Goal: Task Accomplishment & Management: Use online tool/utility

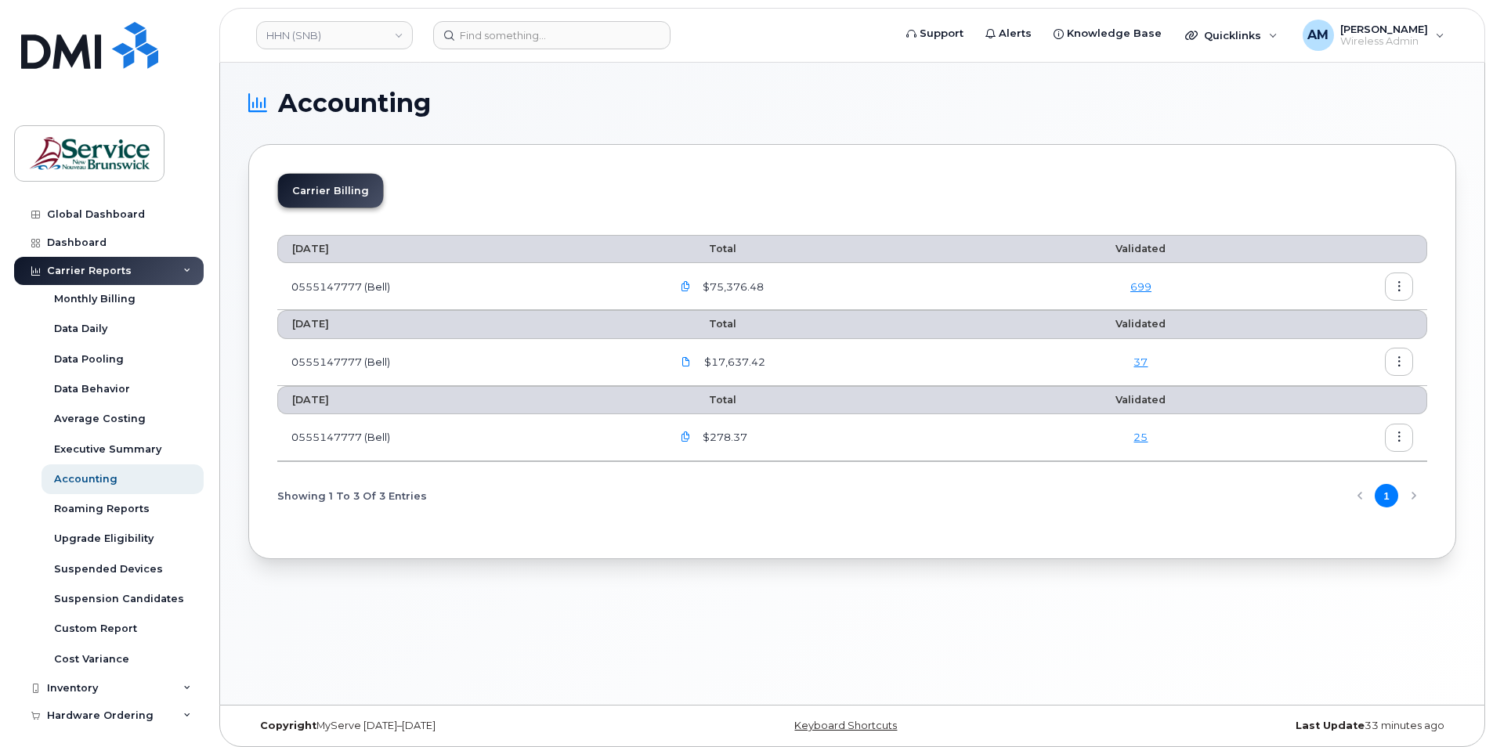
click at [685, 436] on icon "button" at bounding box center [686, 437] width 10 height 10
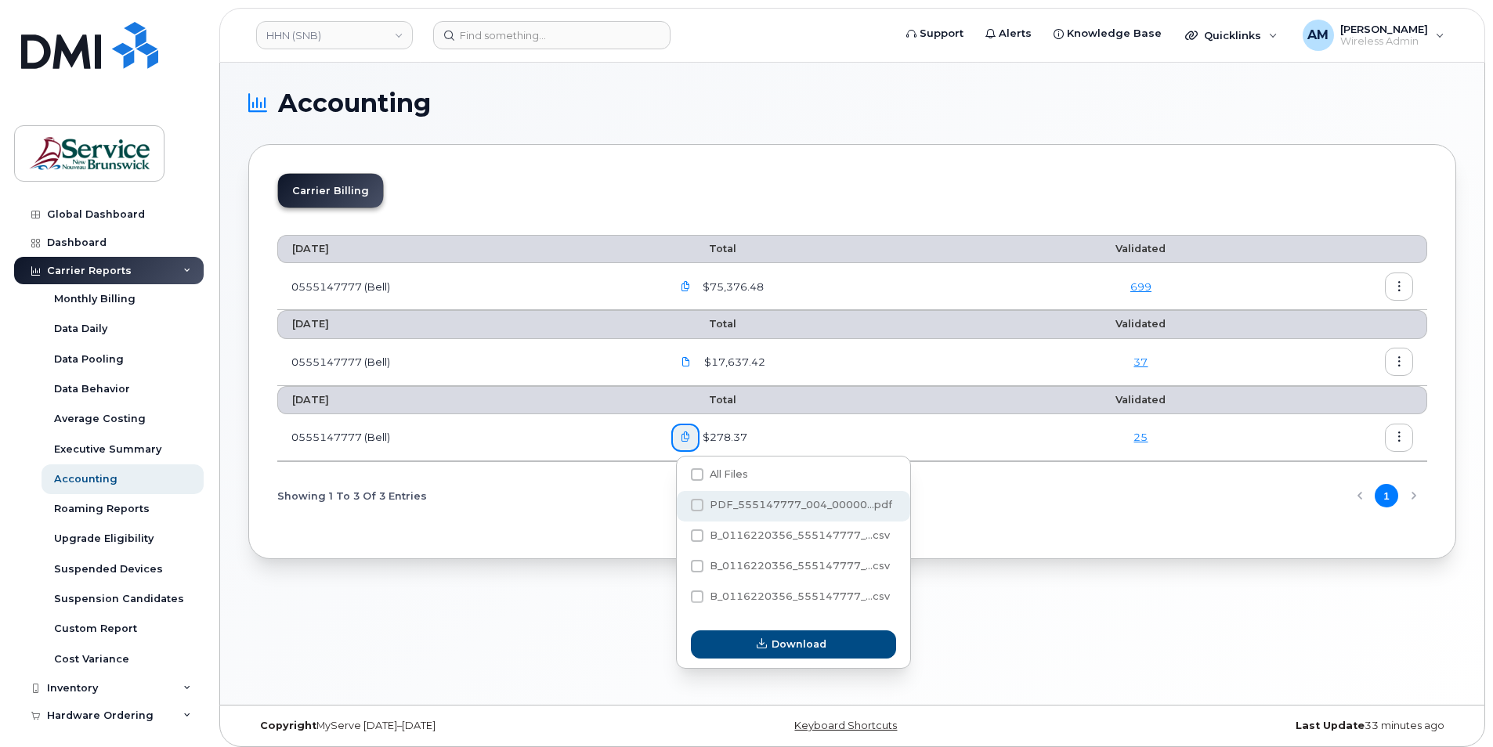
click at [693, 503] on span at bounding box center [697, 505] width 13 height 13
click at [680, 503] on input "PDF_555147777_004_00000...pdf" at bounding box center [676, 506] width 8 height 8
checkbox input "true"
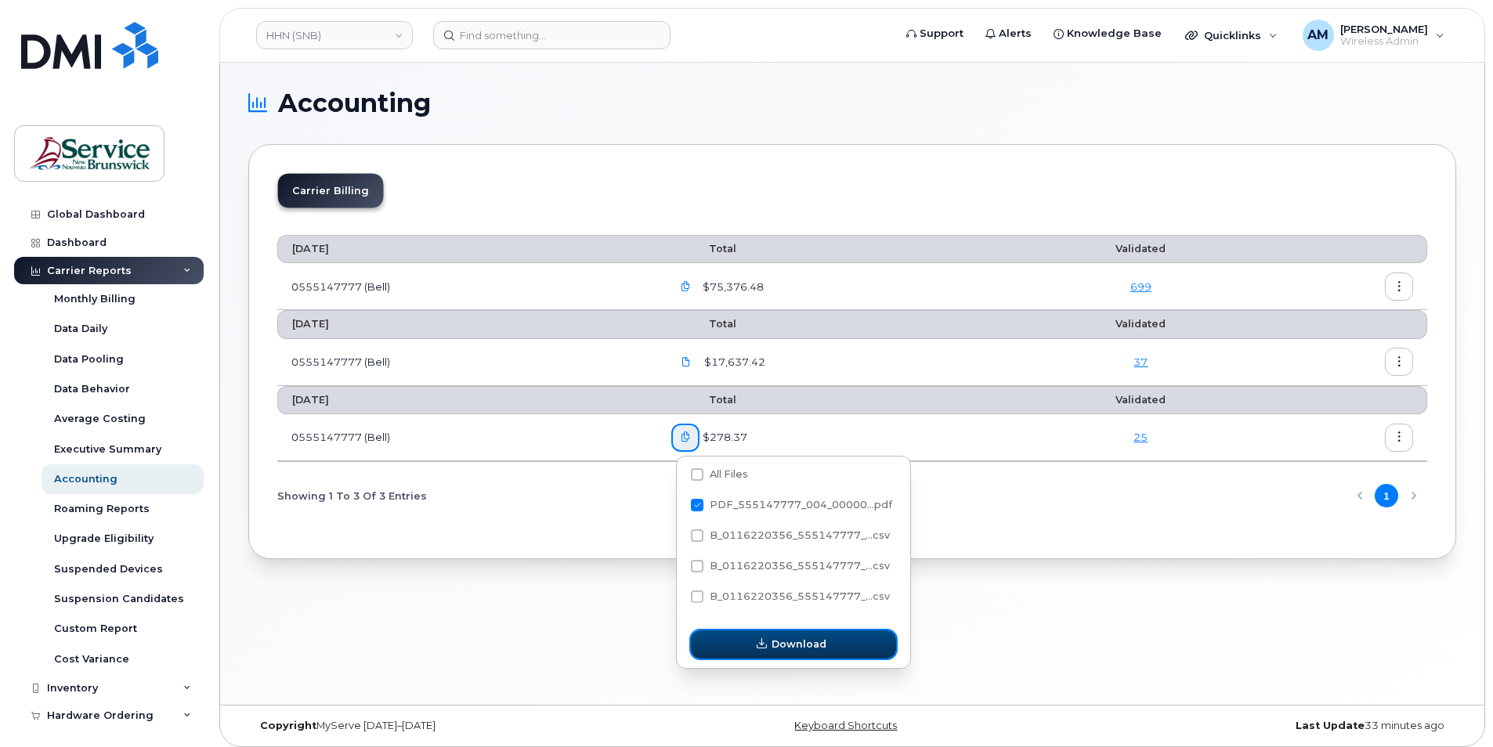
click at [799, 648] on span "Download" at bounding box center [799, 644] width 55 height 15
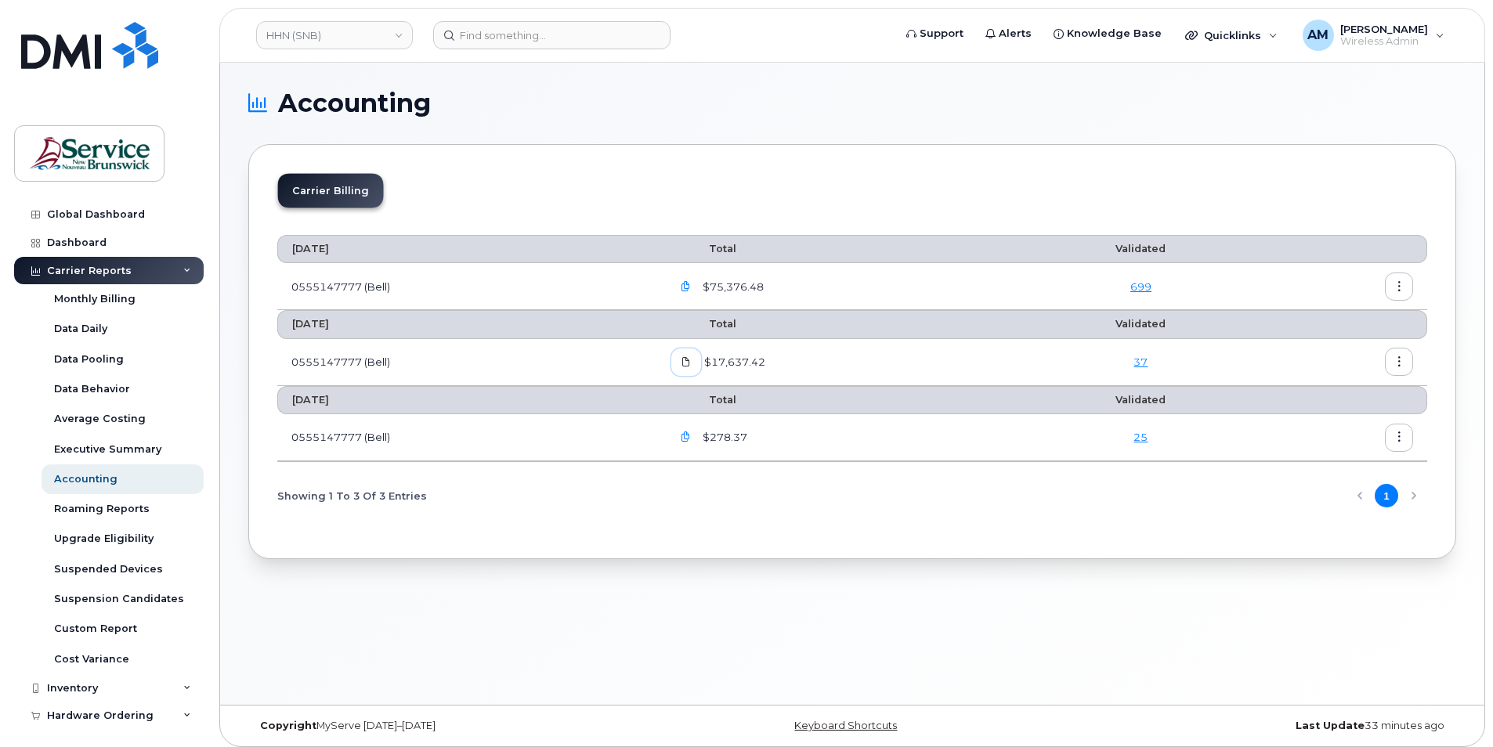
click at [686, 365] on span at bounding box center [686, 362] width 14 height 14
click at [676, 284] on button "button" at bounding box center [685, 287] width 28 height 28
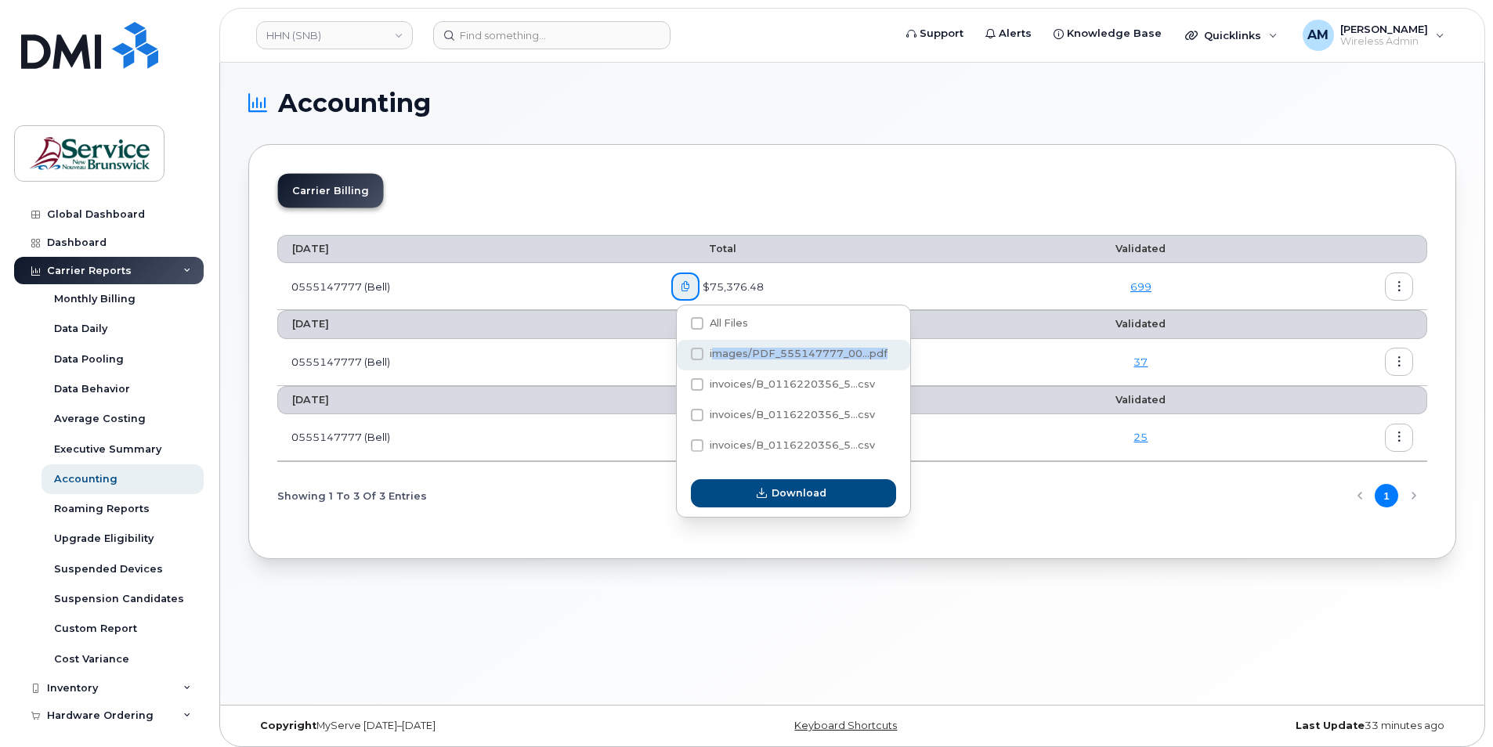
click at [704, 330] on span "images/PDF_555147777_00...pdf" at bounding box center [697, 323] width 13 height 13
checkbox input "true"
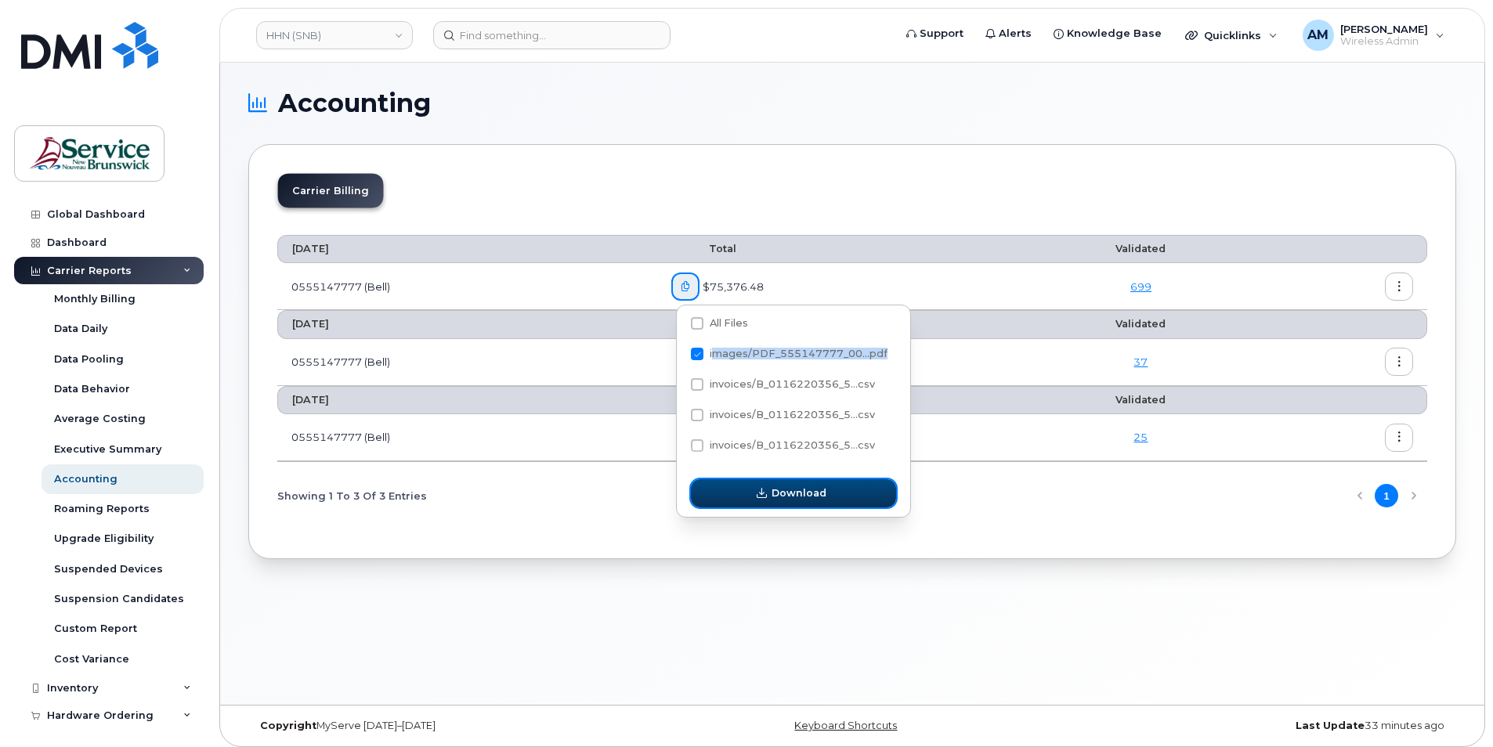
drag, startPoint x: 715, startPoint y: 358, endPoint x: 781, endPoint y: 487, distance: 145.1
click at [778, 483] on button "Download" at bounding box center [793, 493] width 205 height 28
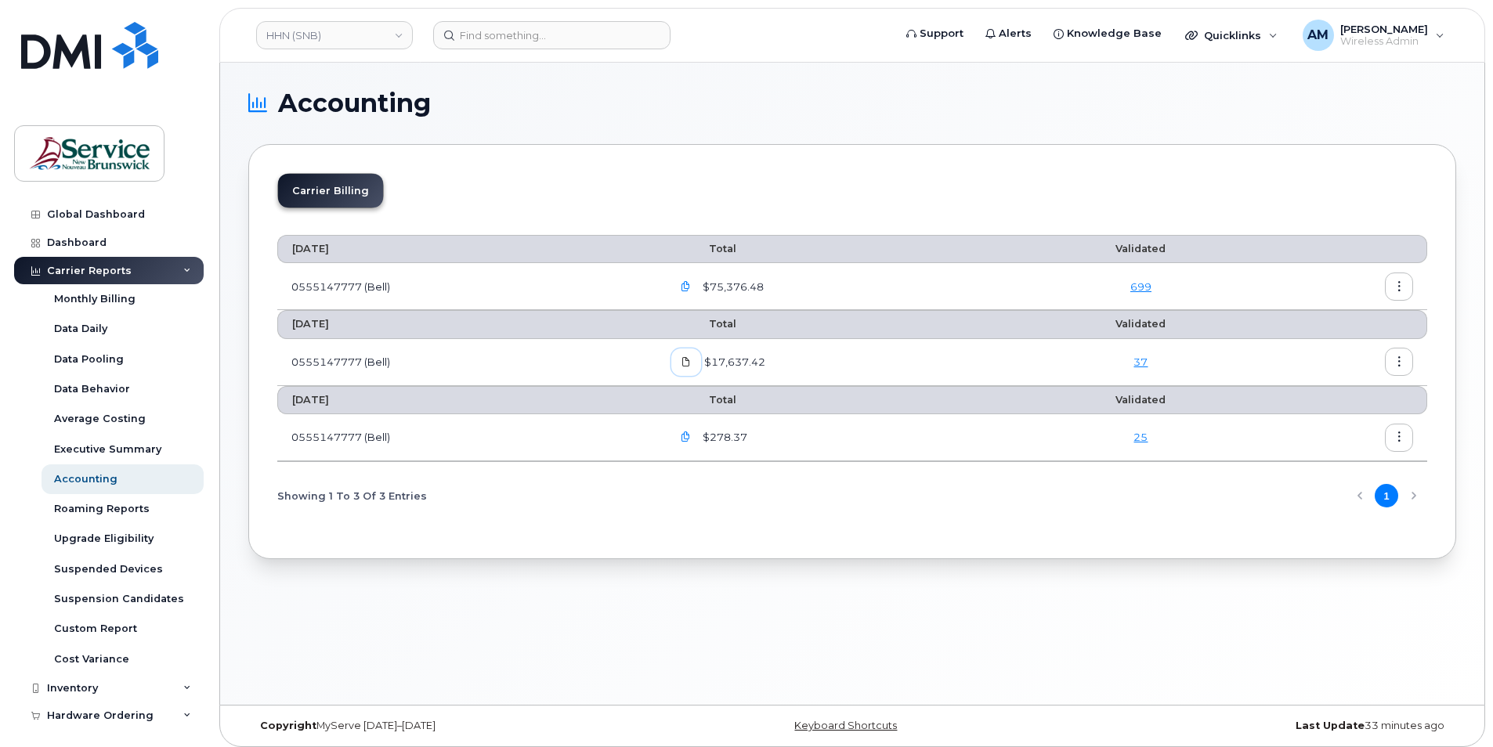
drag, startPoint x: 685, startPoint y: 361, endPoint x: 696, endPoint y: 365, distance: 11.6
click at [685, 361] on span at bounding box center [686, 362] width 14 height 14
drag, startPoint x: 639, startPoint y: 360, endPoint x: 600, endPoint y: 360, distance: 39.2
click at [638, 360] on td "0555147777 (Bell)" at bounding box center [467, 362] width 380 height 47
click at [690, 442] on icon "button" at bounding box center [686, 437] width 10 height 10
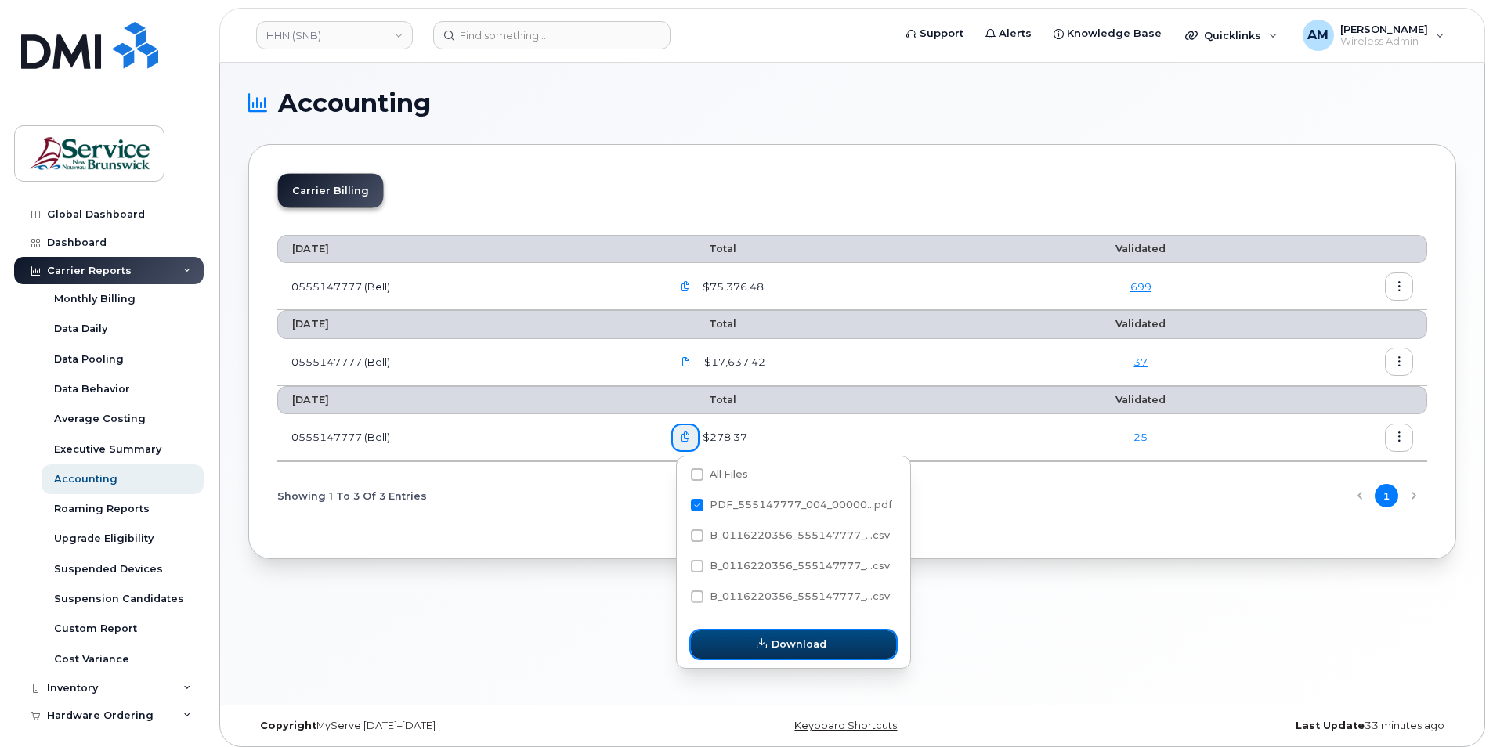
click at [791, 647] on span "Download" at bounding box center [799, 644] width 55 height 15
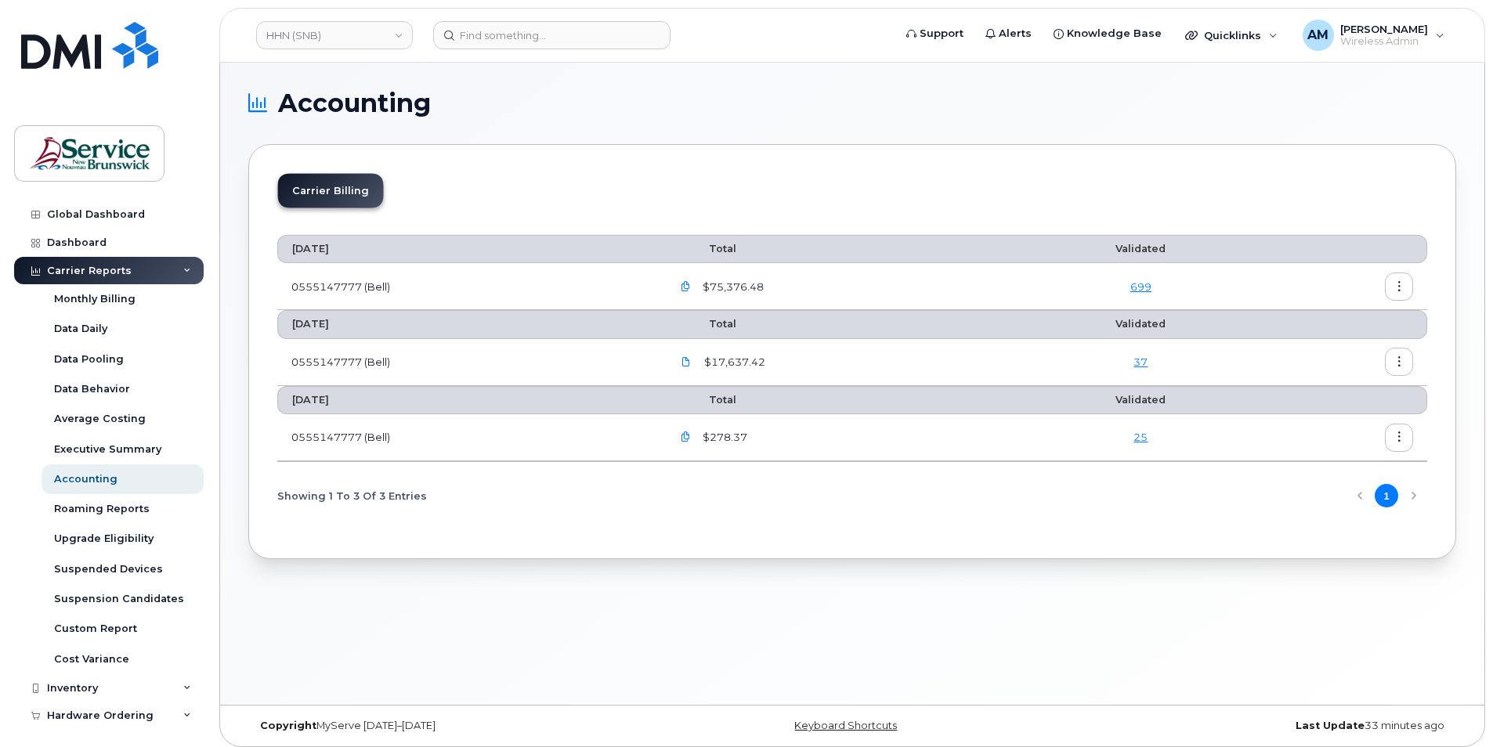
click at [759, 636] on div "Accounting Carrier Billing July 2025 Total Validated 0555147777 (Bell) $75,376.…" at bounding box center [852, 384] width 1265 height 642
drag, startPoint x: 505, startPoint y: 698, endPoint x: 502, endPoint y: 686, distance: 12.2
click at [504, 692] on div "Accounting Carrier Billing July 2025 Total Validated 0555147777 (Bell) $75,376.…" at bounding box center [852, 384] width 1265 height 642
click at [691, 288] on icon "button" at bounding box center [686, 287] width 10 height 10
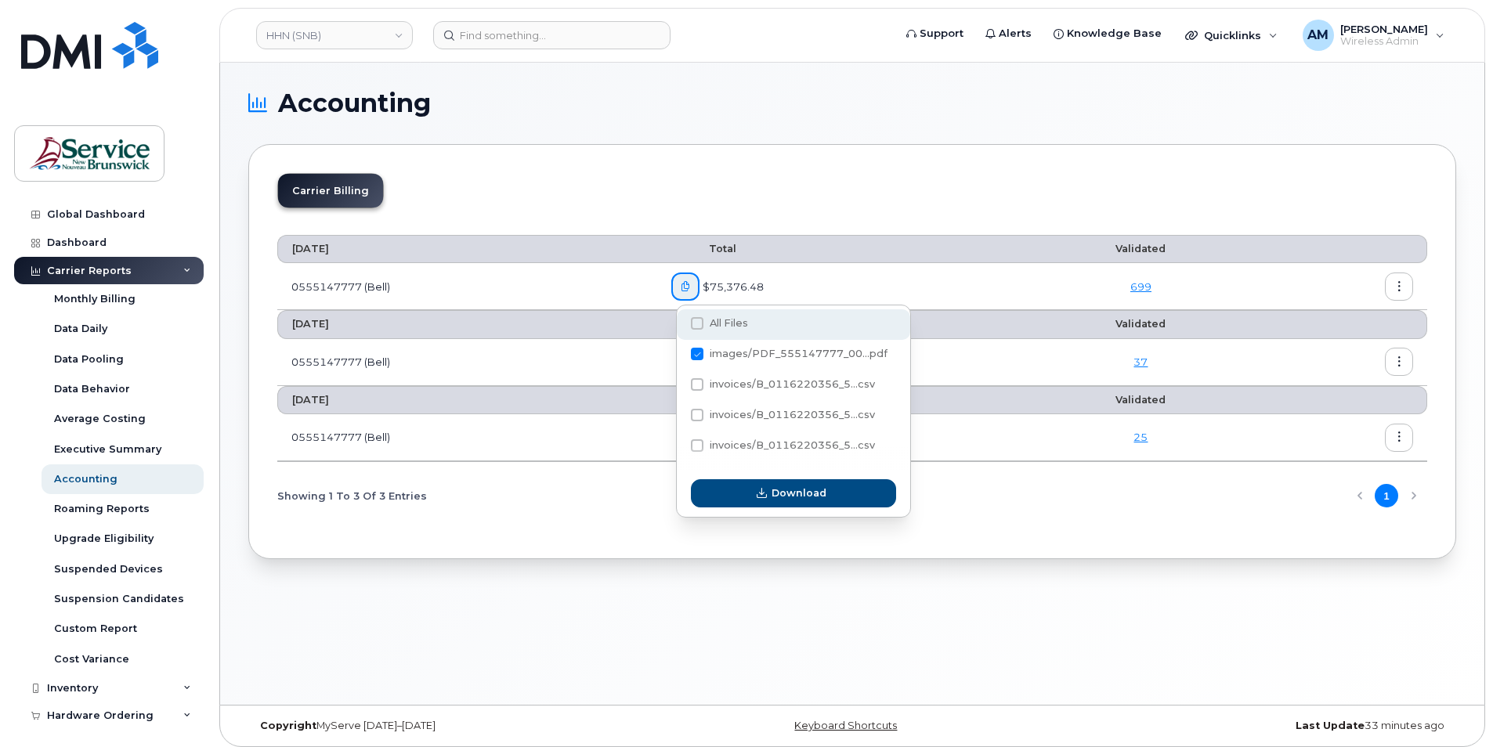
click at [698, 323] on span at bounding box center [697, 323] width 13 height 13
click at [680, 323] on input "All Files" at bounding box center [676, 324] width 8 height 8
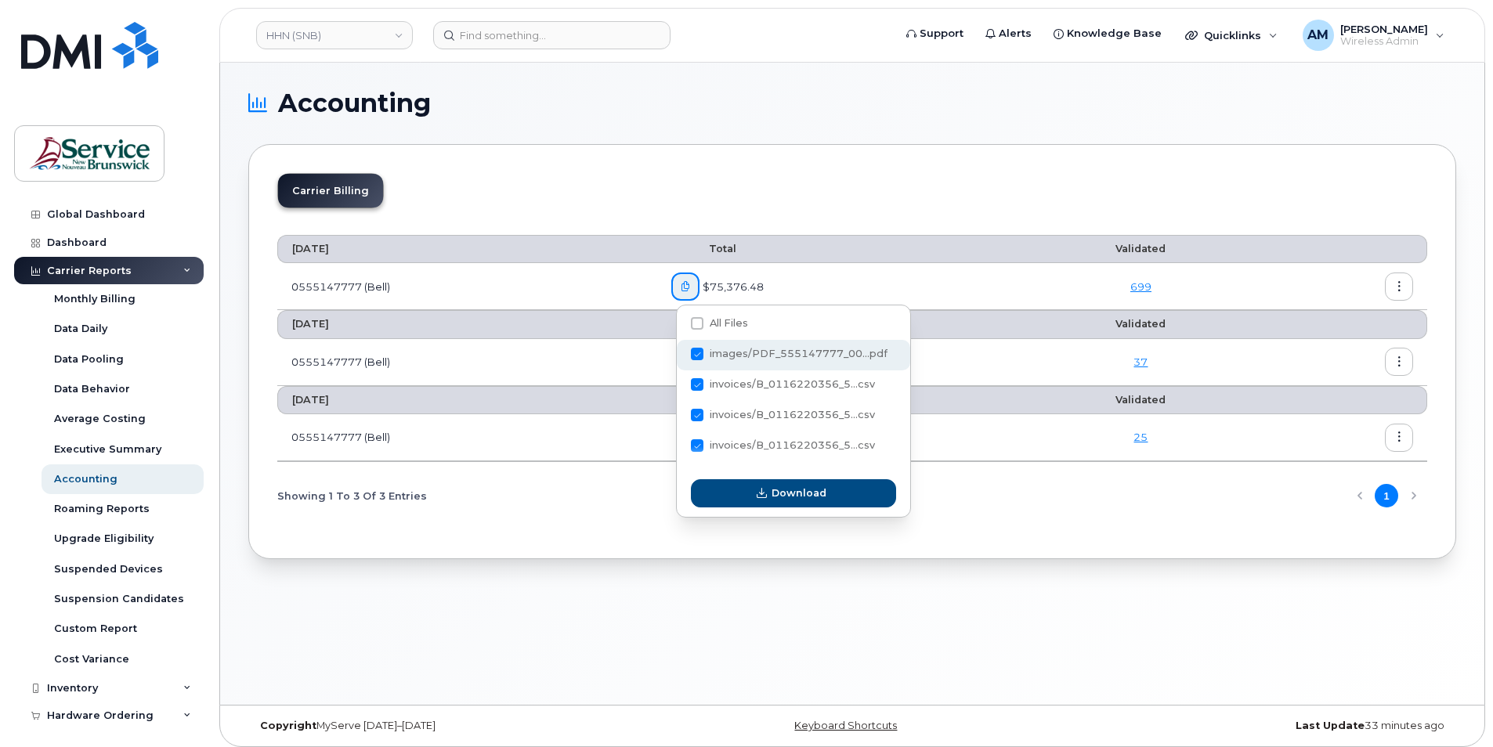
checkbox input "true"
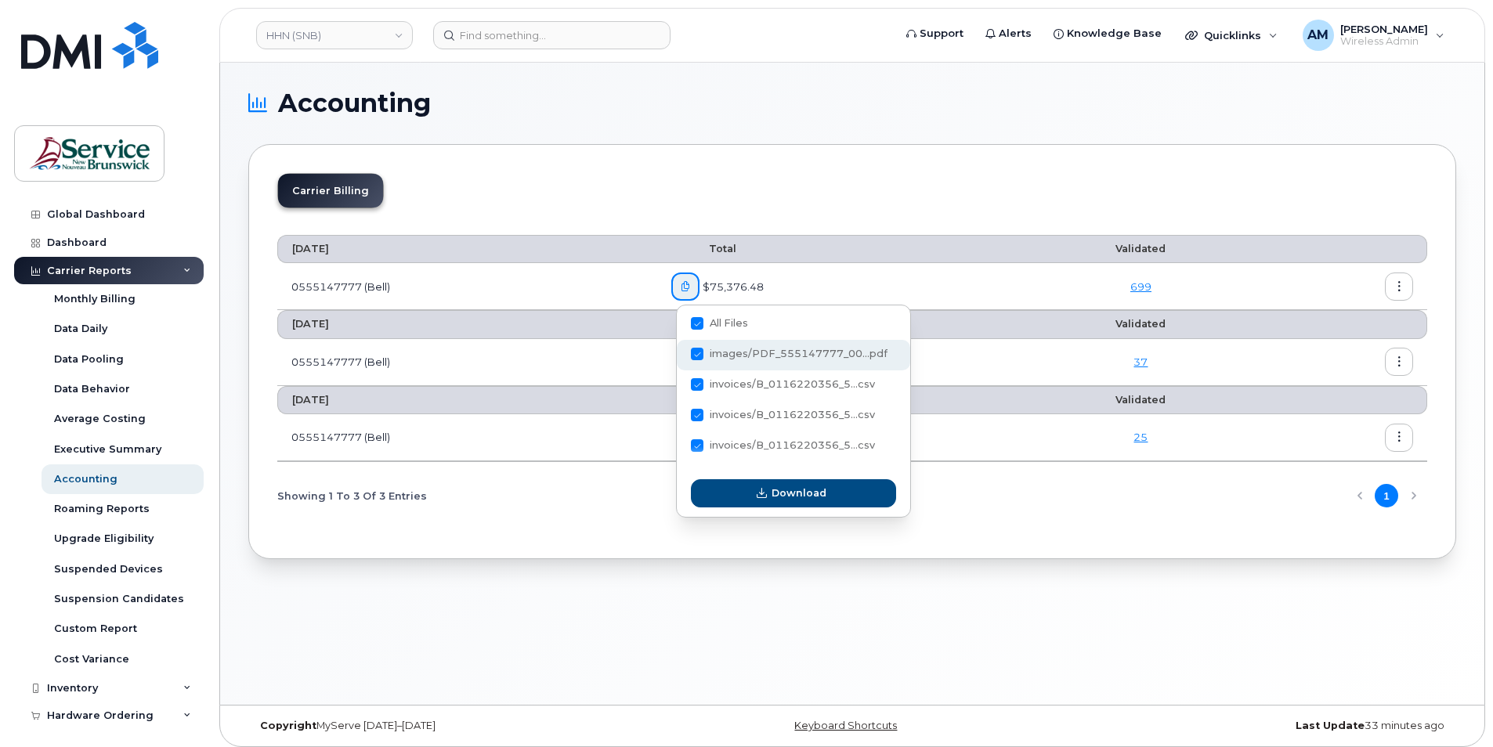
click at [701, 353] on span at bounding box center [697, 354] width 13 height 13
click at [680, 353] on input "images/PDF_555147777_00...pdf" at bounding box center [676, 355] width 8 height 8
checkbox input "true"
checkbox input "false"
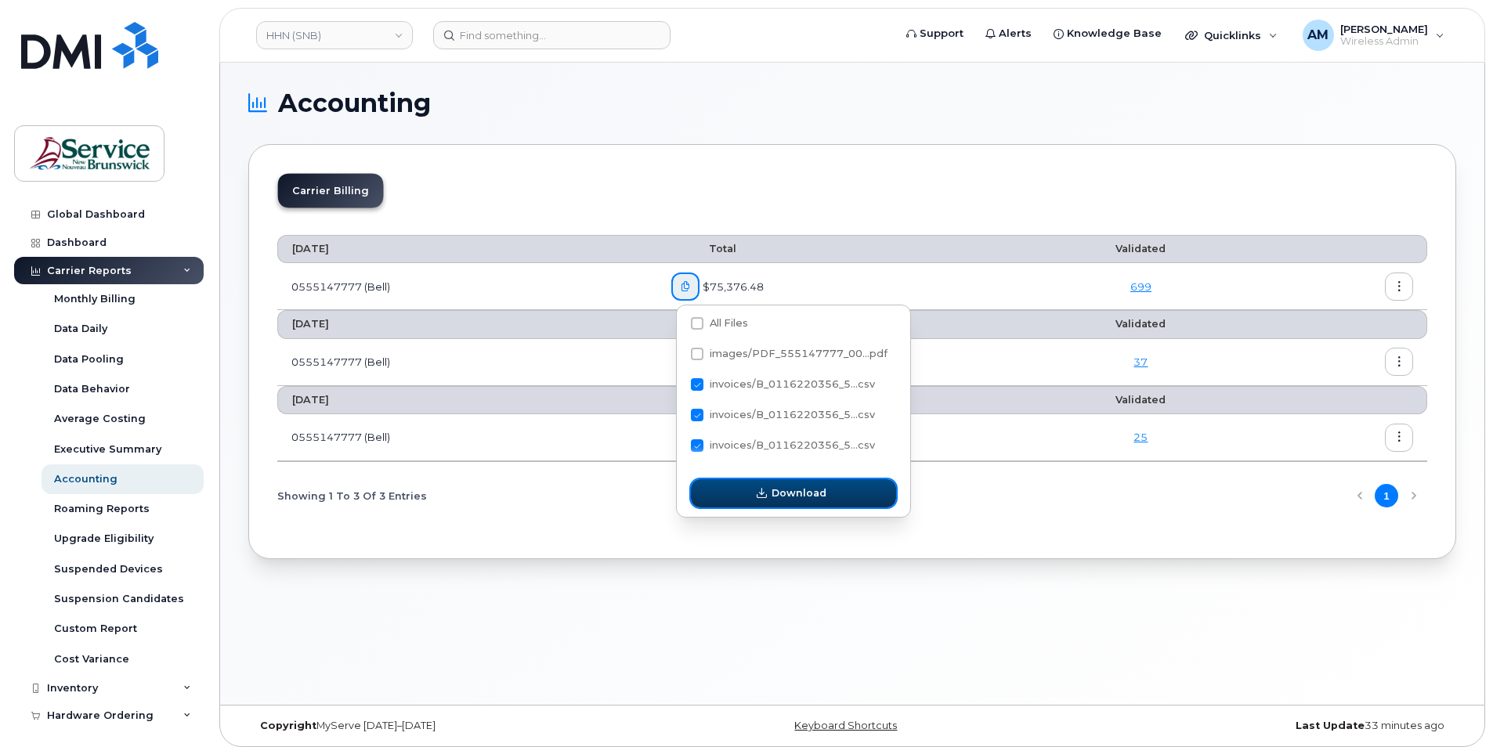
click at [786, 499] on span "Download" at bounding box center [799, 493] width 55 height 15
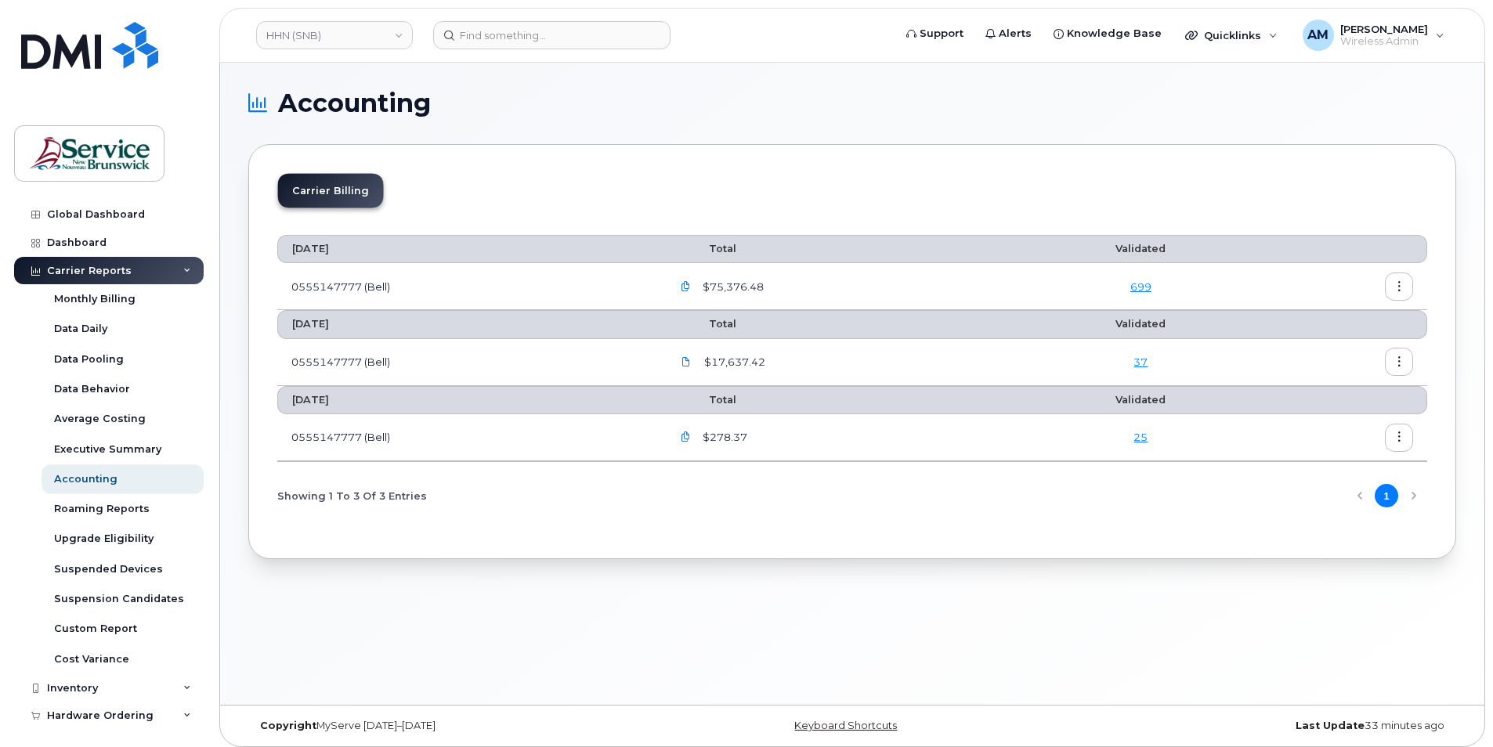
click at [881, 569] on div "Accounting Carrier Billing July 2025 Total Validated 0555147777 (Bell) $75,376.…" at bounding box center [852, 384] width 1265 height 642
click at [687, 288] on icon "button" at bounding box center [686, 287] width 10 height 10
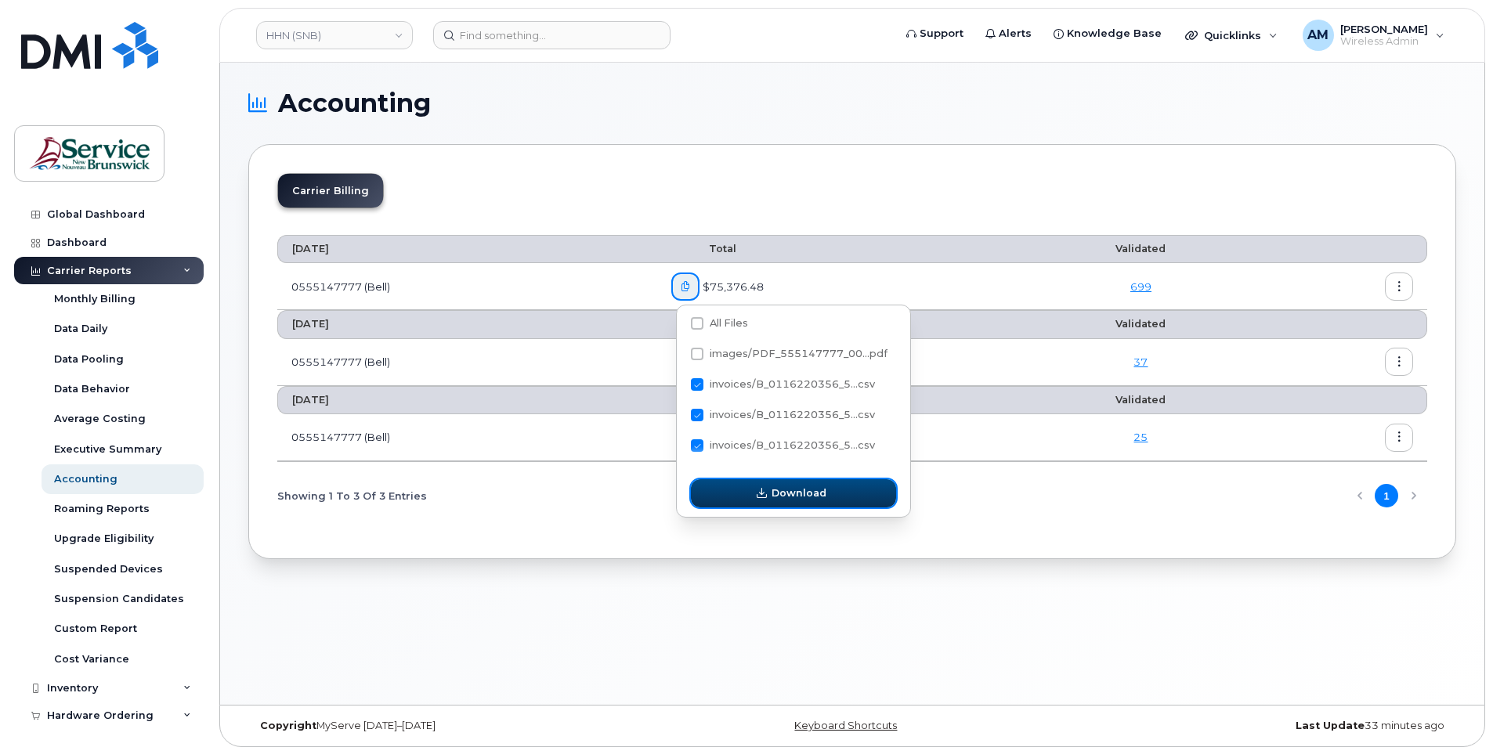
click at [761, 494] on icon "button" at bounding box center [762, 494] width 10 height 10
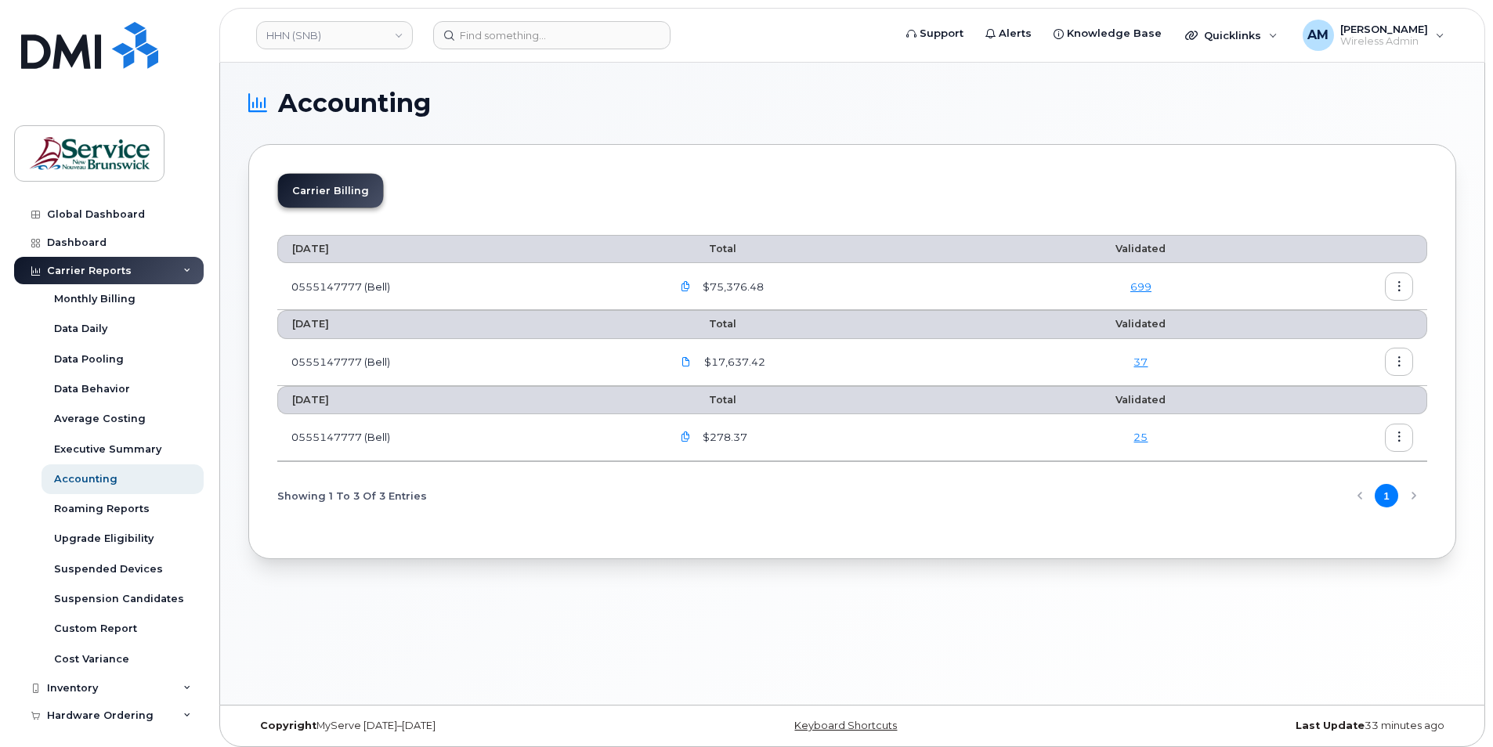
click at [758, 673] on div "Accounting Carrier Billing July 2025 Total Validated 0555147777 (Bell) $75,376.…" at bounding box center [852, 384] width 1265 height 642
click at [353, 34] on link "HHN (SNB)" at bounding box center [334, 35] width 157 height 28
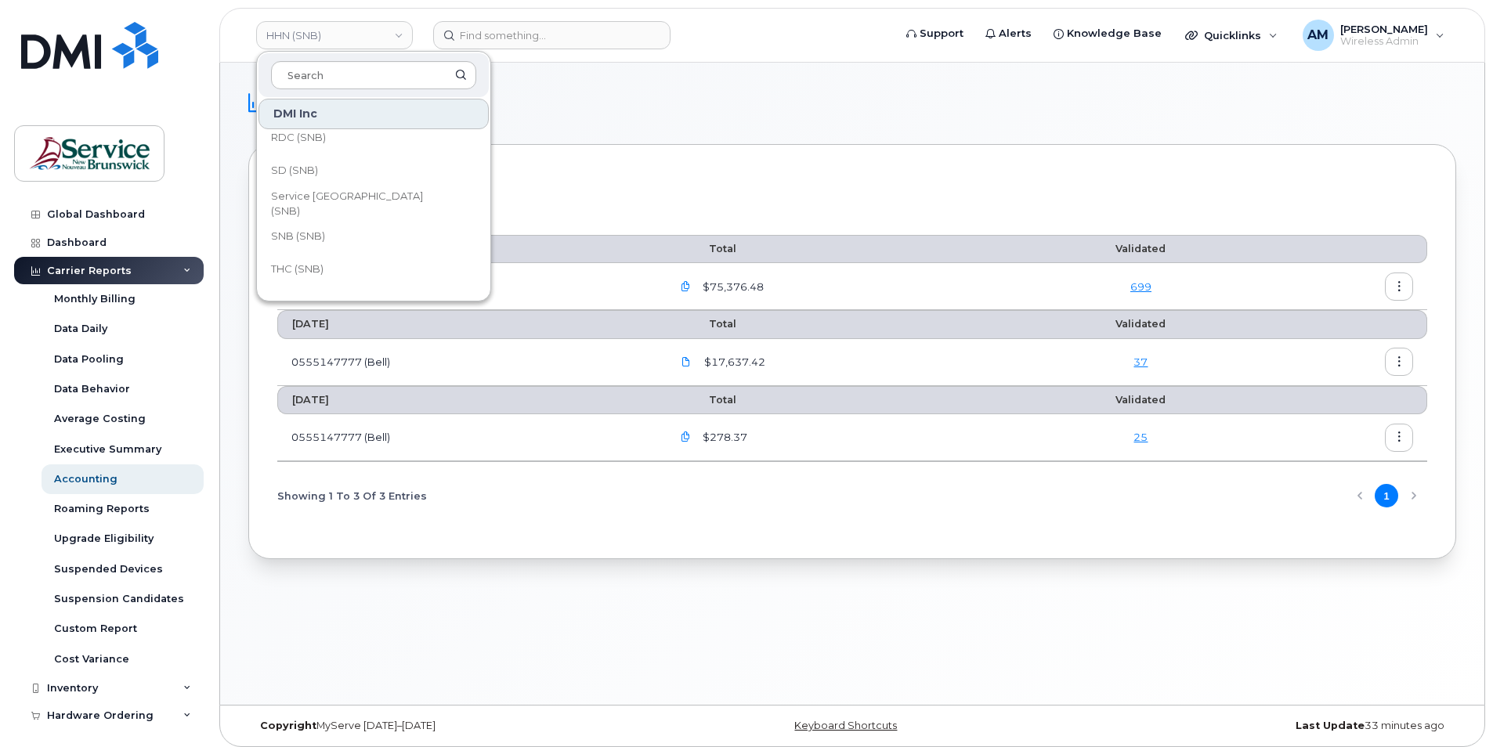
scroll to position [759, 0]
click at [366, 212] on link "SNB (SNB)" at bounding box center [374, 211] width 230 height 31
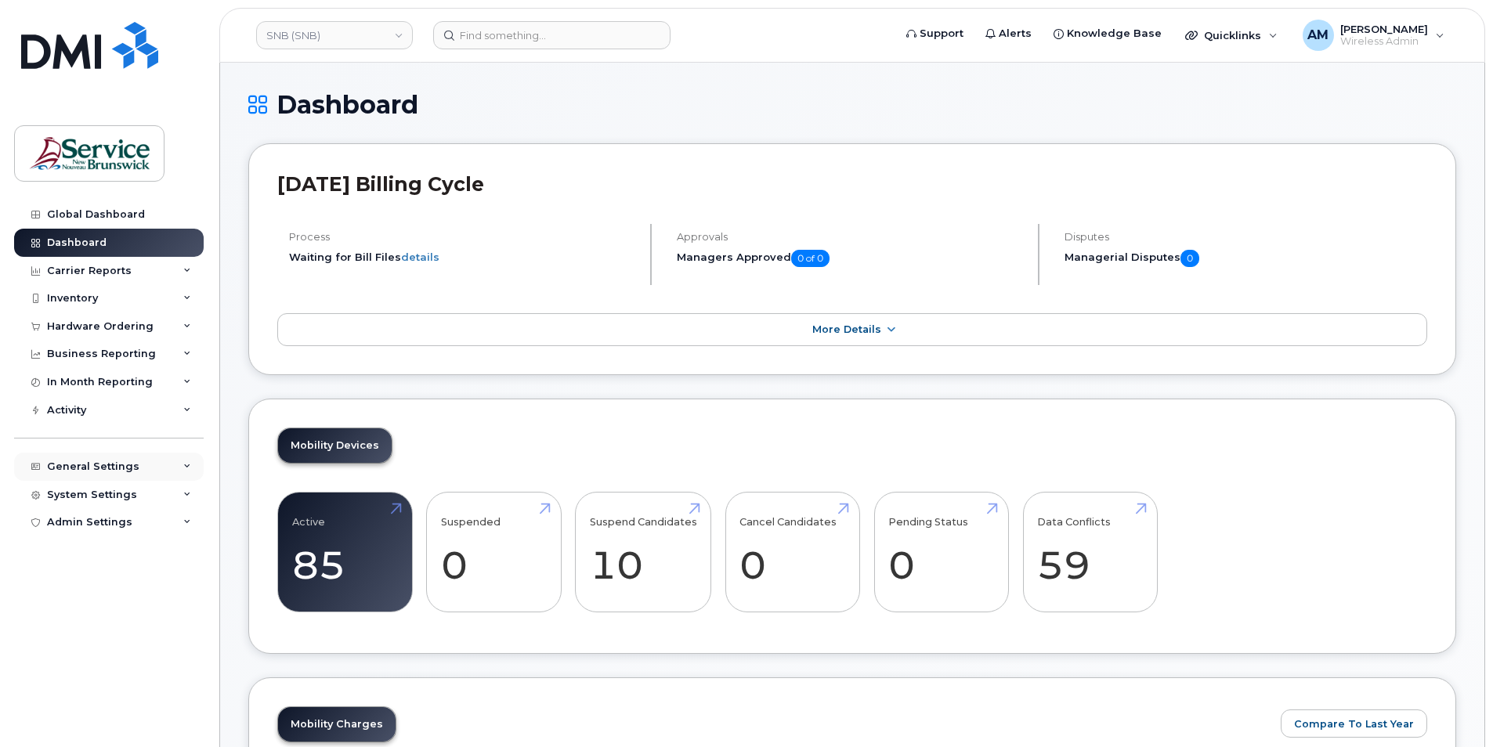
click at [101, 469] on div "General Settings" at bounding box center [93, 467] width 92 height 13
click at [101, 273] on div "Carrier Reports" at bounding box center [89, 271] width 85 height 13
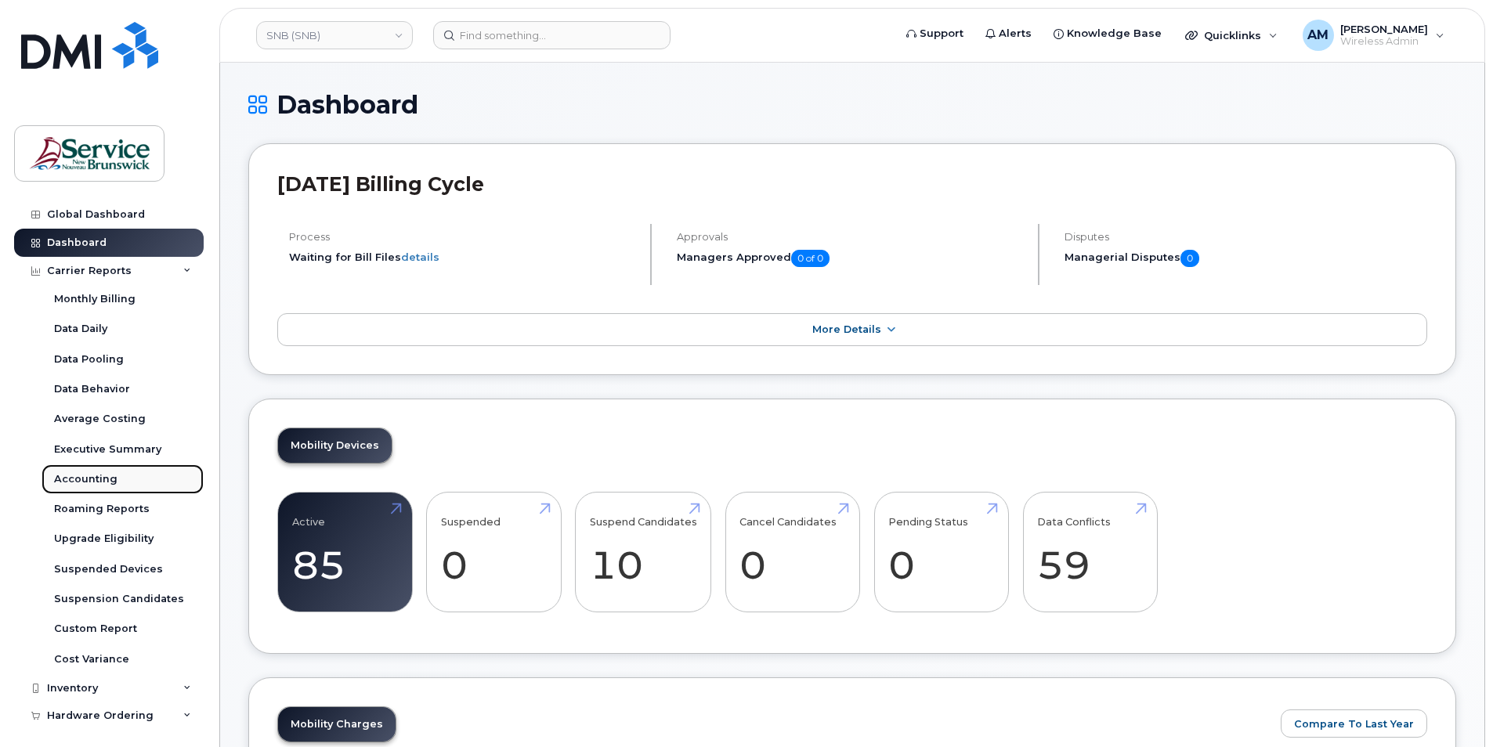
click at [83, 481] on div "Accounting" at bounding box center [85, 479] width 63 height 14
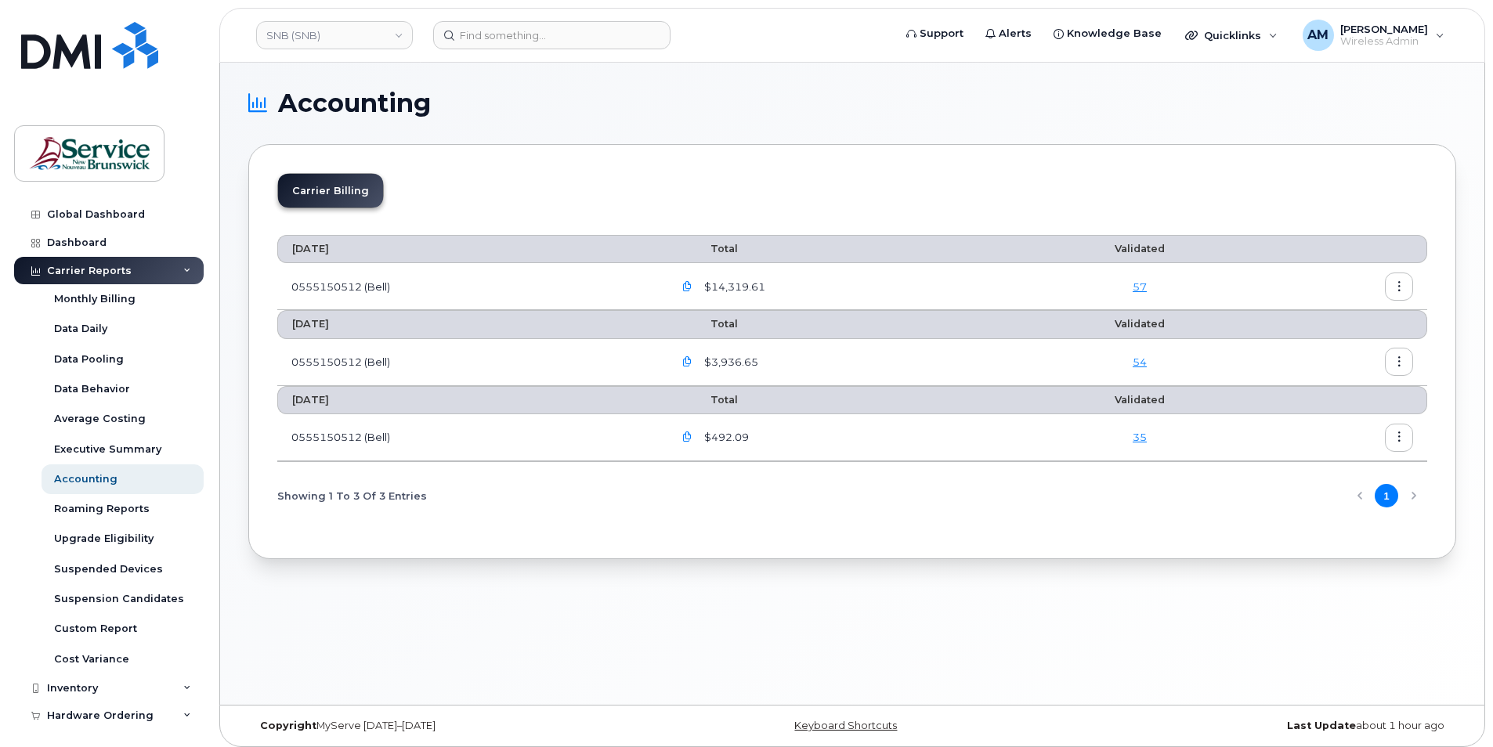
click at [559, 522] on div "July 2025 Total Validated 0555150512 (Bell) $14,319.61 57 June 2025 Total Valid…" at bounding box center [852, 375] width 1150 height 309
click at [691, 285] on icon "button" at bounding box center [687, 287] width 10 height 10
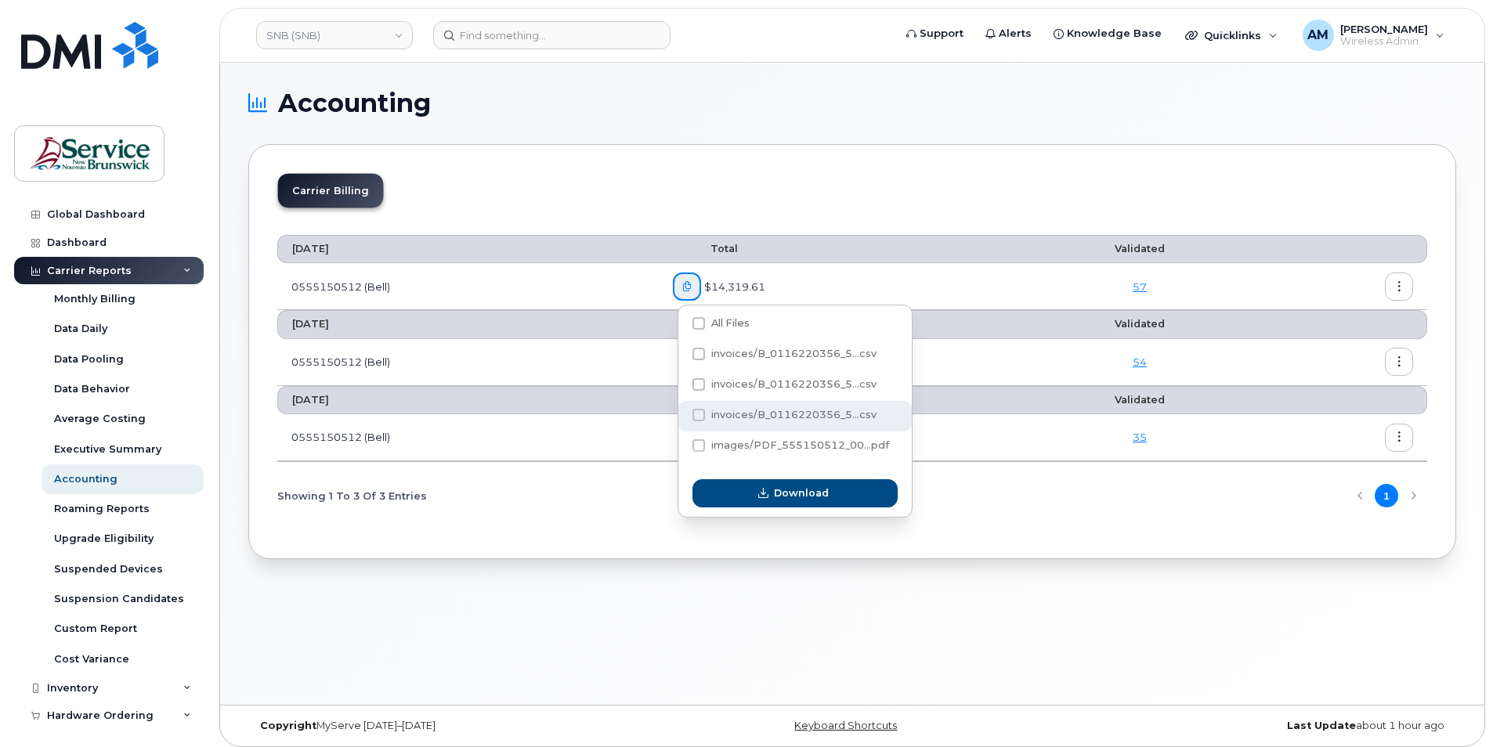
click at [693, 413] on span at bounding box center [699, 415] width 13 height 13
click at [682, 413] on input "invoices/B_0116220356_5...csv" at bounding box center [678, 416] width 8 height 8
checkbox input "true"
click at [699, 382] on span at bounding box center [699, 384] width 13 height 13
click at [682, 382] on input "invoices/B_0116220356_5...csv" at bounding box center [678, 386] width 8 height 8
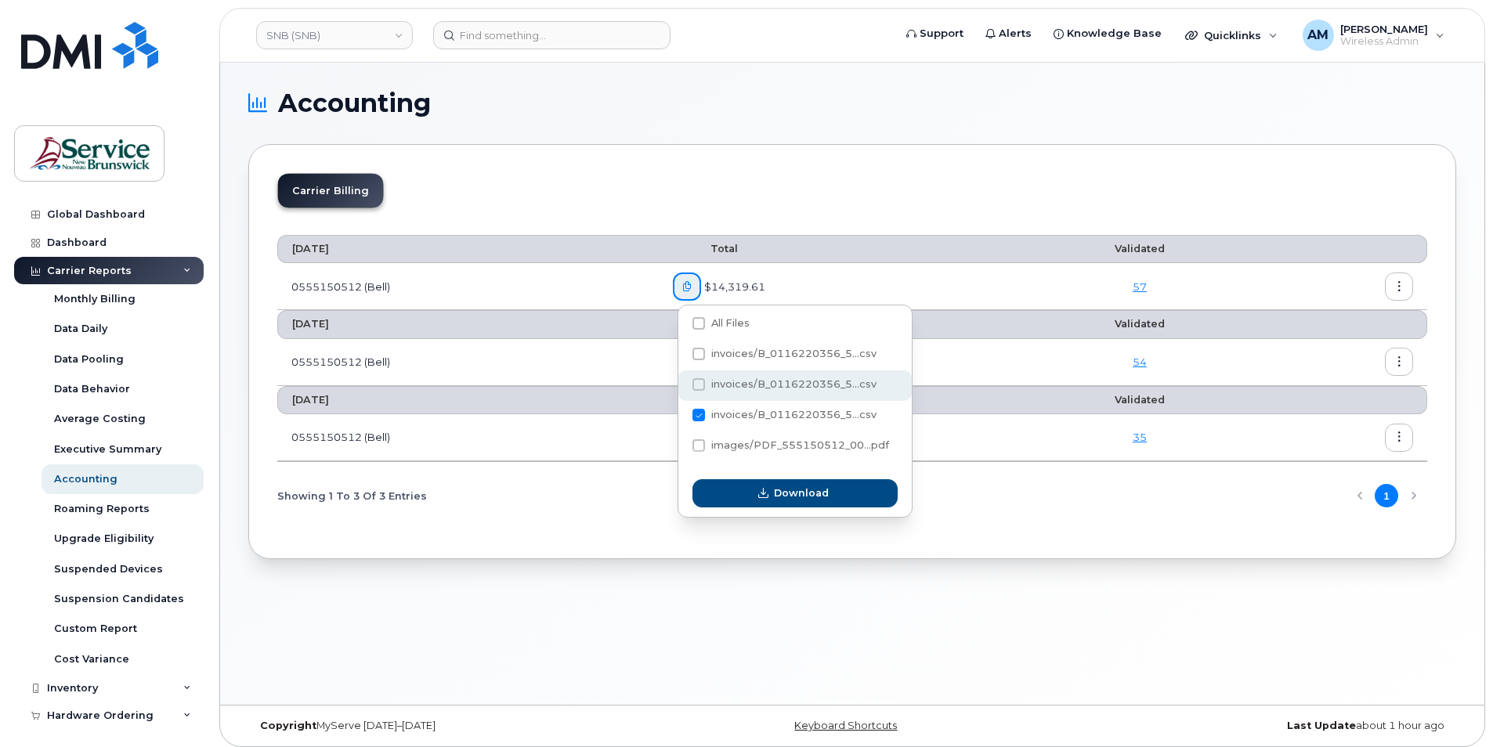
checkbox input "true"
click at [701, 358] on span at bounding box center [699, 354] width 13 height 13
click at [682, 358] on input "invoices/B_0116220356_5...csv" at bounding box center [678, 355] width 8 height 8
checkbox input "true"
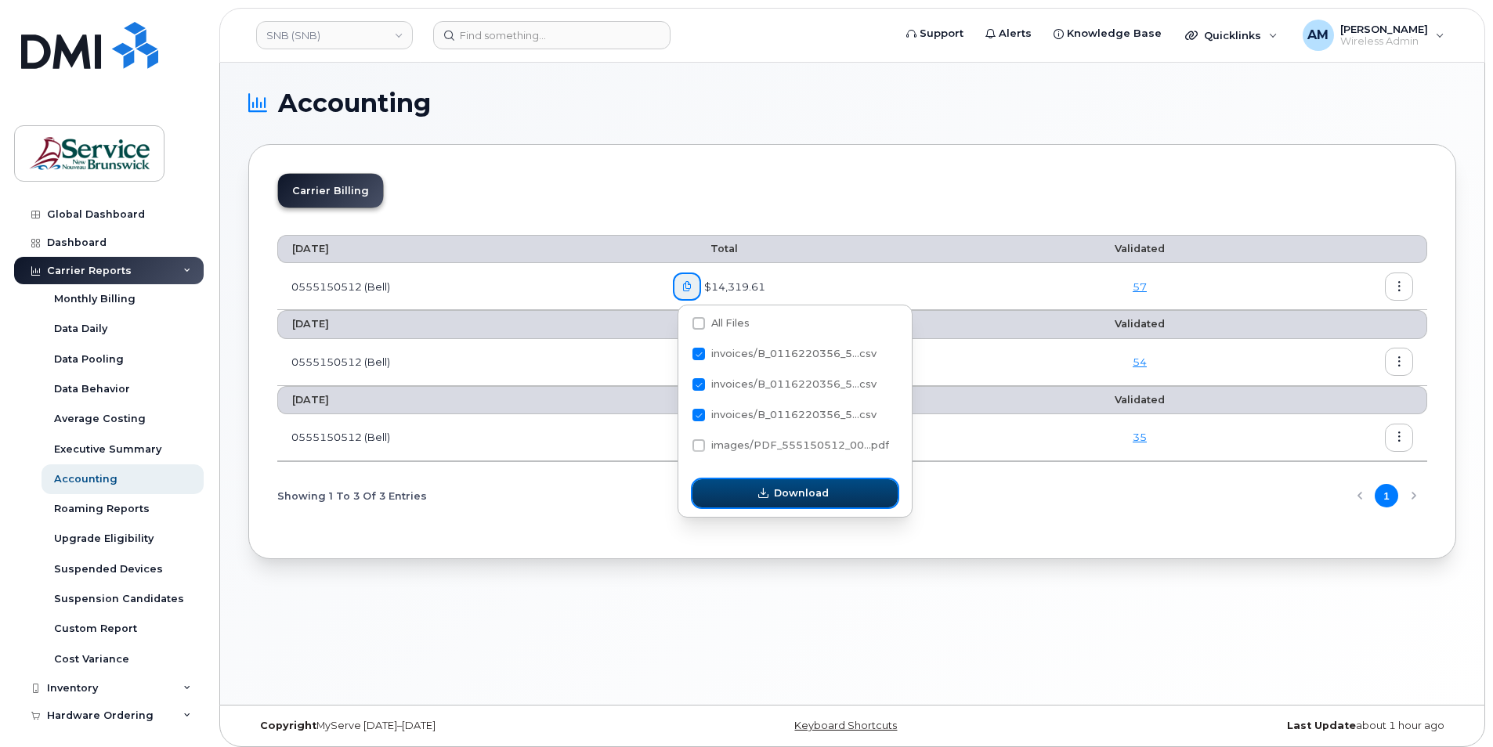
click at [740, 488] on button "Download" at bounding box center [795, 493] width 205 height 28
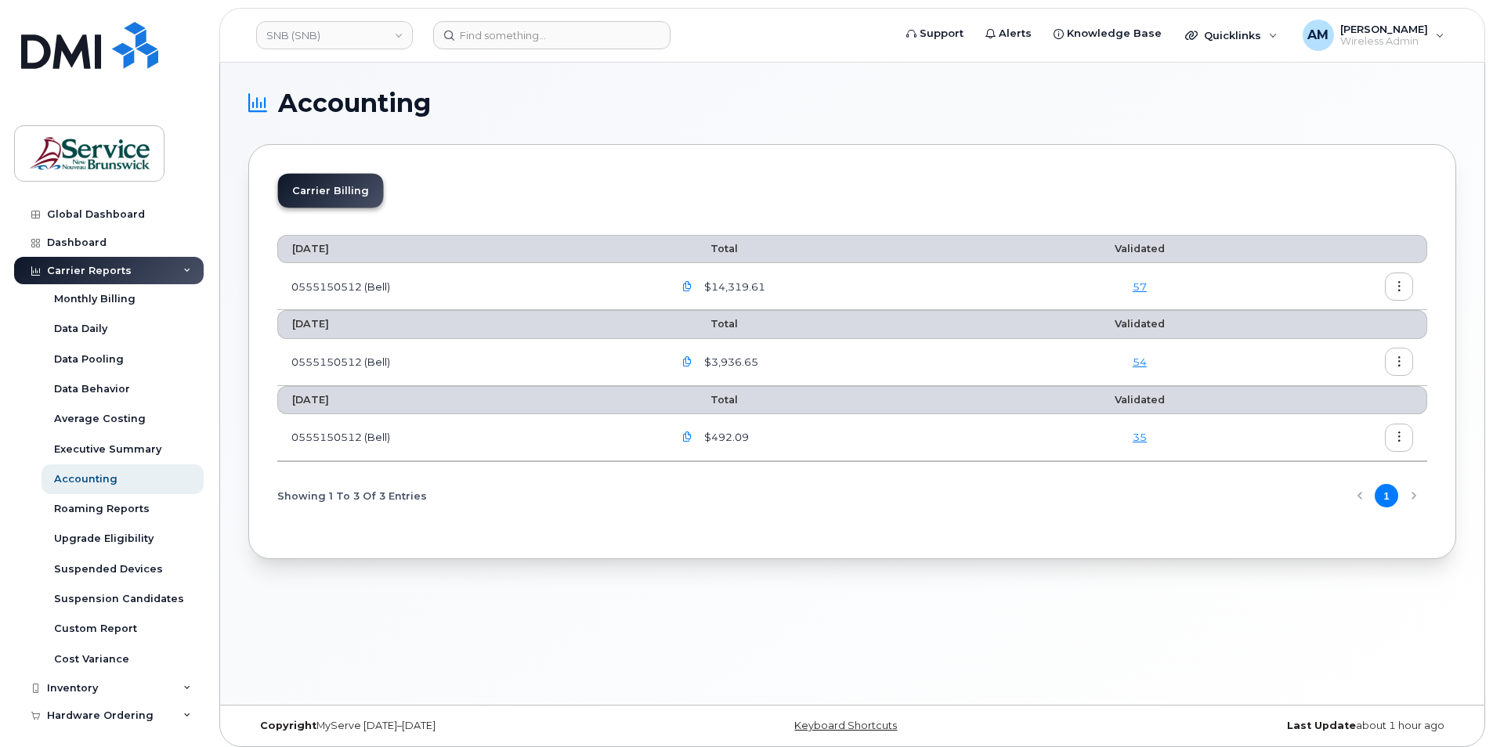
drag, startPoint x: 893, startPoint y: 100, endPoint x: 1004, endPoint y: 84, distance: 111.7
click at [893, 100] on h1 "Accounting" at bounding box center [848, 103] width 1200 height 25
click at [692, 284] on icon "button" at bounding box center [687, 287] width 10 height 10
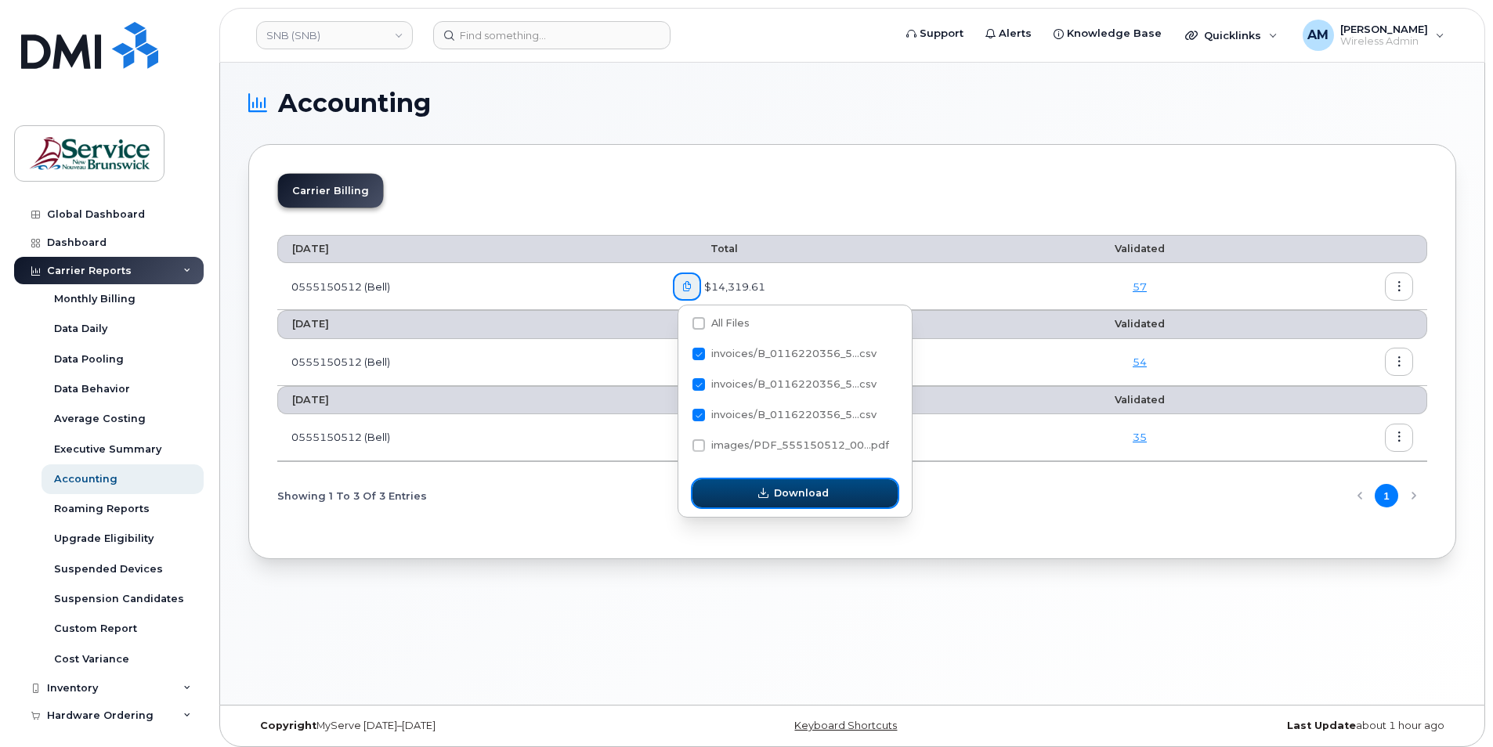
click at [758, 484] on button "Download" at bounding box center [795, 493] width 205 height 28
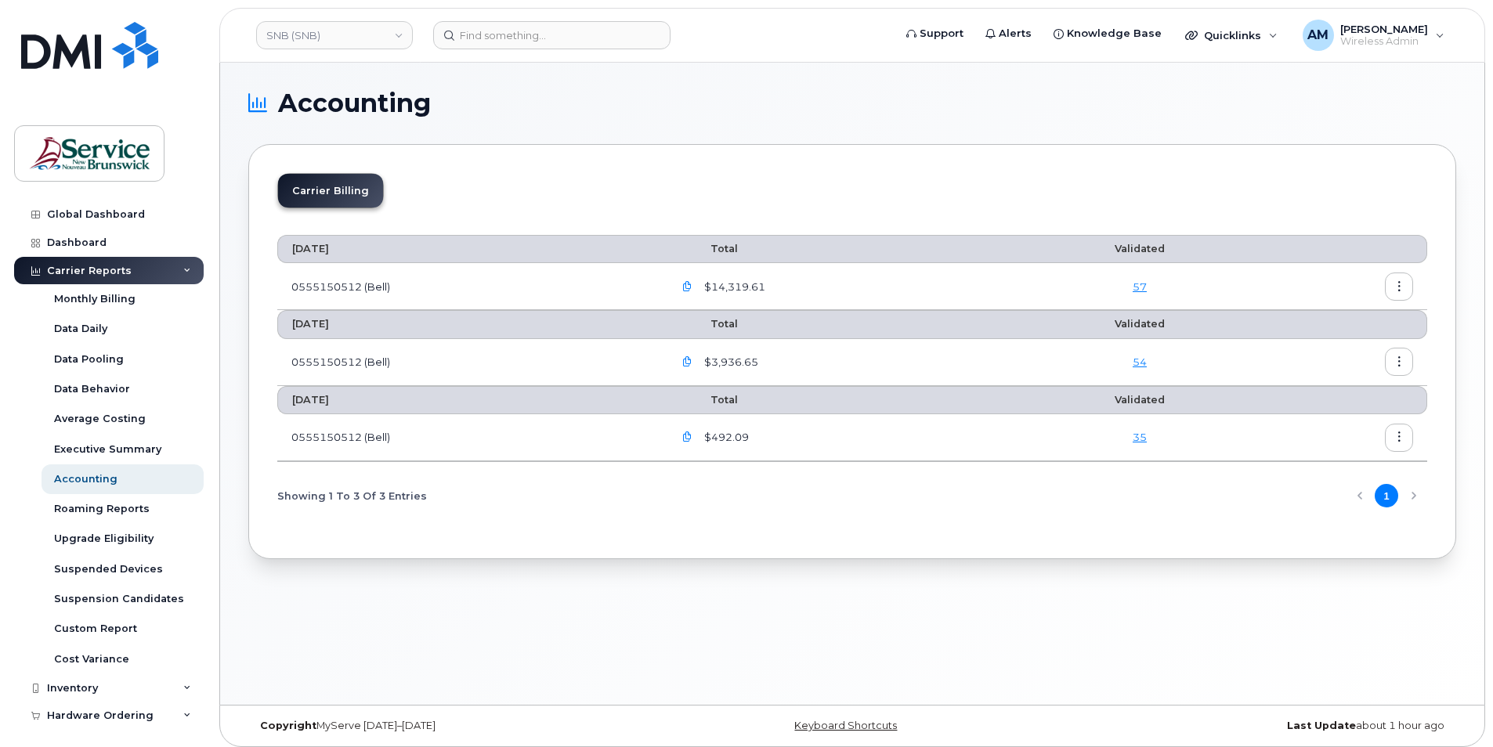
click at [693, 285] on icon "button" at bounding box center [687, 287] width 10 height 10
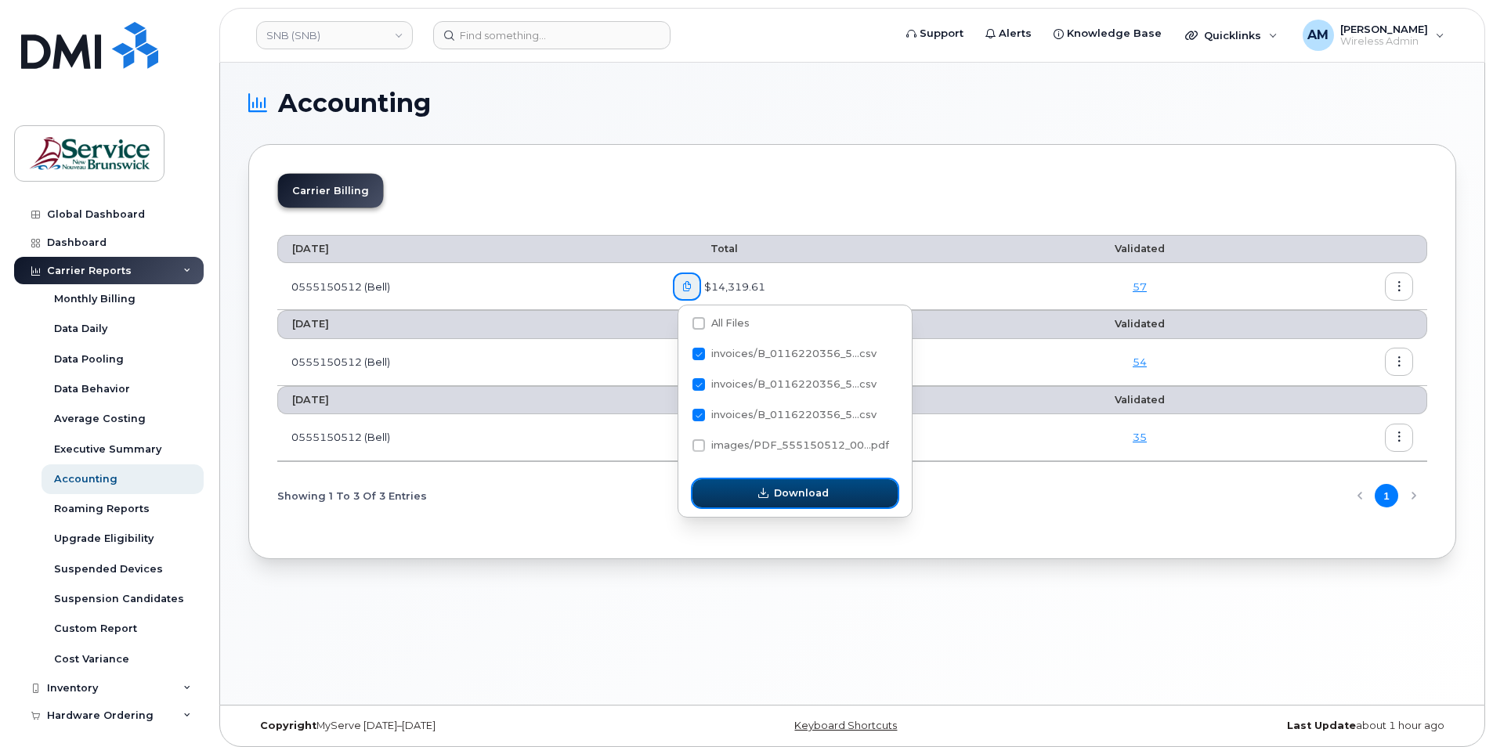
click at [752, 498] on button "Download" at bounding box center [795, 493] width 205 height 28
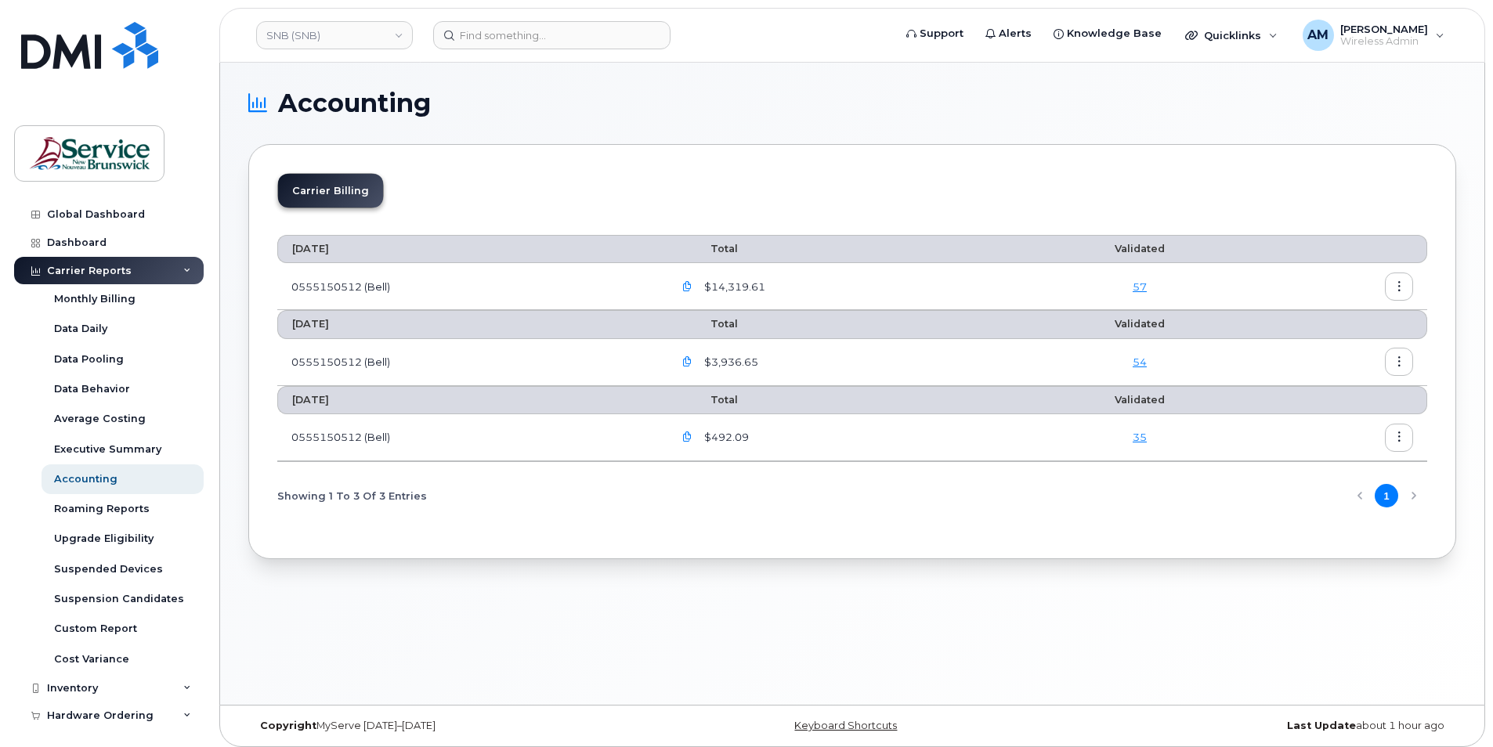
drag, startPoint x: 1318, startPoint y: 116, endPoint x: 1182, endPoint y: 109, distance: 135.7
click at [1306, 116] on section "Accounting Carrier Billing July 2025 Total Validated 0555150512 (Bell) $14,319.…" at bounding box center [852, 325] width 1208 height 469
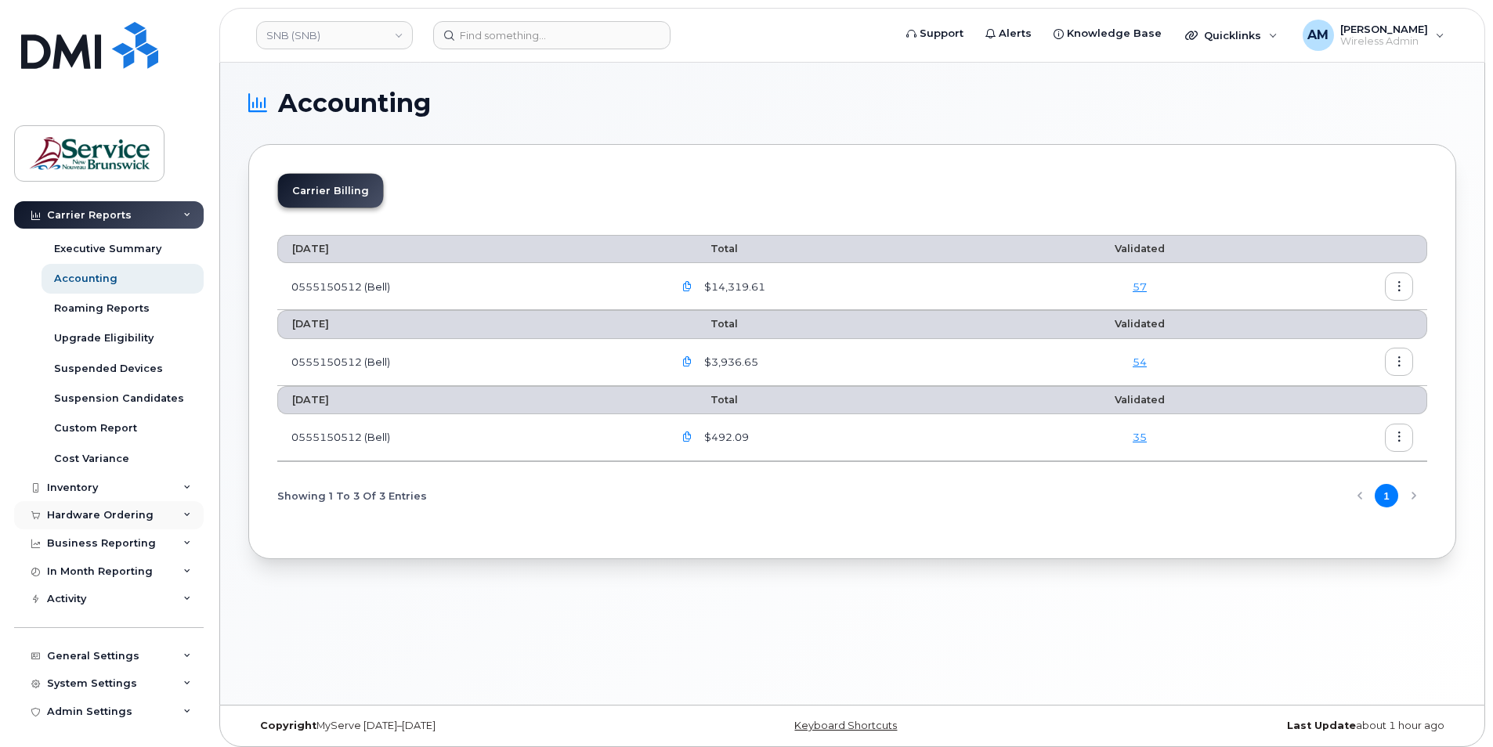
scroll to position [202, 0]
click at [86, 490] on div "Inventory" at bounding box center [72, 486] width 51 height 13
click at [108, 513] on div "Mobility Devices" at bounding box center [98, 515] width 89 height 14
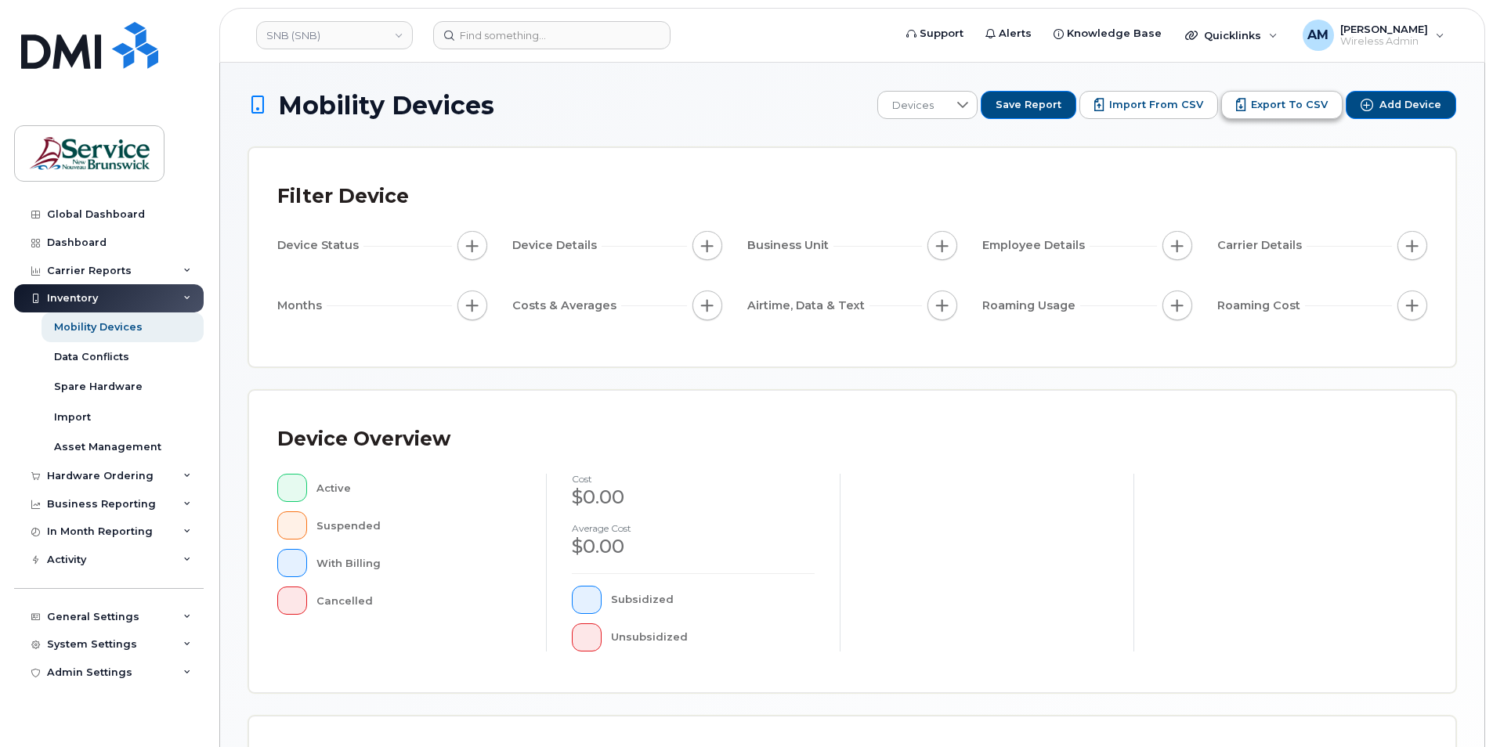
click at [1303, 108] on span "Export to CSV" at bounding box center [1289, 105] width 77 height 14
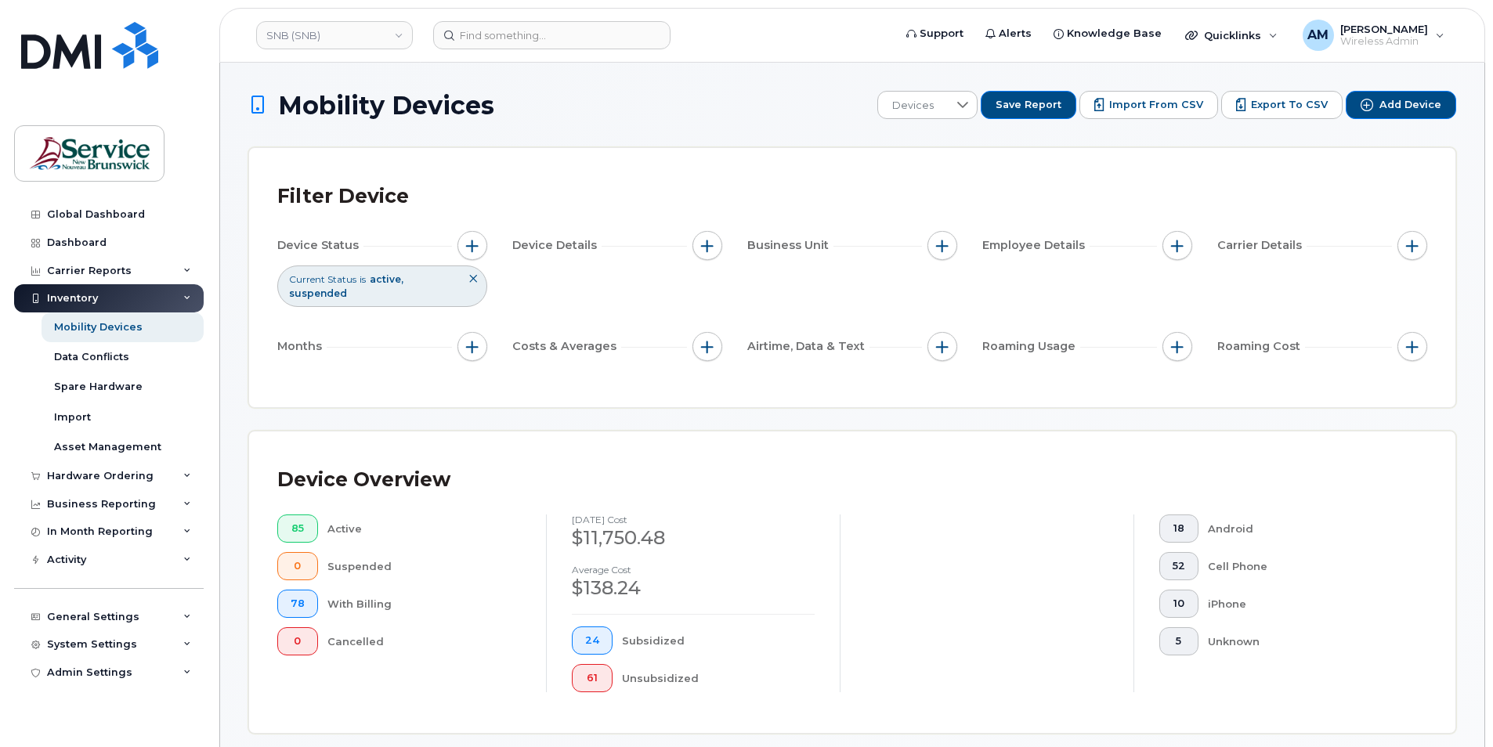
click at [803, 92] on h1 "Mobility Devices" at bounding box center [558, 105] width 621 height 27
click at [1163, 107] on span "Import from CSV" at bounding box center [1156, 105] width 94 height 14
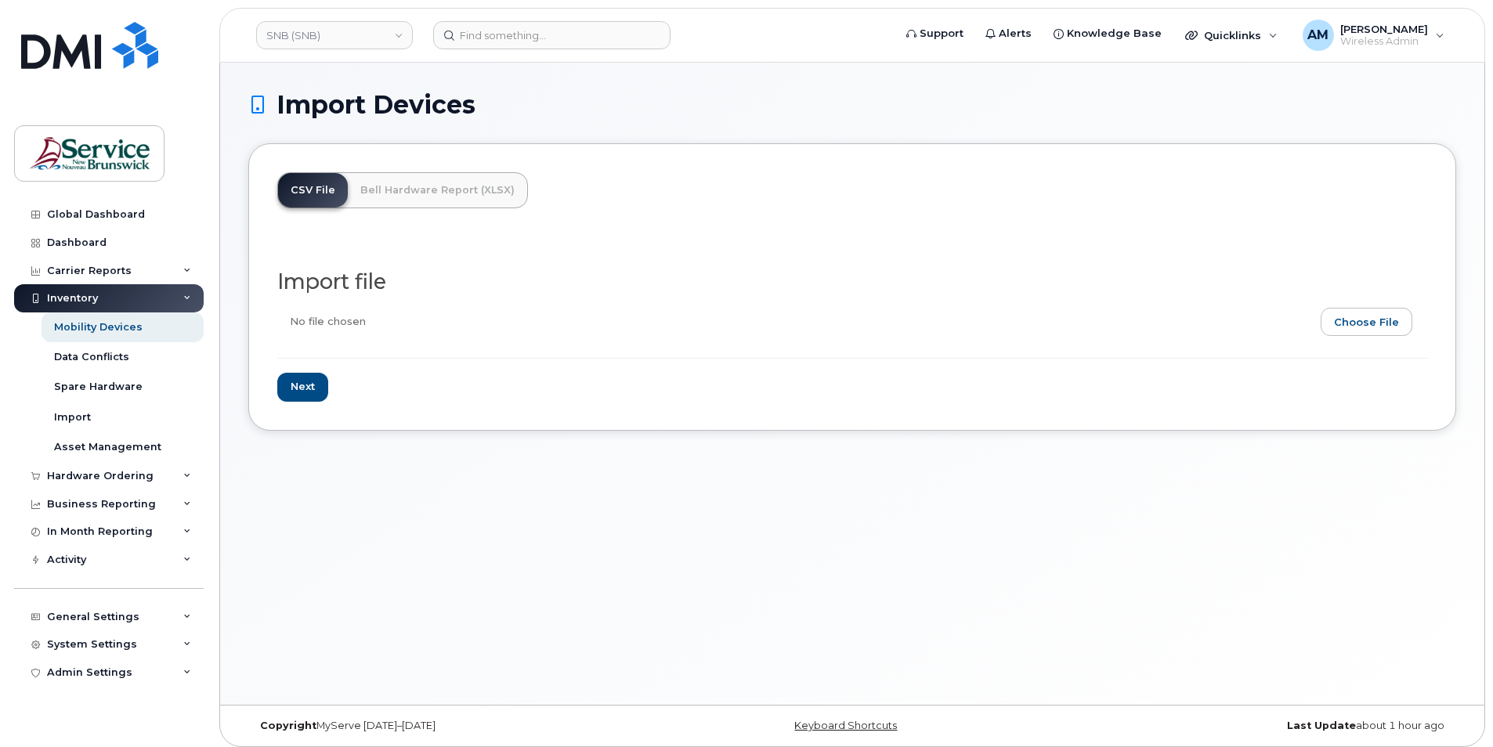
drag, startPoint x: 1364, startPoint y: 313, endPoint x: 1331, endPoint y: 315, distance: 32.9
click at [1355, 315] on input "file" at bounding box center [846, 326] width 1138 height 36
type input "C:\fakepath\SNB (SNB) - Device Report - 2025-08-14.csv"
click at [299, 382] on input "Next" at bounding box center [302, 387] width 51 height 29
type input "Loading..."
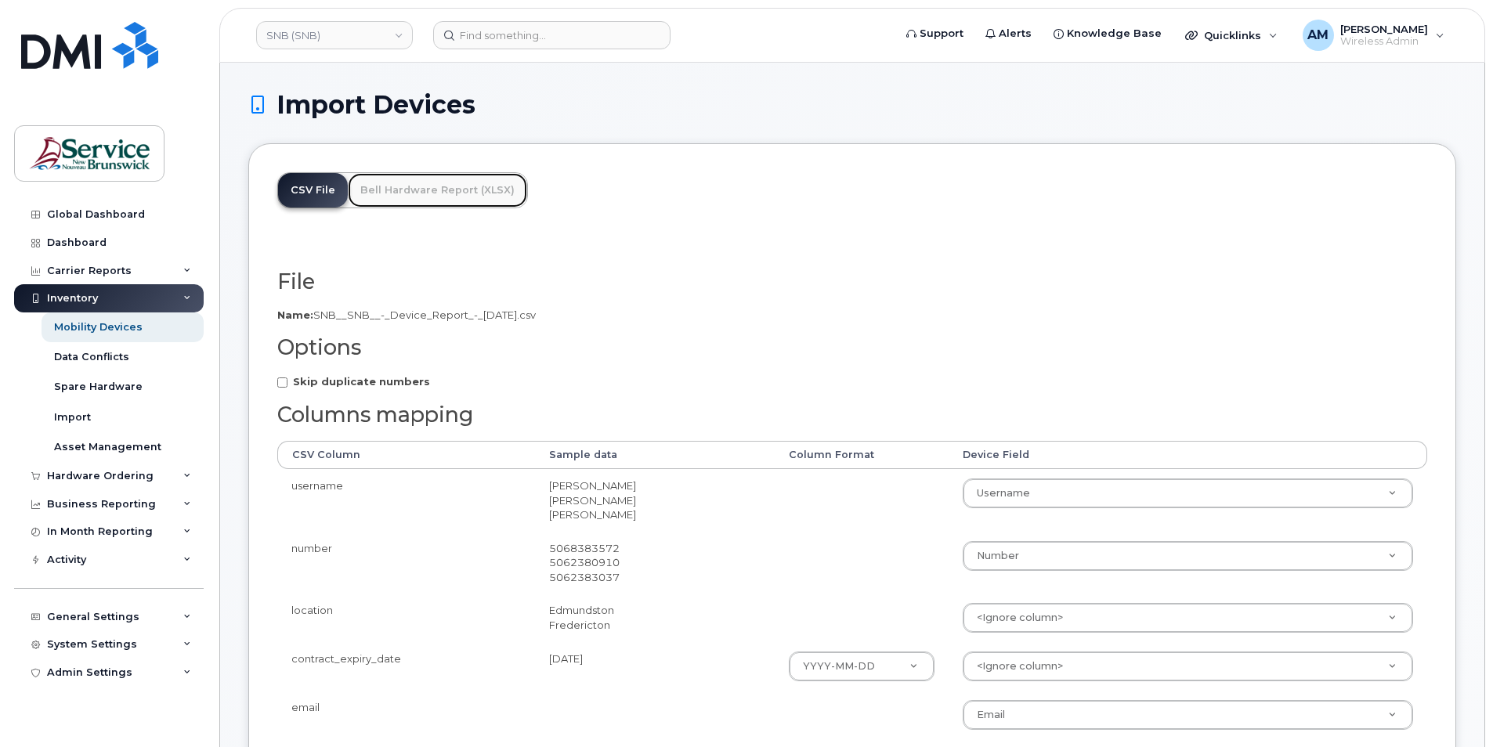
click at [471, 185] on link "Bell Hardware Report (XLSX)" at bounding box center [437, 190] width 179 height 34
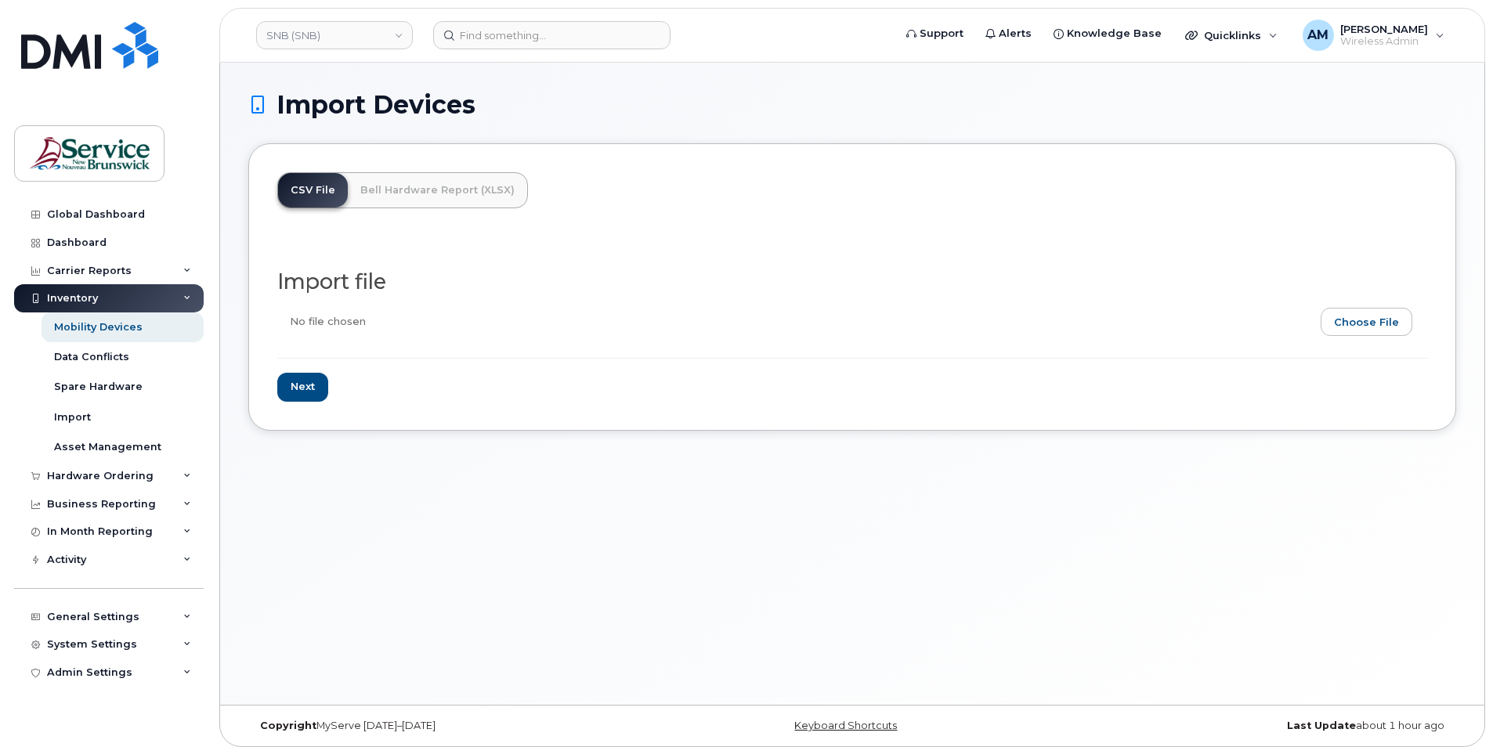
click at [1388, 299] on form "Import file Next" at bounding box center [852, 335] width 1150 height 131
click at [1366, 325] on input "file" at bounding box center [846, 326] width 1138 height 36
type input "C:\fakepath\SNB (SNB) - Device Report - 2025-08-14.csv"
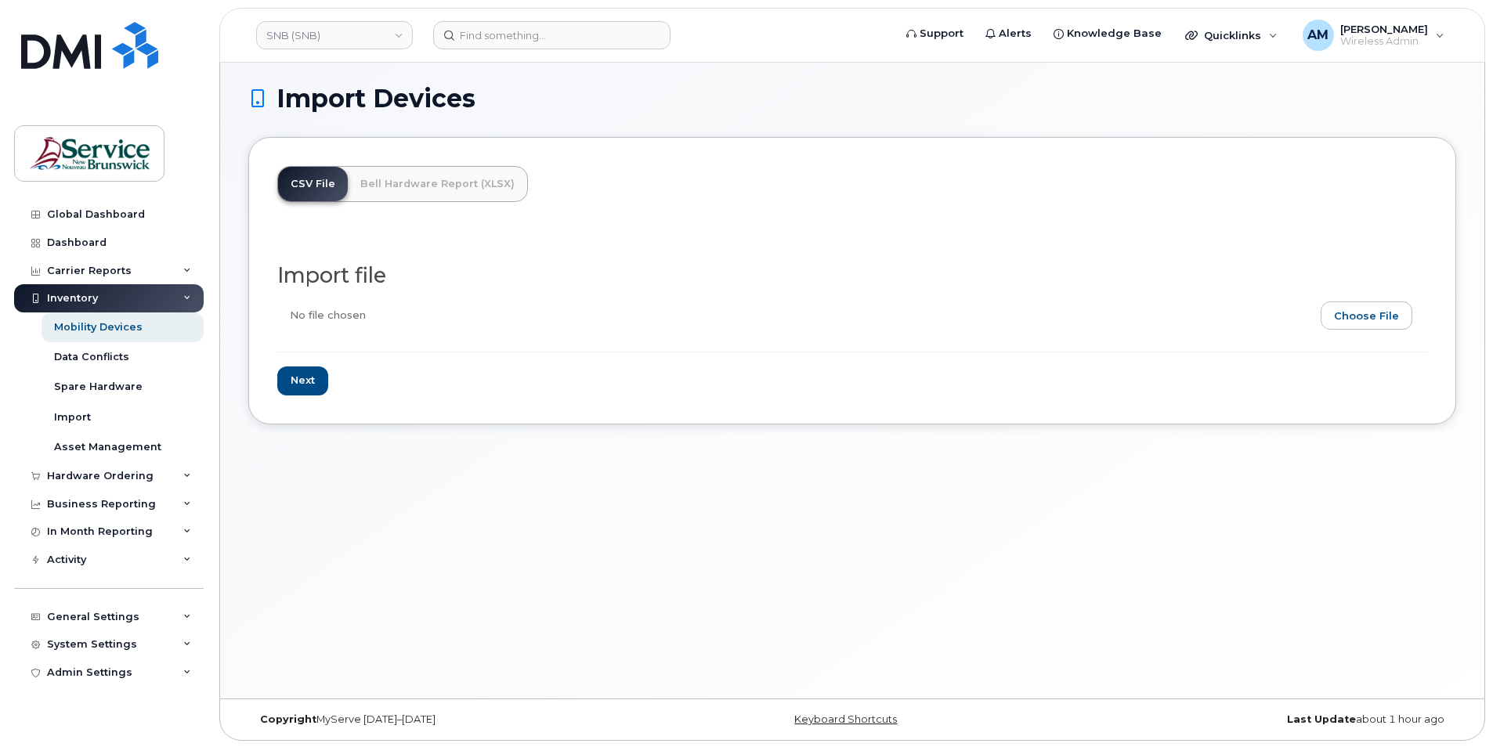
scroll to position [8, 0]
click at [301, 382] on input "Next" at bounding box center [302, 379] width 51 height 29
type input "Loading..."
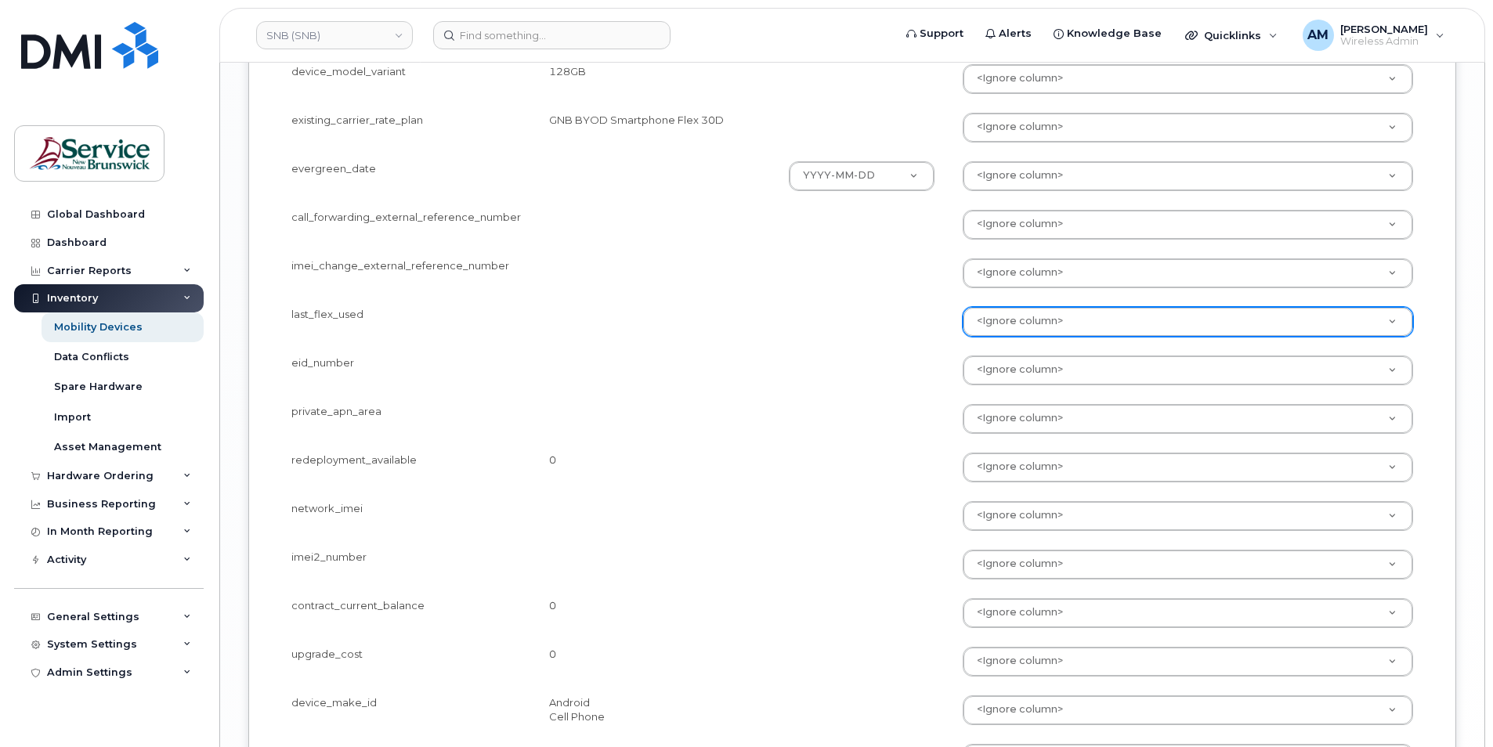
scroll to position [2577, 0]
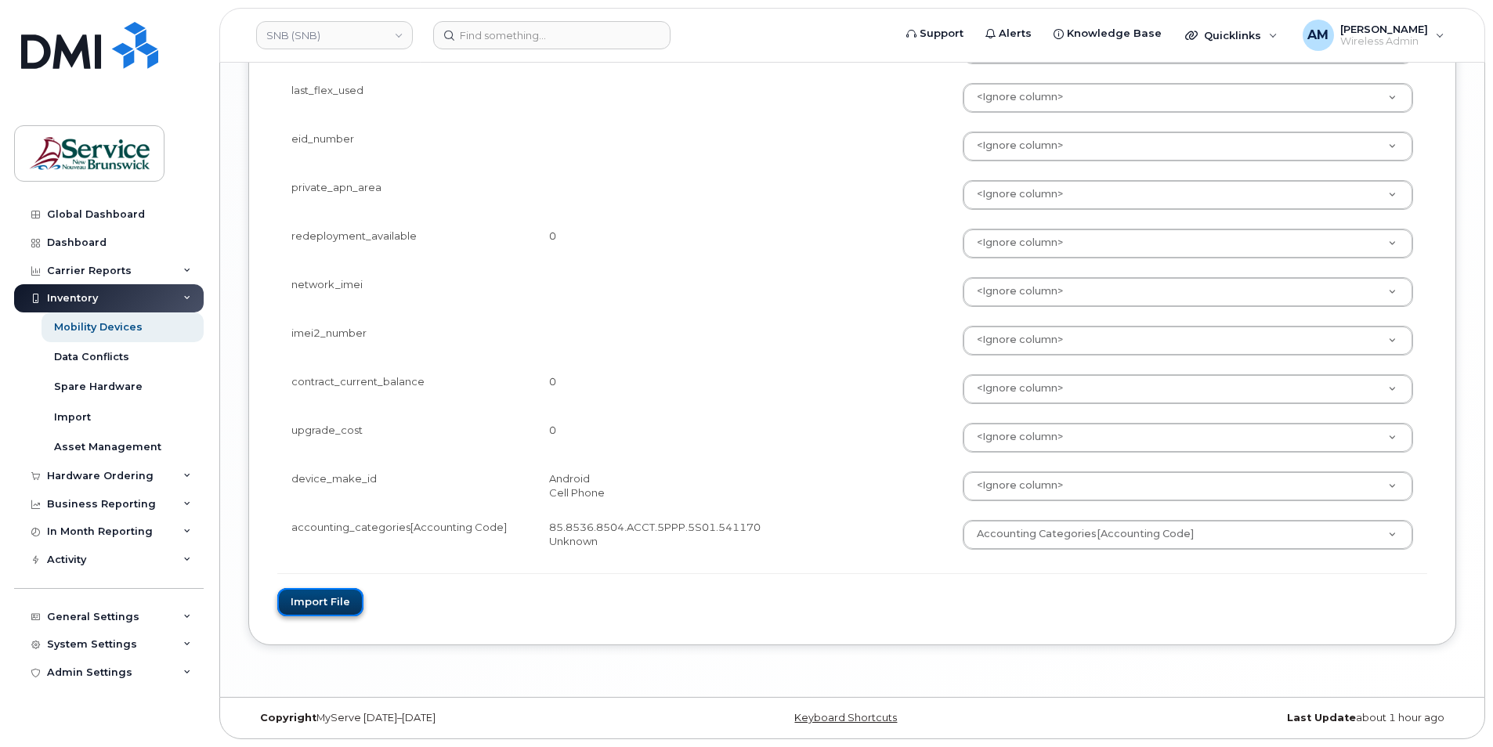
click at [338, 603] on button "Import file" at bounding box center [320, 602] width 86 height 29
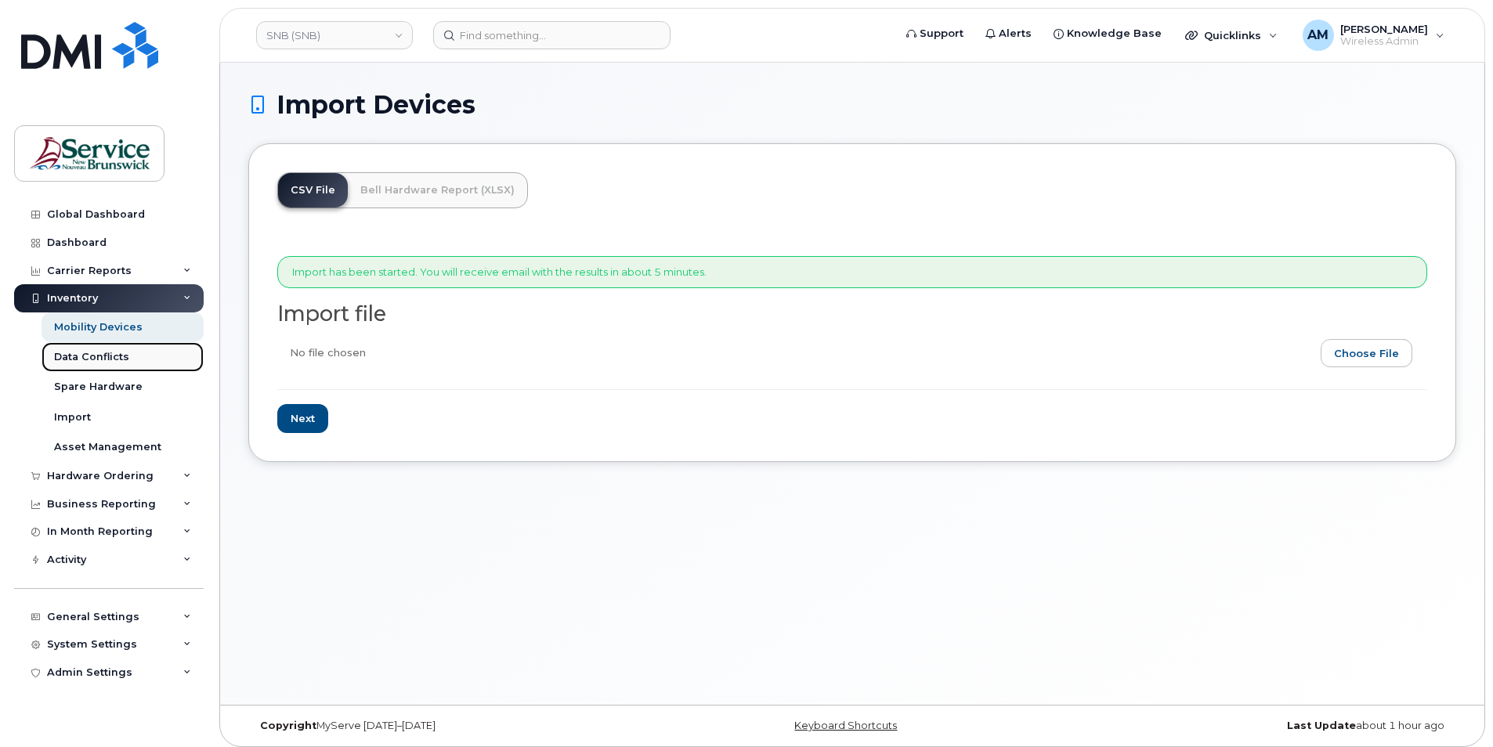
click at [89, 342] on link "Data Conflicts" at bounding box center [123, 357] width 162 height 30
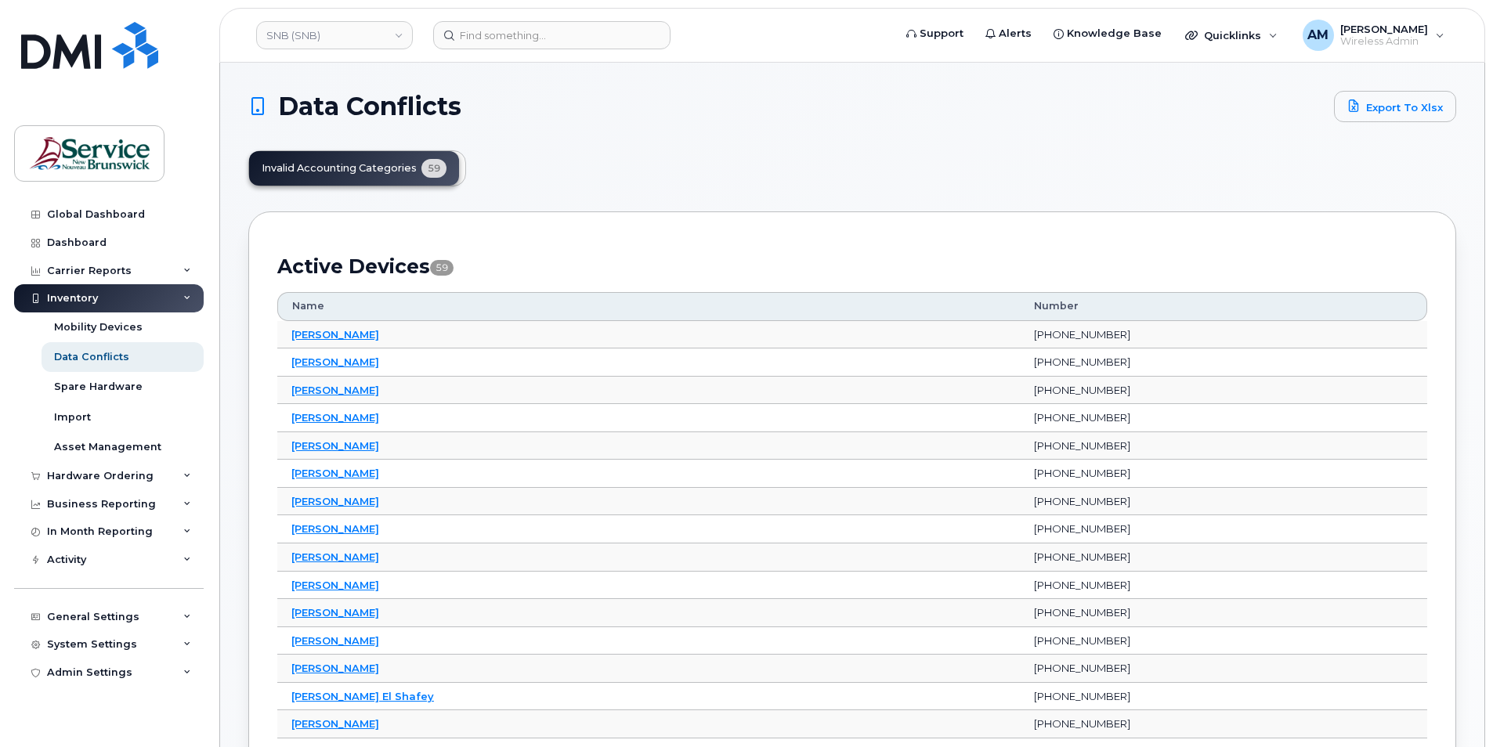
click at [181, 291] on div "Inventory" at bounding box center [109, 298] width 190 height 28
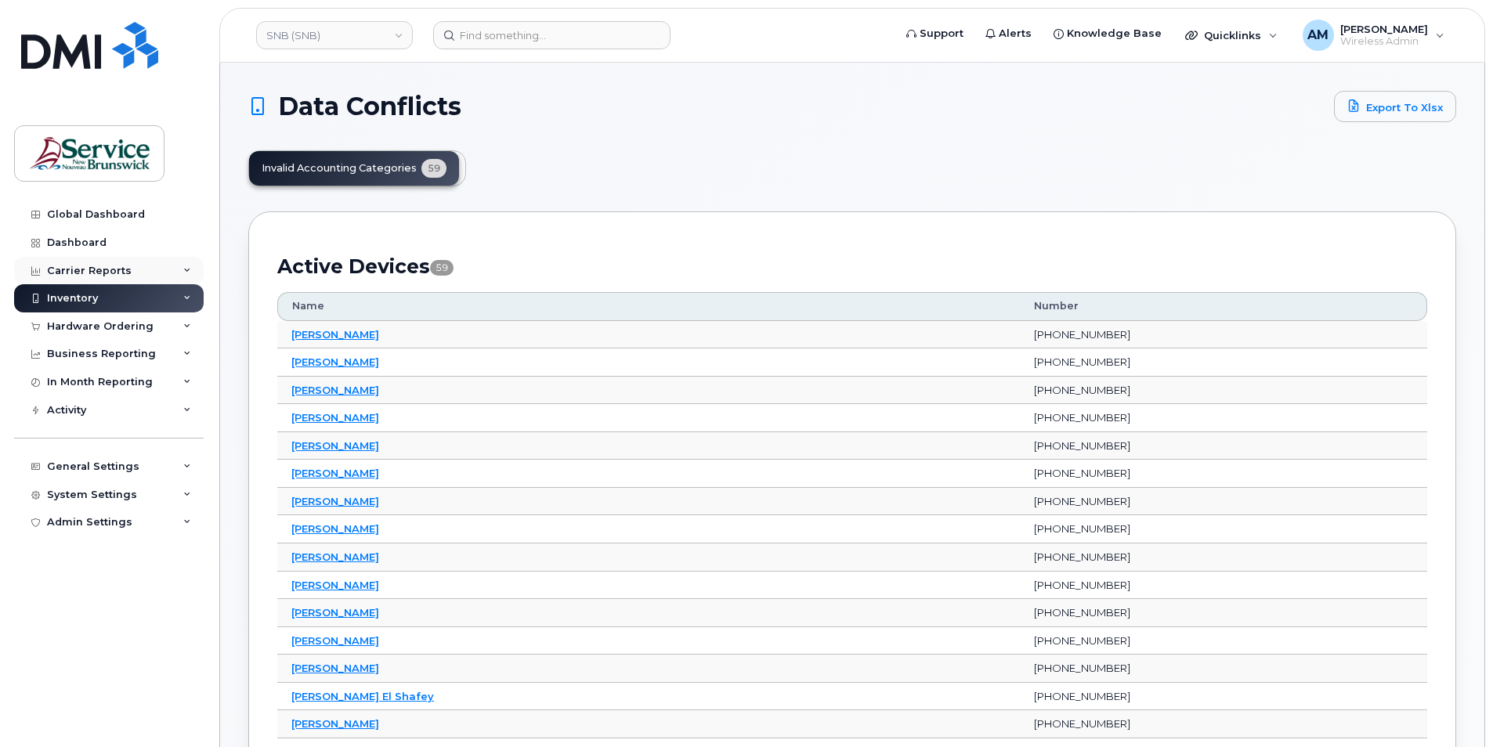
click at [103, 269] on div "Carrier Reports" at bounding box center [89, 271] width 85 height 13
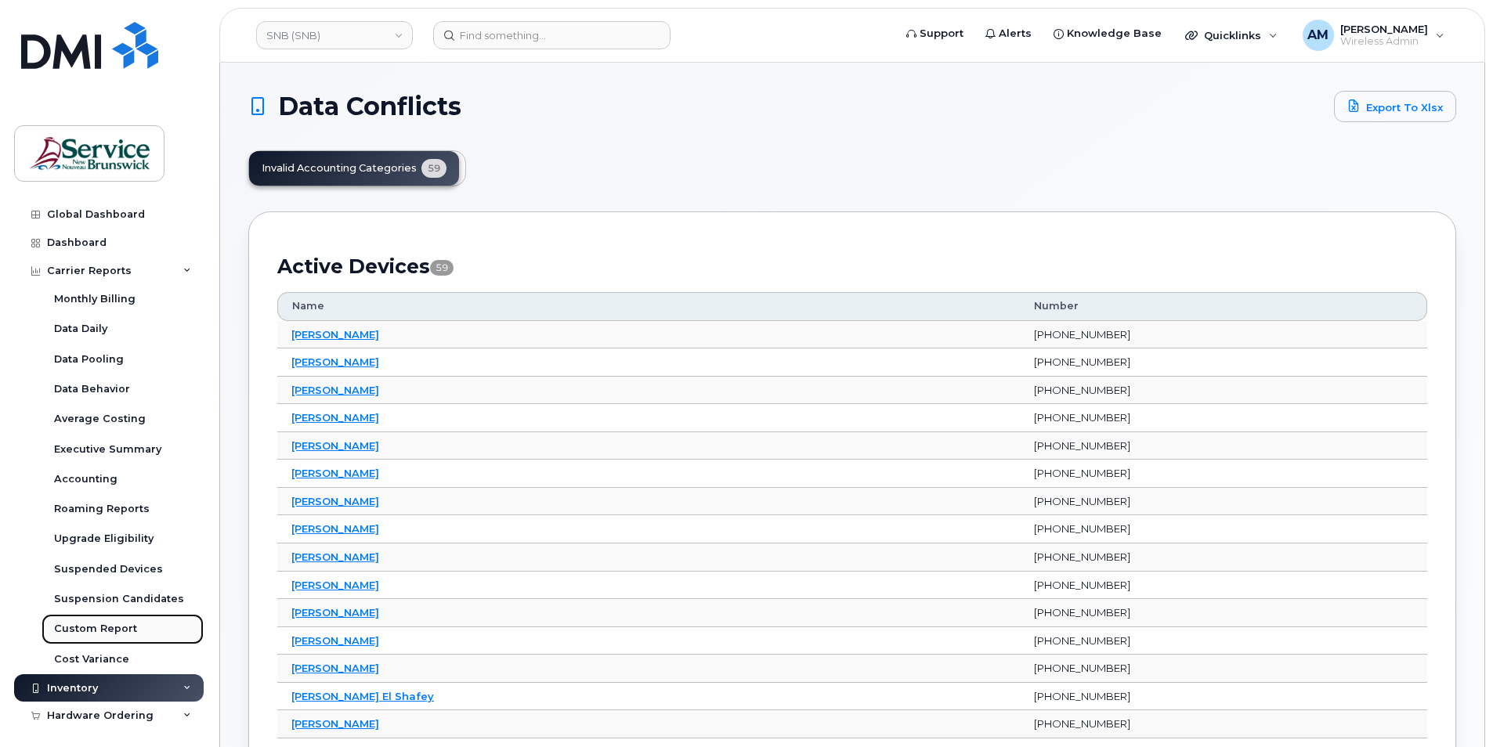
click at [93, 627] on div "Custom Report" at bounding box center [95, 629] width 83 height 14
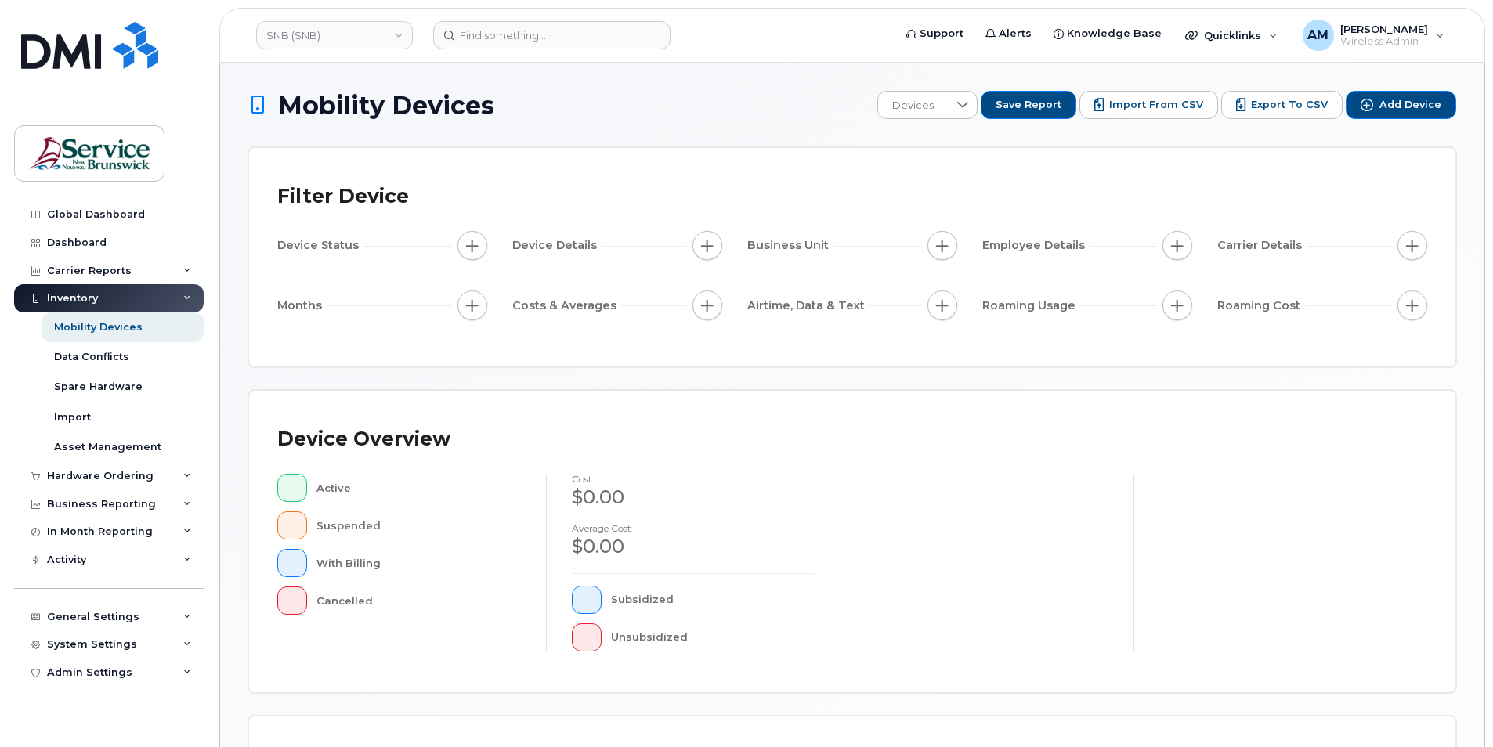
click at [1006, 224] on div "Filter Device Device Status Device Details Business Unit Employee Details Carri…" at bounding box center [852, 257] width 1150 height 162
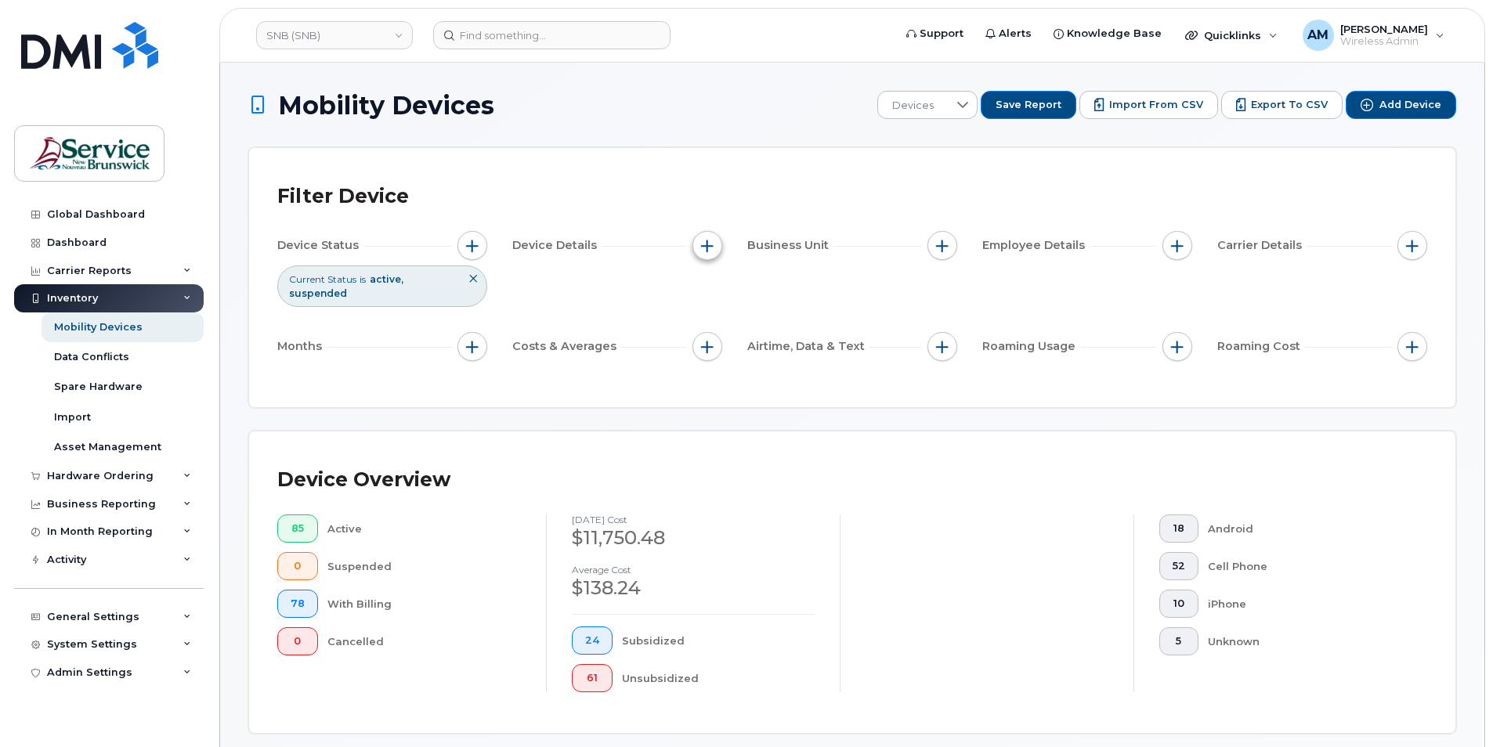
click at [707, 246] on span "button" at bounding box center [707, 246] width 13 height 13
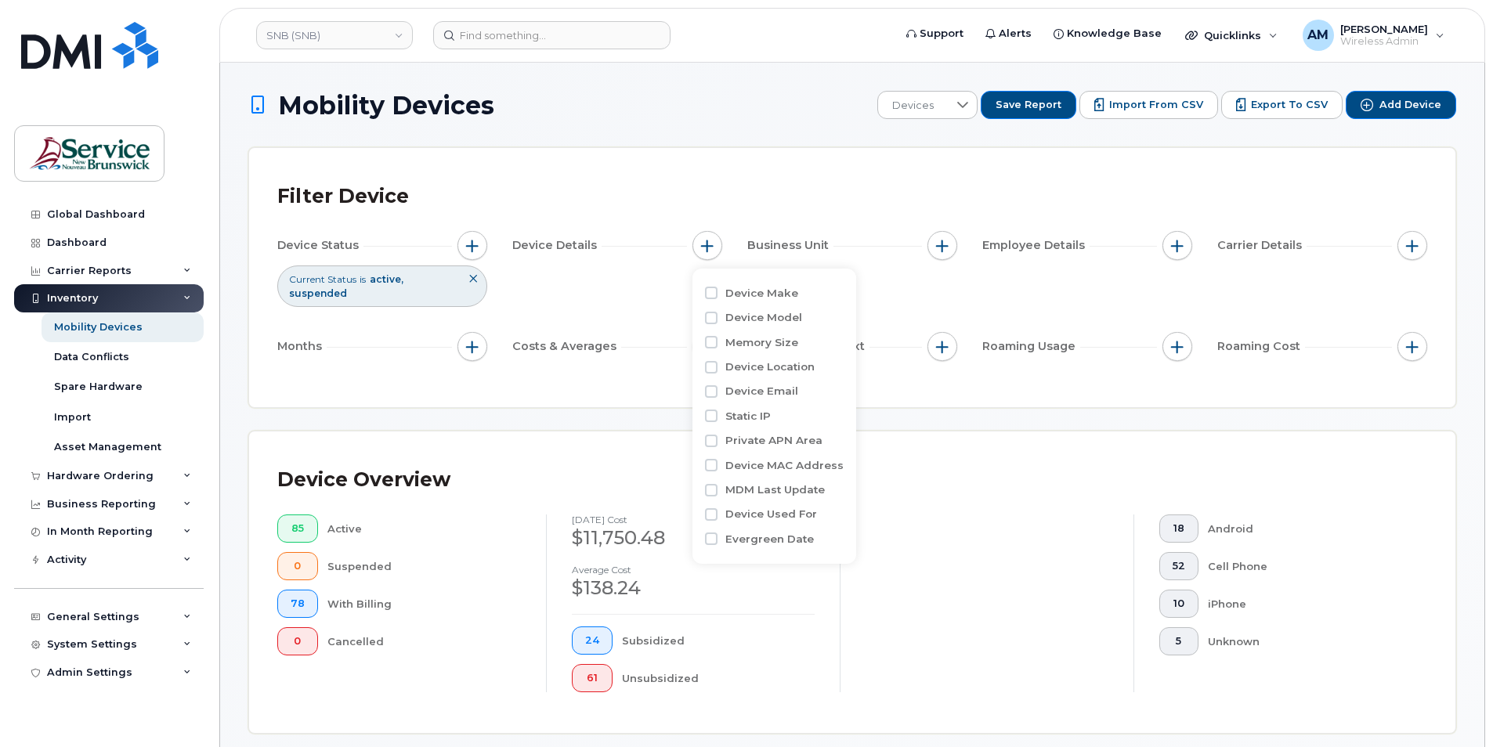
drag, startPoint x: 1008, startPoint y: 573, endPoint x: 1030, endPoint y: 432, distance: 141.8
click at [1007, 570] on div at bounding box center [987, 604] width 294 height 178
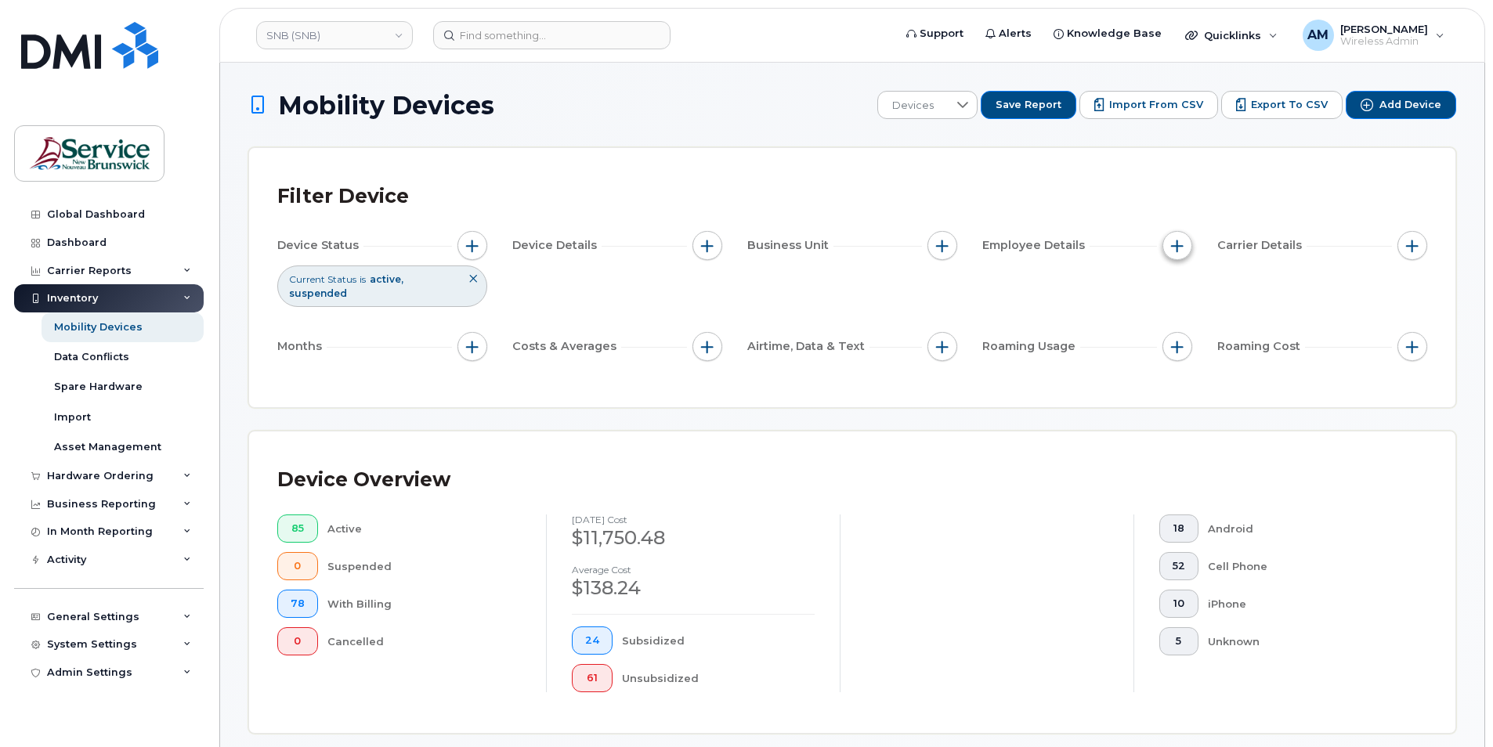
click at [1175, 253] on button "button" at bounding box center [1178, 246] width 30 height 30
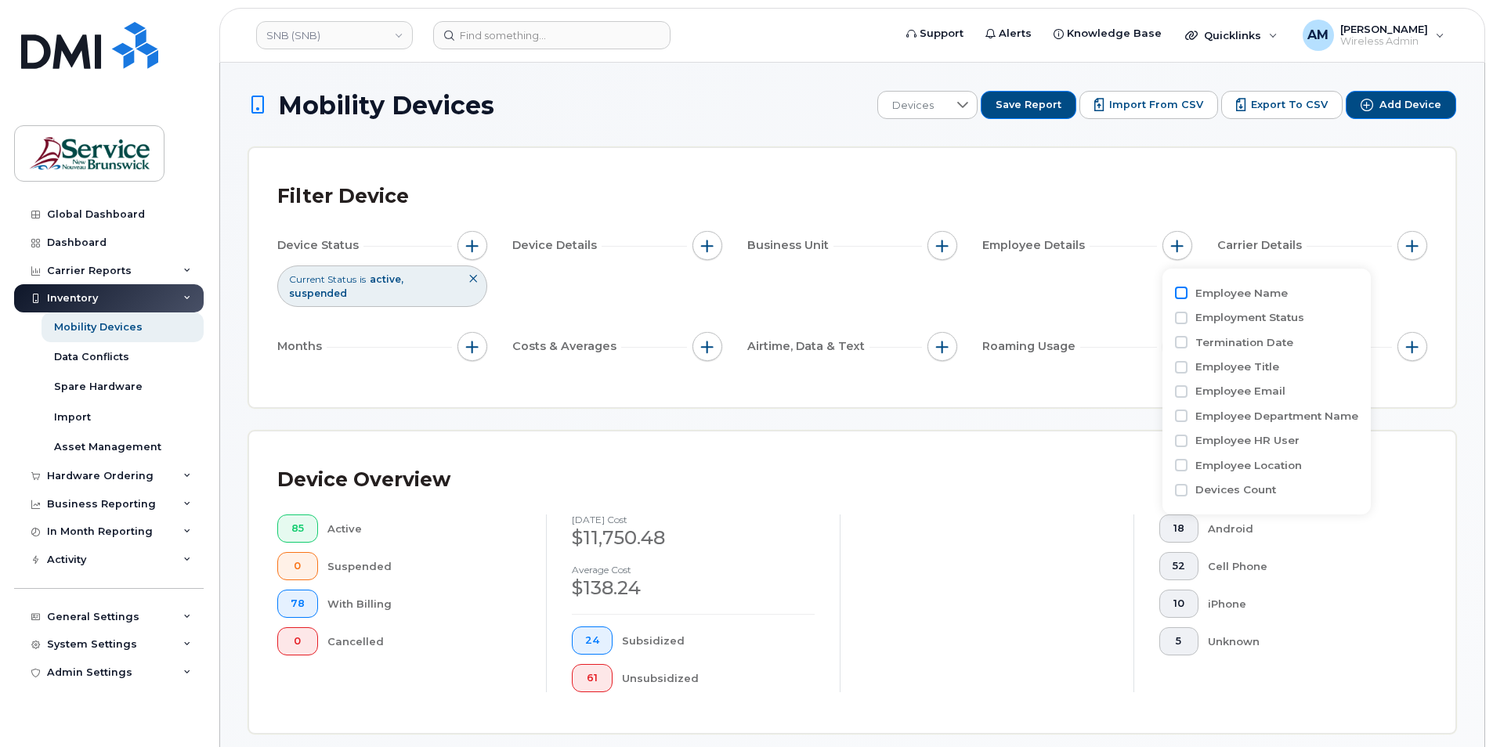
click at [1181, 294] on input "Employee Name" at bounding box center [1181, 293] width 13 height 13
checkbox input "true"
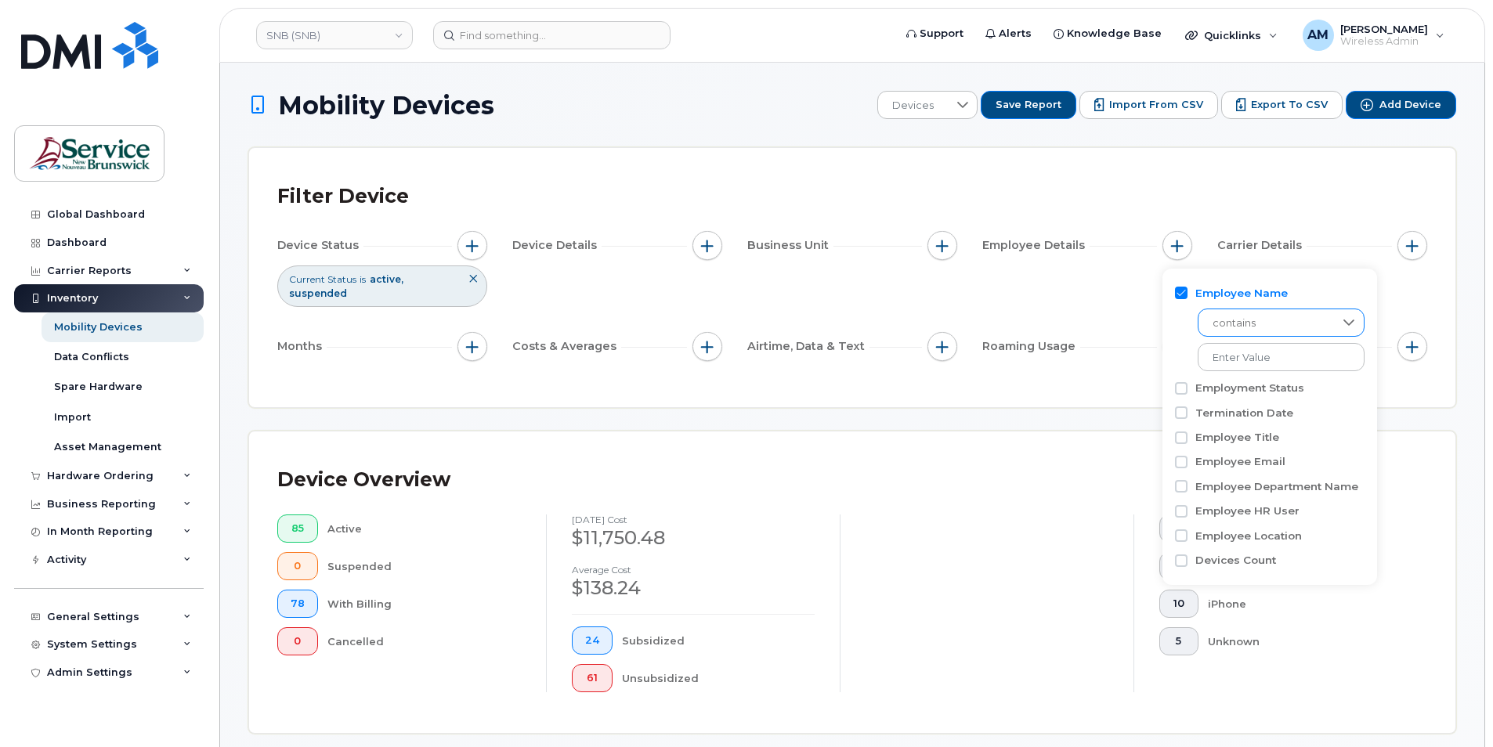
click at [1321, 331] on span "contains" at bounding box center [1267, 323] width 136 height 28
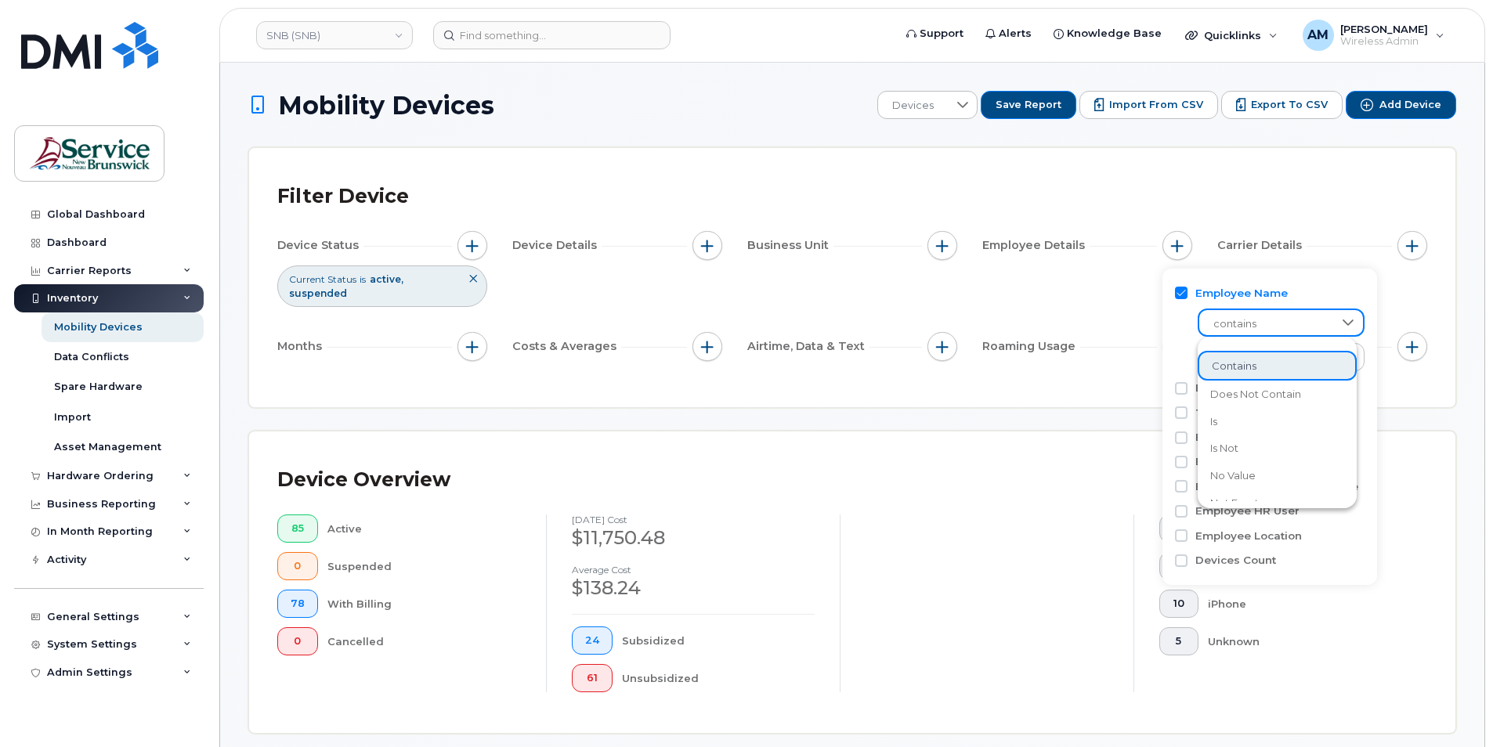
click at [1247, 205] on div "Filter Device" at bounding box center [852, 196] width 1150 height 41
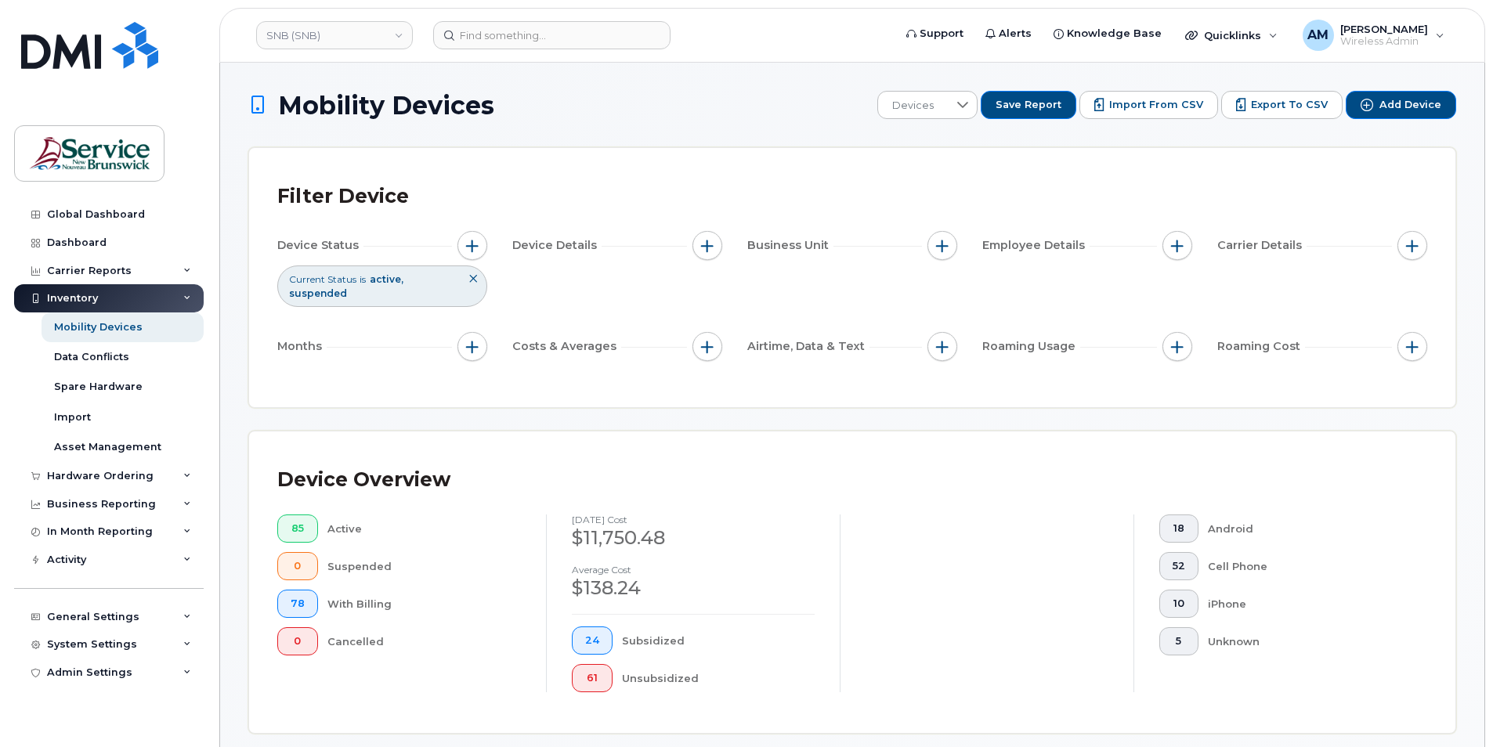
click at [1207, 384] on div "Filter Device Device Status Current Status is active suspended Device Details B…" at bounding box center [852, 277] width 1207 height 259
click at [1178, 242] on span "button" at bounding box center [1177, 246] width 13 height 13
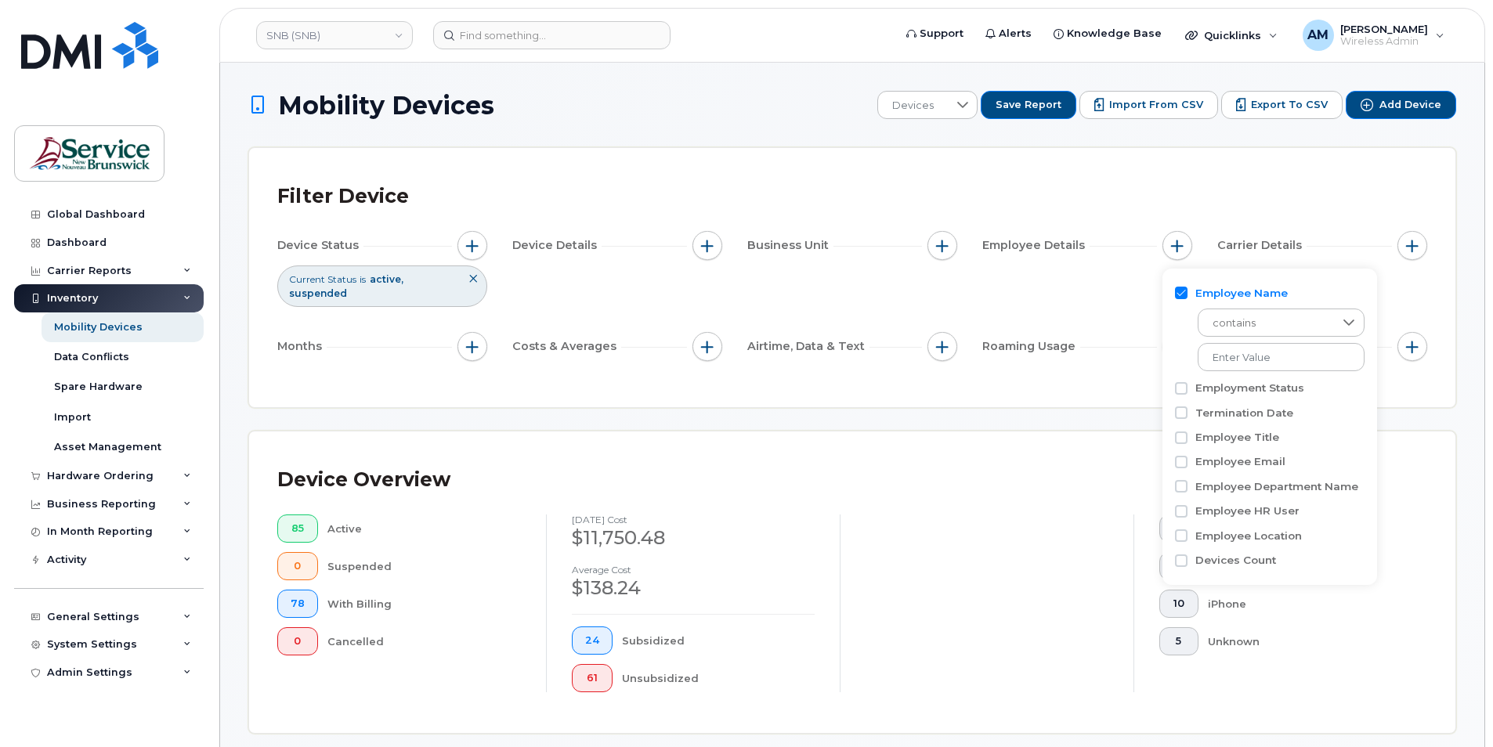
click at [1300, 195] on div "Filter Device" at bounding box center [852, 196] width 1150 height 41
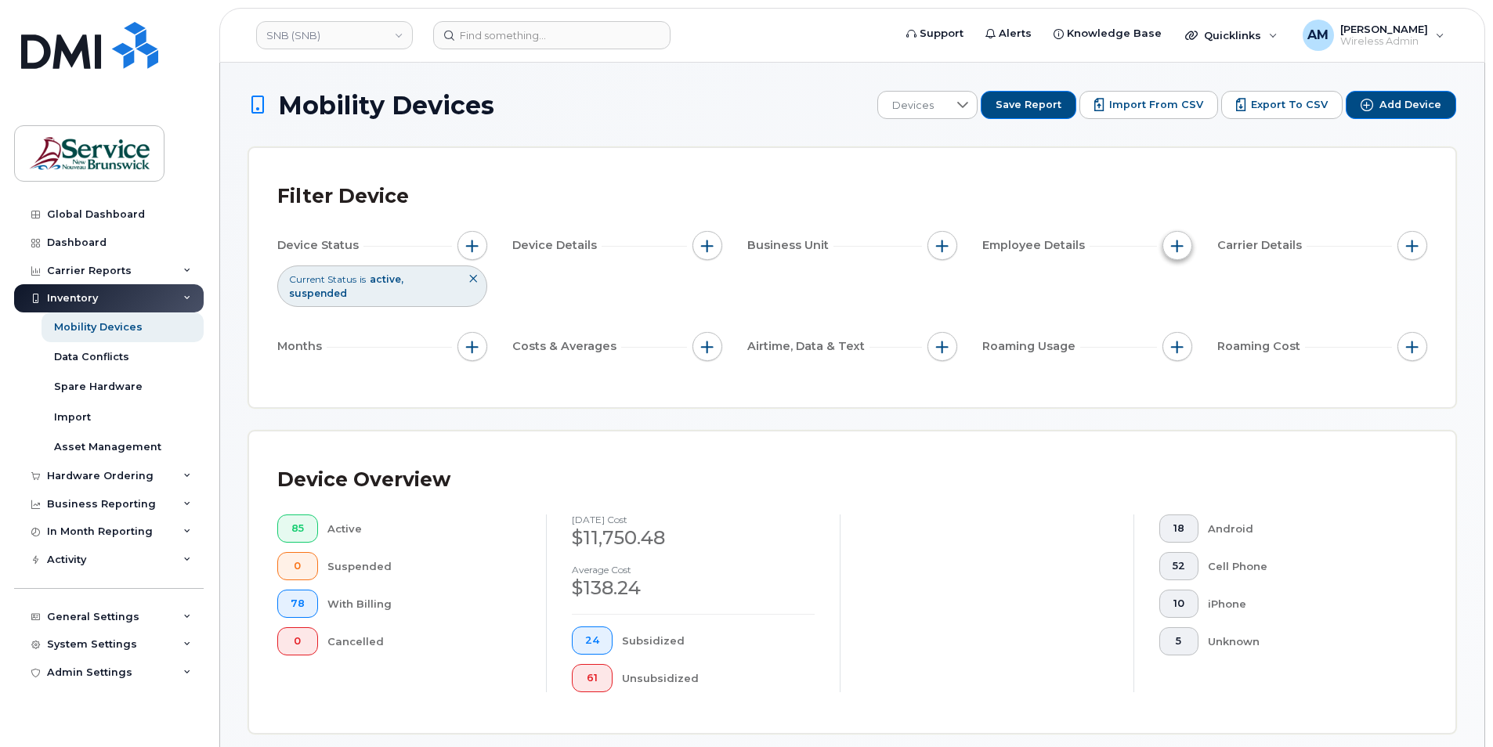
click at [1179, 244] on span "button" at bounding box center [1177, 246] width 13 height 13
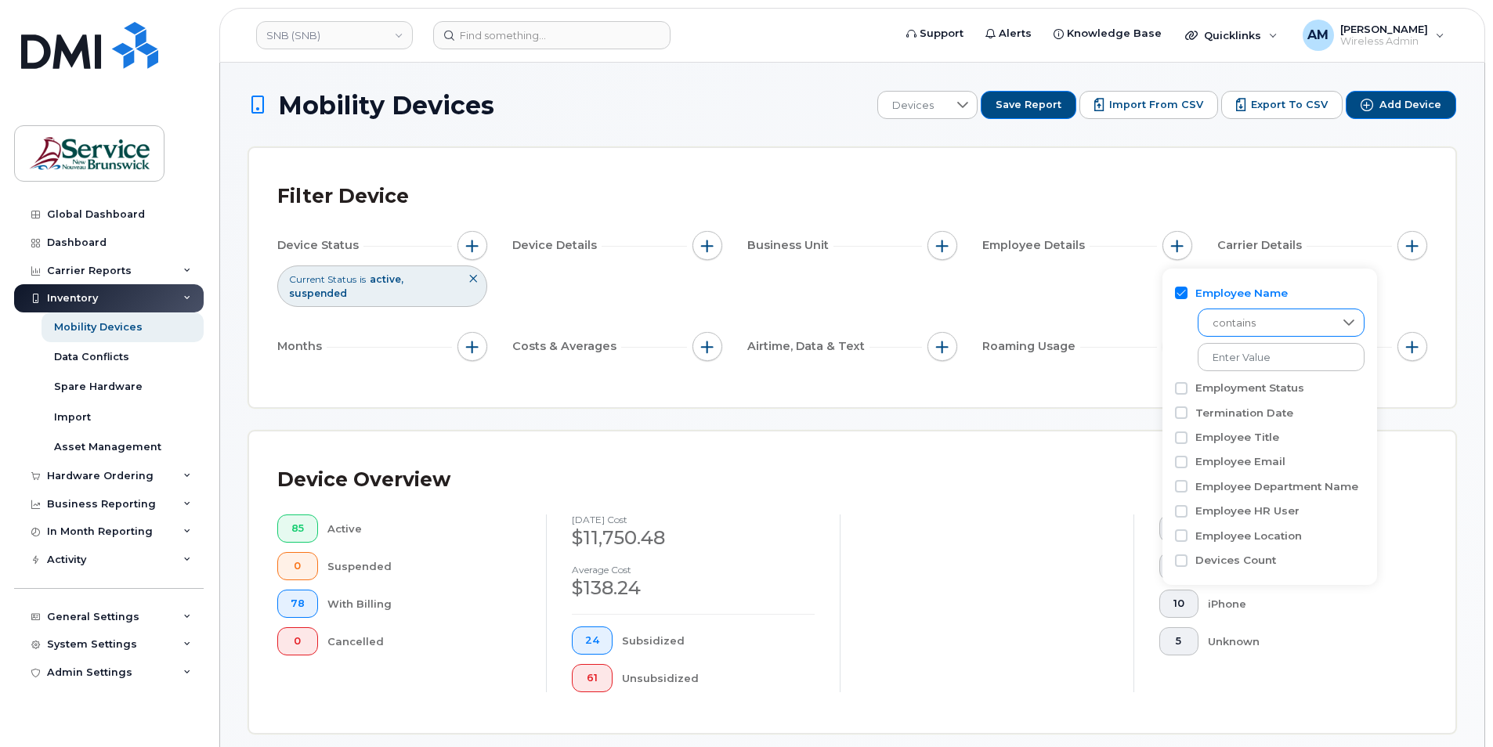
click at [1286, 321] on span "contains" at bounding box center [1267, 323] width 136 height 28
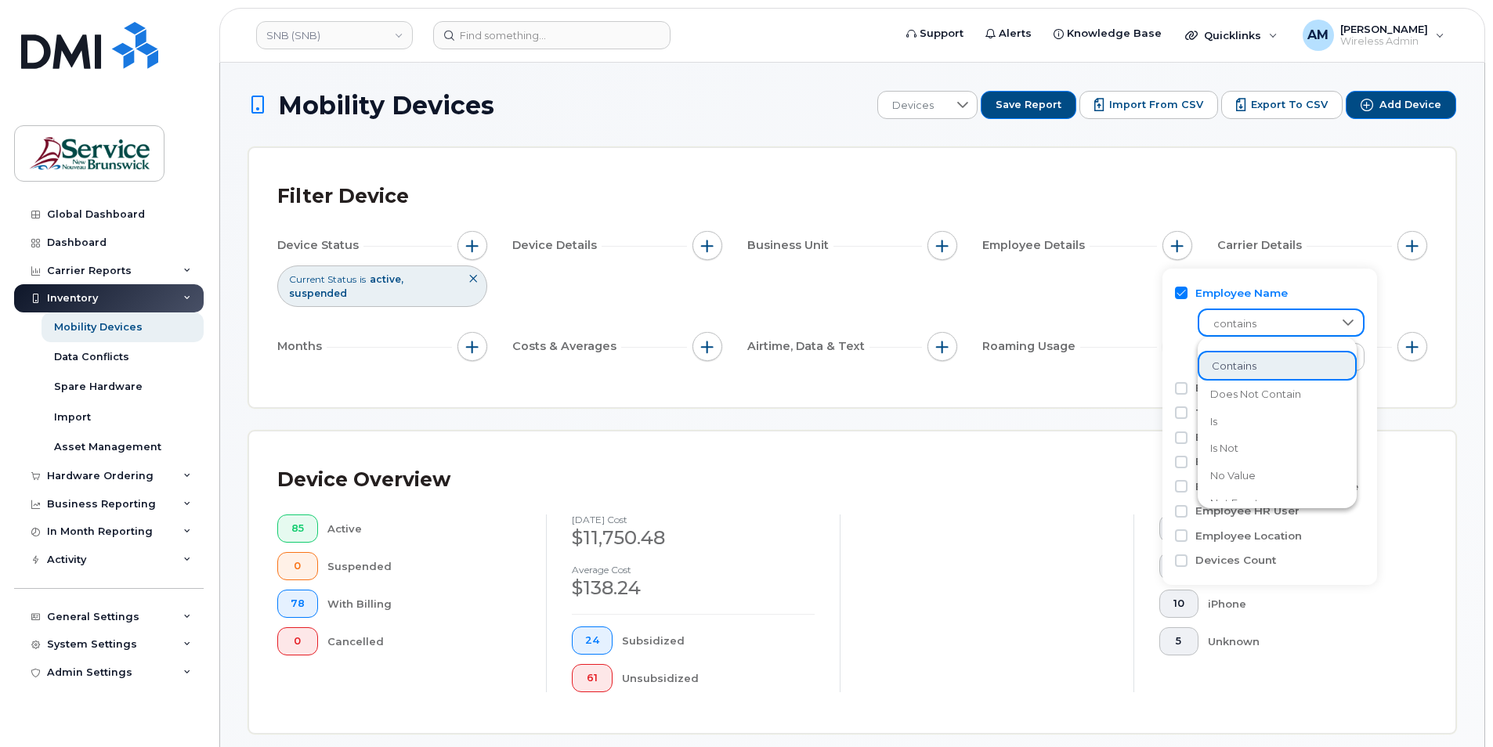
click at [1309, 425] on div "Employee Name contains" at bounding box center [1270, 437] width 190 height 24
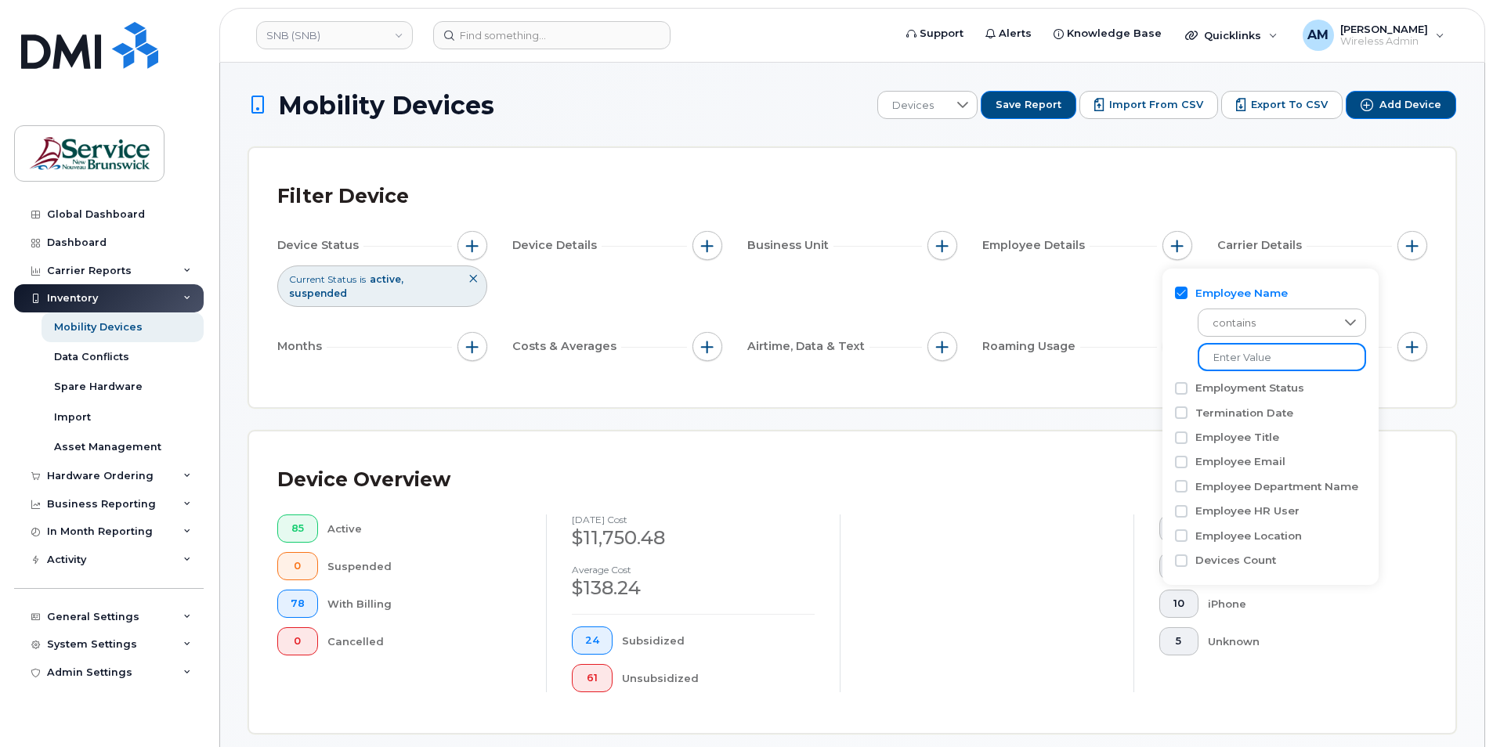
click at [1281, 361] on input at bounding box center [1282, 357] width 168 height 28
click at [1308, 320] on span "contains" at bounding box center [1267, 323] width 136 height 28
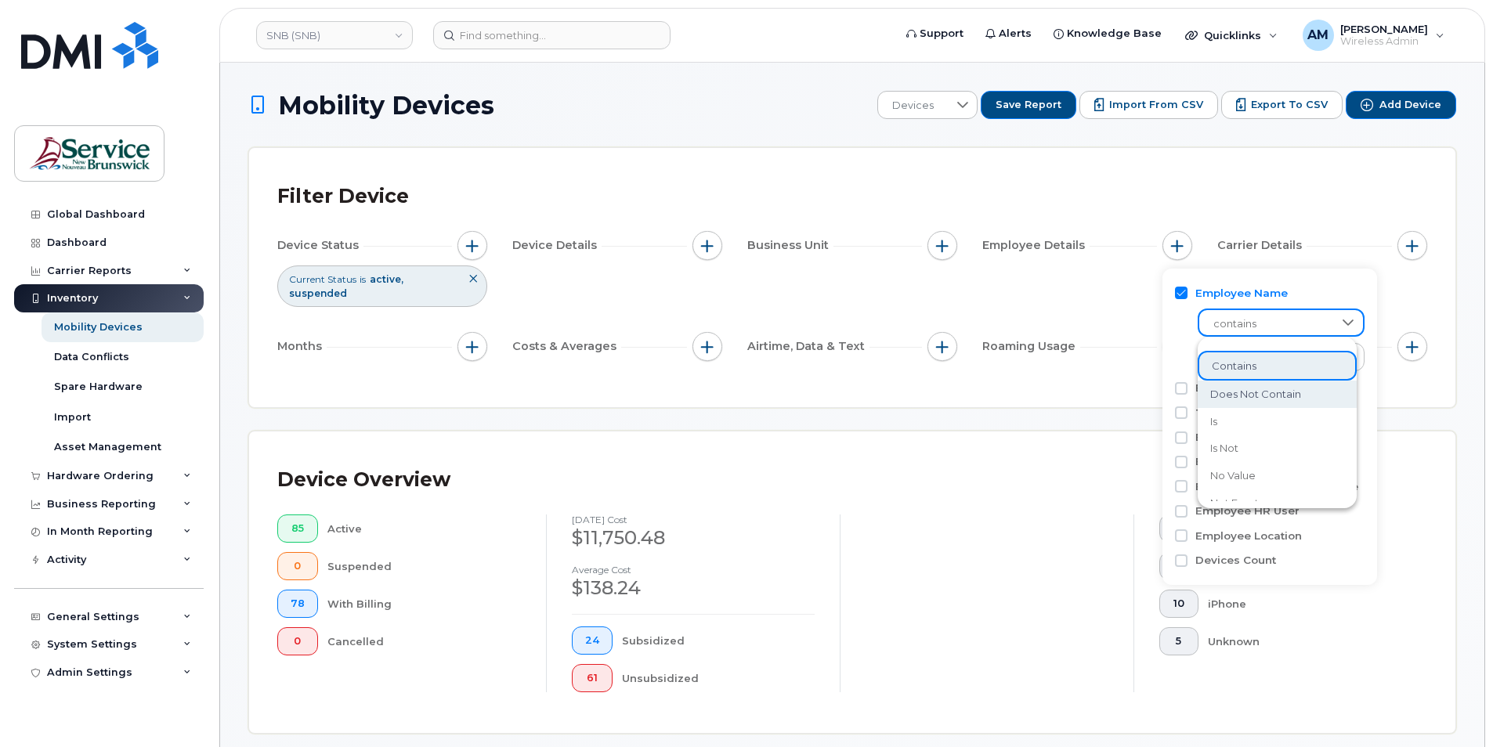
scroll to position [21, 0]
click at [1265, 483] on span "not empty" at bounding box center [1237, 482] width 54 height 15
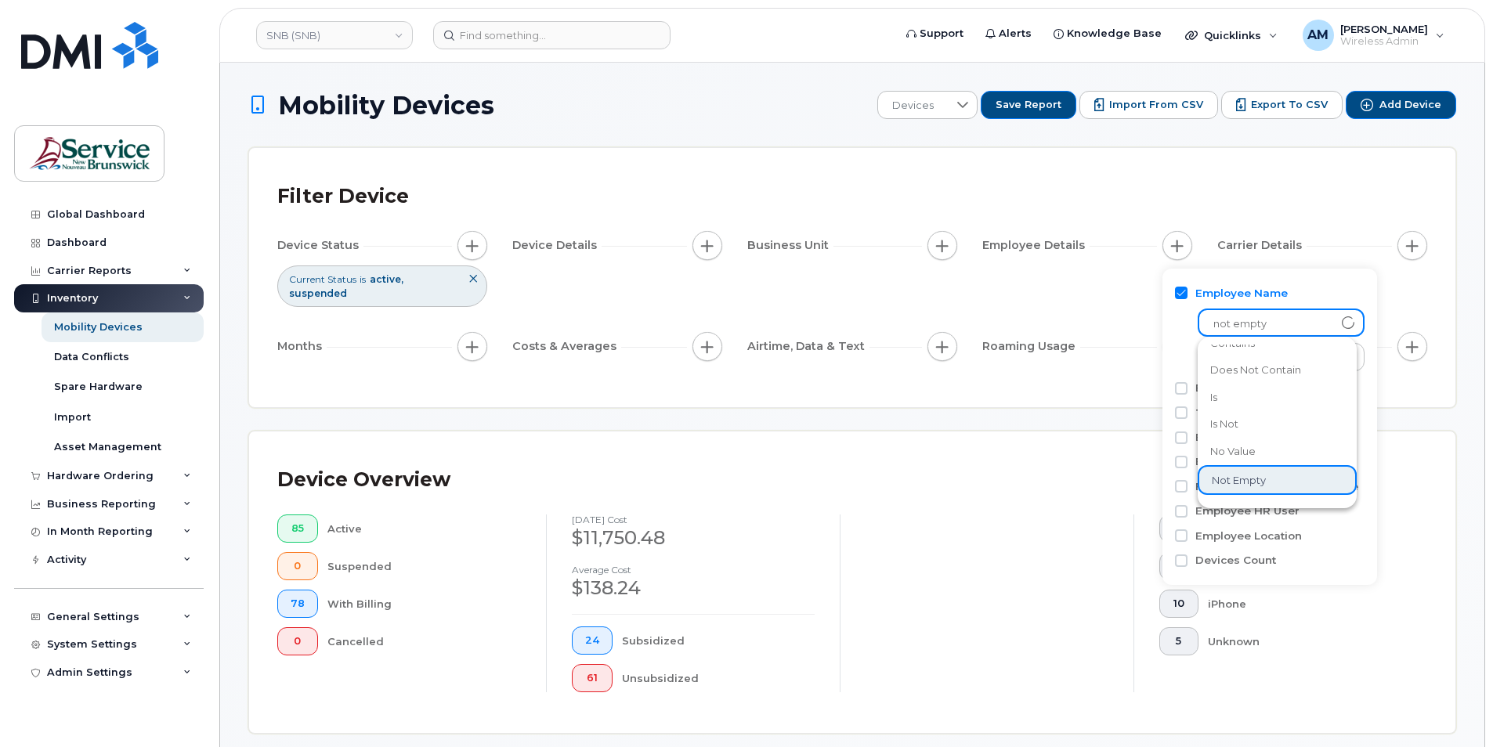
scroll to position [20, 0]
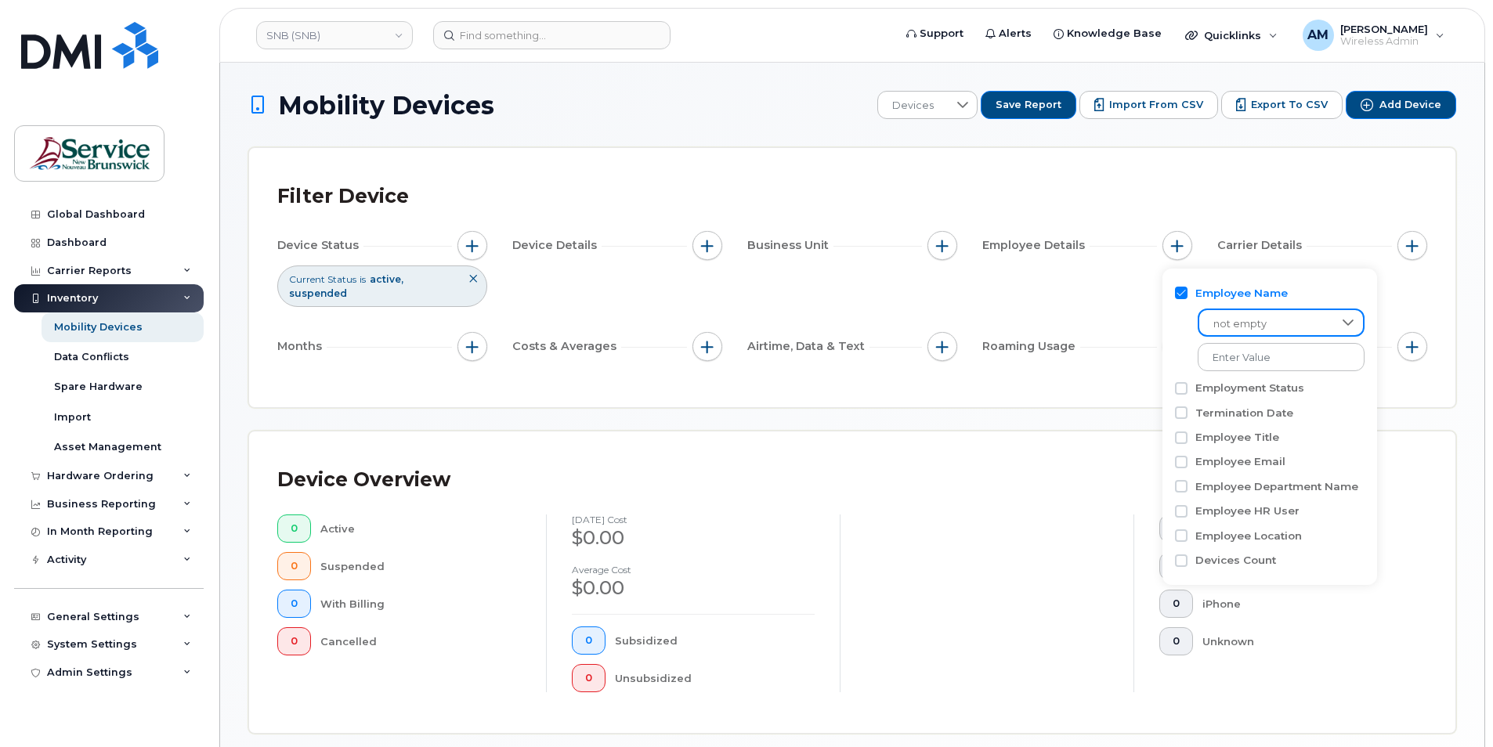
click at [1283, 202] on div "Filter Device" at bounding box center [852, 196] width 1150 height 41
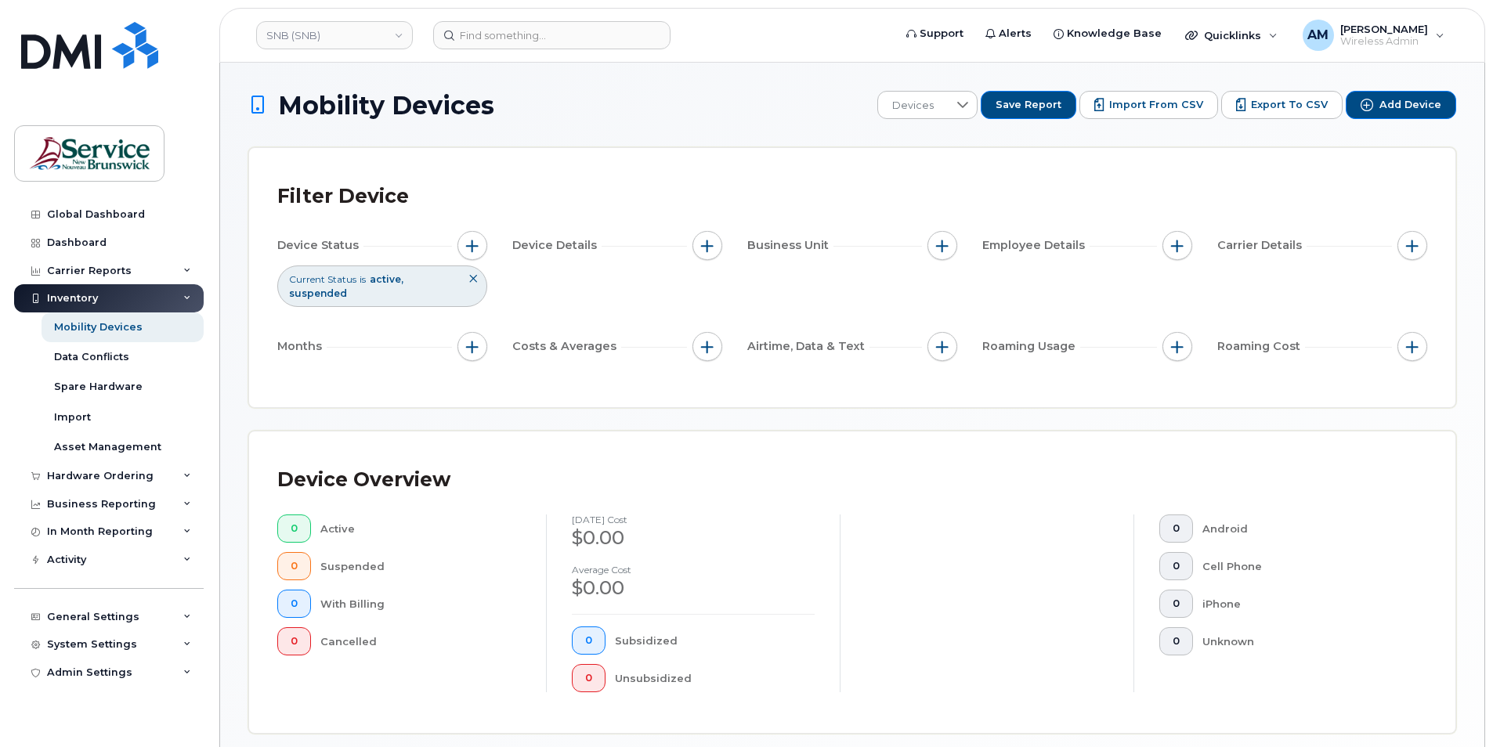
drag, startPoint x: 1131, startPoint y: 439, endPoint x: 1308, endPoint y: 417, distance: 178.4
click at [1138, 439] on div "Device Overview 0 Active 0 Suspended 0 With Billing 0 Cancelled July 2025 cost …" at bounding box center [852, 583] width 1207 height 302
click at [465, 353] on button "button" at bounding box center [473, 347] width 30 height 30
drag, startPoint x: 613, startPoint y: 359, endPoint x: 550, endPoint y: 353, distance: 63.0
click at [613, 359] on div "Costs & Averages" at bounding box center [617, 347] width 210 height 30
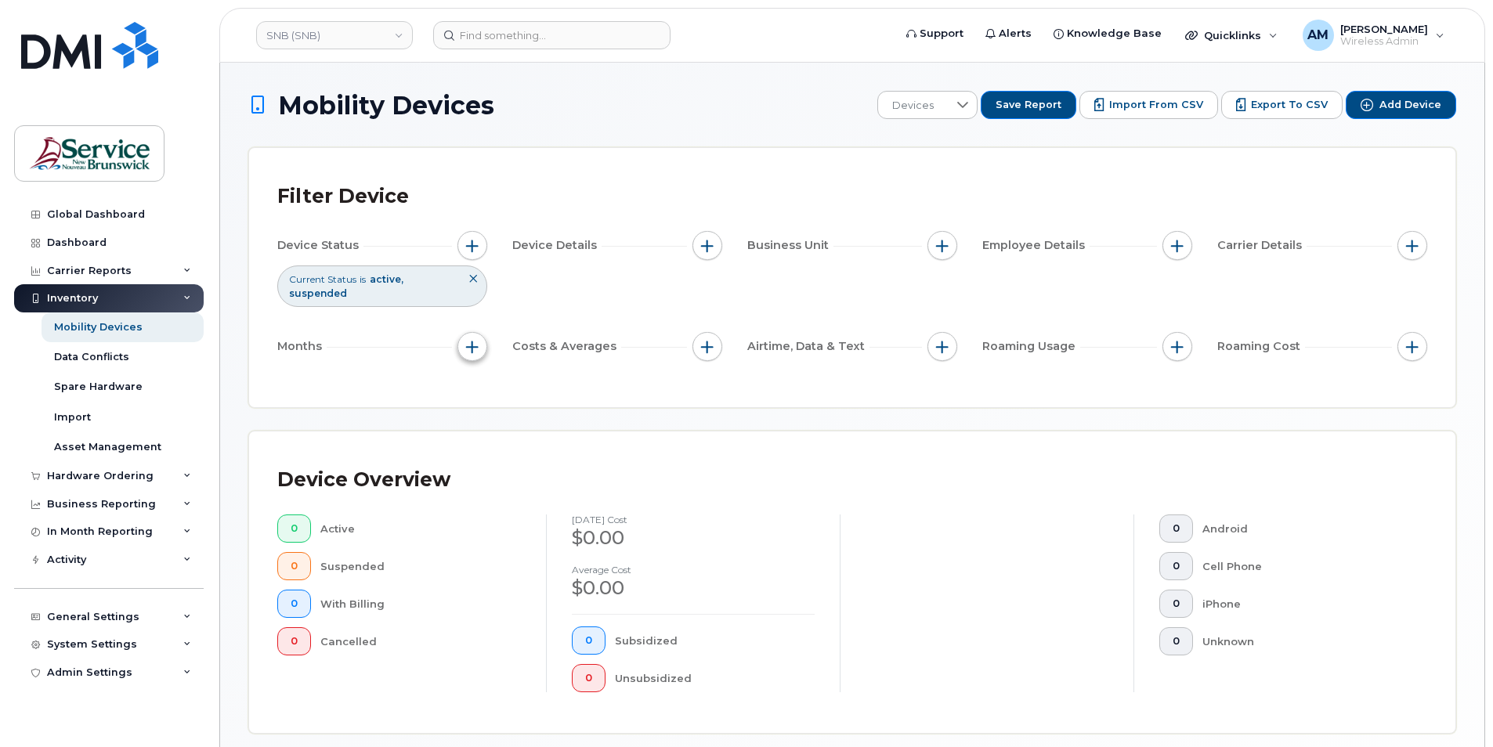
click at [473, 350] on span "button" at bounding box center [472, 347] width 13 height 13
click at [475, 394] on input "Billing Cycle" at bounding box center [476, 394] width 13 height 13
checkbox input "true"
click at [533, 413] on div at bounding box center [545, 424] width 30 height 27
click at [599, 395] on div "Filter Device Device Status Current Status is active suspended Device Details B…" at bounding box center [852, 277] width 1207 height 259
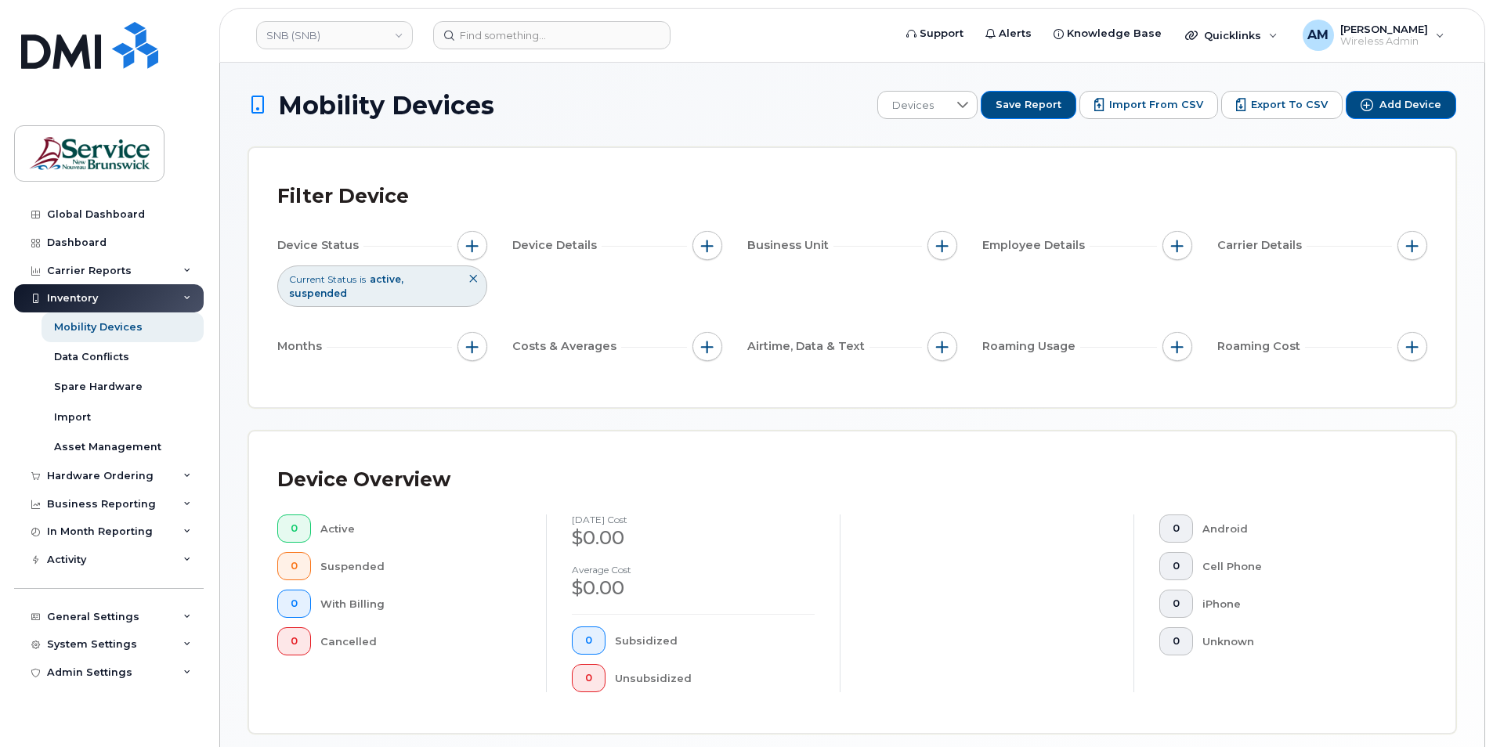
drag, startPoint x: 704, startPoint y: 356, endPoint x: 679, endPoint y: 364, distance: 27.3
click at [704, 355] on button "button" at bounding box center [708, 347] width 30 height 30
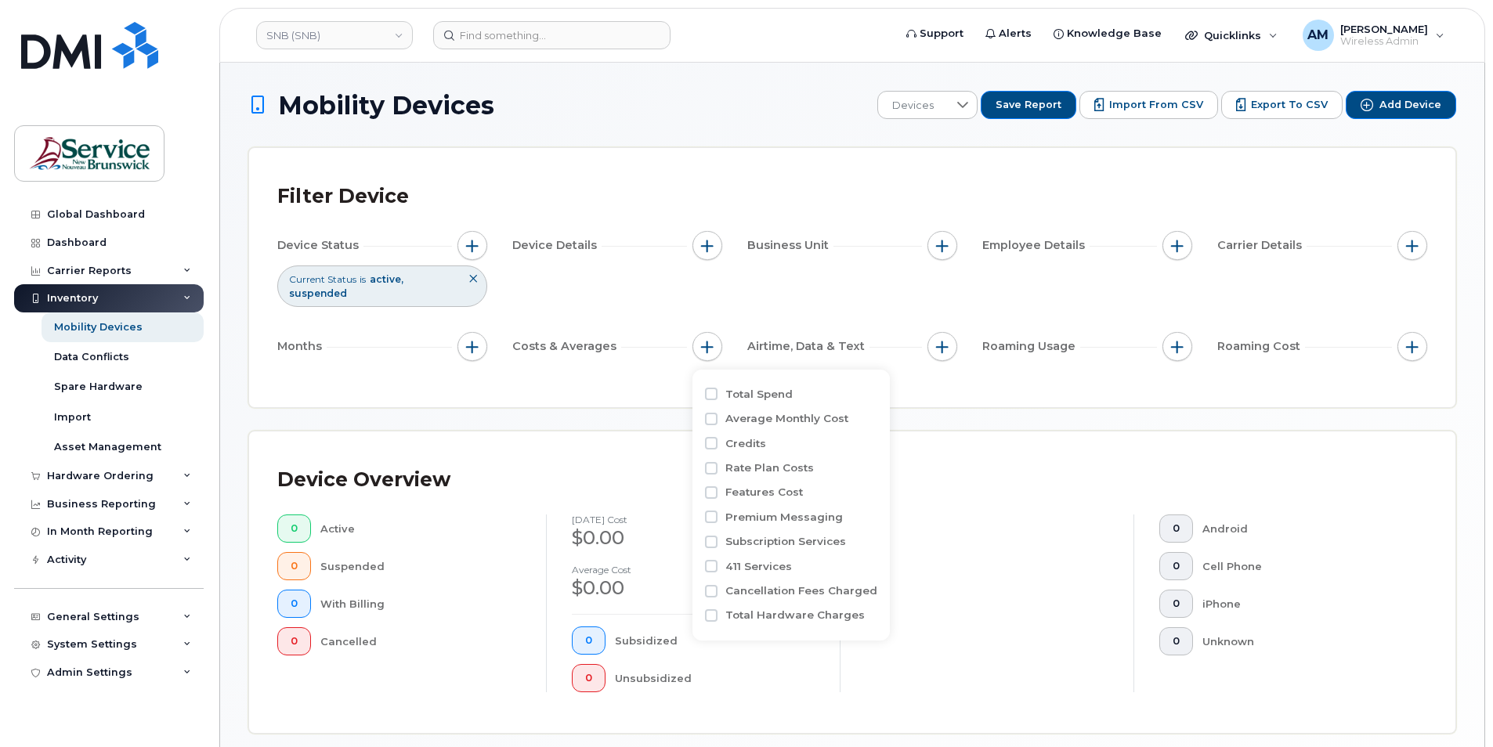
drag, startPoint x: 581, startPoint y: 392, endPoint x: 545, endPoint y: 390, distance: 36.9
click at [566, 393] on div "Filter Device Device Status Current Status is active suspended Device Details B…" at bounding box center [852, 277] width 1207 height 259
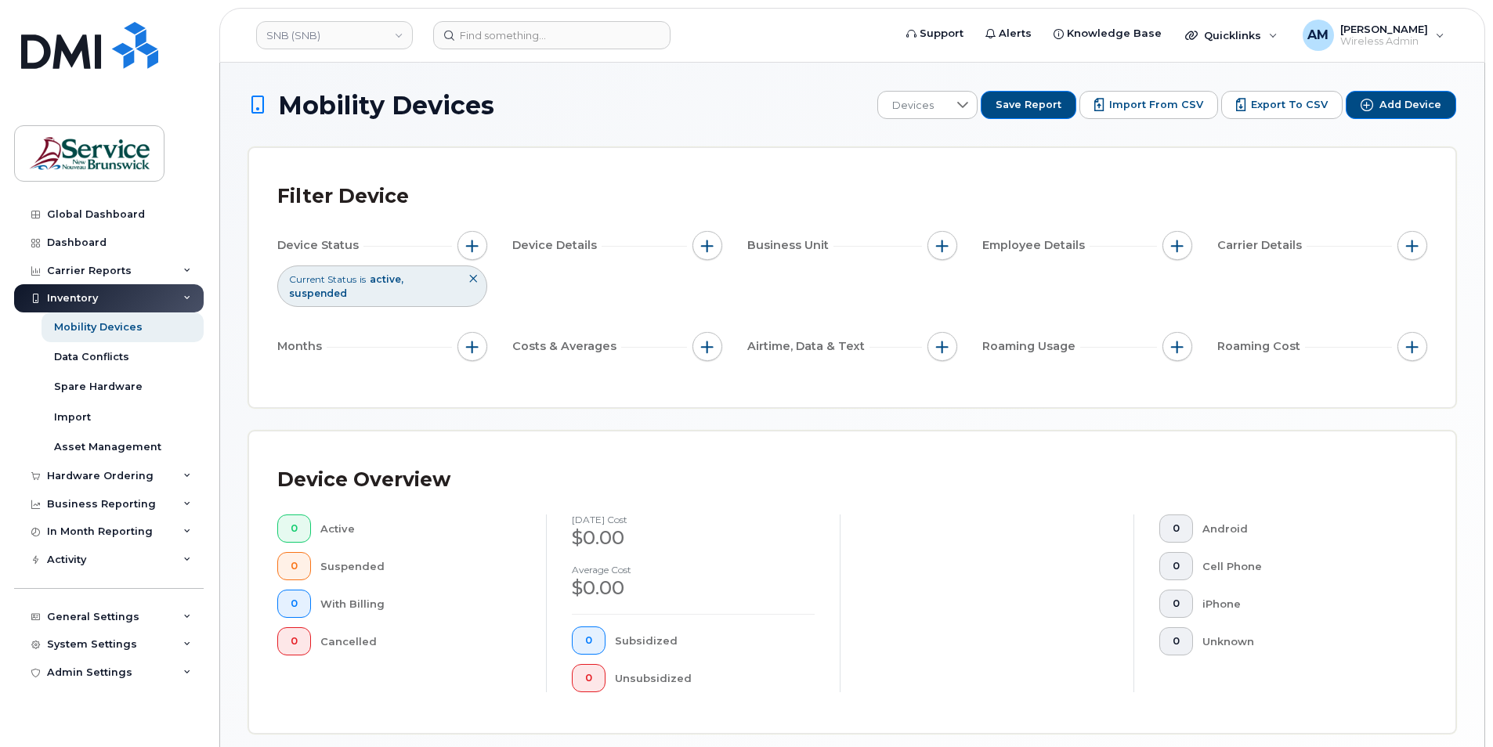
click at [482, 367] on div "Filter Device Device Status Current Status is active suspended Device Details B…" at bounding box center [852, 277] width 1150 height 203
click at [608, 285] on div "Device Status Current Status is active suspended Device Details Business Unit E…" at bounding box center [852, 299] width 1150 height 136
click at [697, 343] on button "button" at bounding box center [708, 347] width 30 height 30
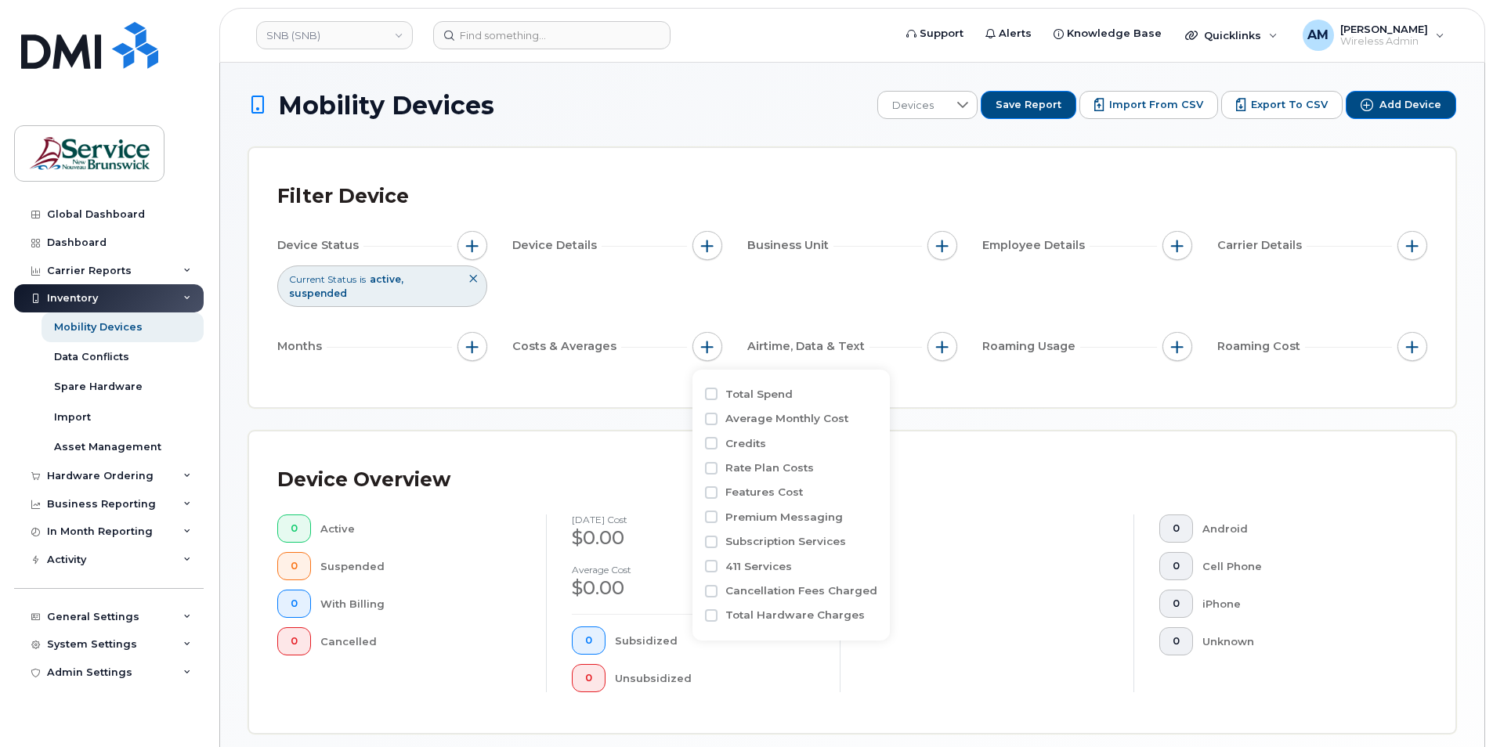
click at [684, 299] on div "Device Status Current Status is active suspended Device Details Business Unit E…" at bounding box center [852, 299] width 1150 height 136
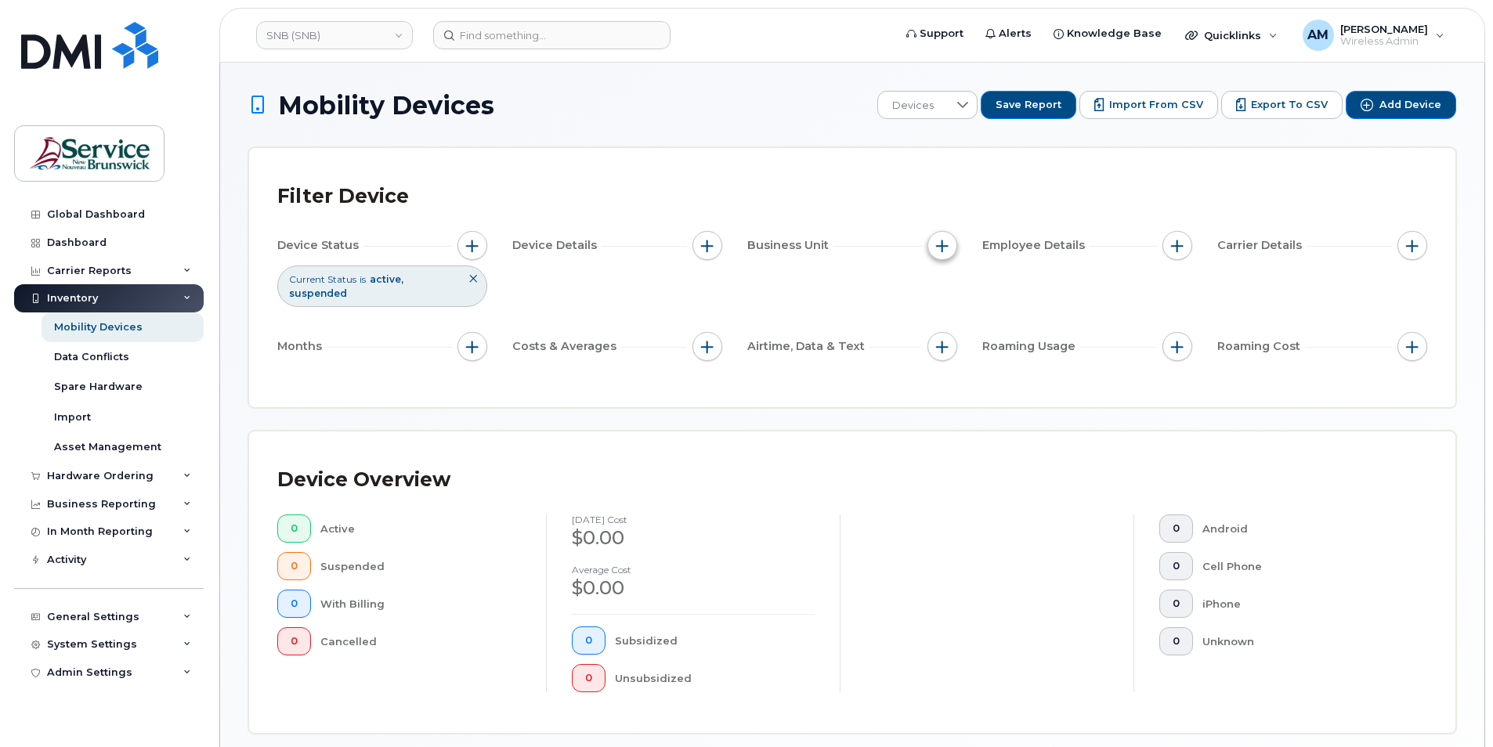
click at [934, 239] on button "button" at bounding box center [943, 246] width 30 height 30
click at [948, 322] on input "Accounting Code" at bounding box center [946, 318] width 13 height 13
checkbox input "true"
click at [1108, 347] on icon at bounding box center [1114, 348] width 13 height 13
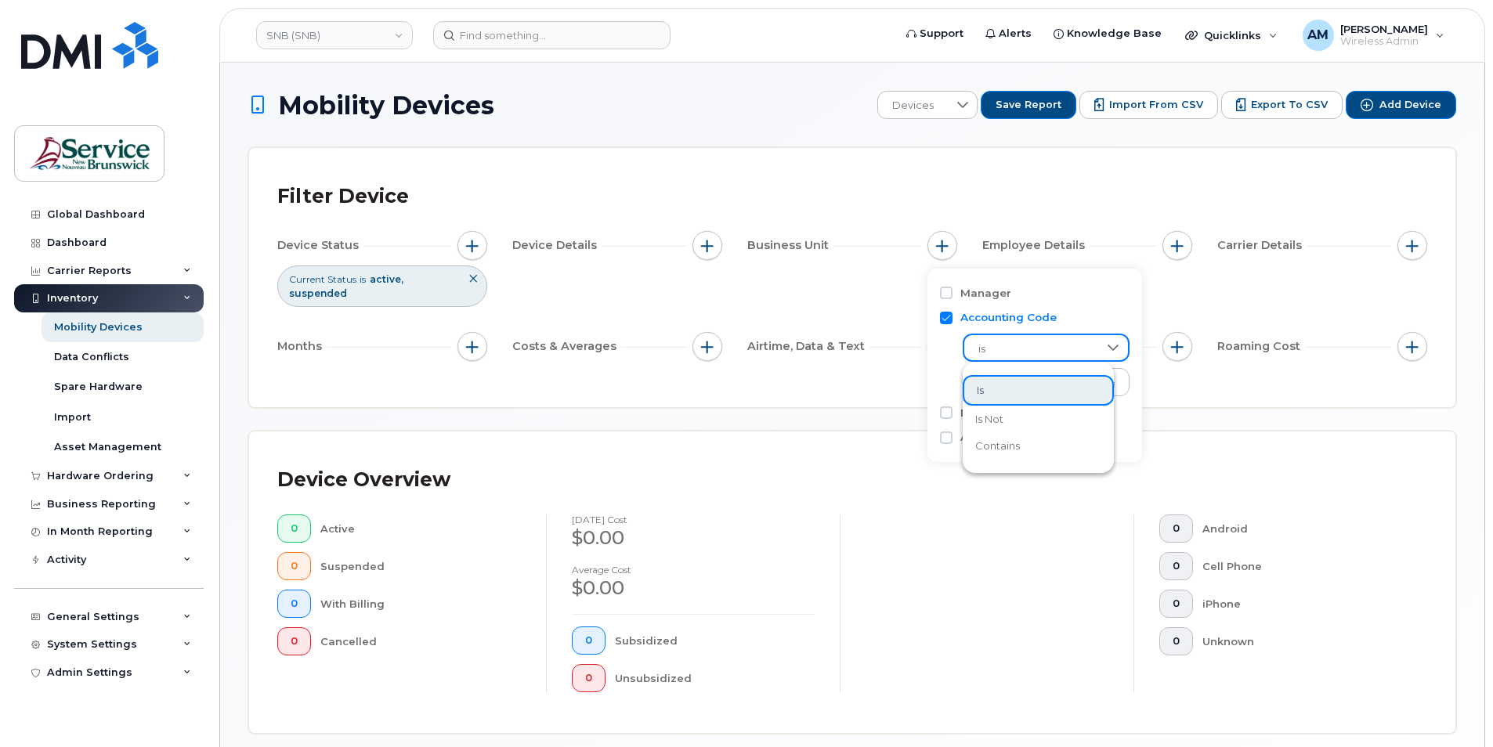
click at [1081, 347] on span "is" at bounding box center [1031, 349] width 134 height 28
click at [1069, 378] on input "text" at bounding box center [1046, 385] width 137 height 14
click at [1108, 352] on icon at bounding box center [1114, 348] width 13 height 13
click at [1045, 443] on li "contains" at bounding box center [1038, 445] width 151 height 27
click at [1060, 383] on input "text" at bounding box center [1047, 382] width 168 height 28
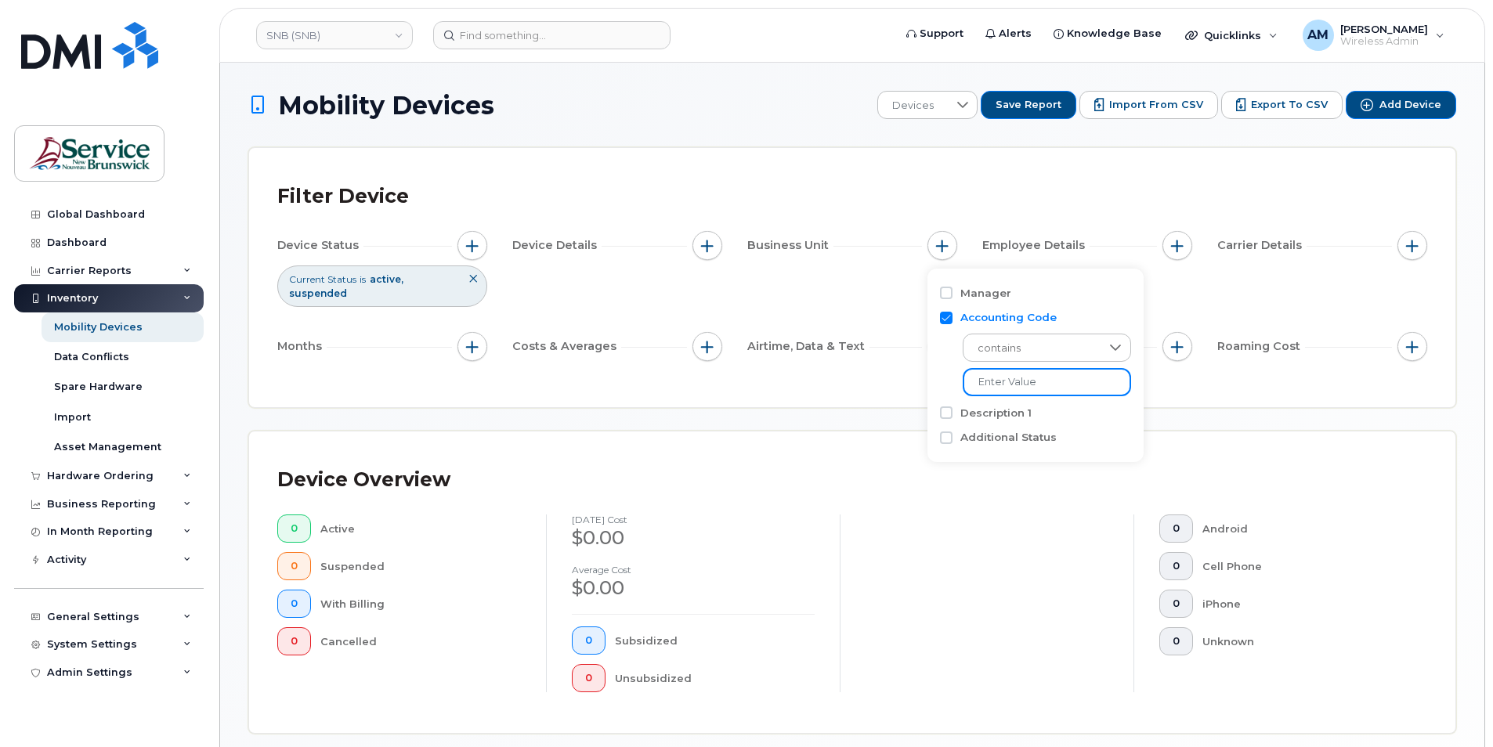
click at [1076, 383] on input "text" at bounding box center [1047, 382] width 168 height 28
click at [1080, 356] on span "contains" at bounding box center [1031, 349] width 134 height 28
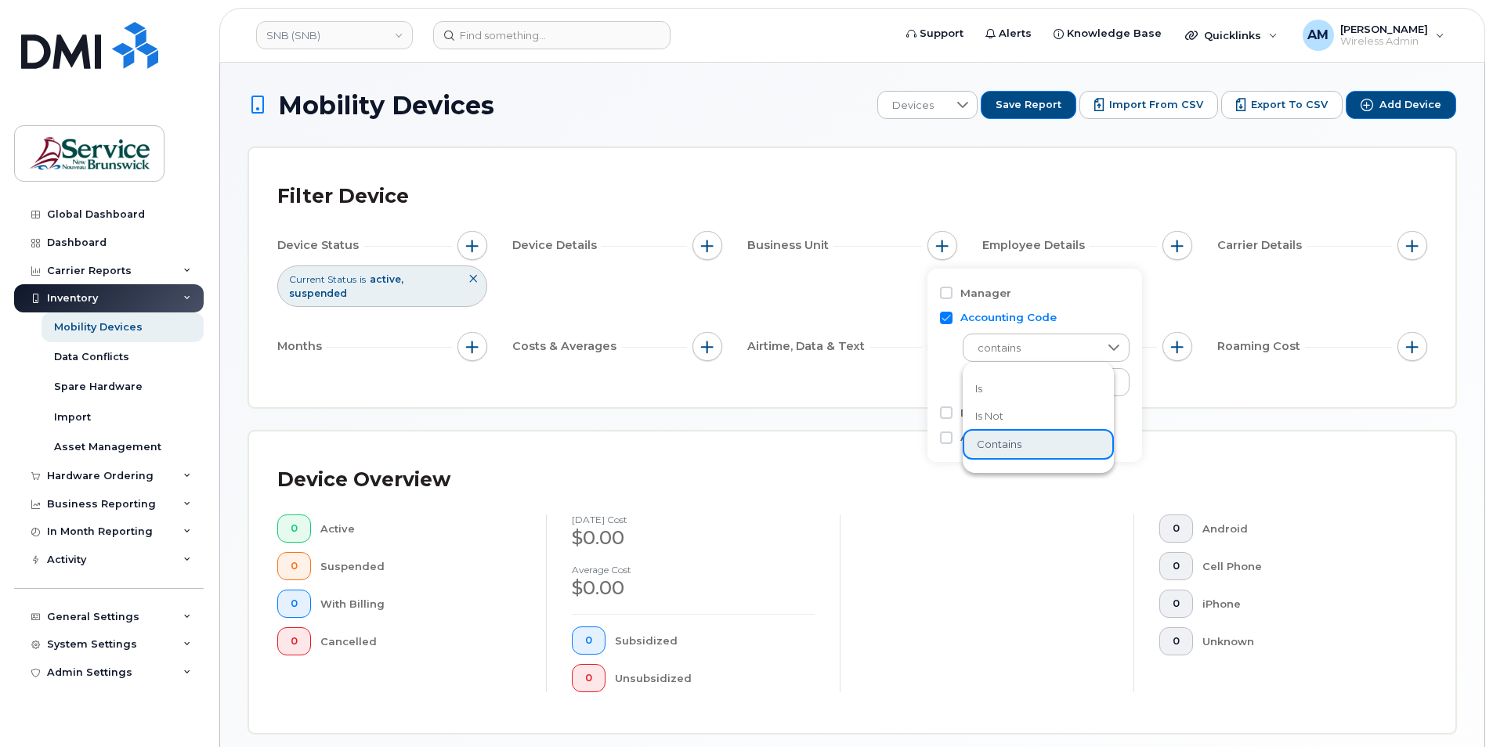
click at [1050, 418] on li "is not" at bounding box center [1038, 416] width 151 height 27
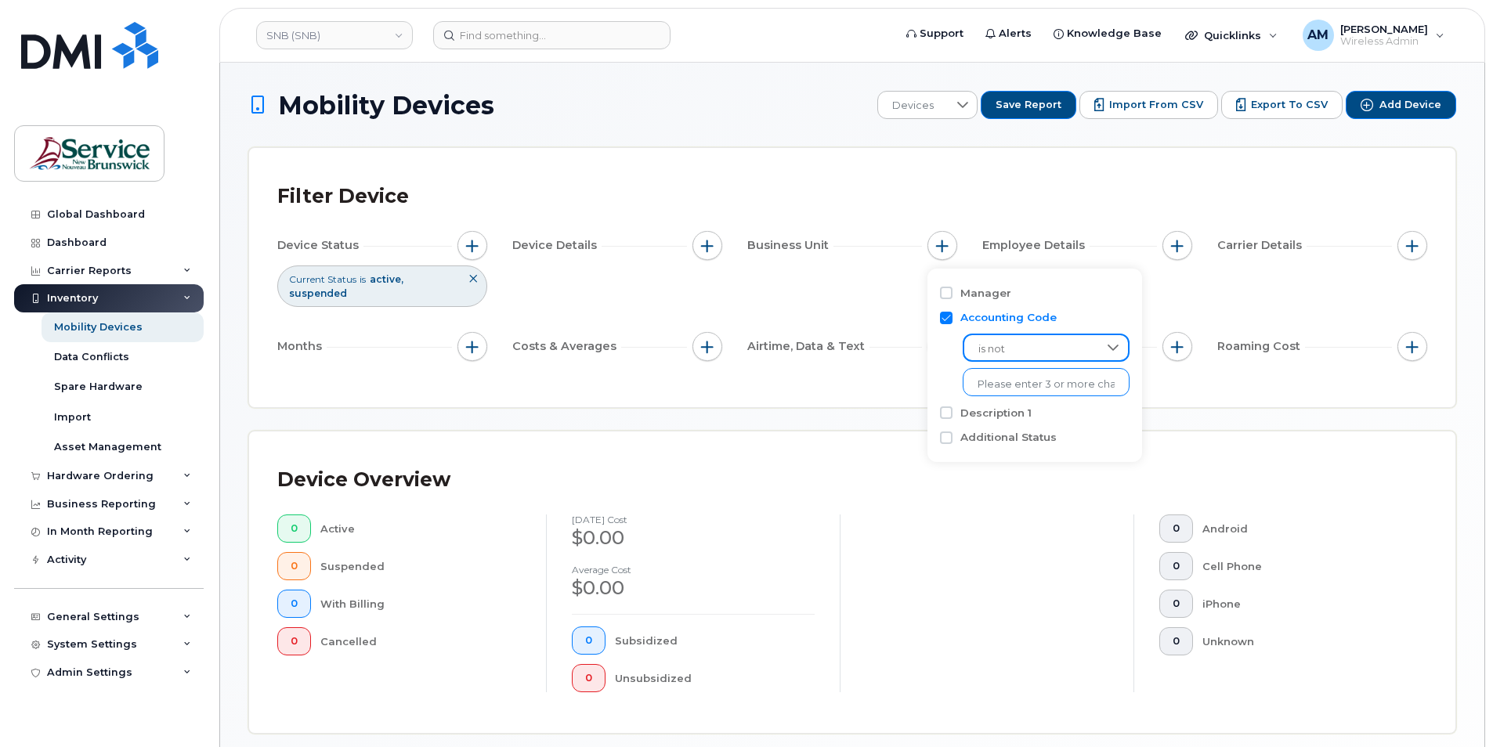
click at [1054, 386] on input "text" at bounding box center [1046, 385] width 137 height 14
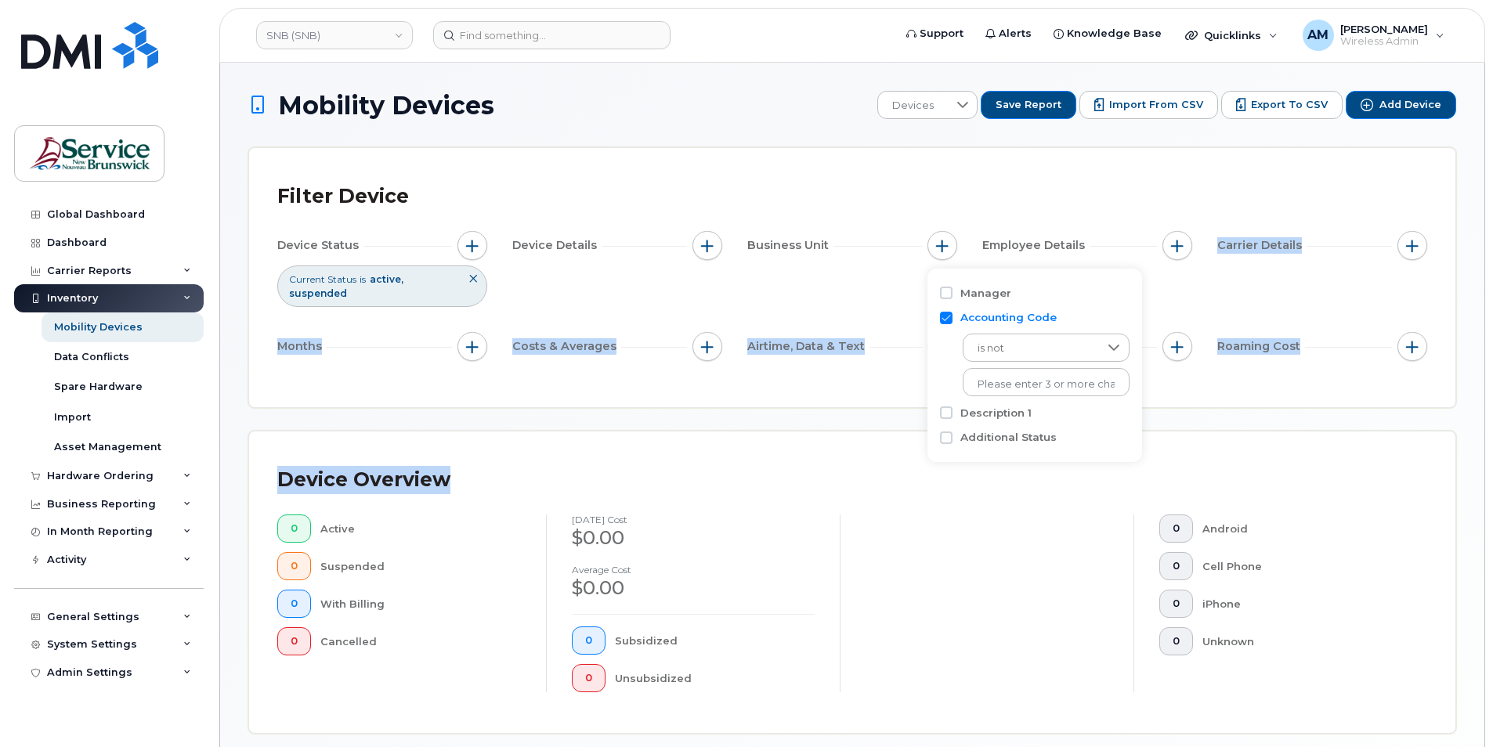
drag, startPoint x: 1142, startPoint y: 291, endPoint x: 1188, endPoint y: 416, distance: 132.9
click at [1186, 416] on div "Mobility Devices Devices Save Report Import from CSV Export to CSV Add Device F…" at bounding box center [852, 565] width 1208 height 949
drag, startPoint x: 1188, startPoint y: 416, endPoint x: 1107, endPoint y: 385, distance: 86.6
click at [1111, 385] on div "Filter Device Device Status Current Status is active suspended Device Details B…" at bounding box center [852, 277] width 1207 height 259
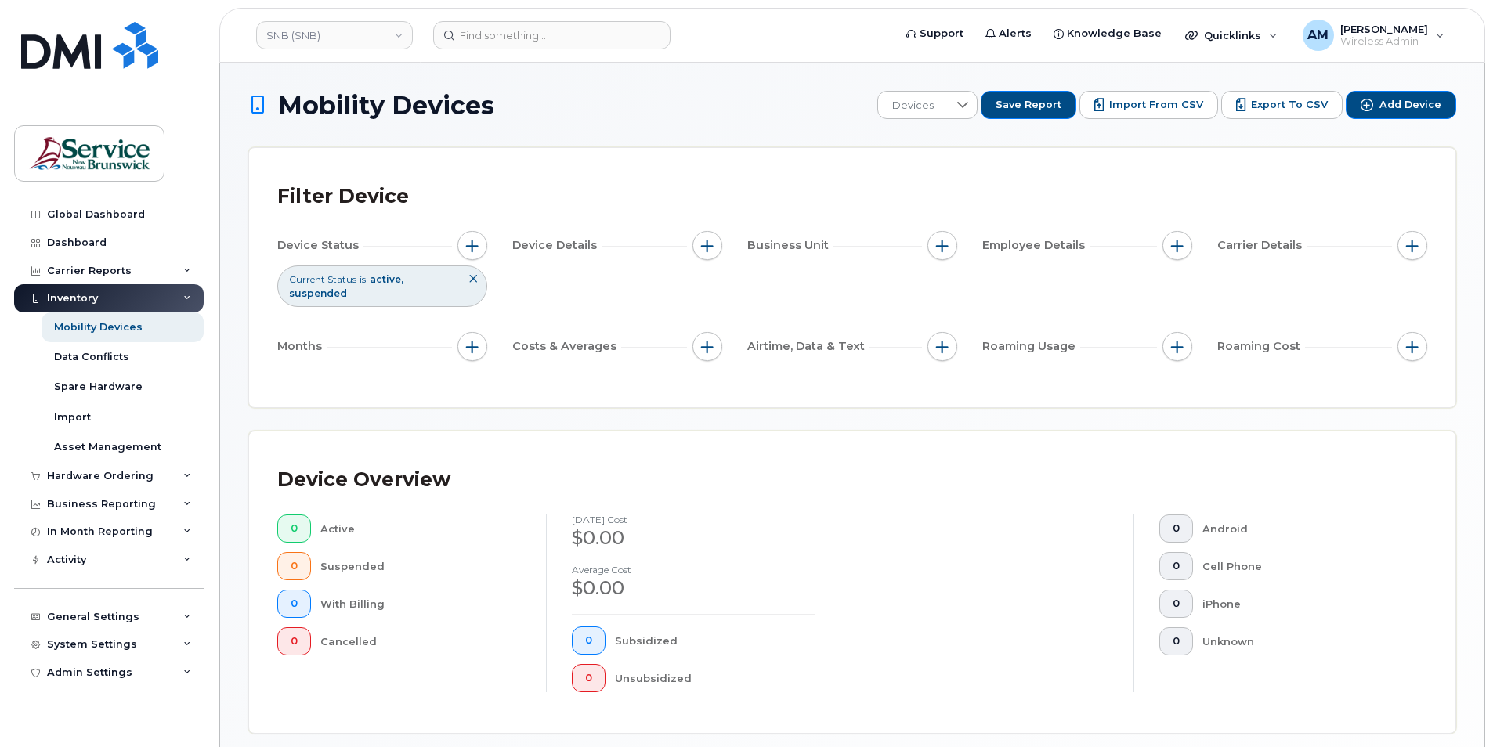
click at [599, 297] on div "Device Status Current Status is active suspended Device Details Business Unit E…" at bounding box center [852, 299] width 1150 height 136
click at [939, 244] on span "button" at bounding box center [942, 246] width 13 height 13
click at [1025, 381] on input "text" at bounding box center [1046, 385] width 137 height 14
click at [997, 414] on label "Description 1" at bounding box center [996, 413] width 71 height 15
click at [953, 414] on input "Description 1" at bounding box center [946, 413] width 13 height 13
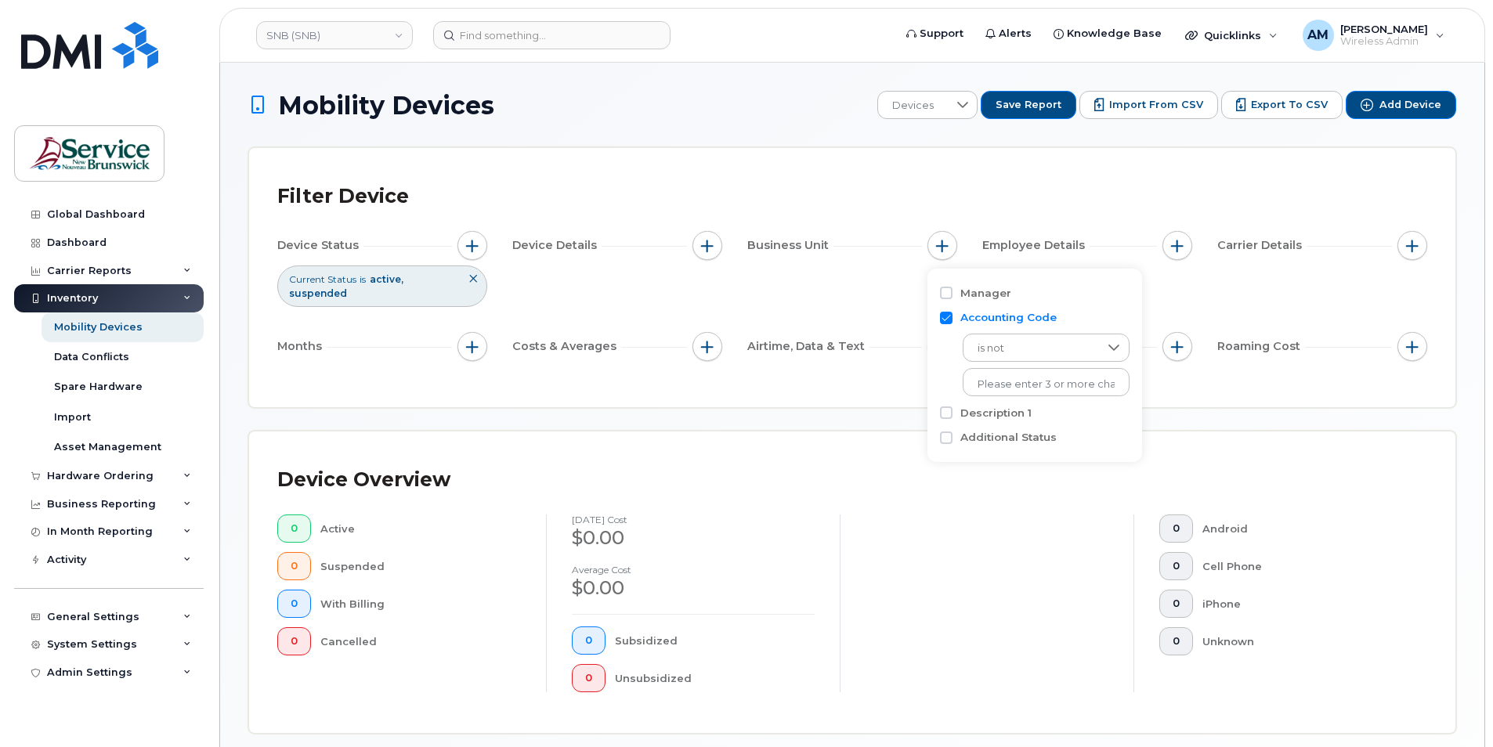
checkbox input "true"
click at [982, 509] on label "Additional Status" at bounding box center [1009, 508] width 96 height 15
click at [953, 509] on input "Additional Status" at bounding box center [946, 508] width 13 height 13
checkbox input "true"
drag, startPoint x: 1025, startPoint y: 533, endPoint x: 1034, endPoint y: 541, distance: 12.2
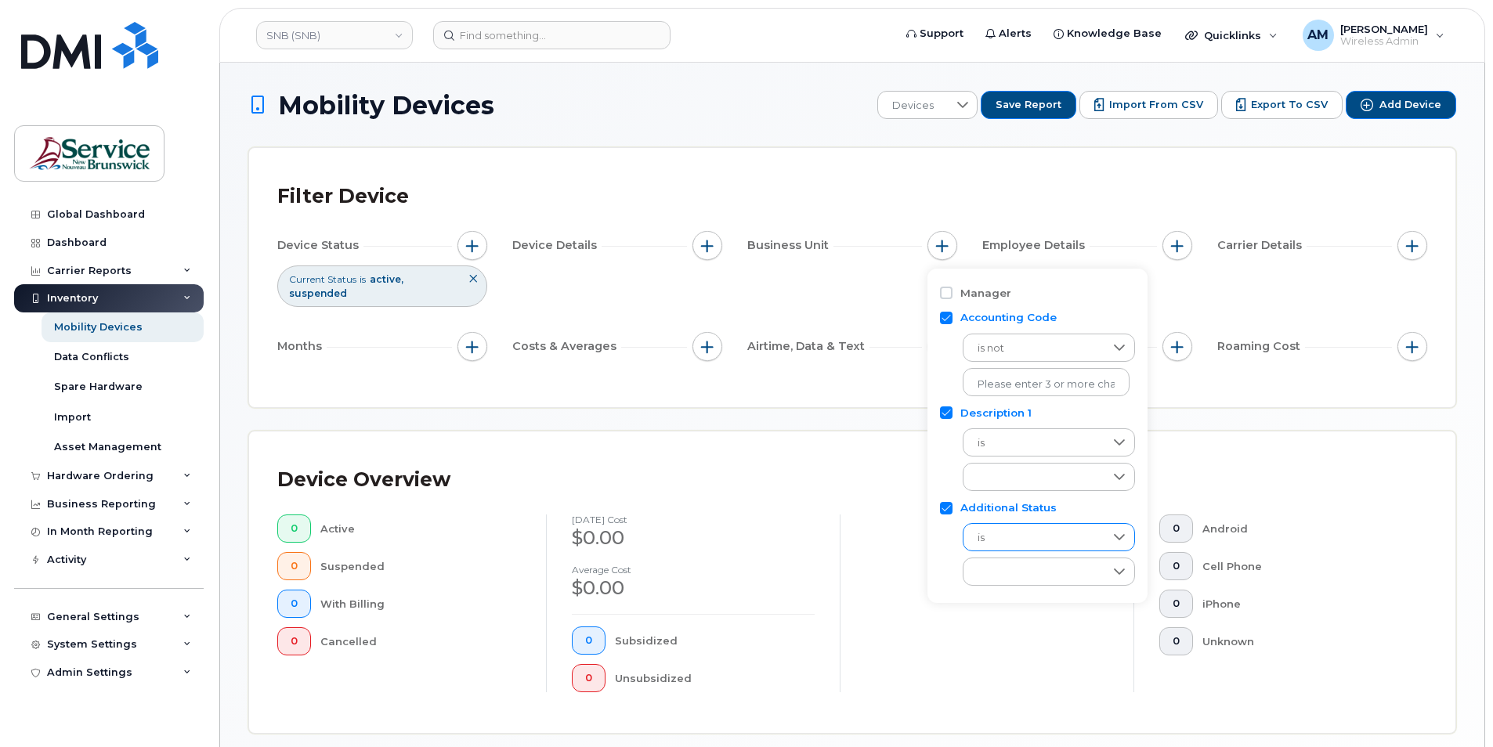
click at [1026, 534] on span "is" at bounding box center [1034, 538] width 141 height 28
click at [947, 411] on input "Description 1" at bounding box center [946, 413] width 13 height 13
checkbox input "false"
click at [947, 309] on div "Accounting Code is not No results found" at bounding box center [1037, 353] width 195 height 95
click at [945, 440] on input "Additional Status" at bounding box center [946, 438] width 13 height 13
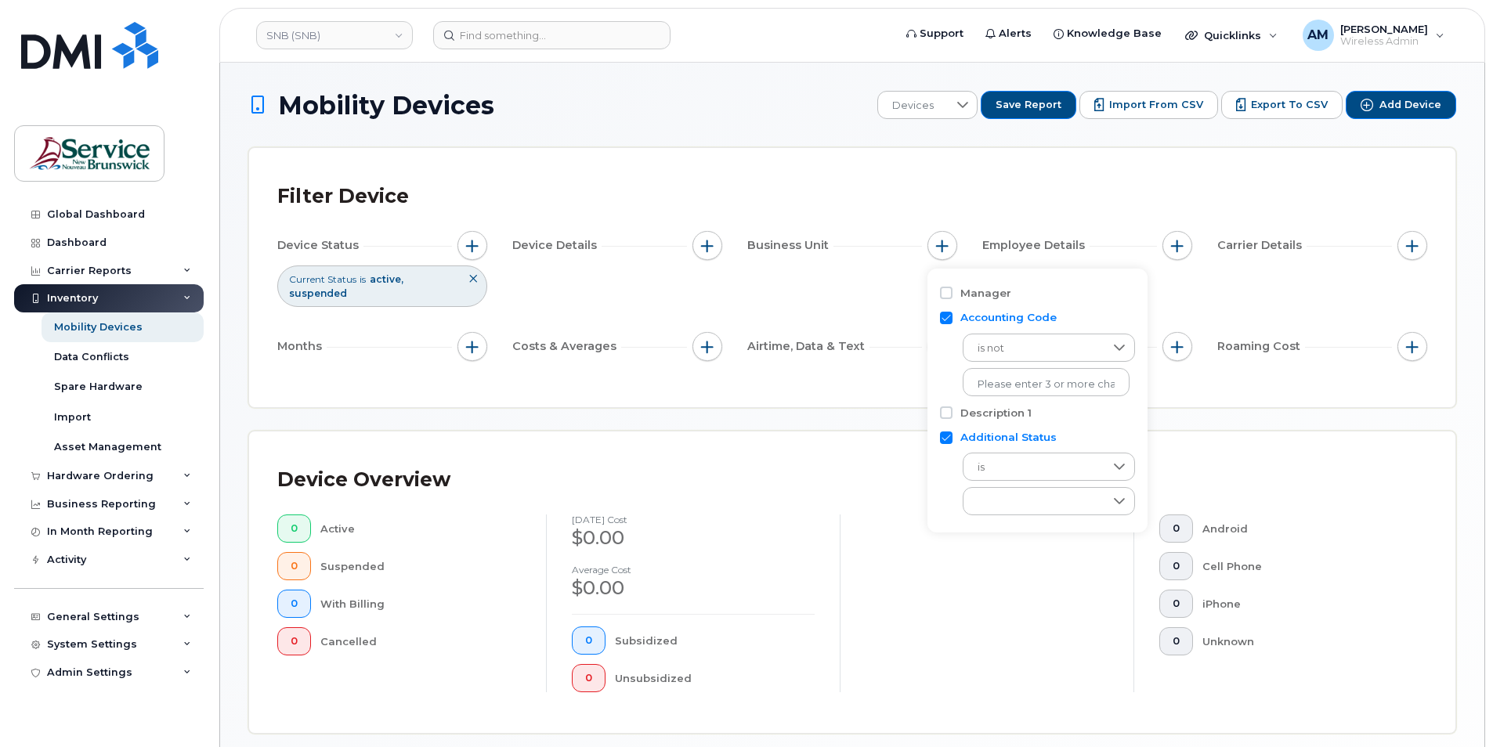
checkbox input "false"
click at [1054, 358] on span "is not" at bounding box center [1031, 349] width 134 height 28
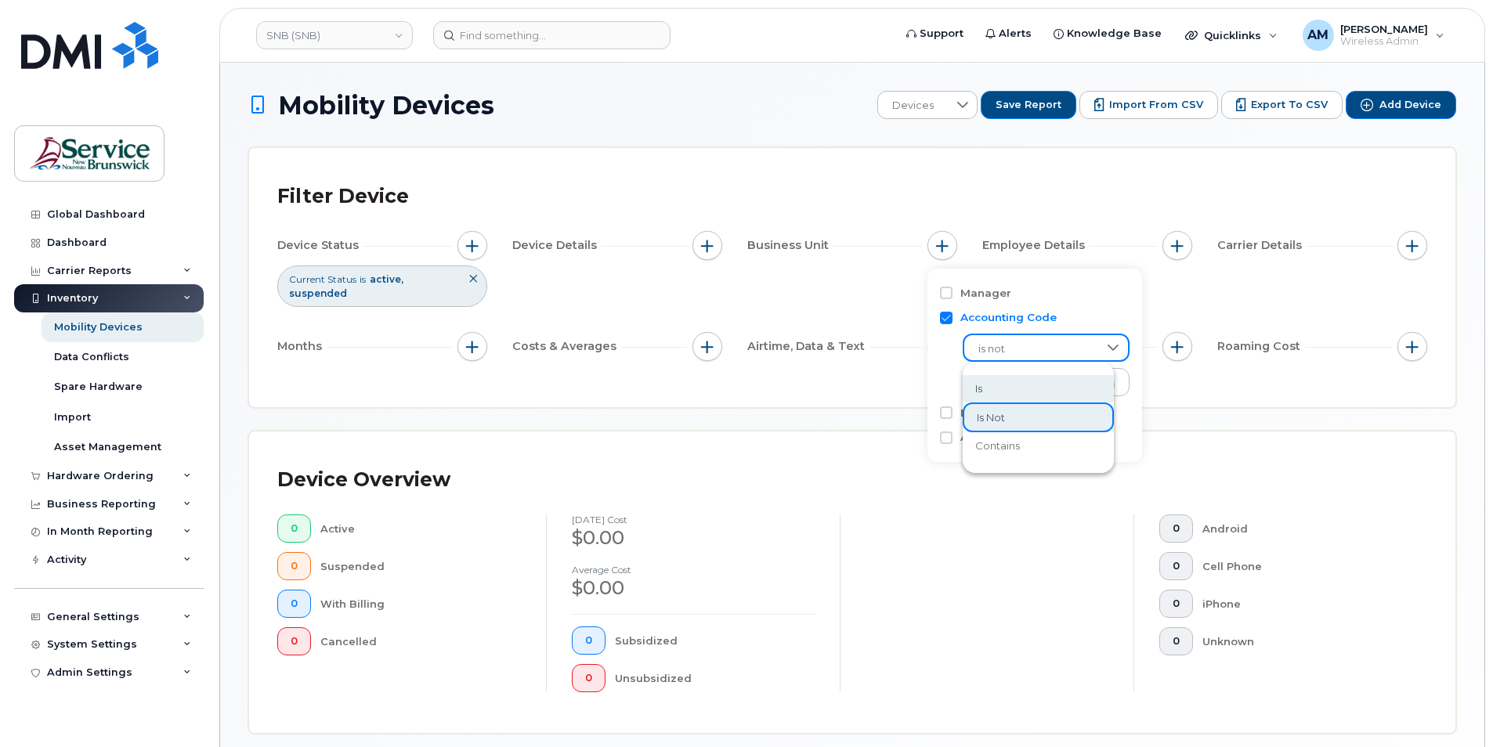
click at [1026, 344] on span "is not" at bounding box center [1031, 349] width 134 height 28
click at [1014, 386] on input "text" at bounding box center [1046, 385] width 137 height 14
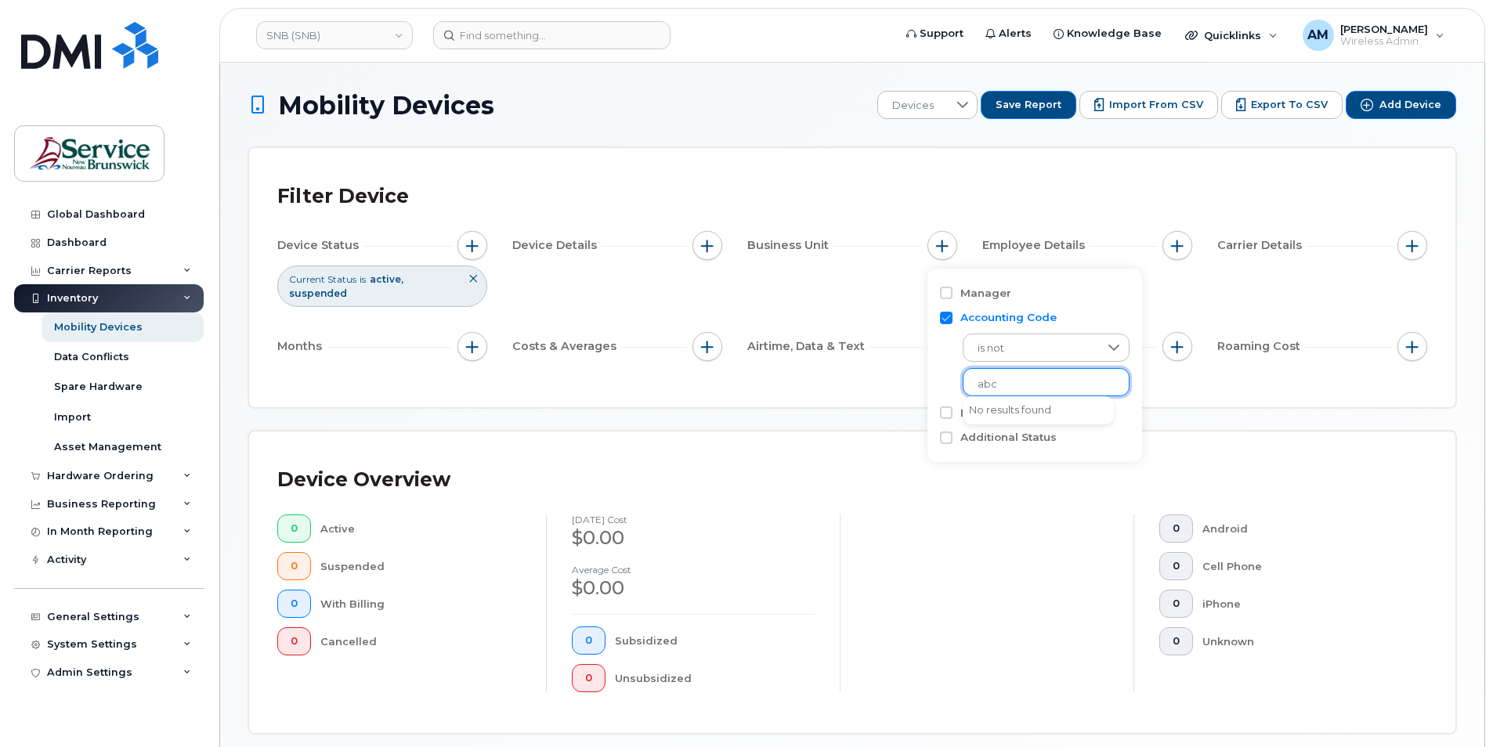
type input "abc"
click at [1123, 375] on div "Manager Accounting Code is not No results found Description 1 Additional Status" at bounding box center [1035, 366] width 215 height 194
click at [1093, 378] on input "text" at bounding box center [1046, 385] width 137 height 14
type input "abcd"
click at [1047, 405] on li "No results found" at bounding box center [1038, 410] width 151 height 15
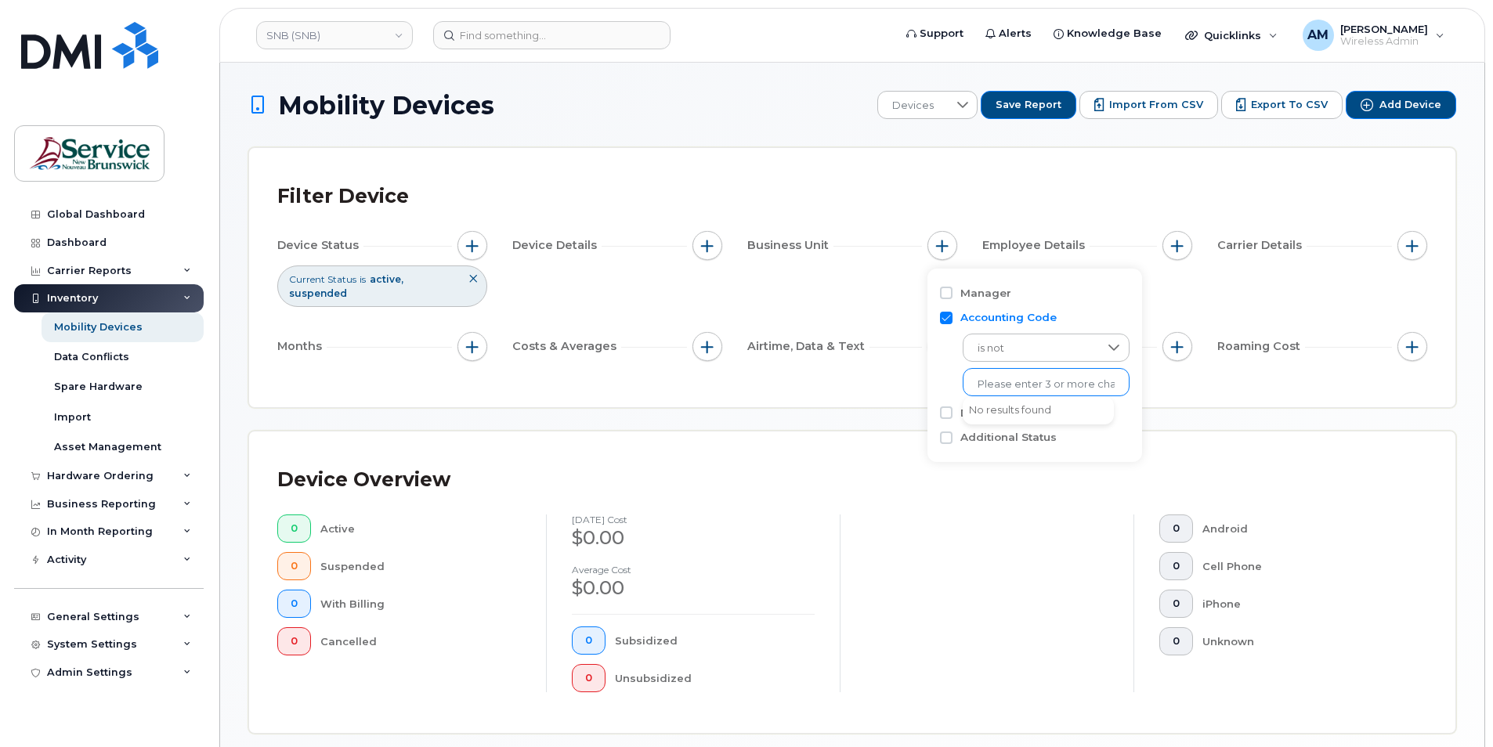
click at [1023, 384] on input "text" at bounding box center [1046, 385] width 137 height 14
type input "1"
drag, startPoint x: 1042, startPoint y: 479, endPoint x: 985, endPoint y: 355, distance: 136.4
click at [1040, 476] on div "Device Overview" at bounding box center [852, 480] width 1150 height 41
drag, startPoint x: 957, startPoint y: 289, endPoint x: 944, endPoint y: 284, distance: 13.4
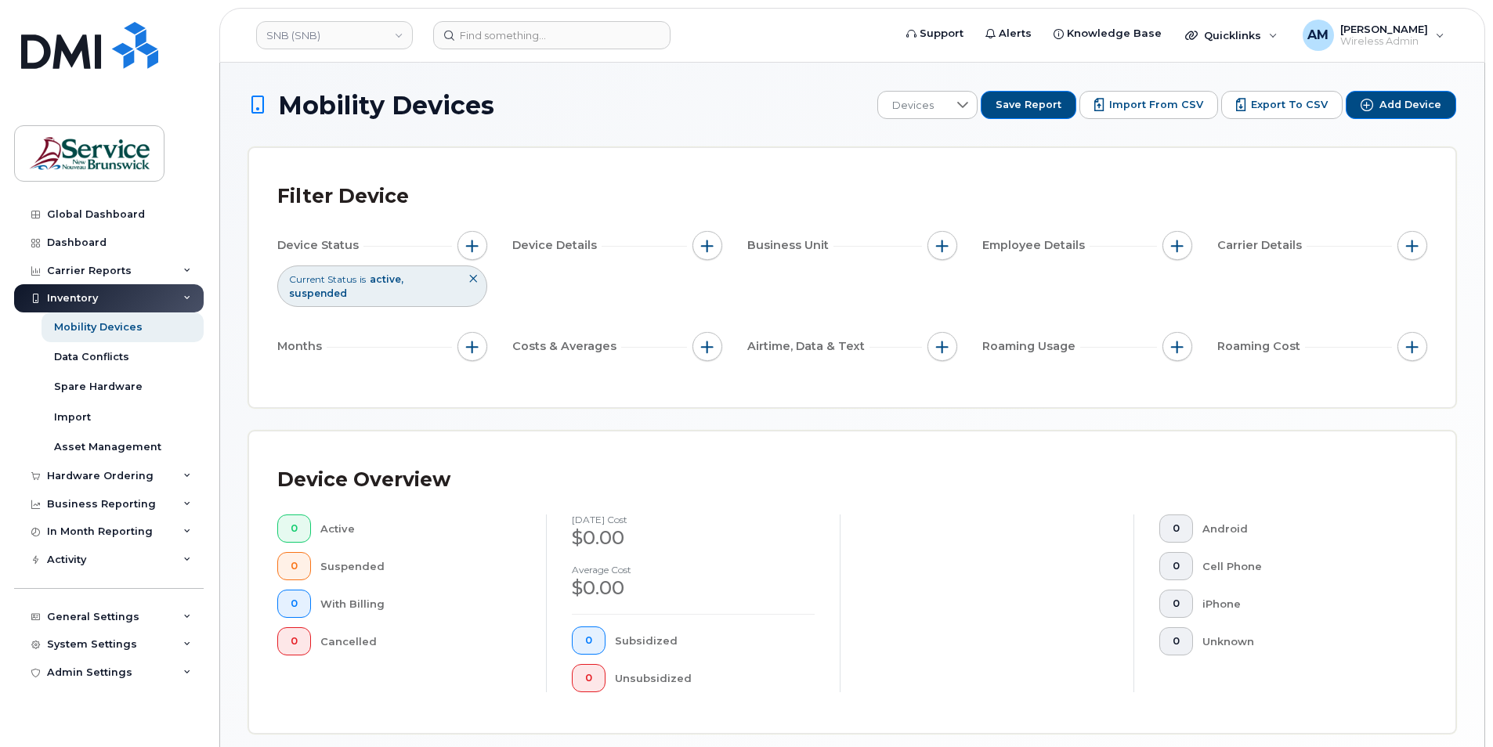
click at [950, 287] on div "Device Status Current Status is active suspended Device Details Business Unit E…" at bounding box center [852, 299] width 1150 height 136
click at [471, 280] on icon at bounding box center [473, 278] width 9 height 9
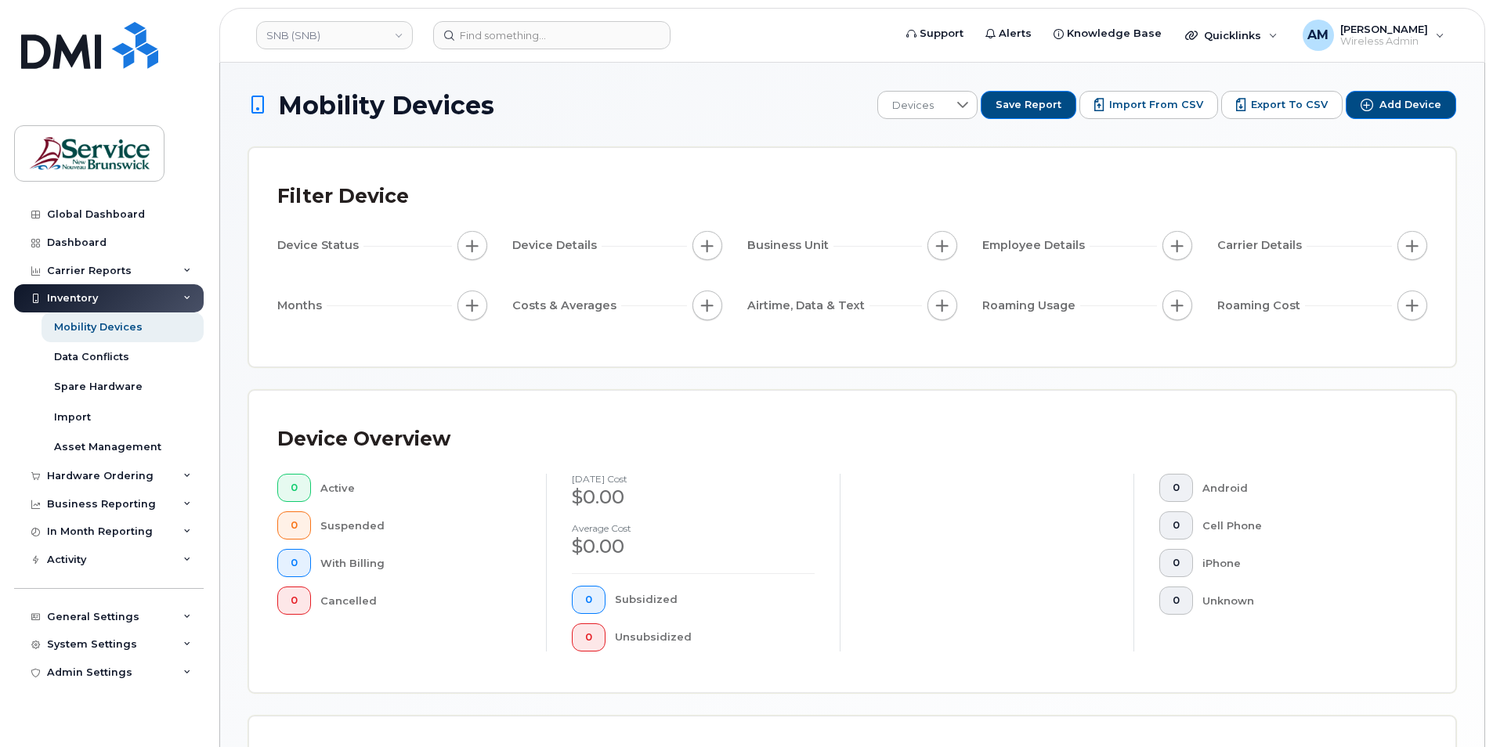
click at [577, 313] on span "Costs & Averages" at bounding box center [566, 306] width 109 height 16
click at [100, 268] on div "Carrier Reports" at bounding box center [89, 271] width 85 height 13
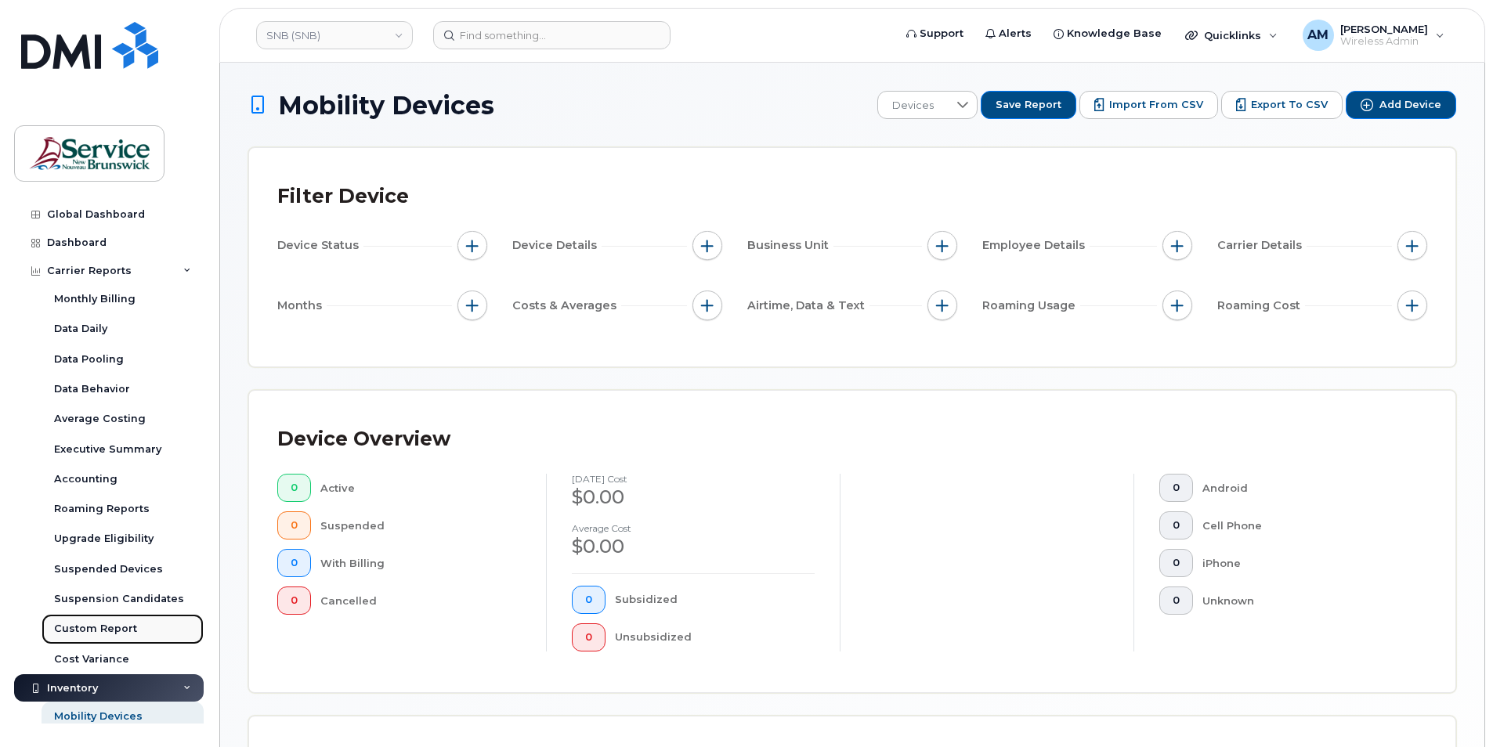
click at [106, 628] on div "Custom Report" at bounding box center [95, 629] width 83 height 14
click at [469, 244] on span "button" at bounding box center [472, 246] width 13 height 13
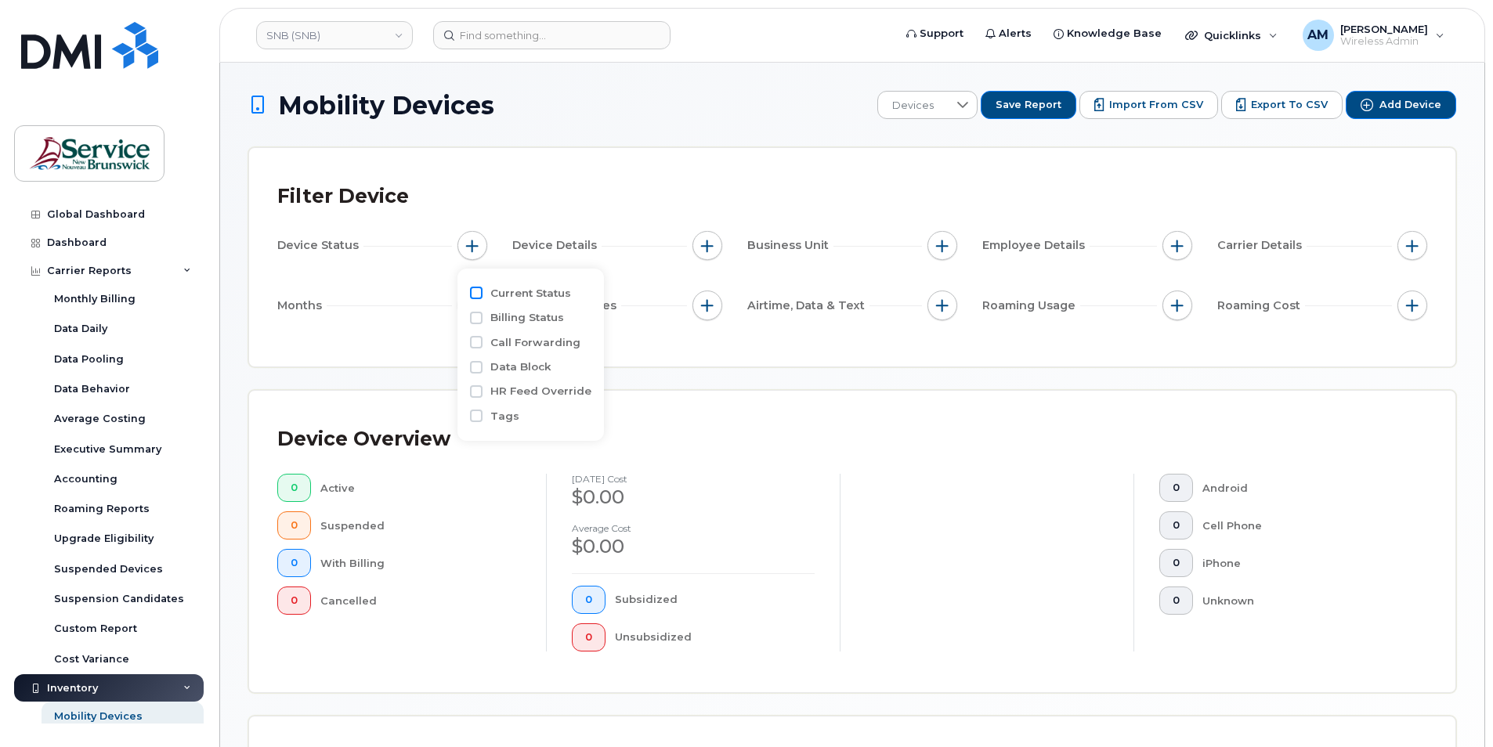
click at [472, 294] on input "Current Status" at bounding box center [476, 293] width 13 height 13
checkbox input "true"
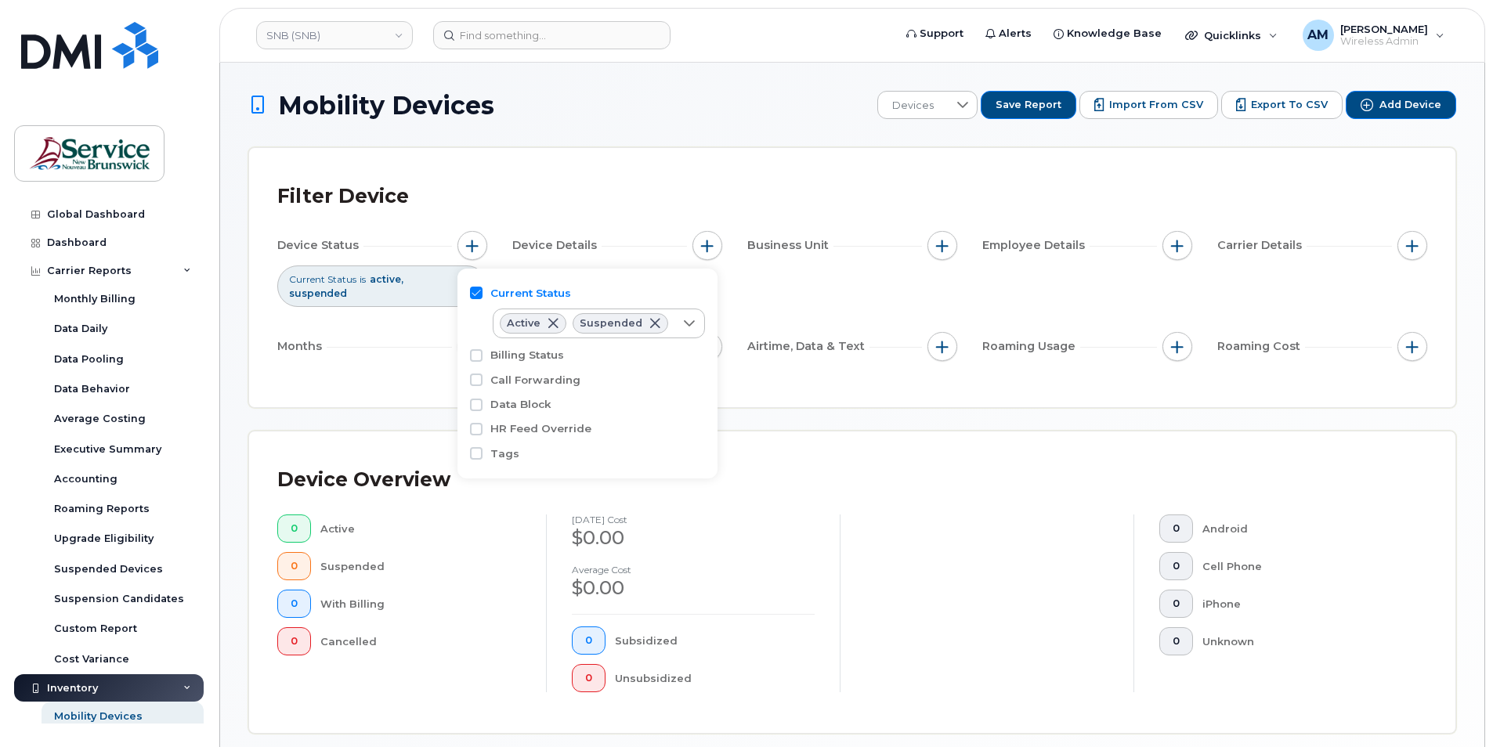
click at [397, 378] on div "Filter Device Device Status Current Status is active suspended Device Details B…" at bounding box center [852, 277] width 1150 height 203
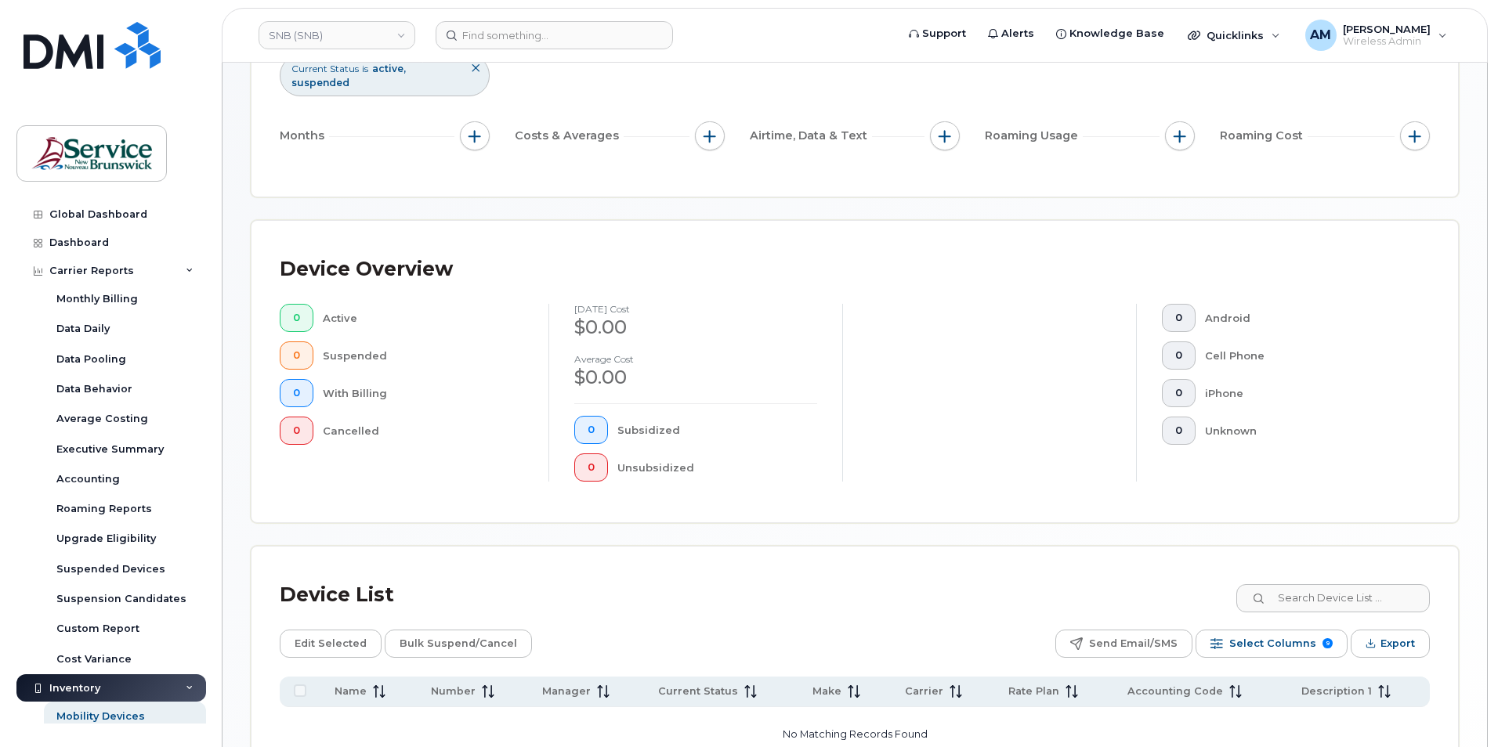
scroll to position [371, 0]
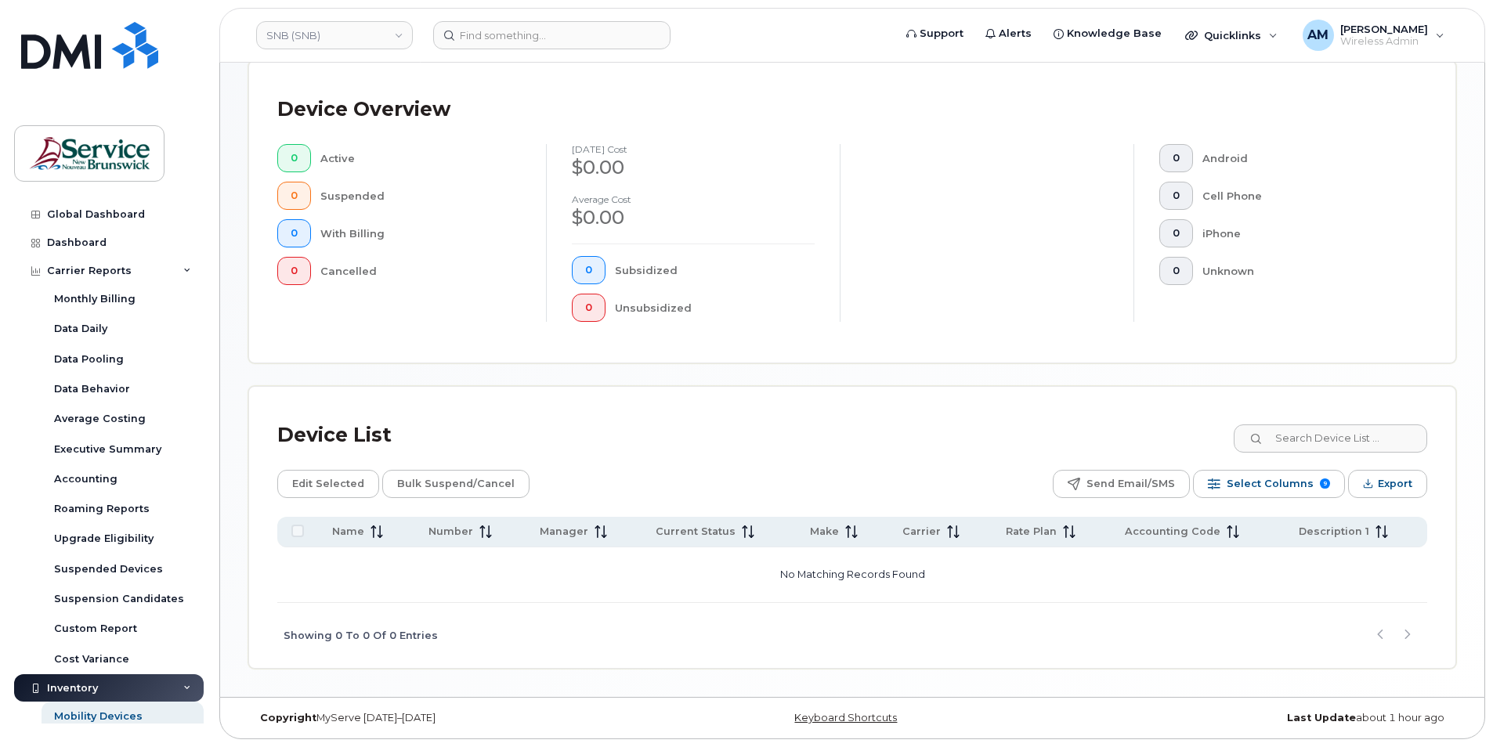
drag, startPoint x: 572, startPoint y: 476, endPoint x: 604, endPoint y: 479, distance: 32.3
click at [563, 482] on div "Edit Selected Bulk Suspend/Cancel Send Email/SMS Select Columns 9 Filter Refres…" at bounding box center [852, 484] width 1150 height 28
click at [1289, 477] on span "Select Columns" at bounding box center [1270, 484] width 87 height 24
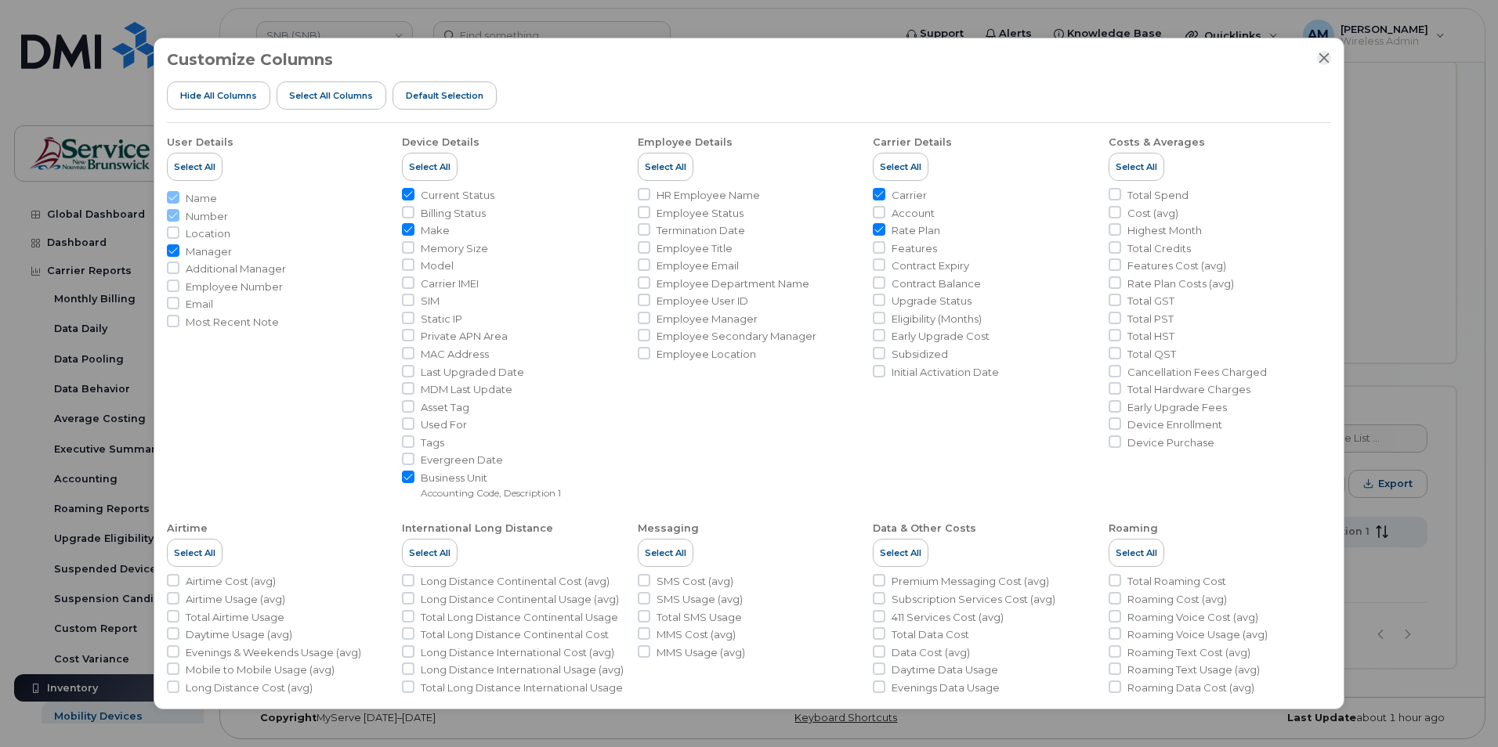
click at [1320, 56] on icon "Close" at bounding box center [1324, 58] width 13 height 13
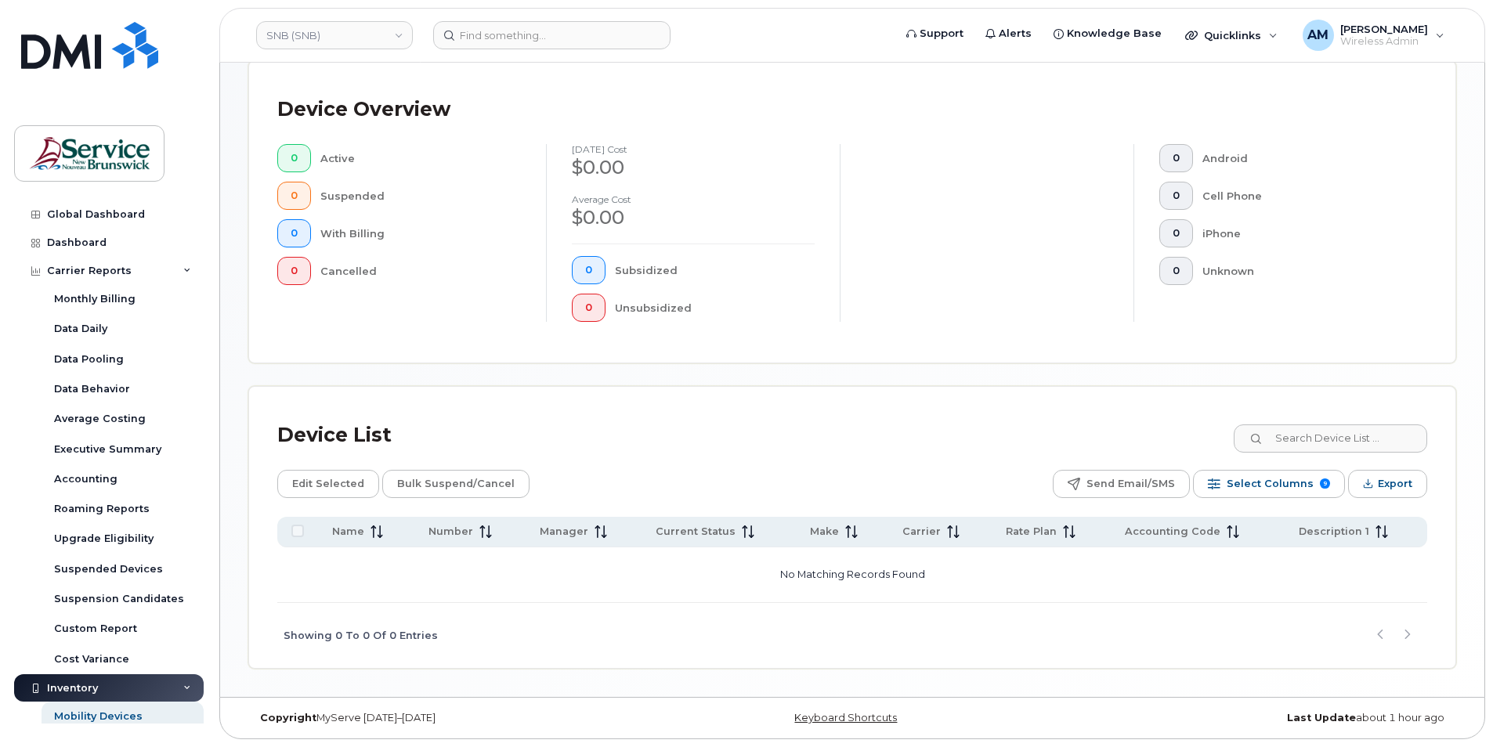
click at [1171, 410] on div "Device List Edit Selected Bulk Suspend/Cancel Send Email/SMS Select Columns 9 F…" at bounding box center [852, 527] width 1207 height 281
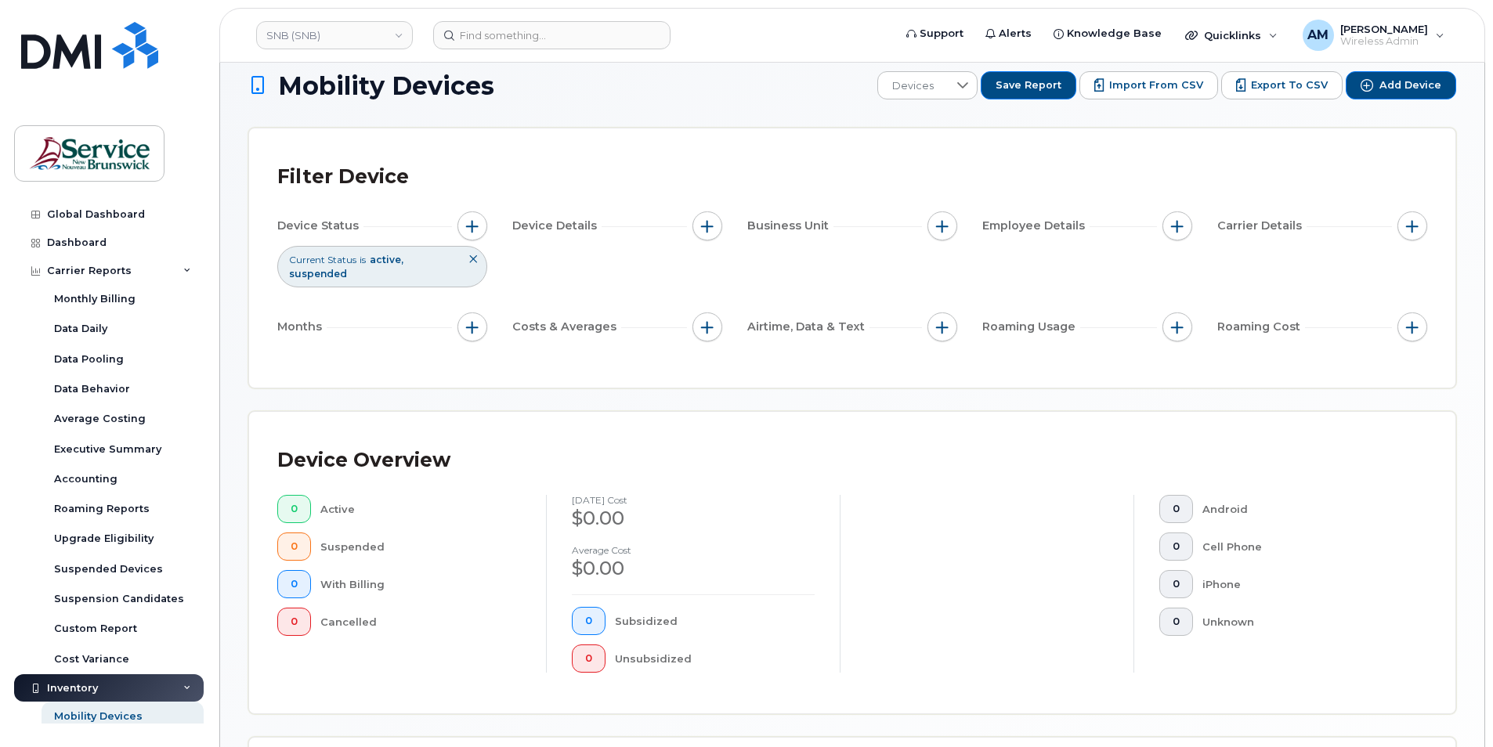
scroll to position [0, 0]
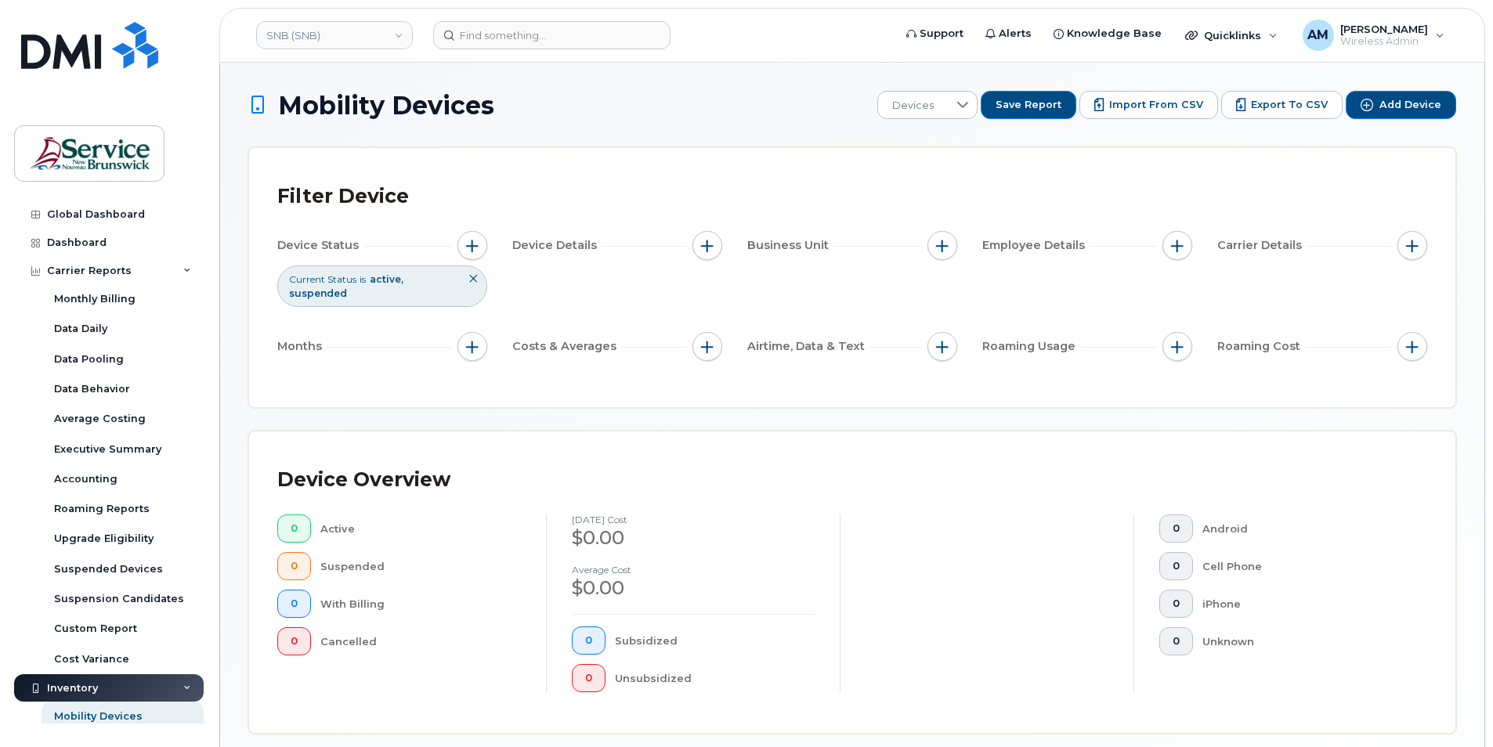
click at [470, 275] on icon at bounding box center [473, 278] width 9 height 9
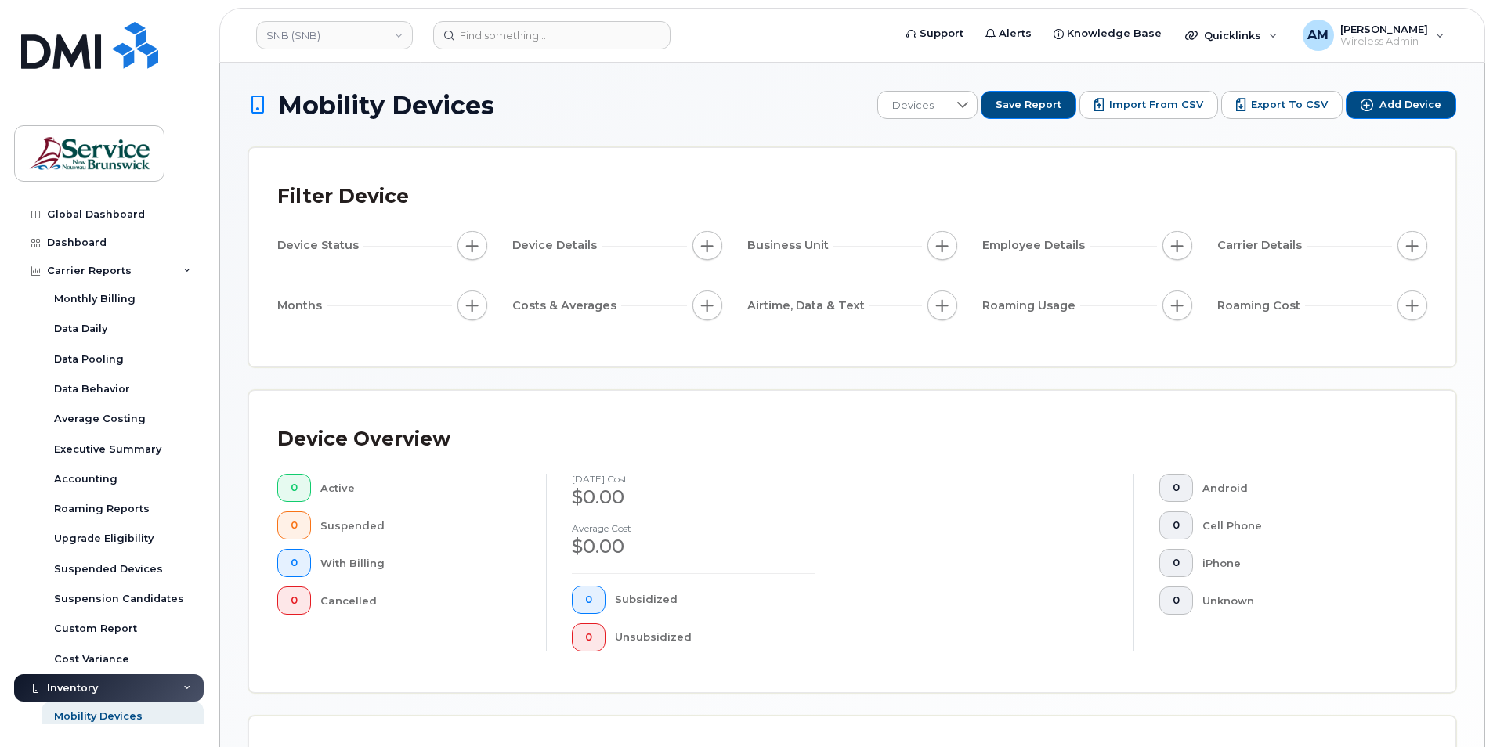
click at [794, 418] on div "Device Overview 0 Active 0 Suspended 0 With Billing 0 Cancelled July 2025 cost …" at bounding box center [852, 542] width 1207 height 302
click at [1190, 202] on div "Filter Device" at bounding box center [852, 196] width 1150 height 41
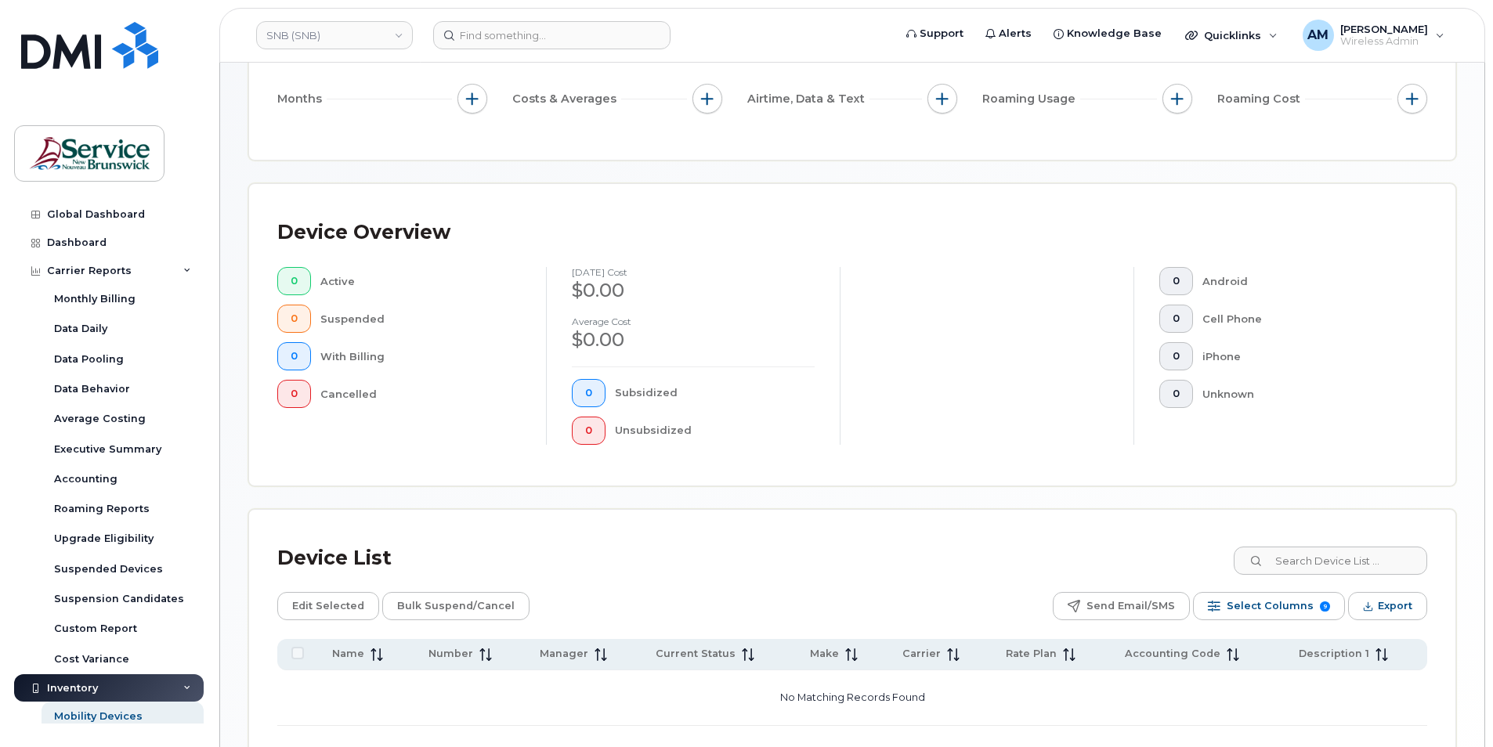
scroll to position [330, 0]
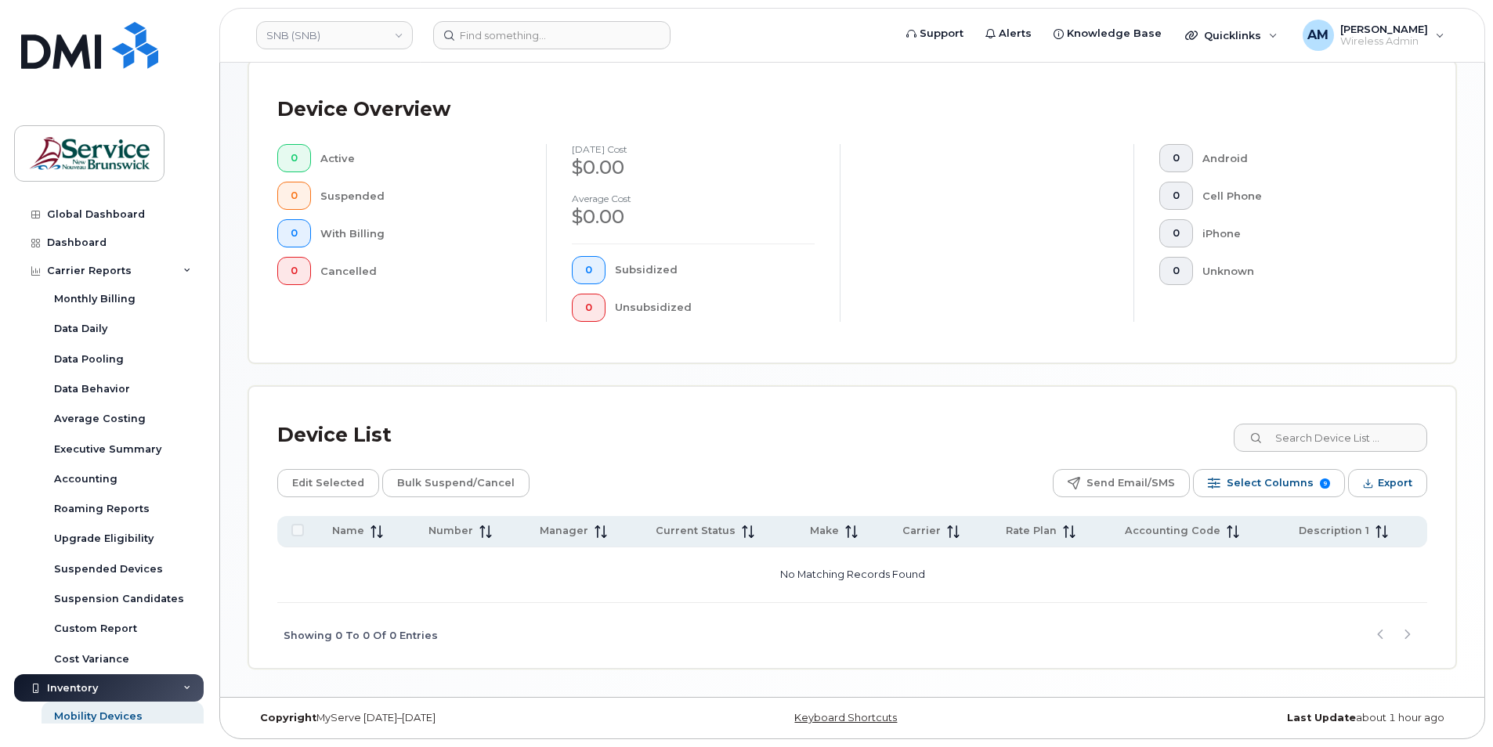
click at [116, 683] on div "Inventory" at bounding box center [109, 689] width 190 height 28
click at [109, 682] on div "Inventory" at bounding box center [109, 689] width 190 height 28
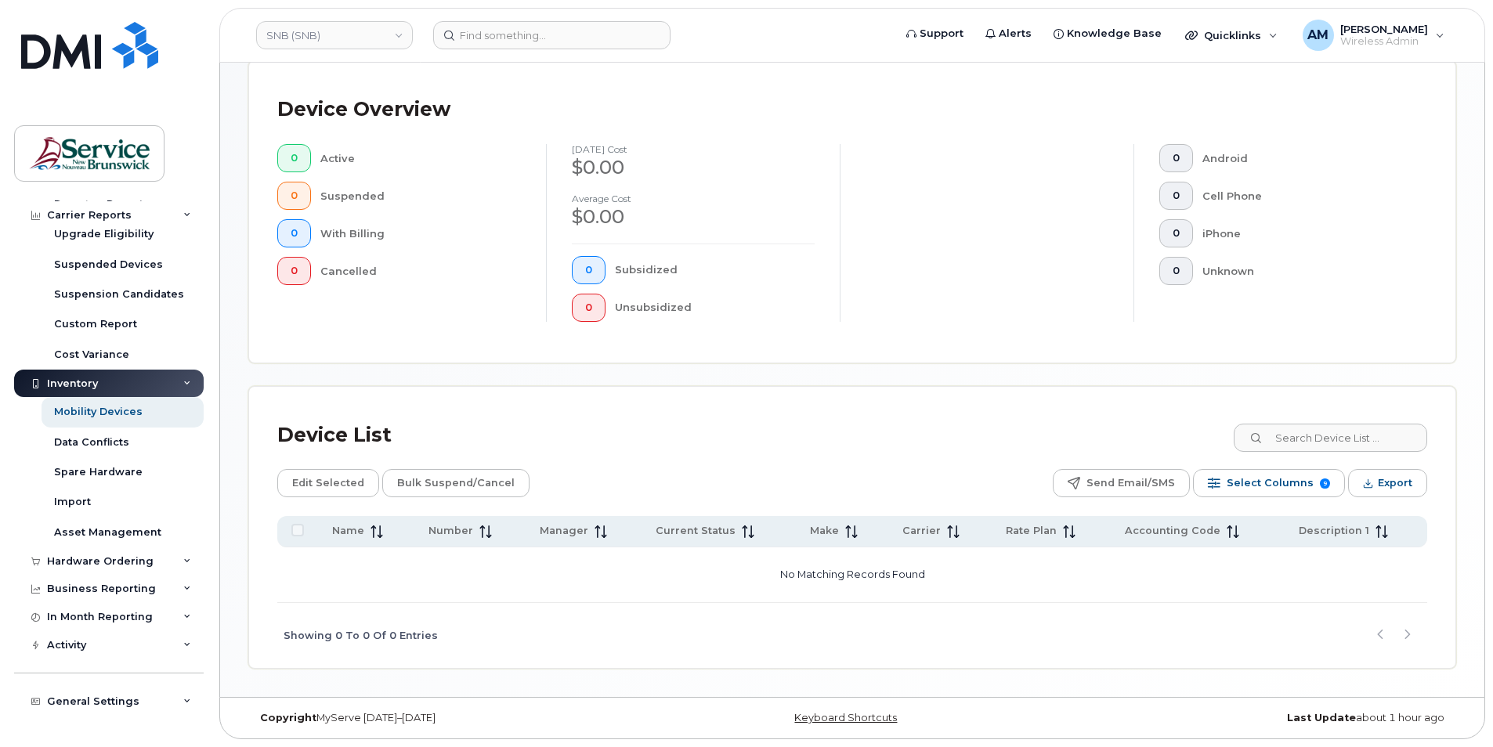
scroll to position [313, 0]
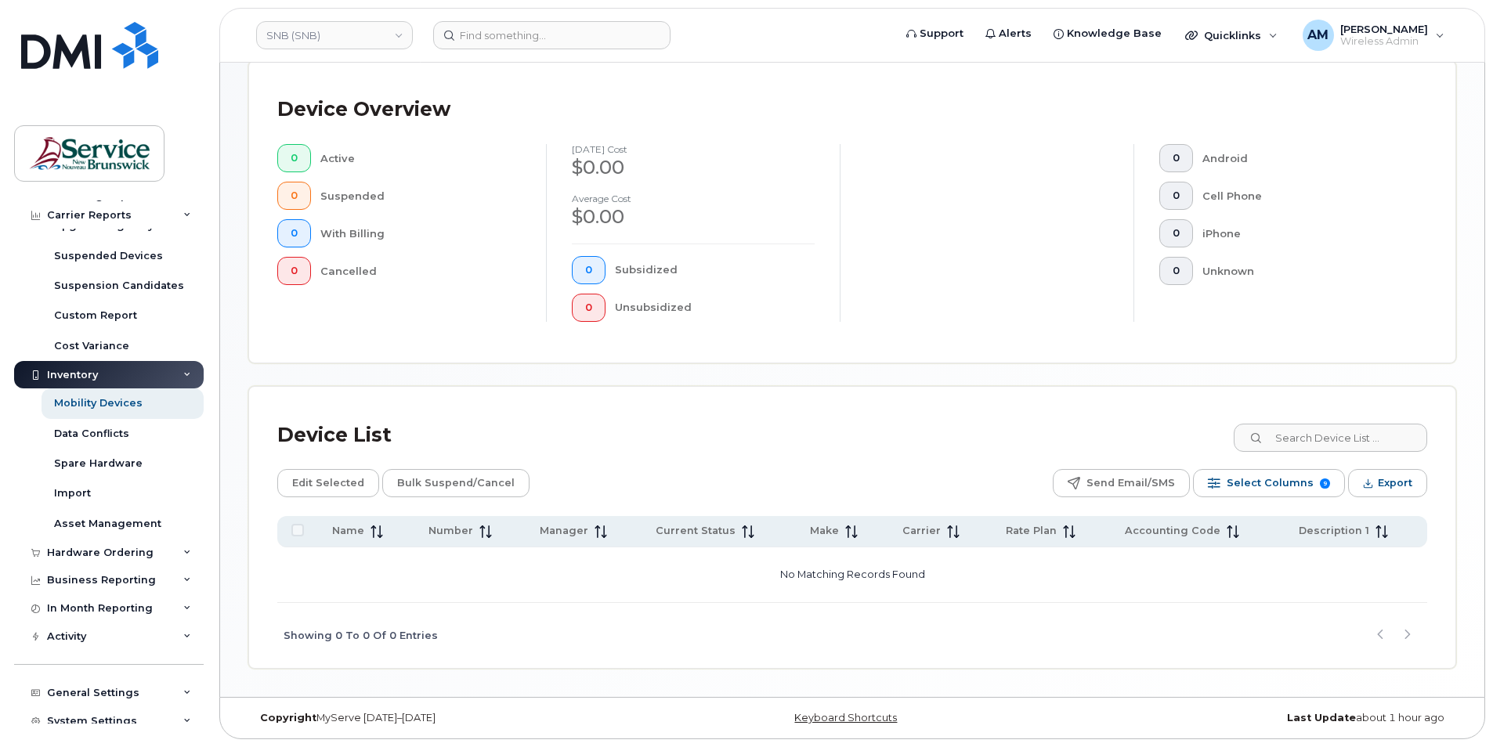
click at [130, 368] on div "Inventory" at bounding box center [109, 375] width 190 height 28
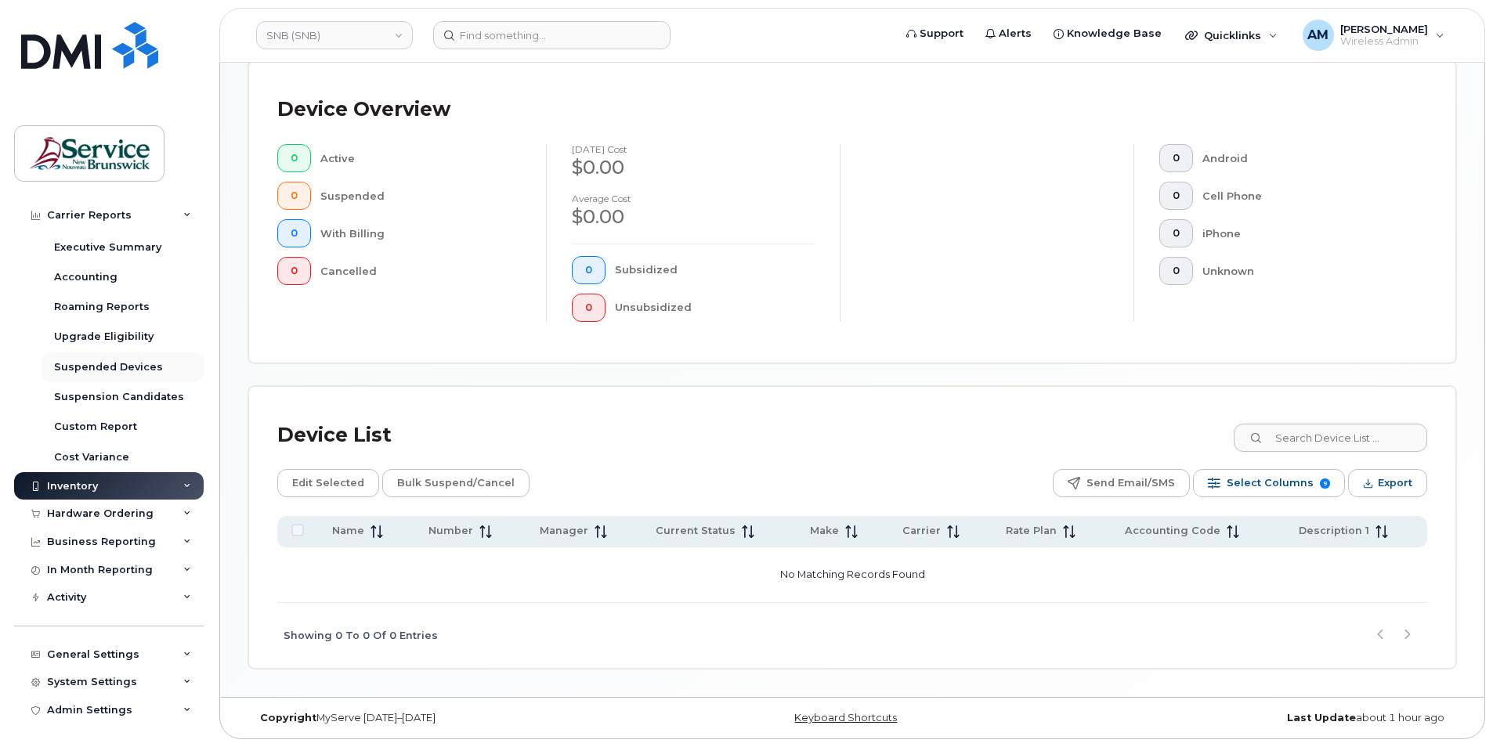
scroll to position [202, 0]
click at [114, 425] on div "Custom Report" at bounding box center [95, 427] width 83 height 14
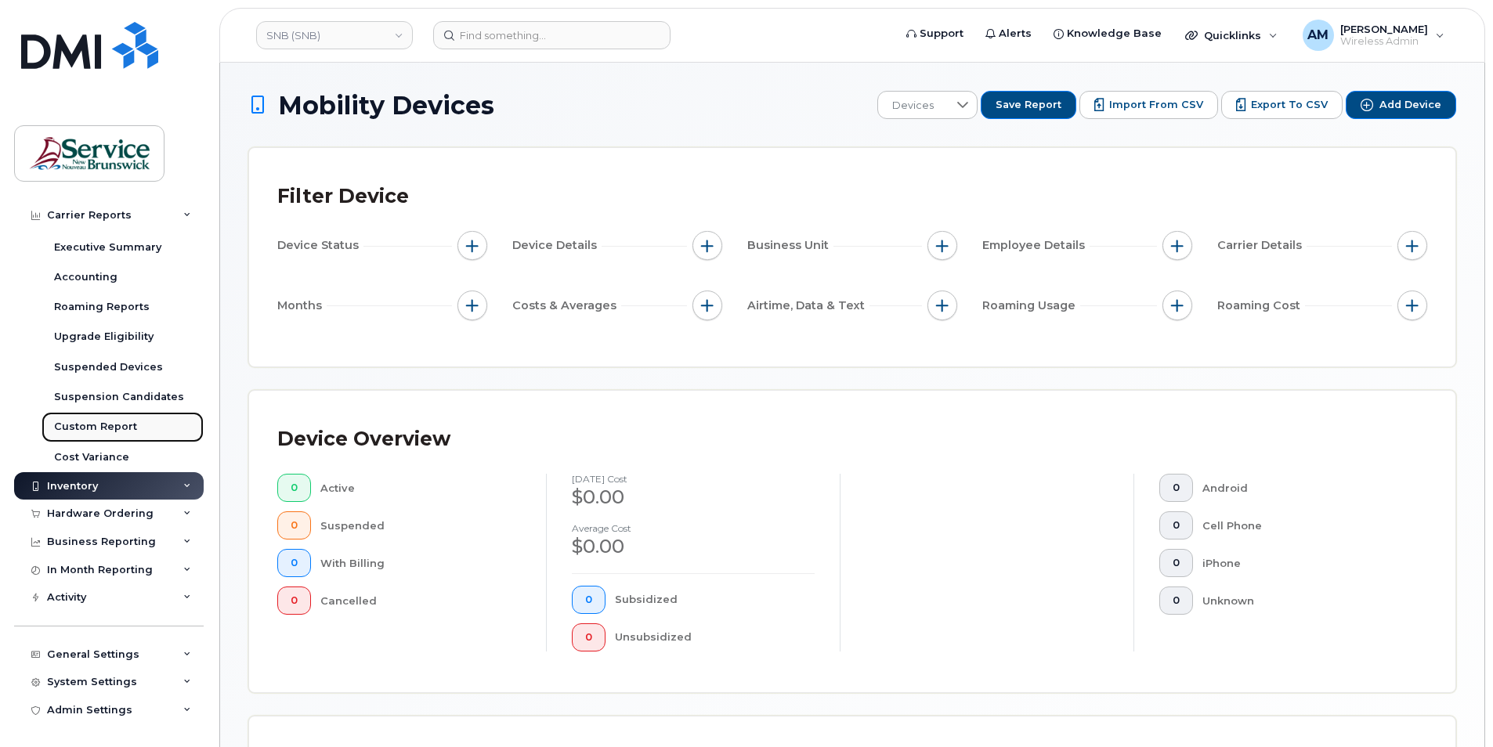
click at [107, 426] on div "Custom Report" at bounding box center [95, 427] width 83 height 14
click at [123, 302] on div "Roaming Reports" at bounding box center [102, 307] width 96 height 14
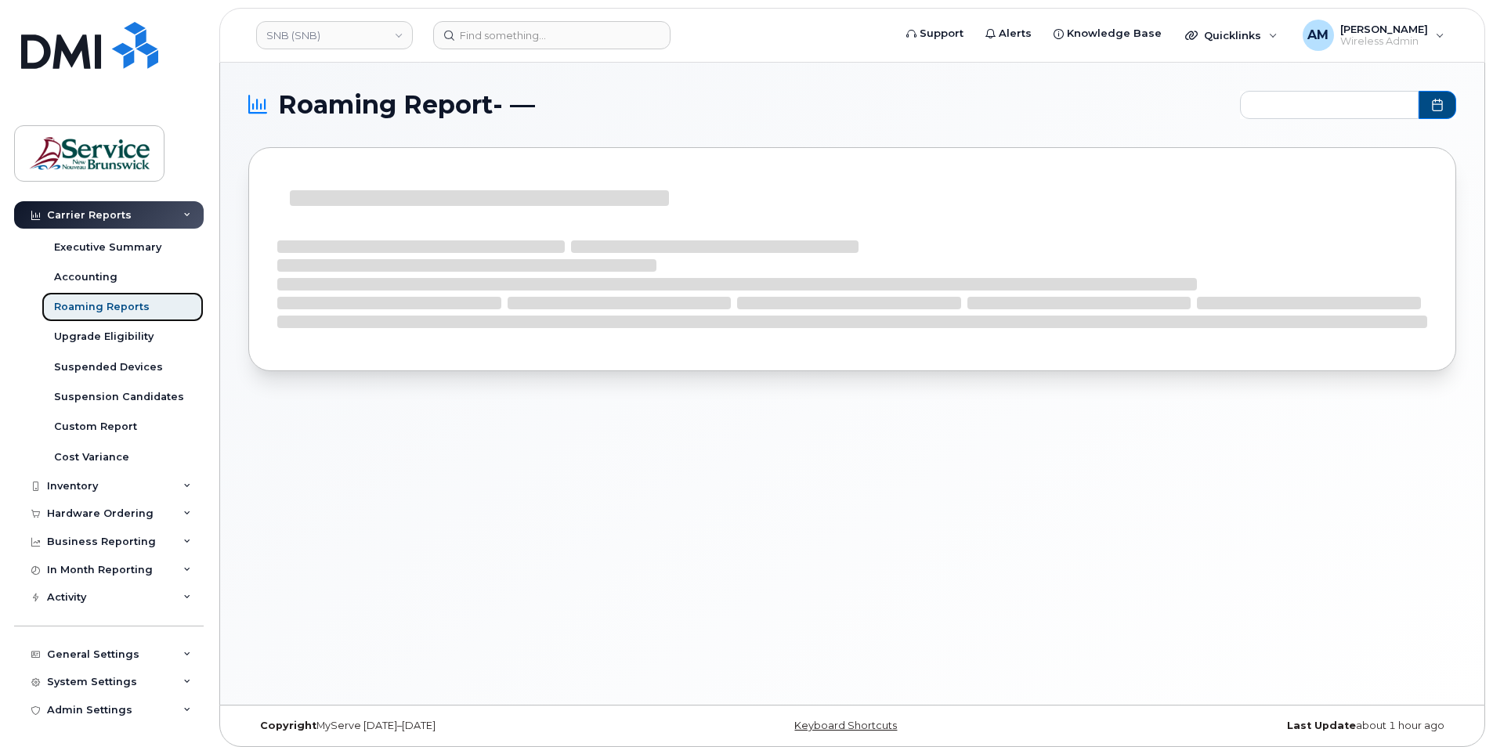
type input "2025-02 - 2025-07"
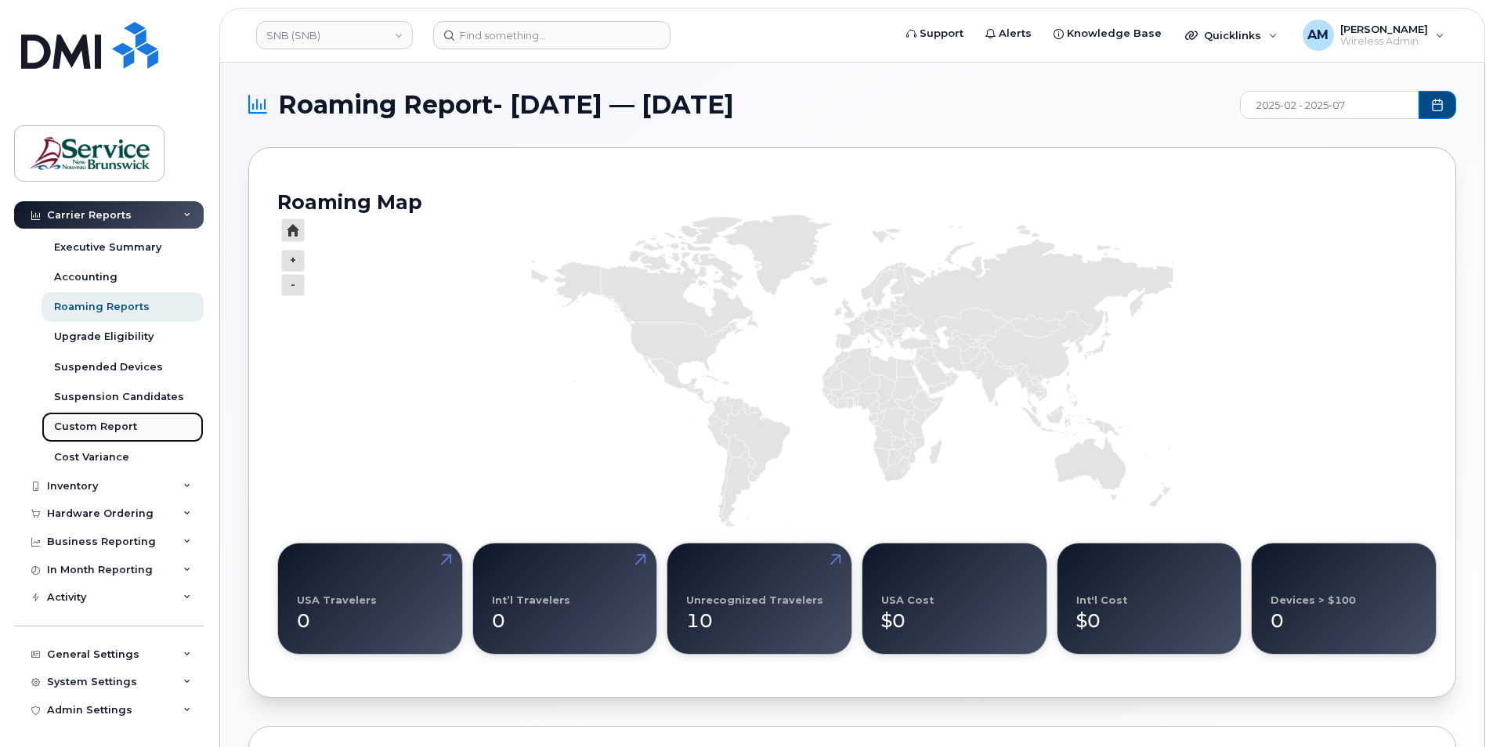
click at [108, 420] on div "Custom Report" at bounding box center [95, 427] width 83 height 14
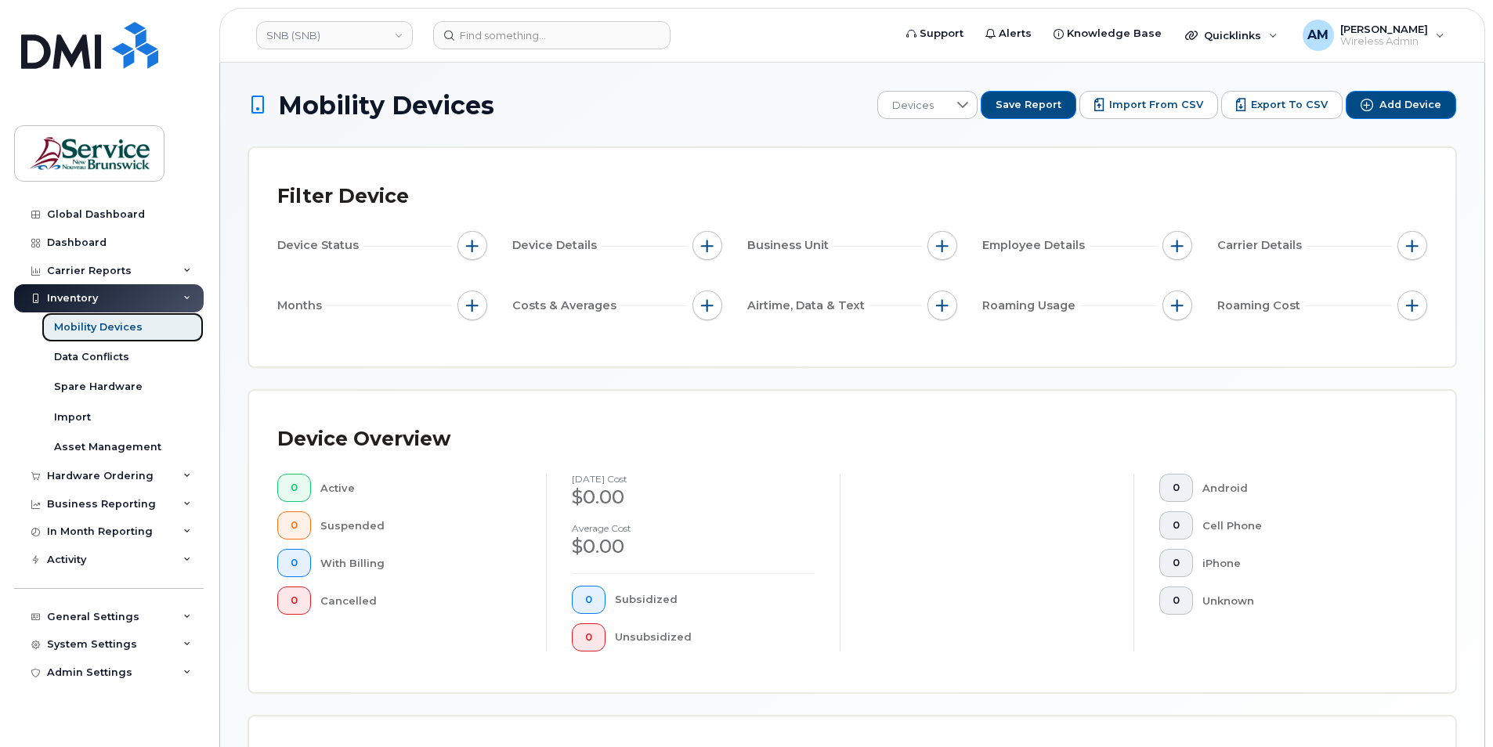
click at [120, 323] on div "Mobility Devices" at bounding box center [98, 327] width 89 height 14
click at [344, 40] on link "SNB (SNB)" at bounding box center [334, 35] width 157 height 28
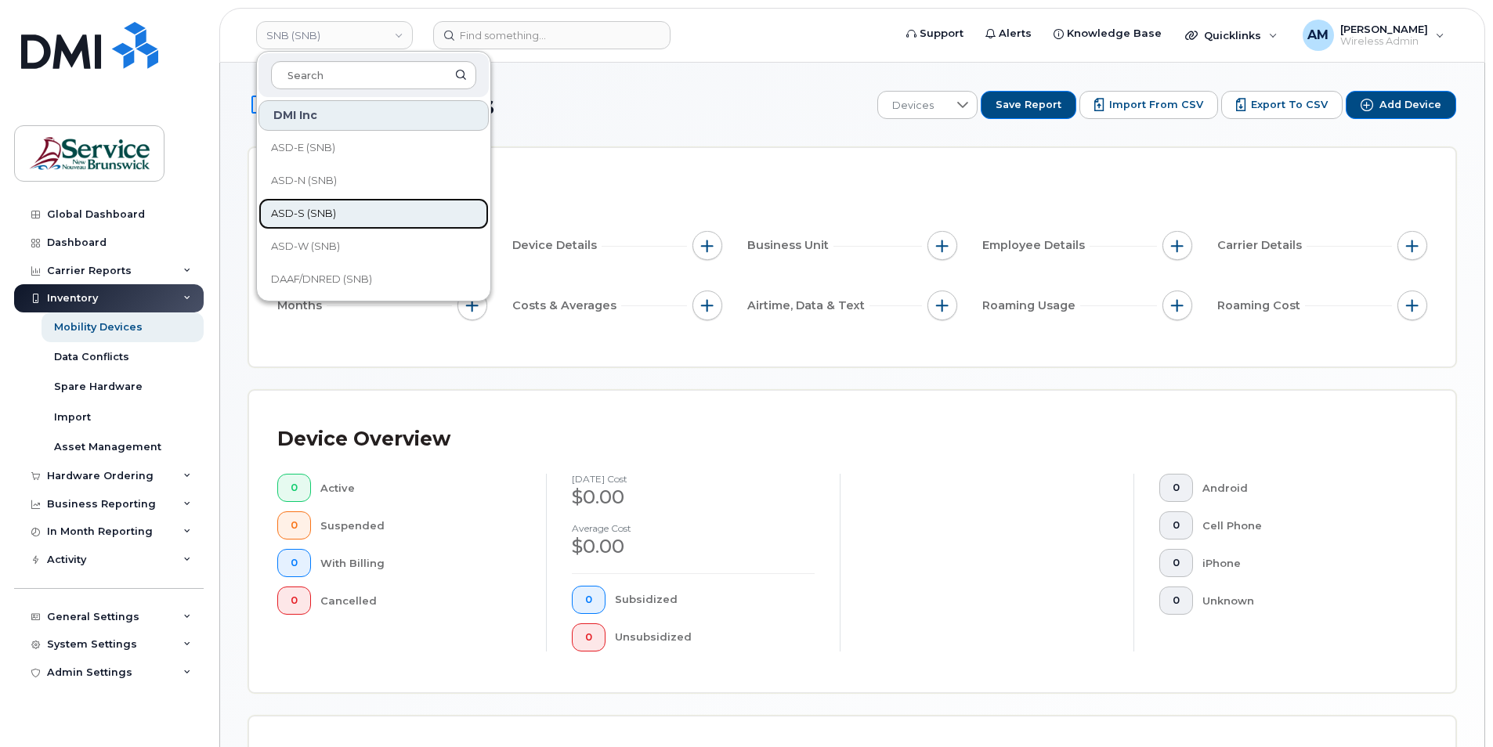
click at [338, 205] on link "ASD-S (SNB)" at bounding box center [374, 213] width 230 height 31
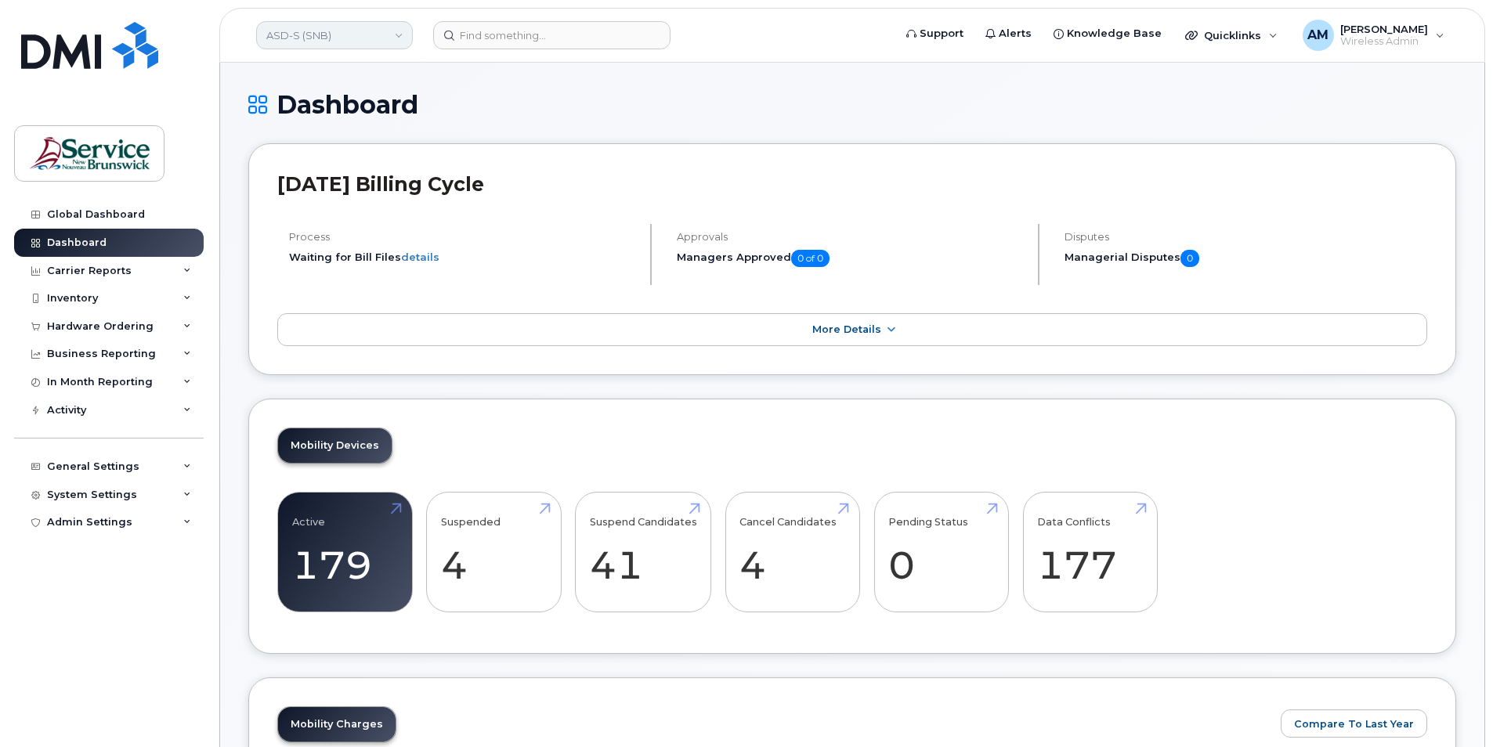
click at [337, 44] on link "ASD-S (SNB)" at bounding box center [334, 35] width 157 height 28
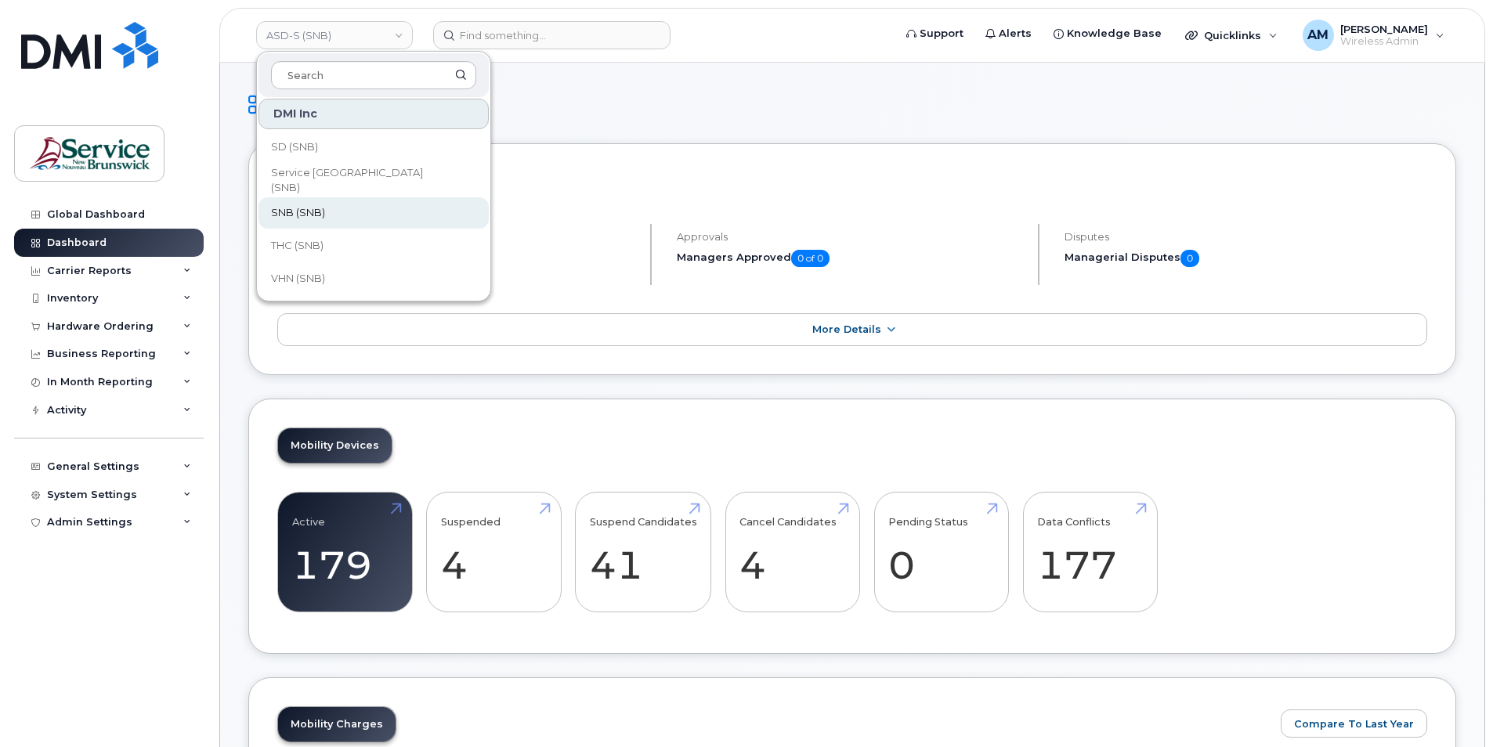
scroll to position [759, 0]
click at [364, 215] on link "SNB (SNB)" at bounding box center [374, 211] width 230 height 31
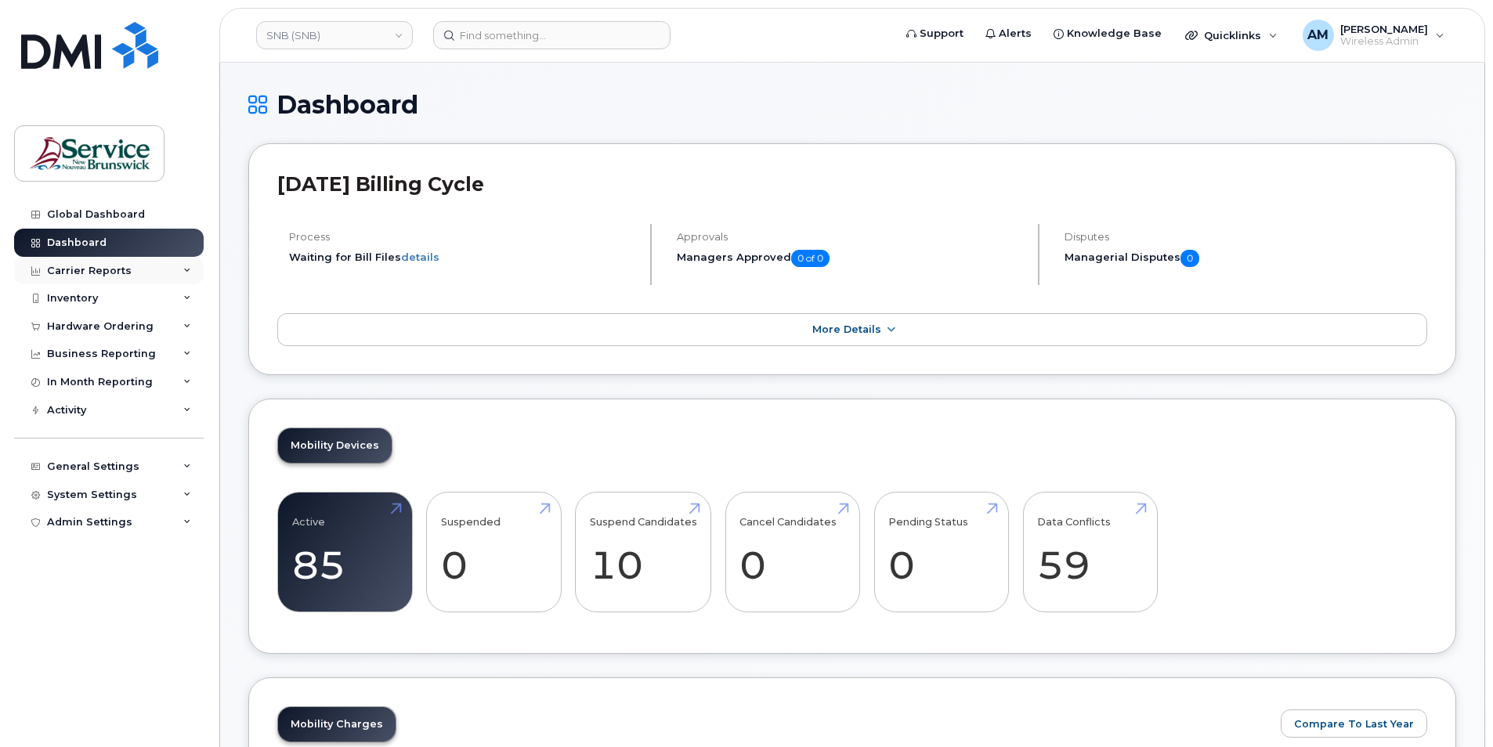
click at [92, 269] on div "Carrier Reports" at bounding box center [89, 271] width 85 height 13
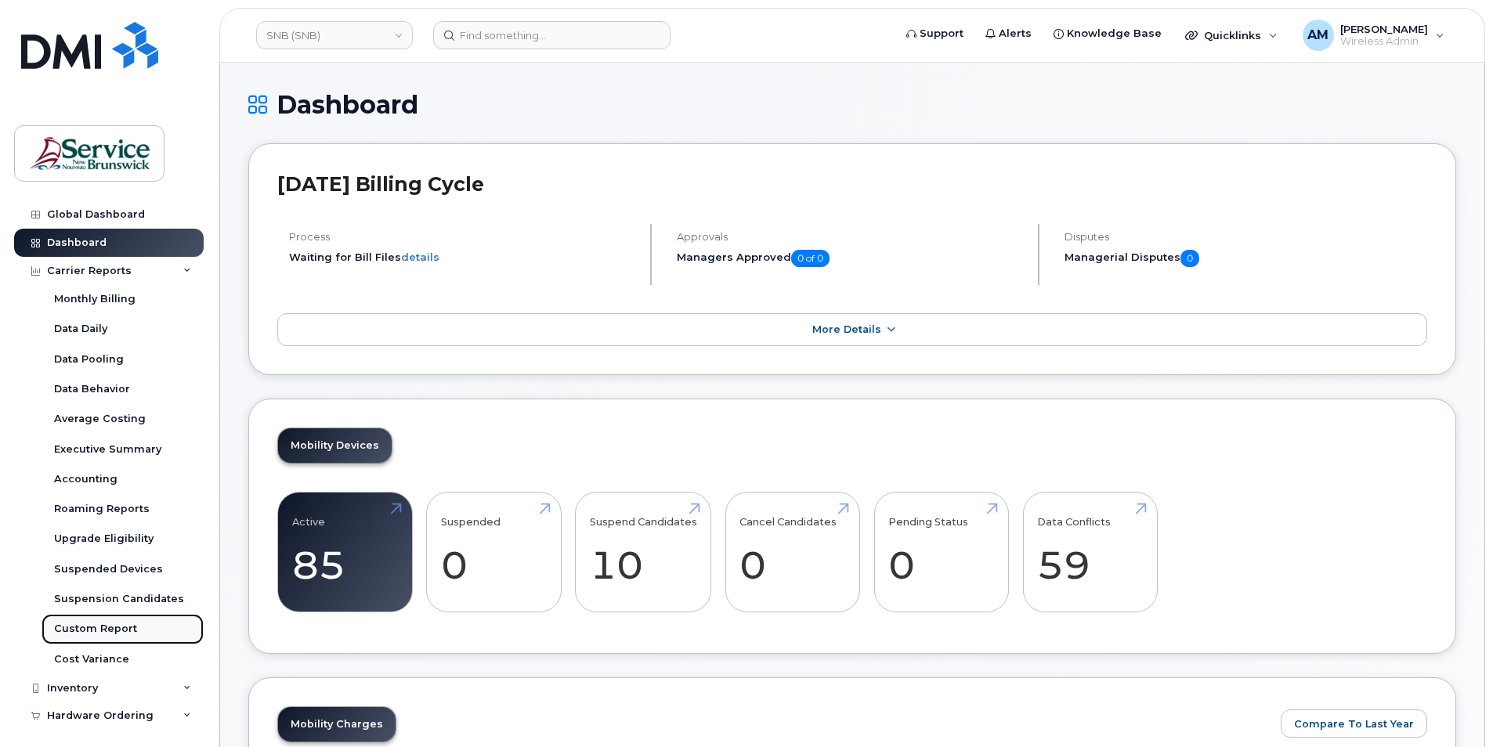
click at [85, 626] on div "Custom Report" at bounding box center [95, 629] width 83 height 14
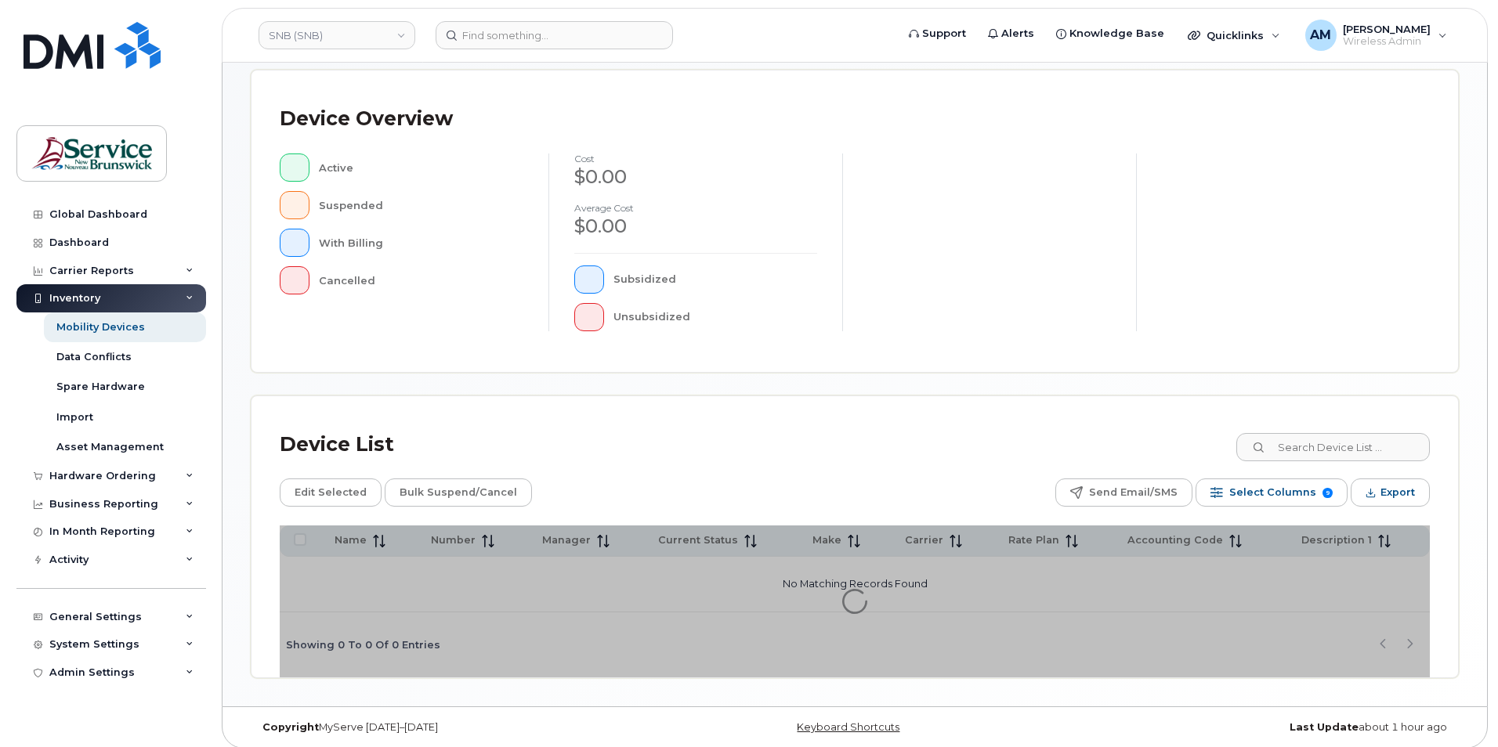
scroll to position [330, 0]
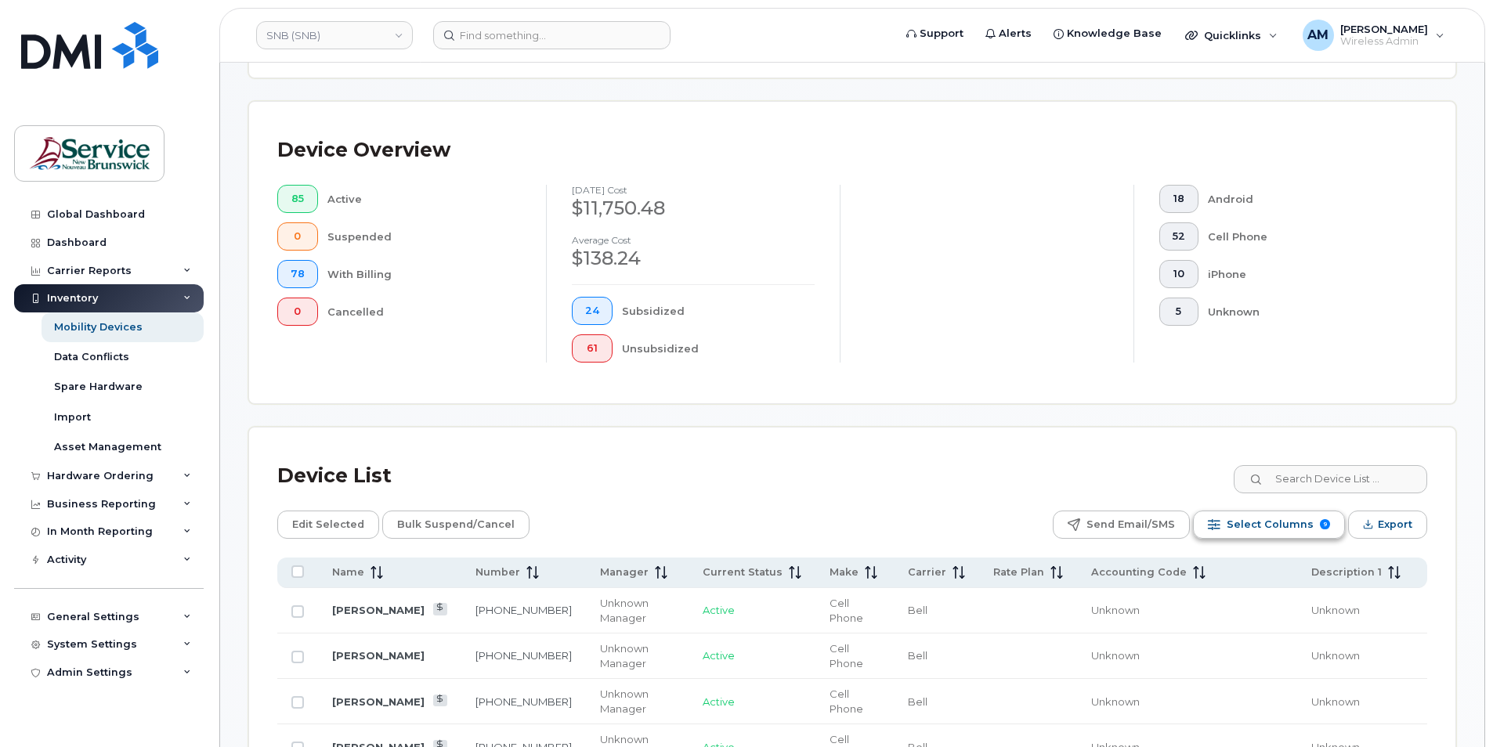
click at [1242, 520] on span "Select Columns" at bounding box center [1270, 525] width 87 height 24
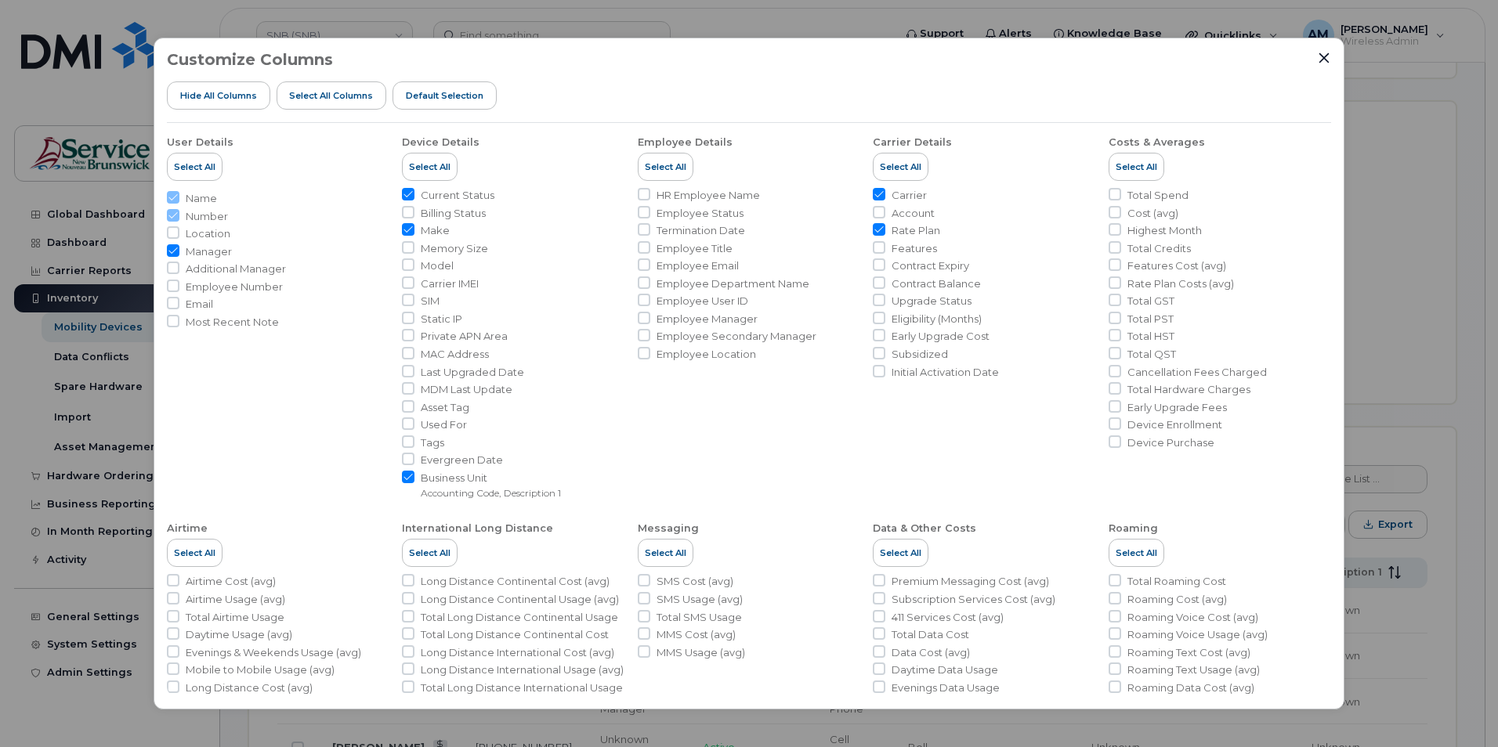
click at [408, 230] on input "Make" at bounding box center [408, 229] width 13 height 13
checkbox input "false"
click at [1324, 65] on div "Customize Columns Hide All Columns Select all Columns Default Selection" at bounding box center [749, 87] width 1164 height 72
click at [1326, 56] on icon "Close" at bounding box center [1324, 58] width 13 height 13
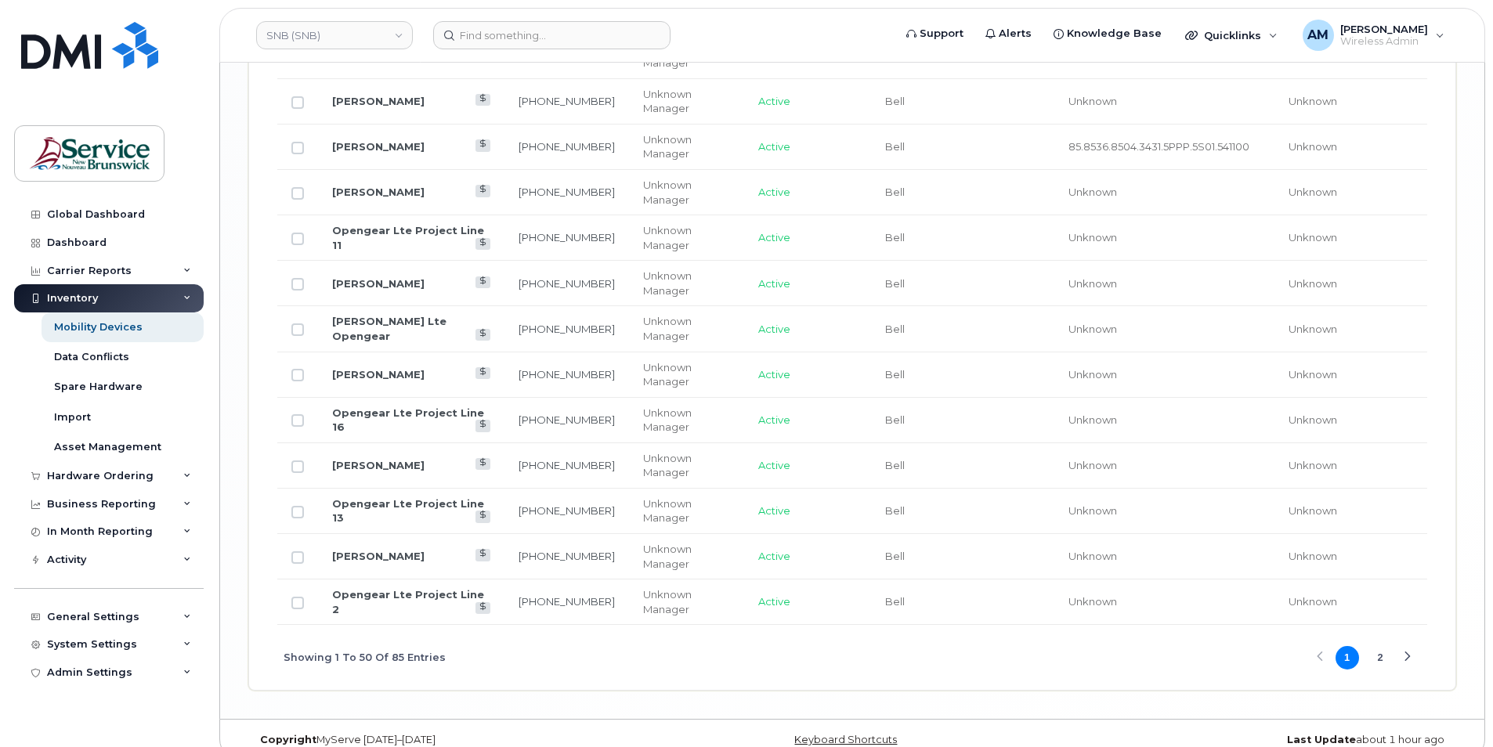
scroll to position [2592, 0]
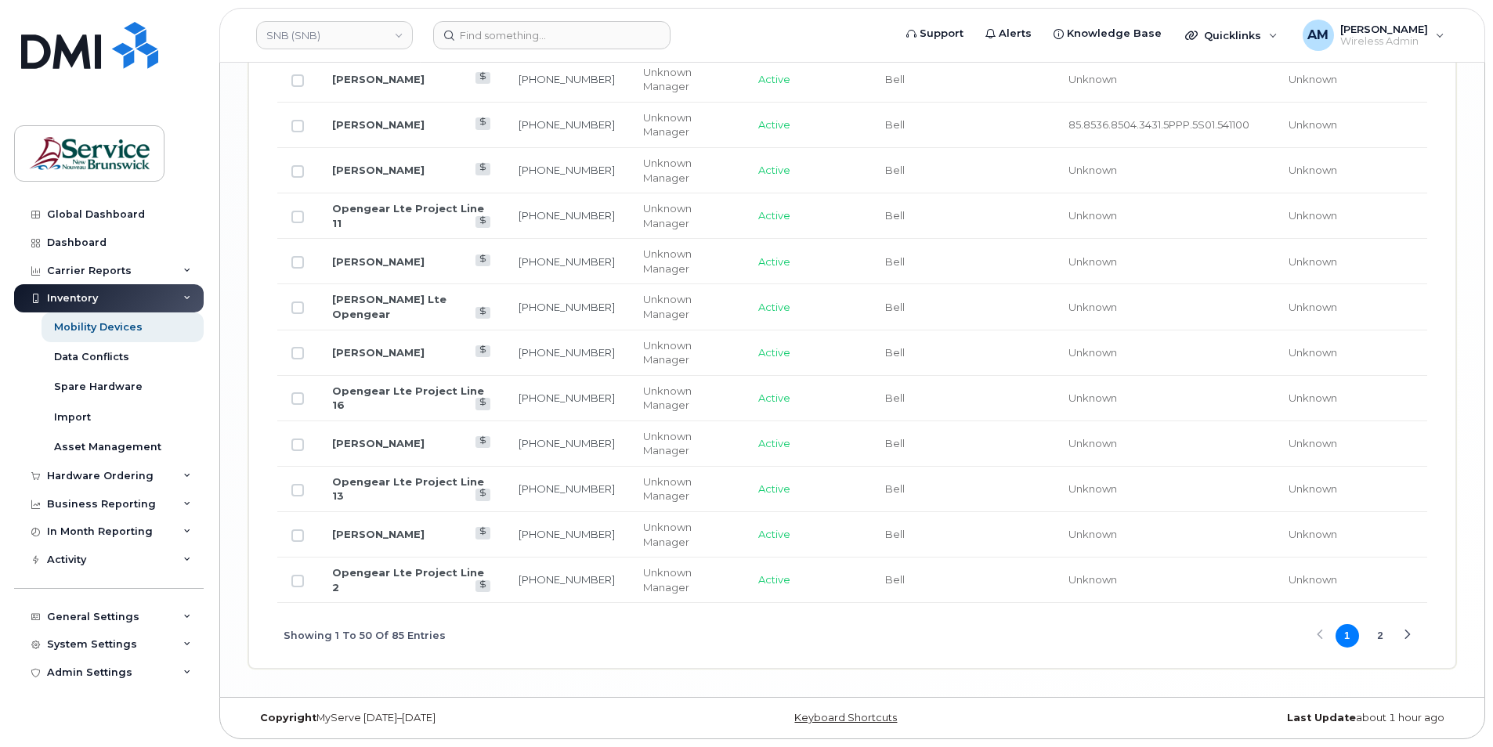
click at [1408, 634] on div "Next Page" at bounding box center [1407, 636] width 10 height 10
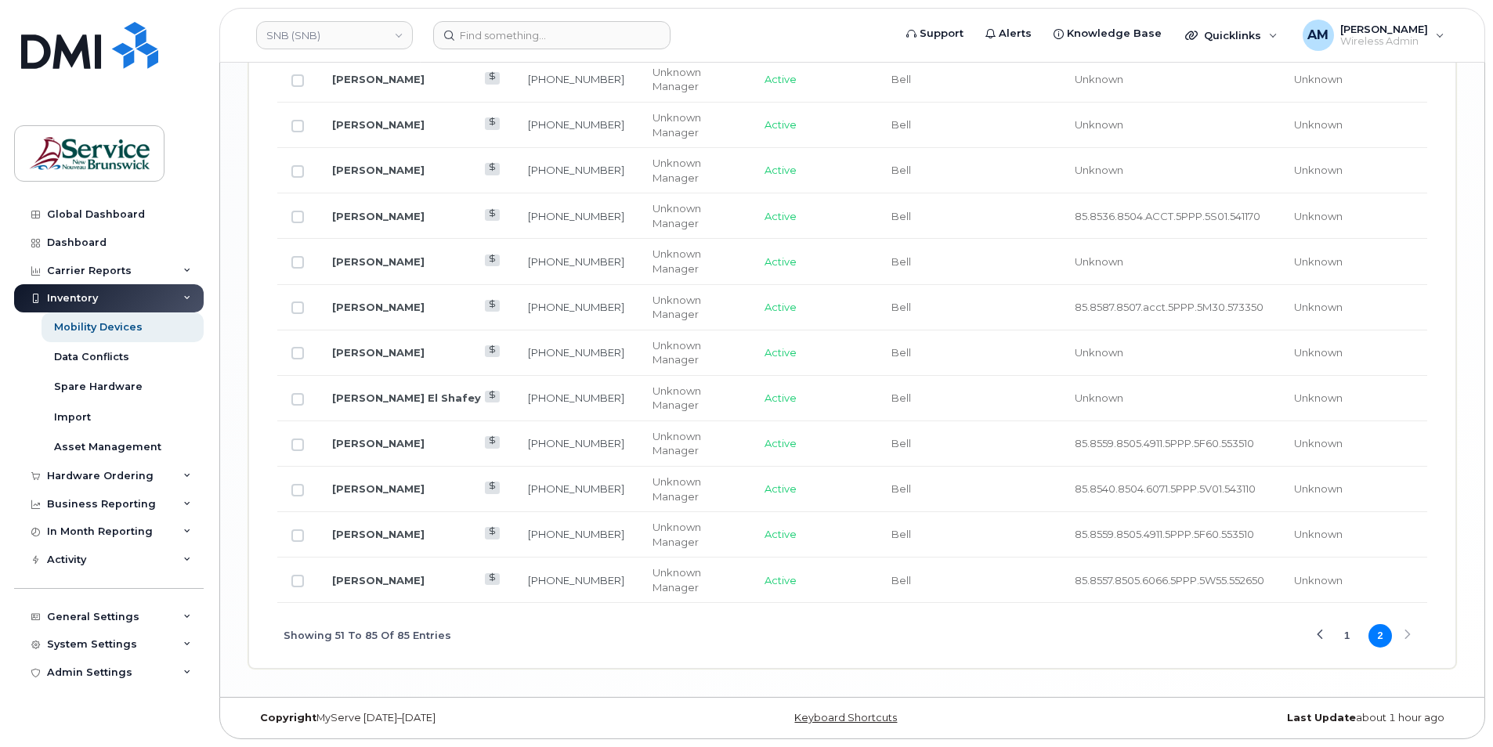
click at [1347, 632] on button "1" at bounding box center [1348, 636] width 24 height 24
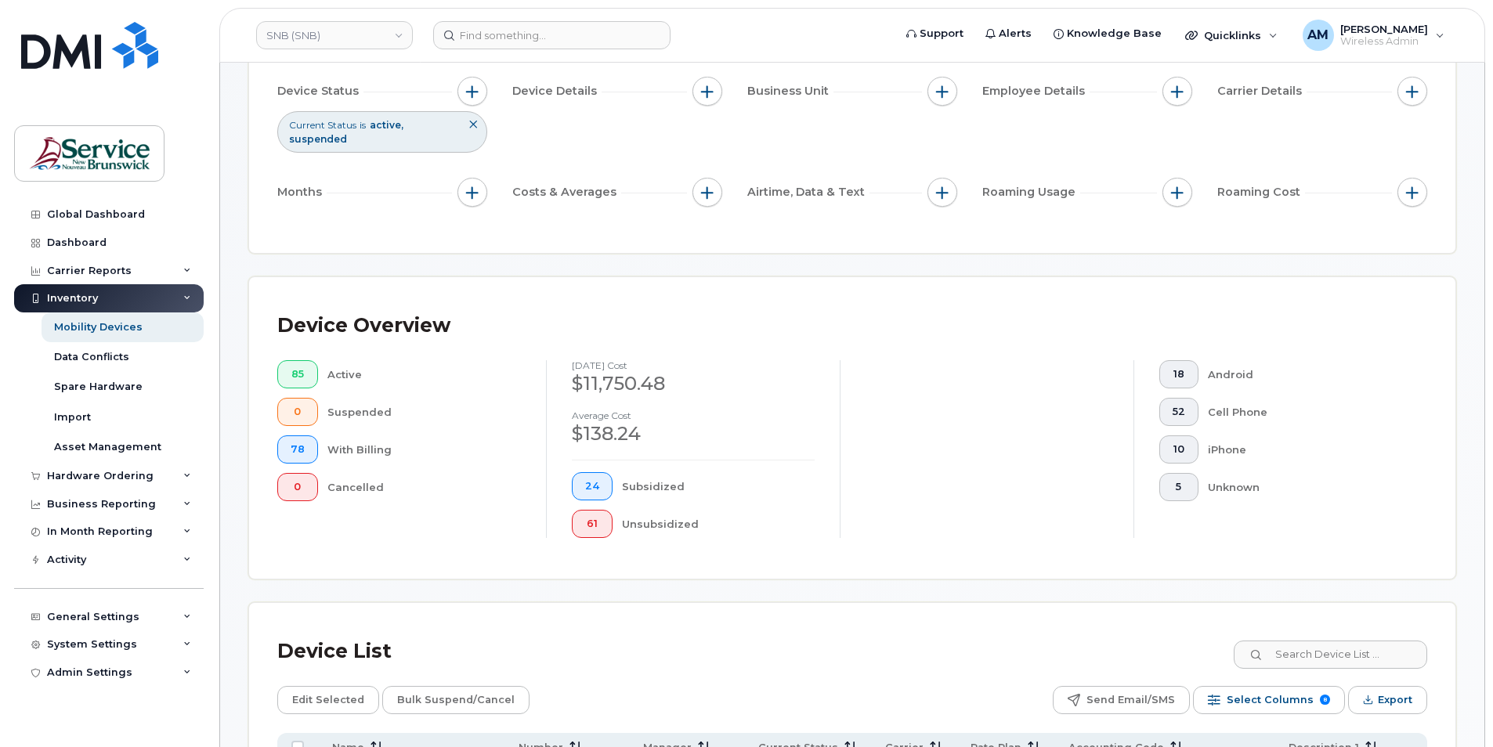
scroll to position [392, 0]
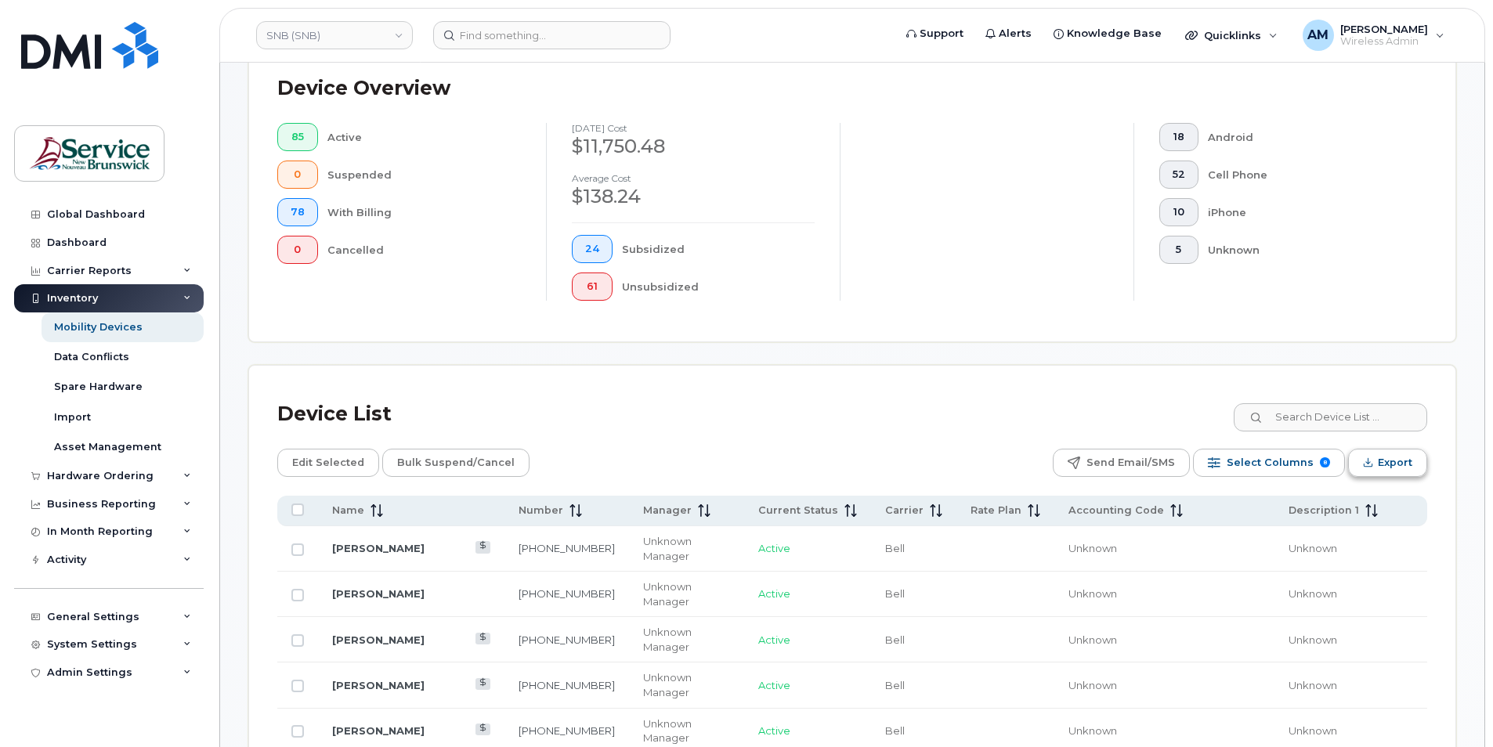
click at [1381, 456] on span "Export" at bounding box center [1395, 463] width 34 height 24
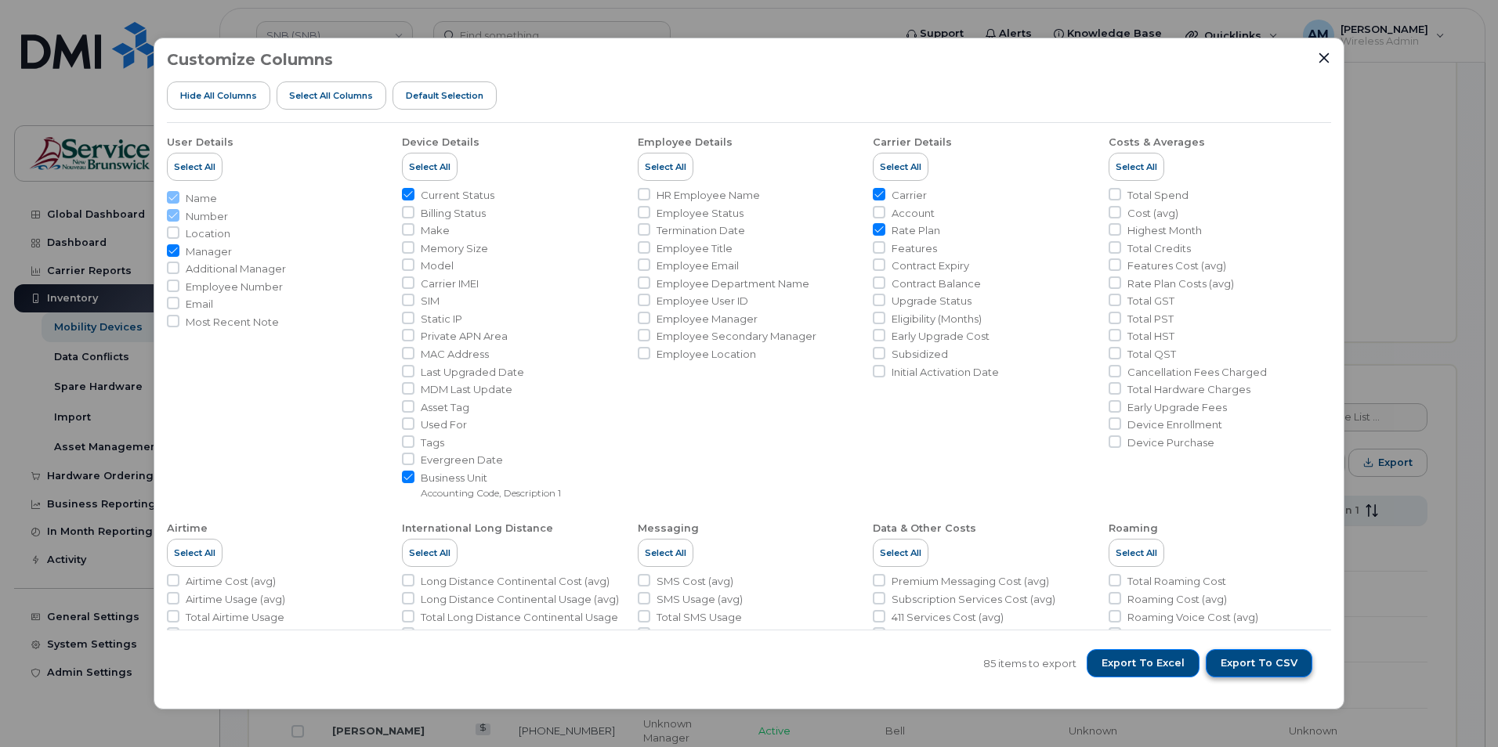
click at [1273, 665] on span "Export to CSV" at bounding box center [1259, 664] width 77 height 14
drag, startPoint x: 1325, startPoint y: 48, endPoint x: 1323, endPoint y: 58, distance: 10.5
click at [1325, 49] on div "Customize Columns Hide All Columns Select all Columns Default Selection User De…" at bounding box center [749, 374] width 1191 height 673
click at [1320, 52] on icon "Close" at bounding box center [1324, 58] width 13 height 13
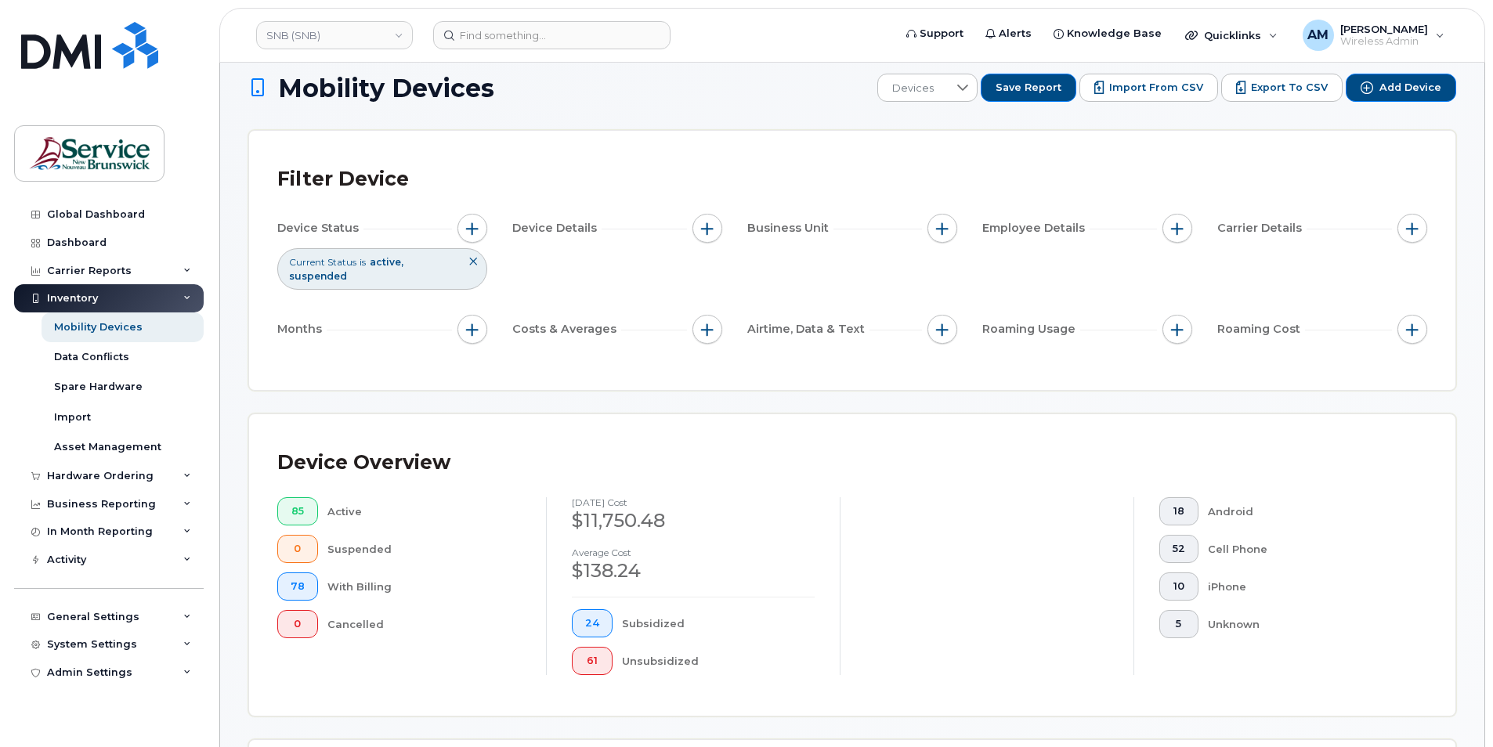
scroll to position [0, 0]
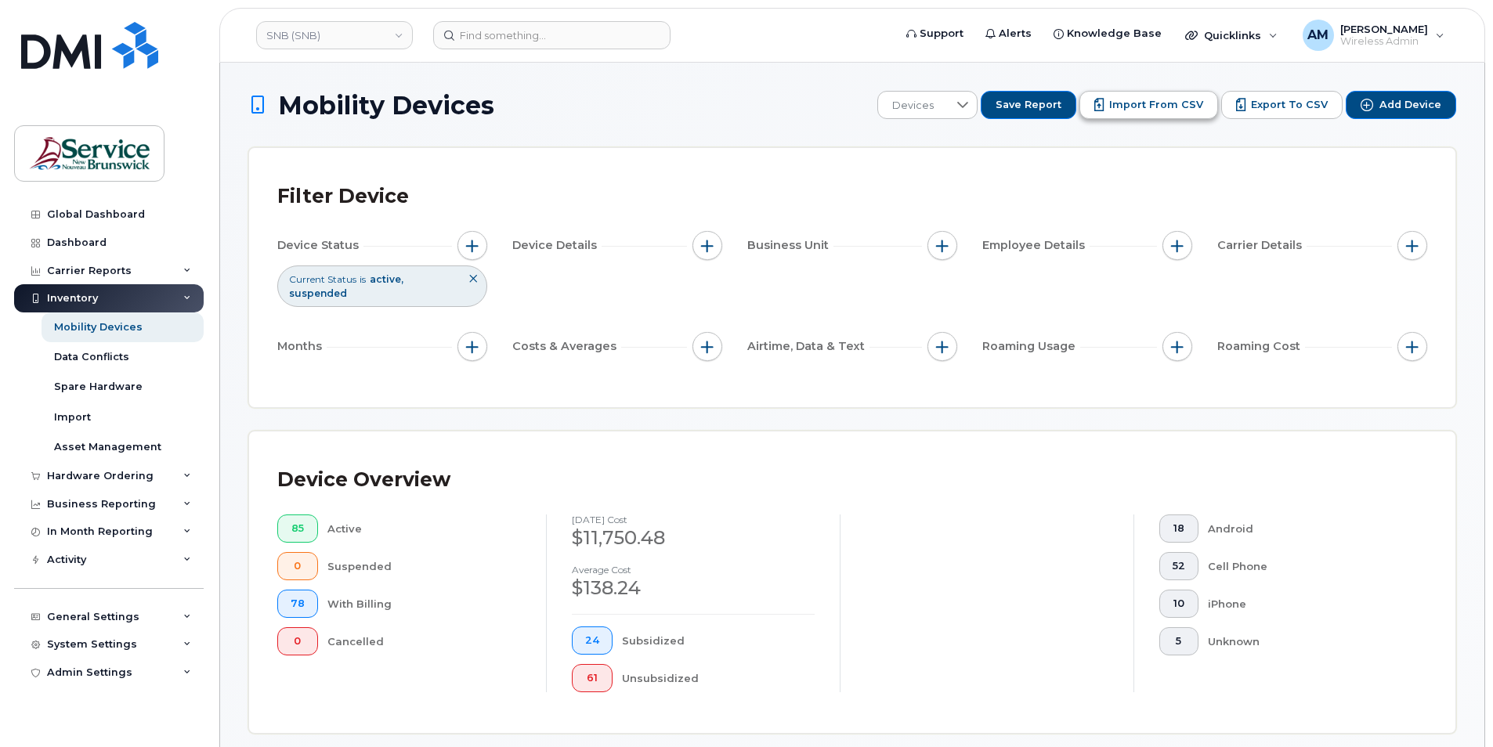
drag, startPoint x: 1171, startPoint y: 108, endPoint x: 1181, endPoint y: 118, distance: 13.9
click at [1171, 108] on span "Import from CSV" at bounding box center [1156, 105] width 94 height 14
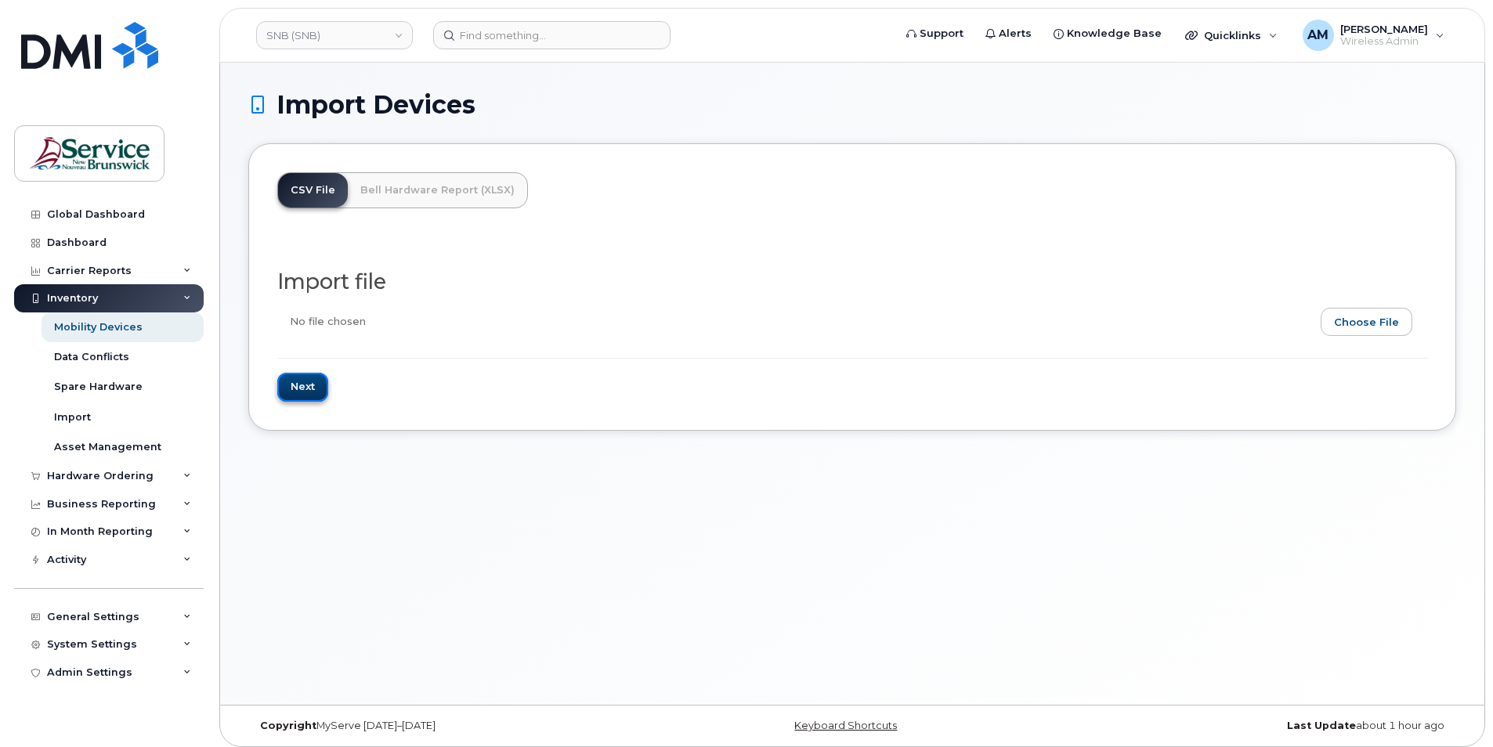
click at [313, 390] on input "Next" at bounding box center [302, 387] width 51 height 29
type input "Loading..."
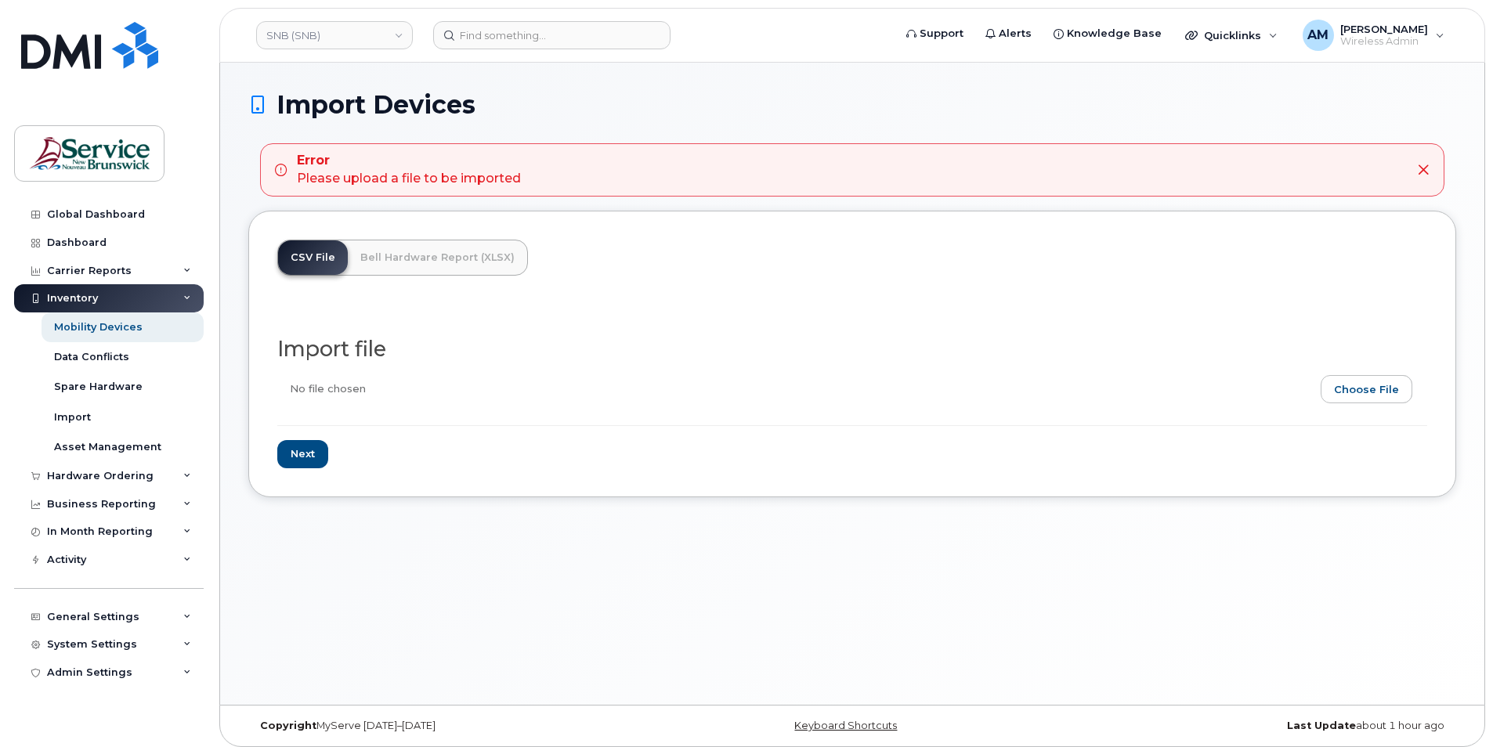
click at [1390, 384] on input "file" at bounding box center [846, 393] width 1138 height 36
type input "C:\fakepath\Custom Report - [DATE].csv"
click at [305, 456] on input "Next" at bounding box center [302, 454] width 51 height 29
type input "Loading..."
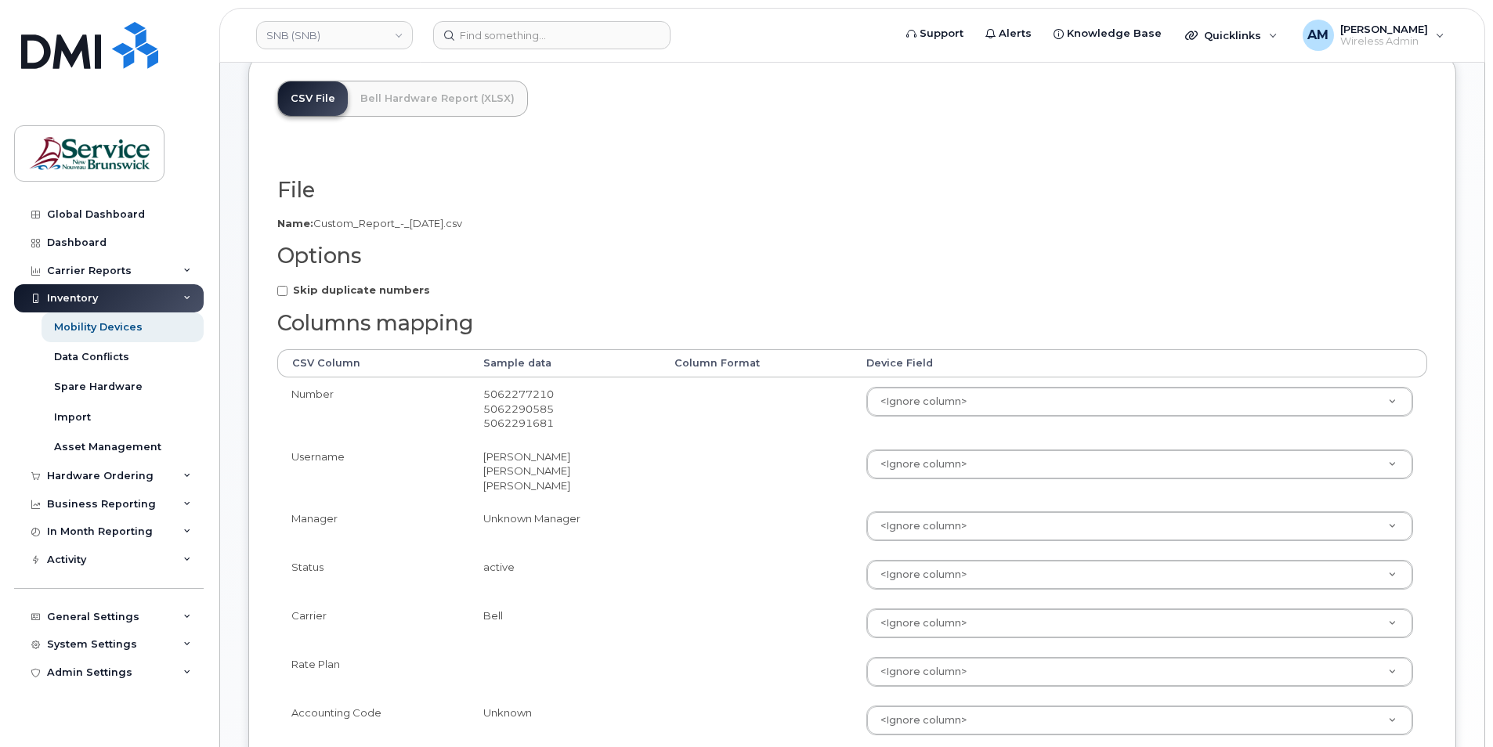
scroll to position [327, 0]
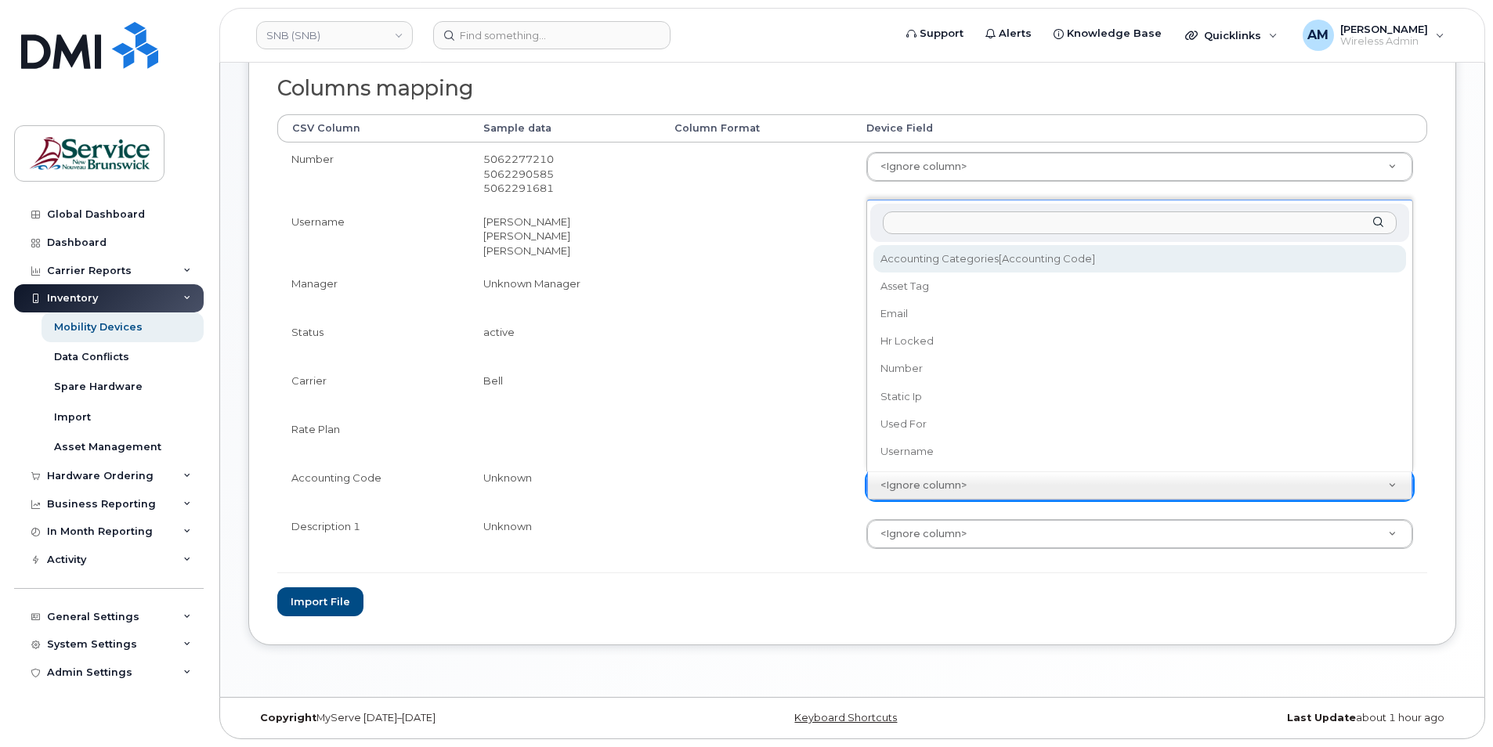
select select "accounting_categories[Accounting Code]"
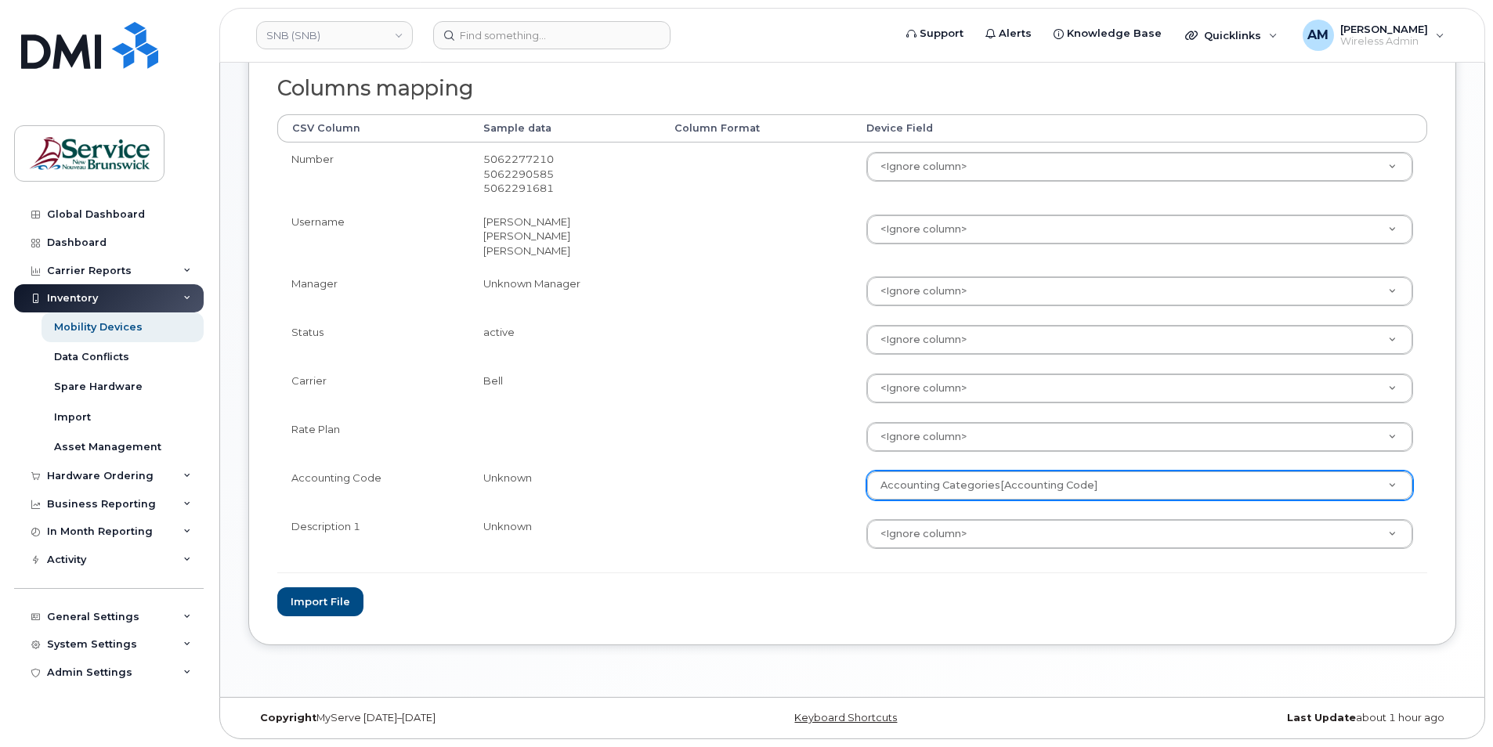
click at [575, 586] on form "File Filename cache Name: Custom_Report_-_[DATE].csv Options Skip duplicate num…" at bounding box center [852, 280] width 1150 height 673
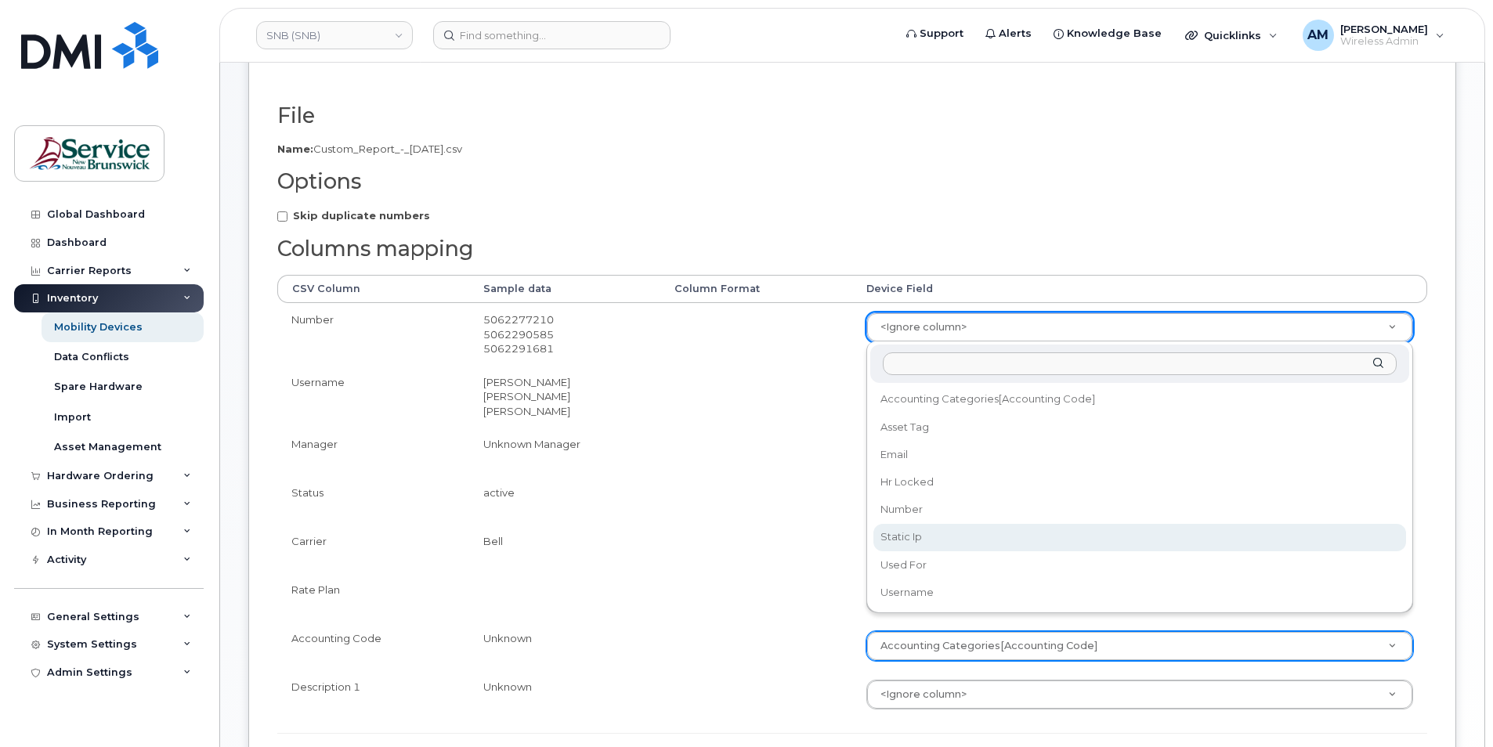
scroll to position [0, 0]
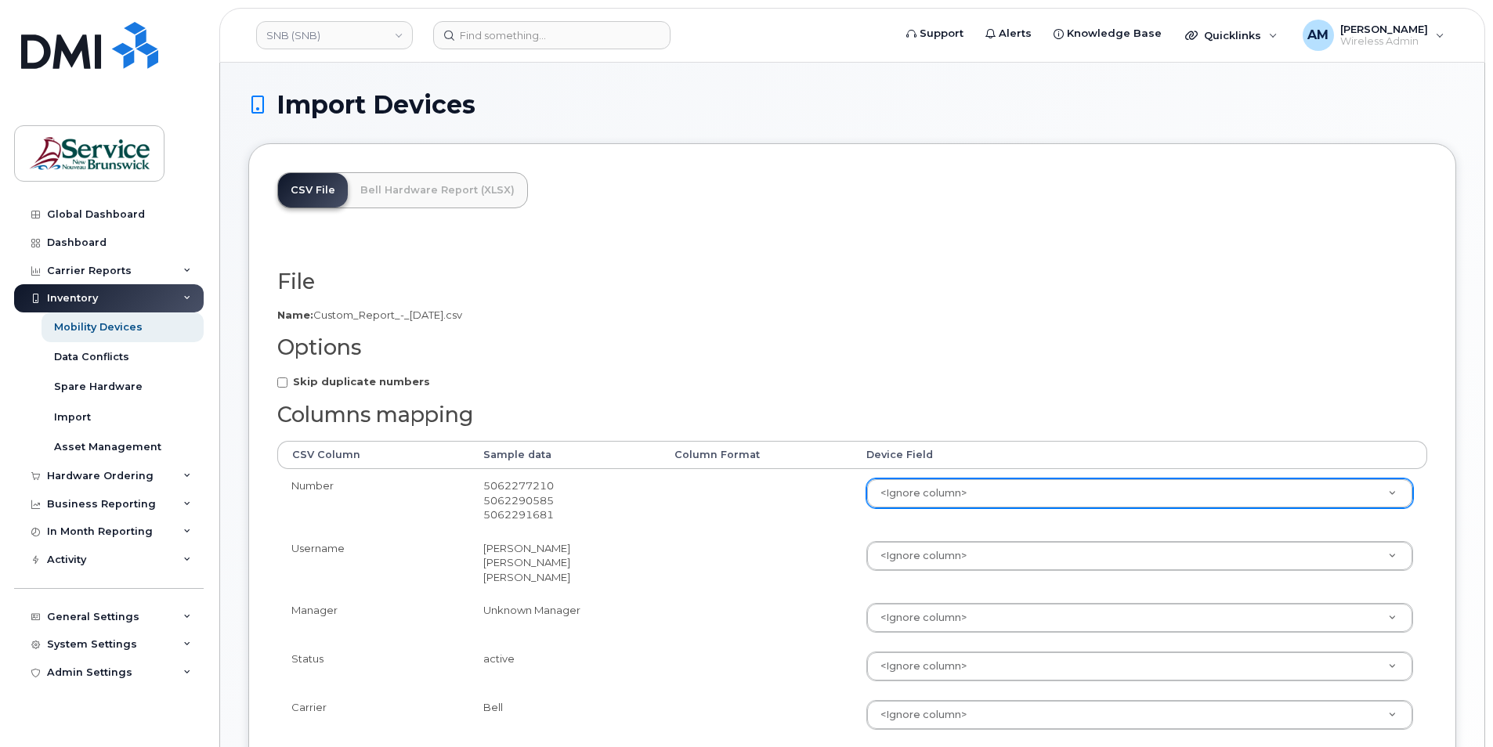
click at [697, 290] on h2 "File" at bounding box center [852, 282] width 1150 height 24
drag, startPoint x: 586, startPoint y: 360, endPoint x: 568, endPoint y: 359, distance: 18.1
click at [577, 359] on form "File Filename cache Name: Custom_Report_-_[DATE].csv Options Skip duplicate num…" at bounding box center [852, 606] width 1150 height 673
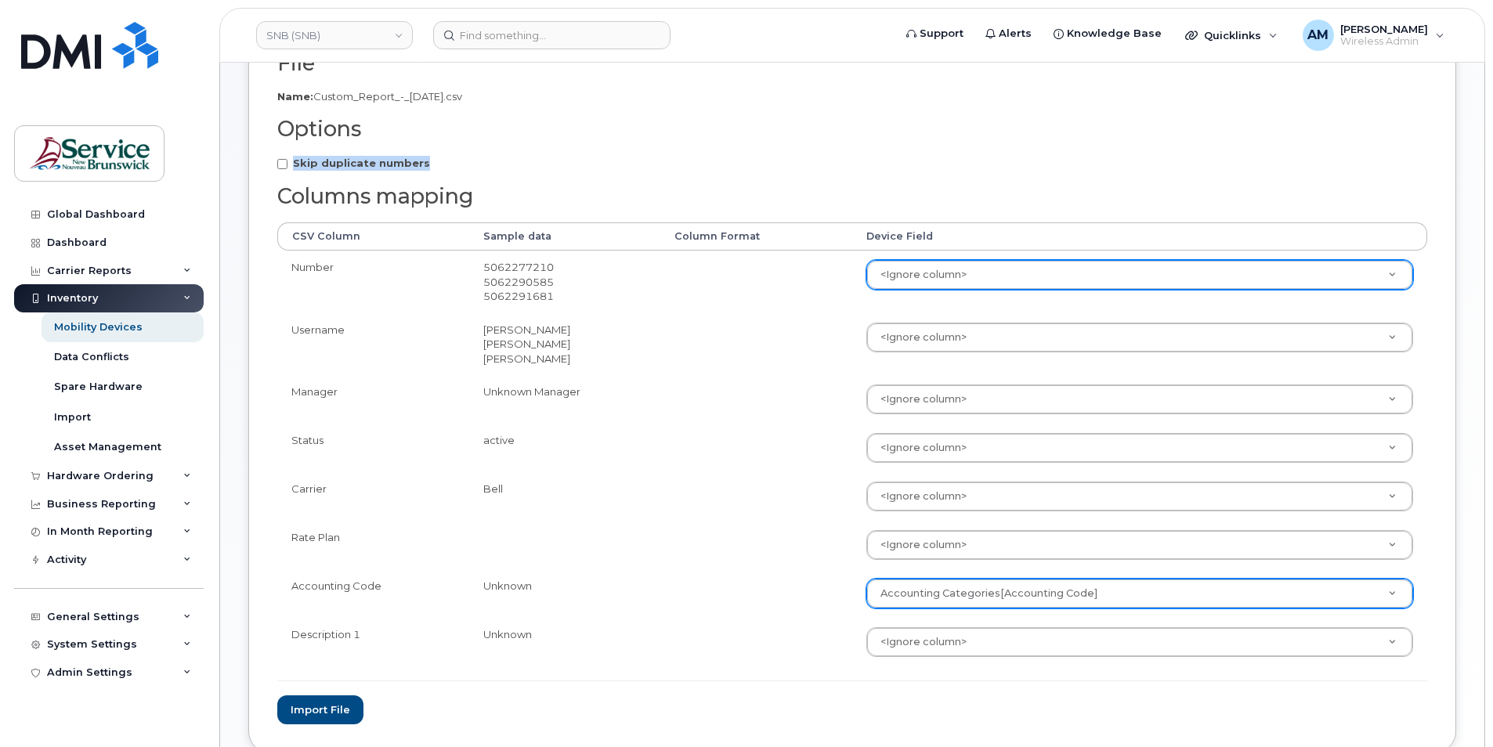
scroll to position [327, 0]
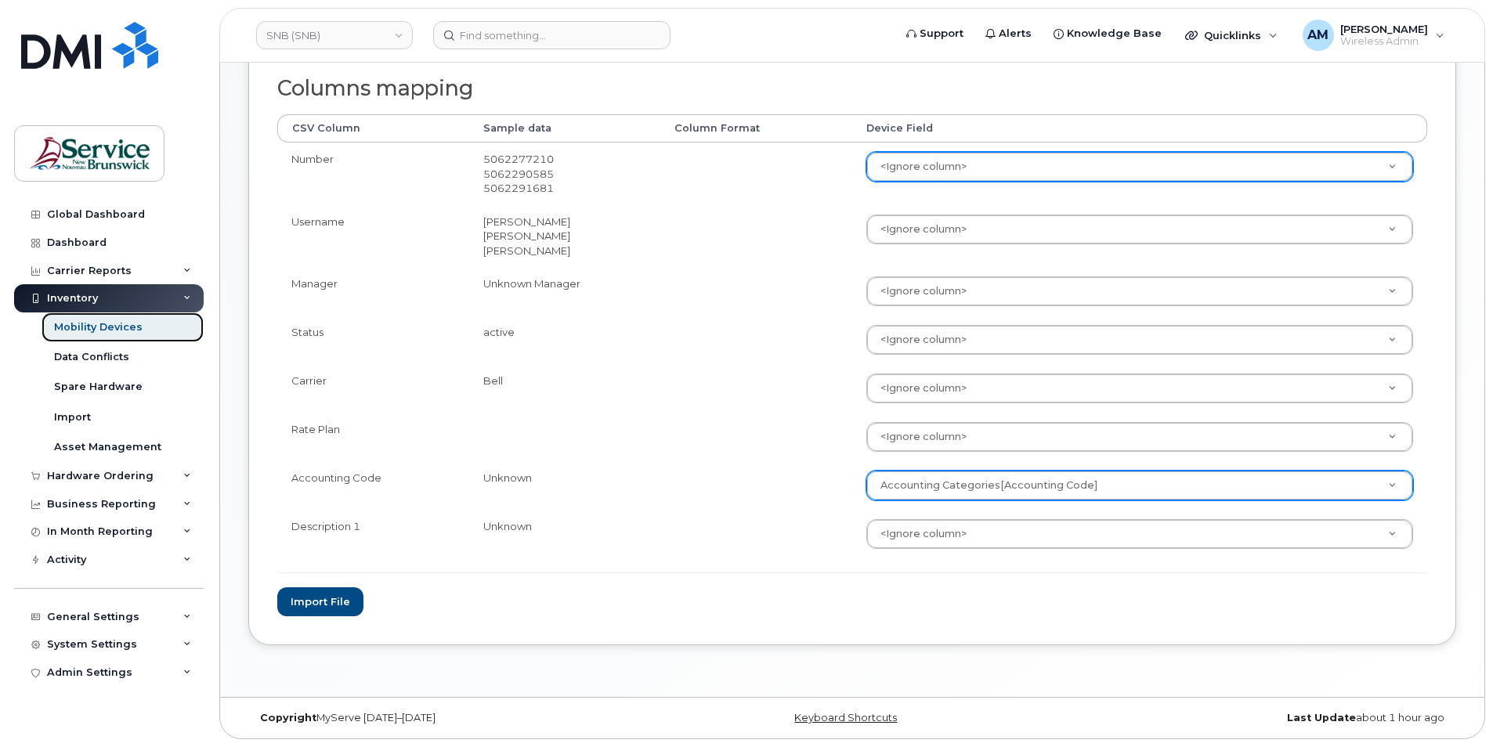
click at [132, 326] on div "Mobility Devices" at bounding box center [98, 327] width 89 height 14
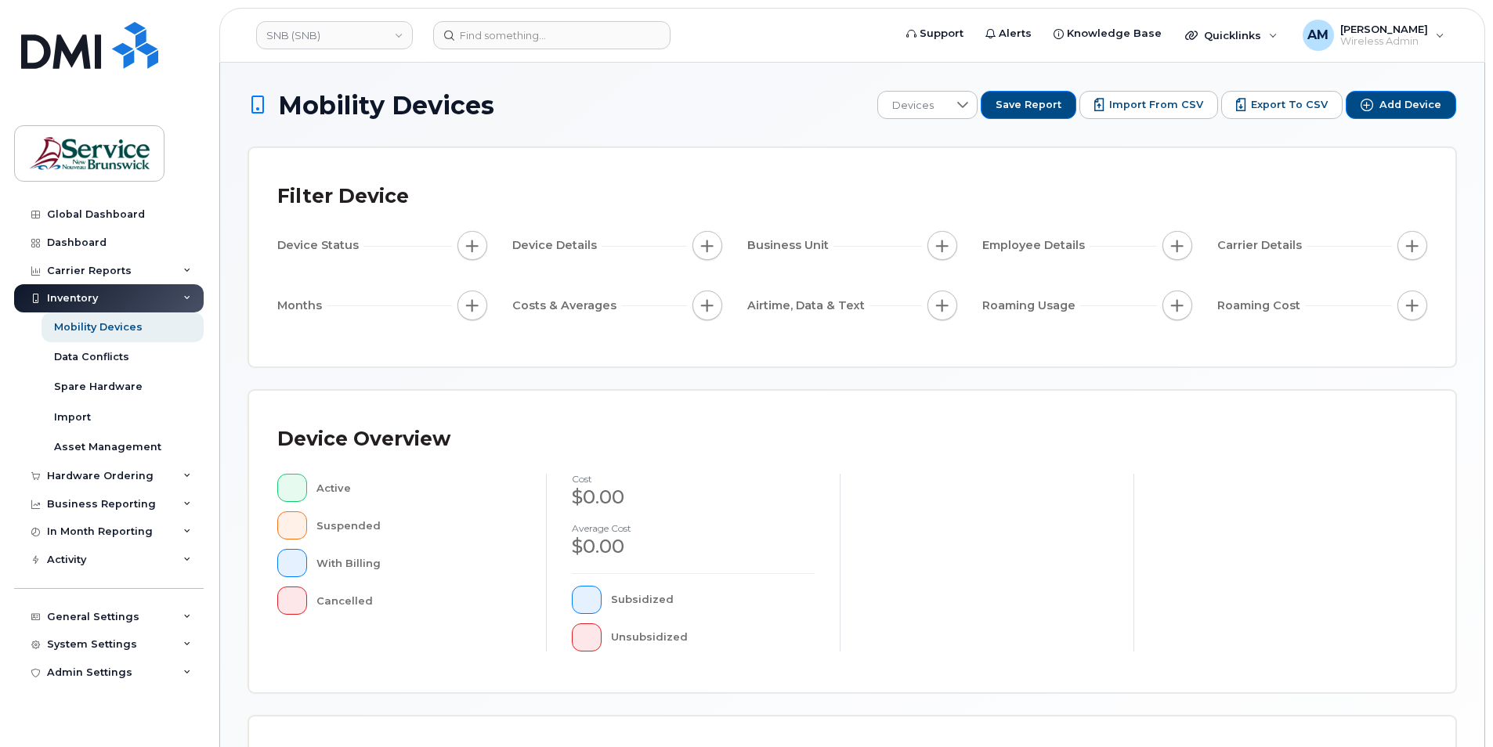
click at [1057, 553] on div at bounding box center [987, 563] width 294 height 178
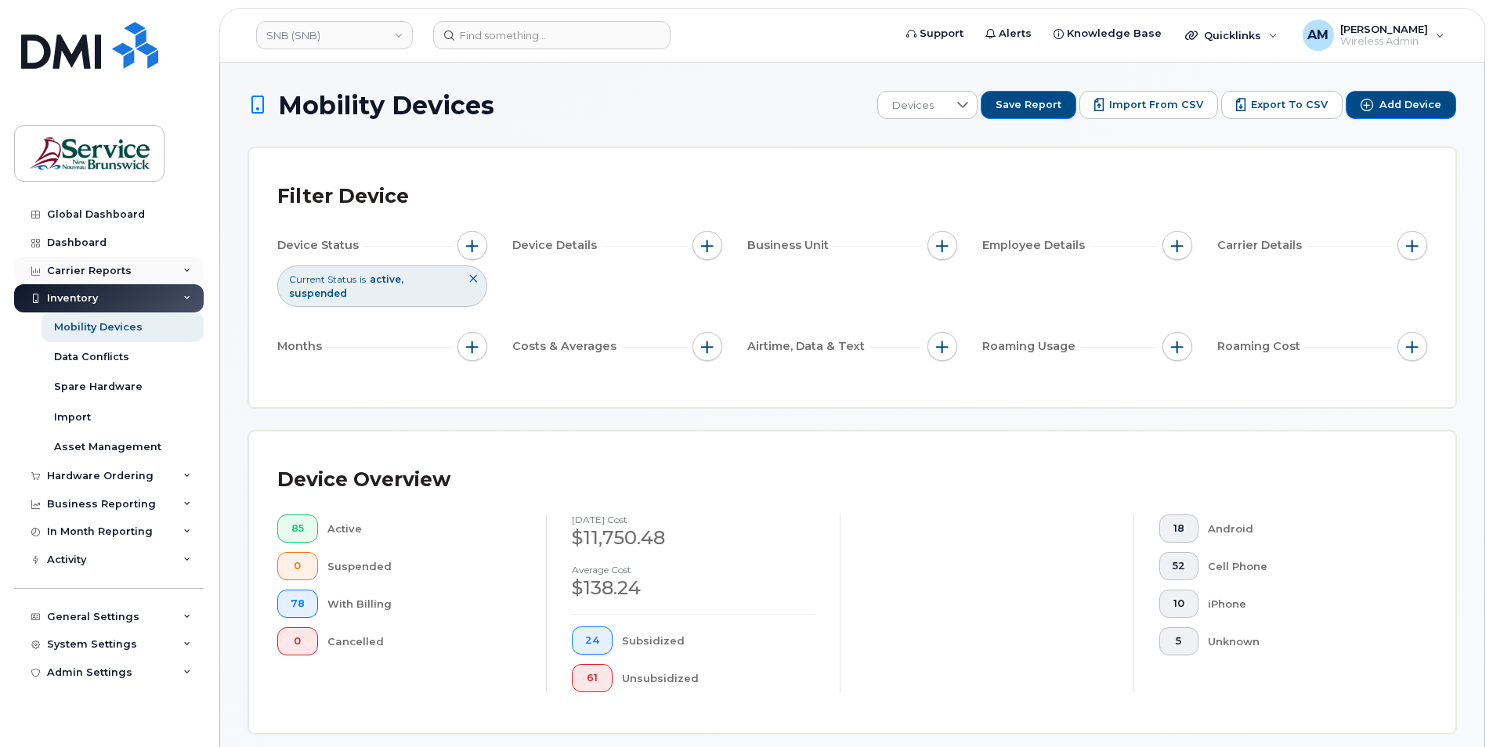
click at [115, 277] on div "Carrier Reports" at bounding box center [89, 271] width 85 height 13
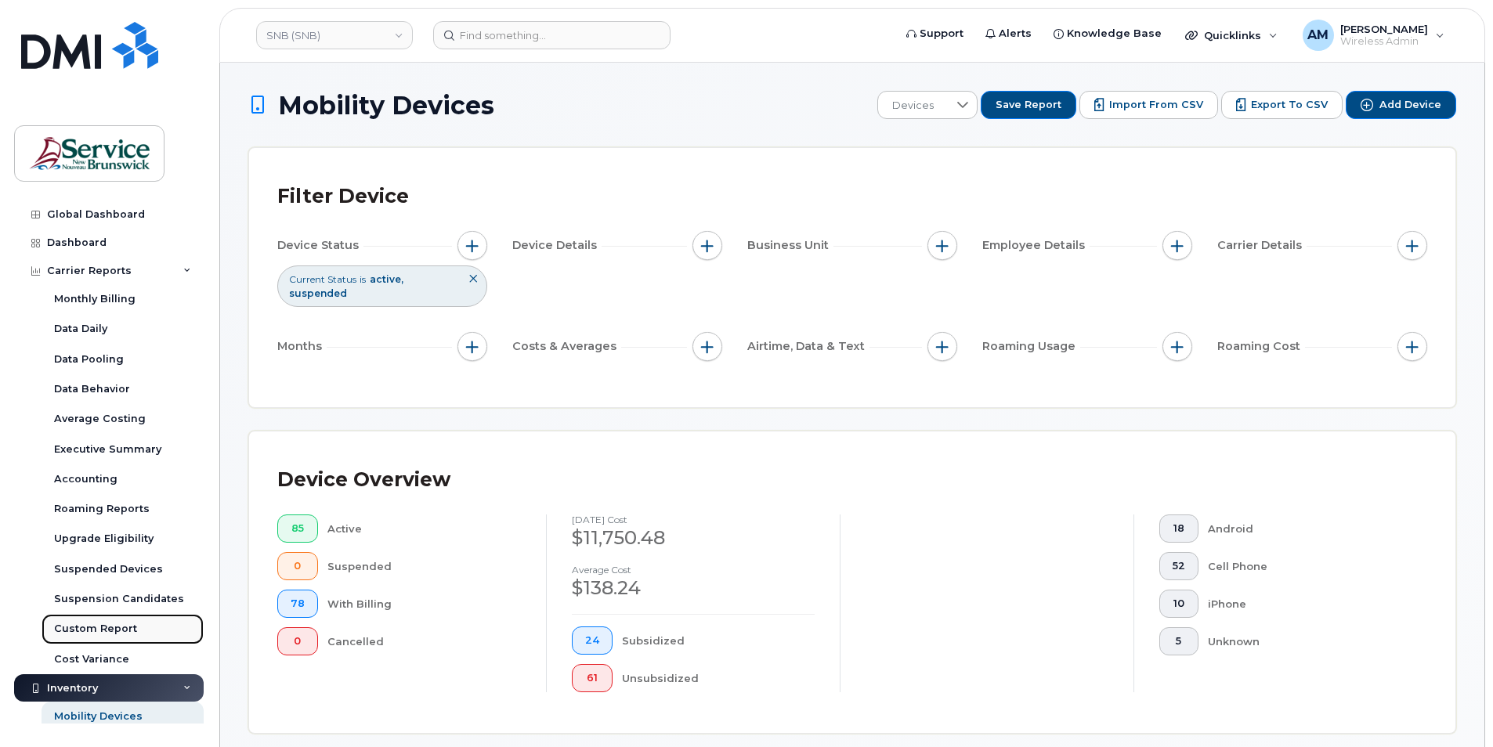
click at [96, 627] on div "Custom Report" at bounding box center [95, 629] width 83 height 14
drag, startPoint x: 1269, startPoint y: 107, endPoint x: 1269, endPoint y: 125, distance: 18.0
click at [1269, 107] on span "Export to CSV" at bounding box center [1289, 105] width 77 height 14
